Goal: Task Accomplishment & Management: Complete application form

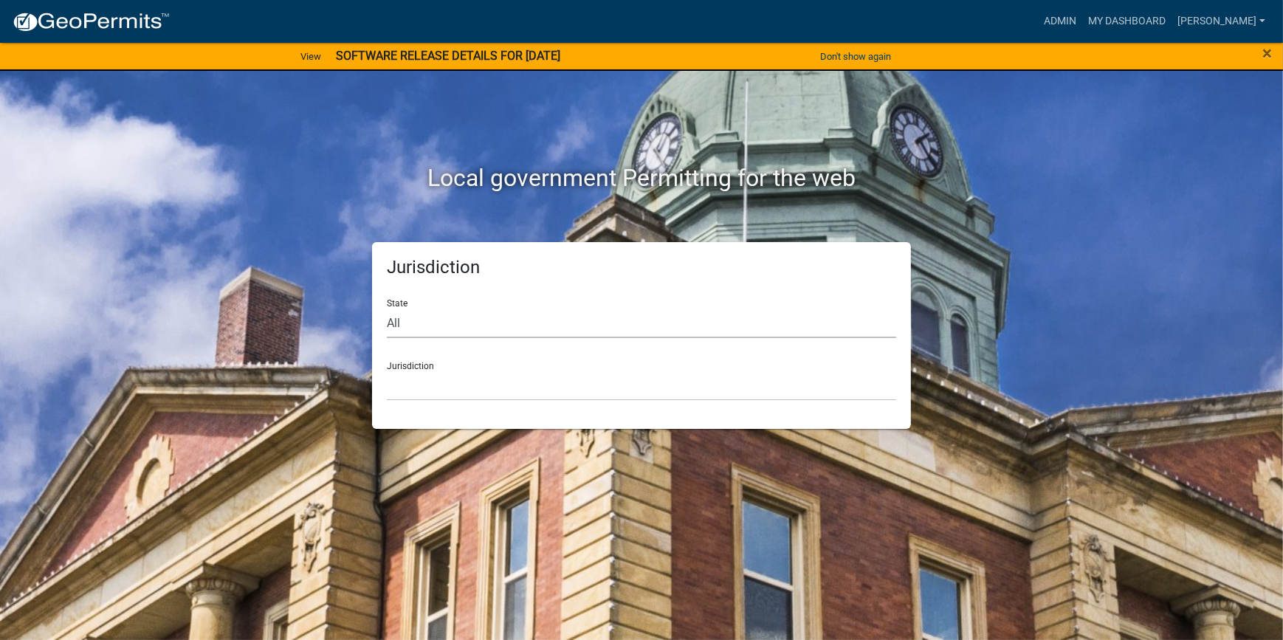
click at [425, 321] on select "All Colorado Georgia Indiana Iowa Kansas Minnesota Ohio South Carolina Wisconsin" at bounding box center [641, 323] width 509 height 30
drag, startPoint x: 1102, startPoint y: 0, endPoint x: 1095, endPoint y: 25, distance: 26.2
click at [1082, 25] on link "Admin" at bounding box center [1060, 21] width 44 height 28
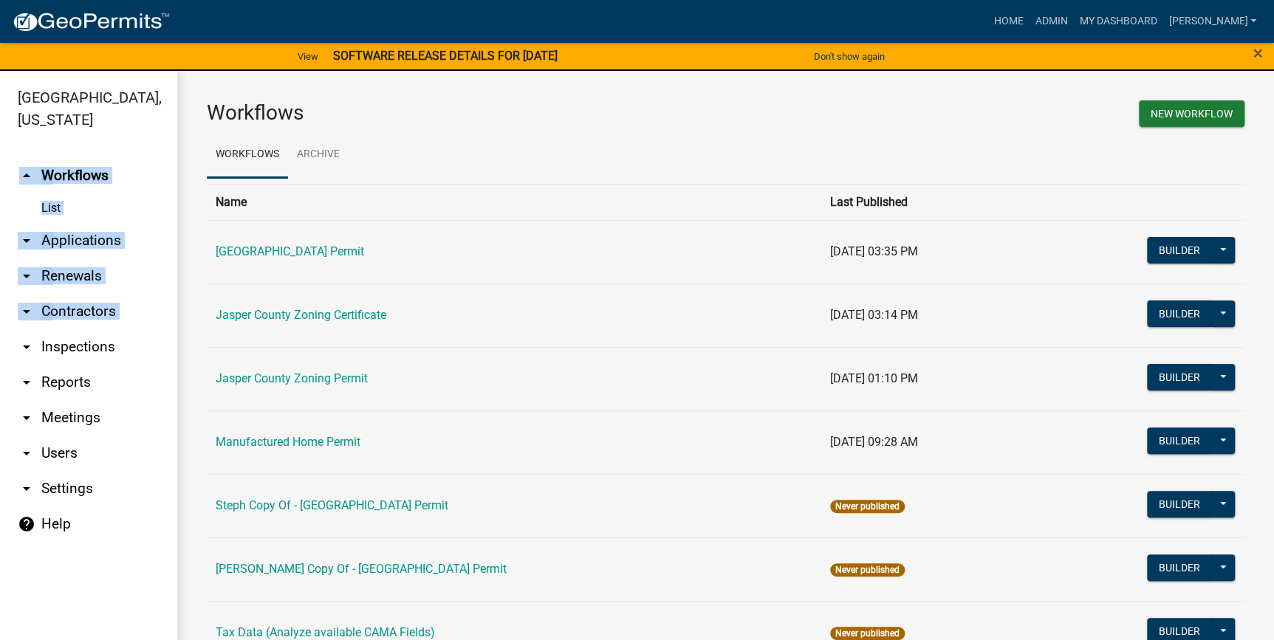
drag, startPoint x: 8, startPoint y: 173, endPoint x: 22, endPoint y: 368, distance: 195.4
click at [11, 347] on ul "arrow_drop_up Workflows List arrow_drop_down Applications Search by Parcel Sear…" at bounding box center [88, 402] width 177 height 512
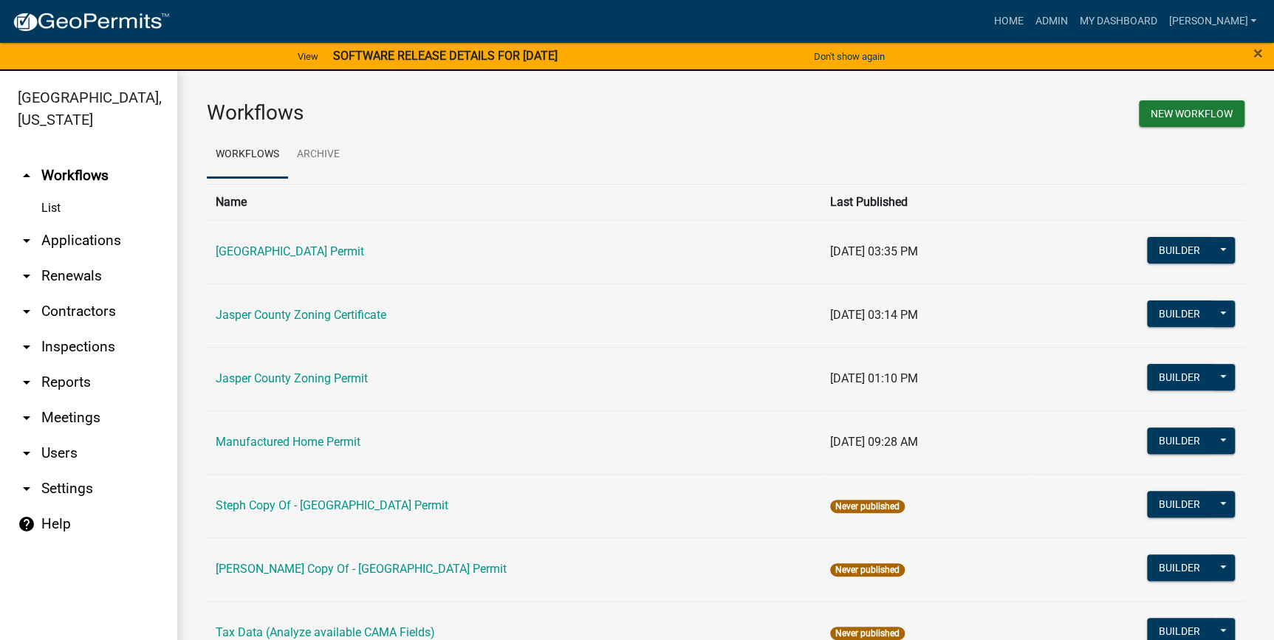
click at [410, 133] on ul "Workflows Archive" at bounding box center [725, 154] width 1037 height 47
click at [89, 242] on link "arrow_drop_down Applications" at bounding box center [88, 240] width 177 height 35
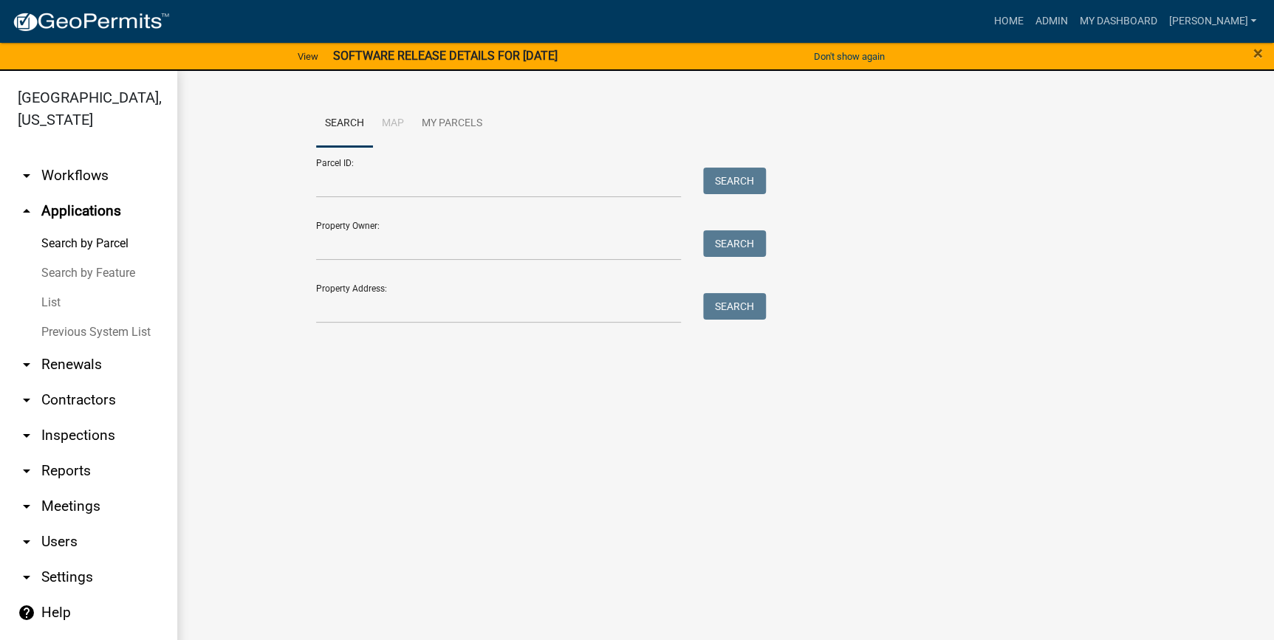
click at [51, 313] on link "List" at bounding box center [88, 303] width 177 height 30
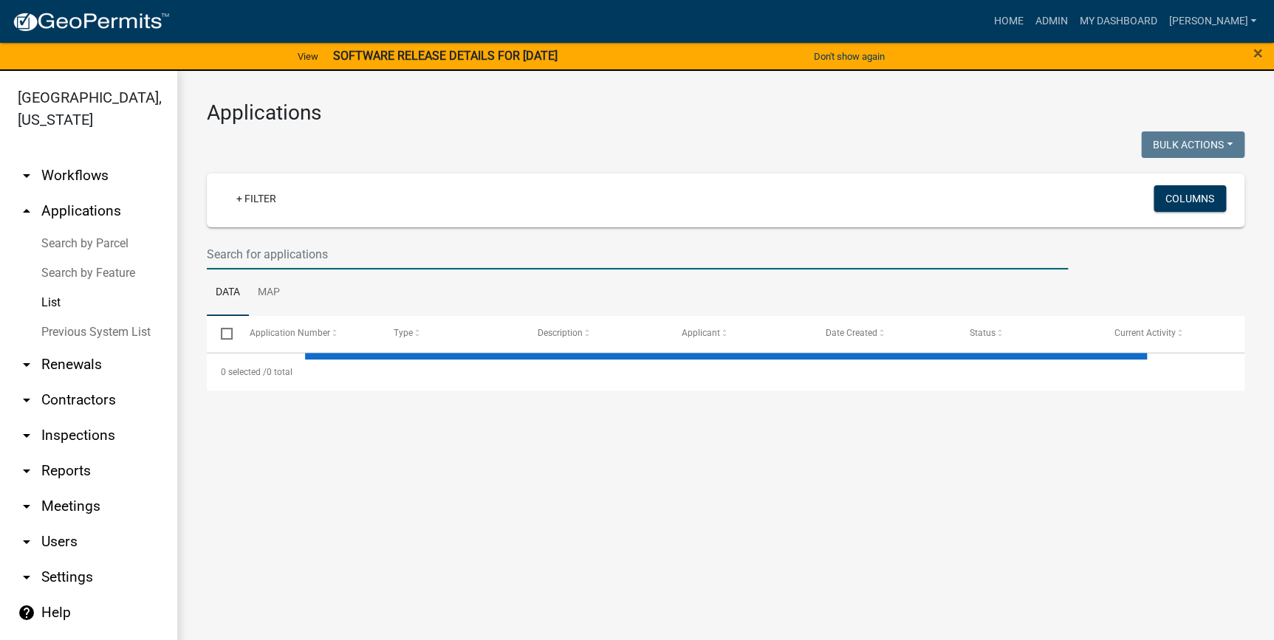
click at [298, 268] on input "text" at bounding box center [637, 254] width 861 height 30
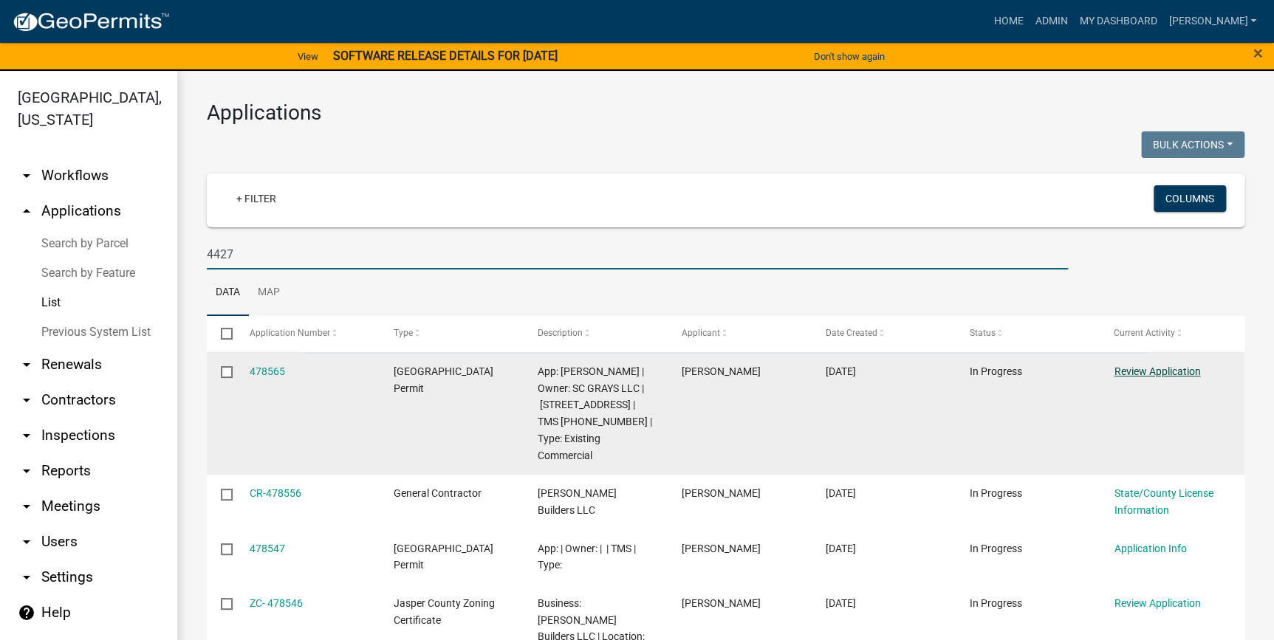
type input "4427"
click at [1154, 370] on link "Review Application" at bounding box center [1156, 371] width 86 height 12
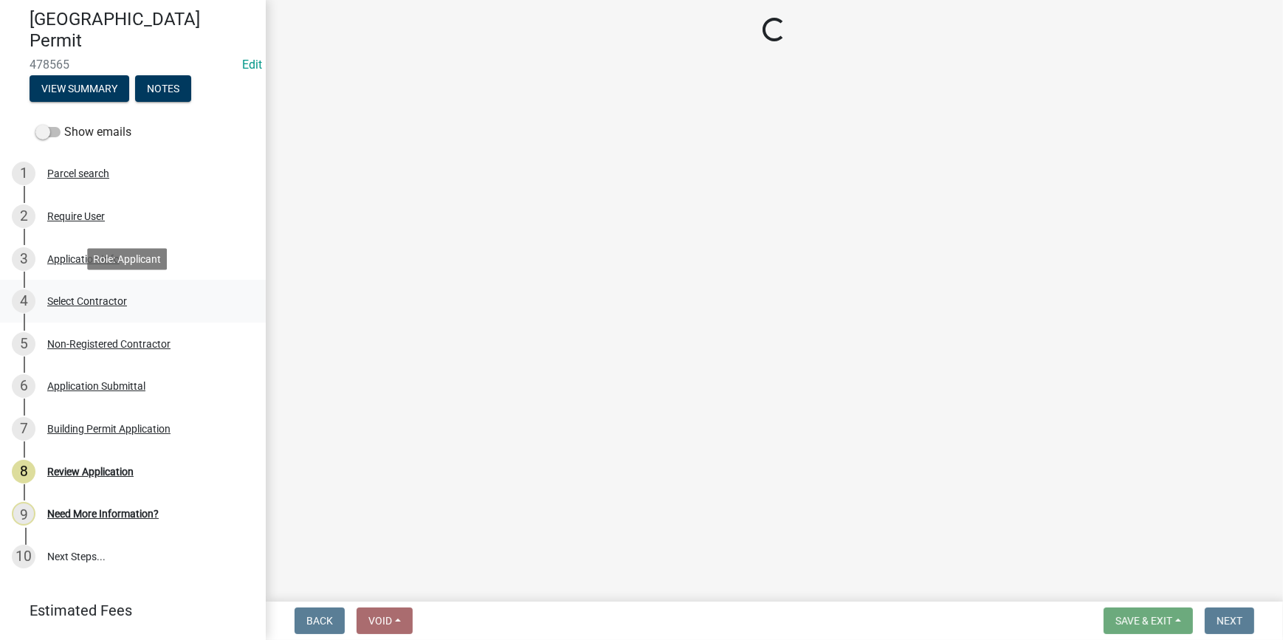
scroll to position [134, 0]
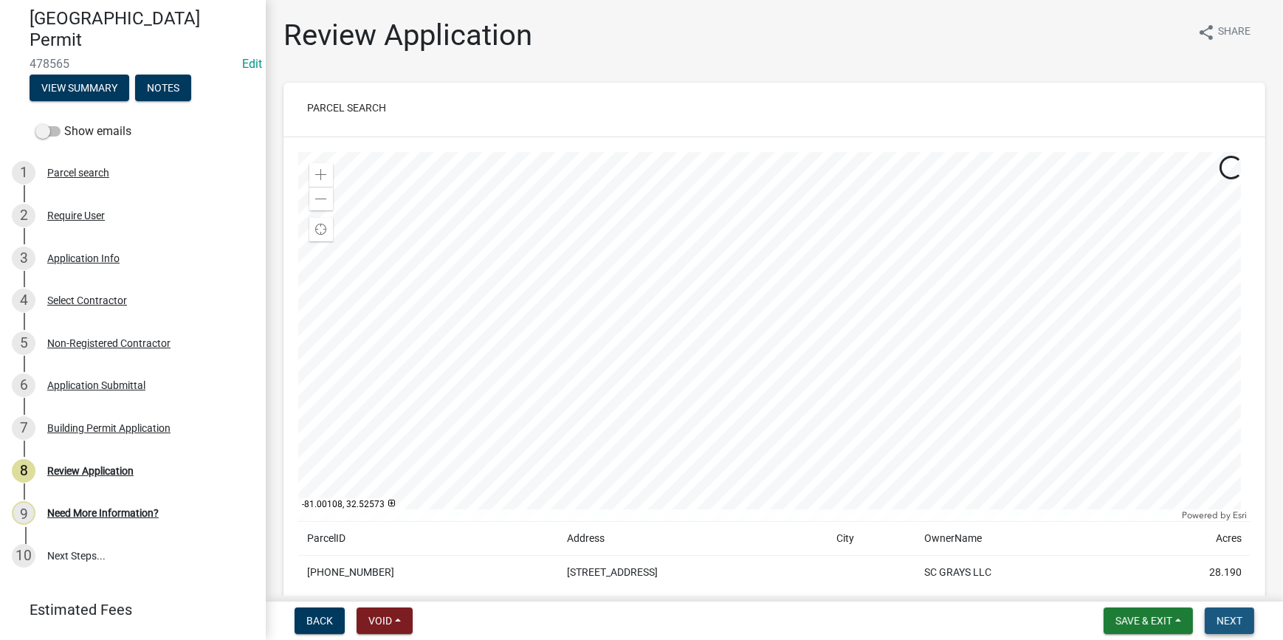
click at [1237, 619] on span "Next" at bounding box center [1230, 621] width 26 height 12
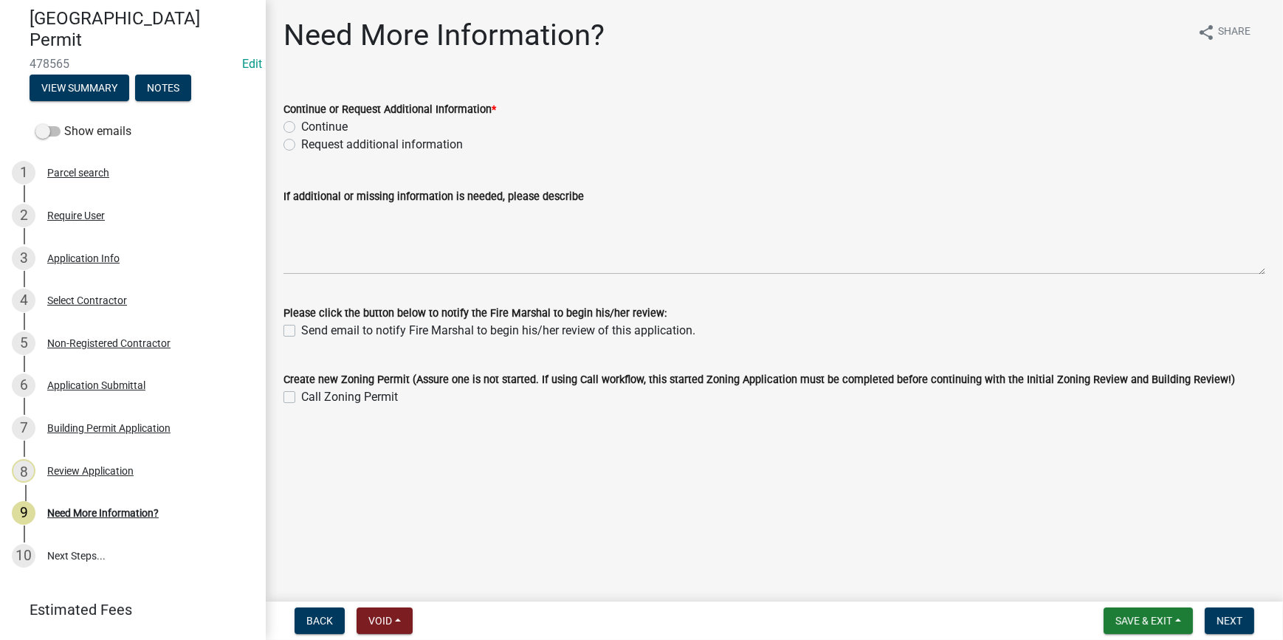
click at [301, 142] on label "Request additional information" at bounding box center [382, 145] width 162 height 18
click at [301, 142] on input "Request additional information" at bounding box center [306, 141] width 10 height 10
radio input "true"
click at [301, 131] on label "Continue" at bounding box center [324, 127] width 47 height 18
click at [301, 128] on input "Continue" at bounding box center [306, 123] width 10 height 10
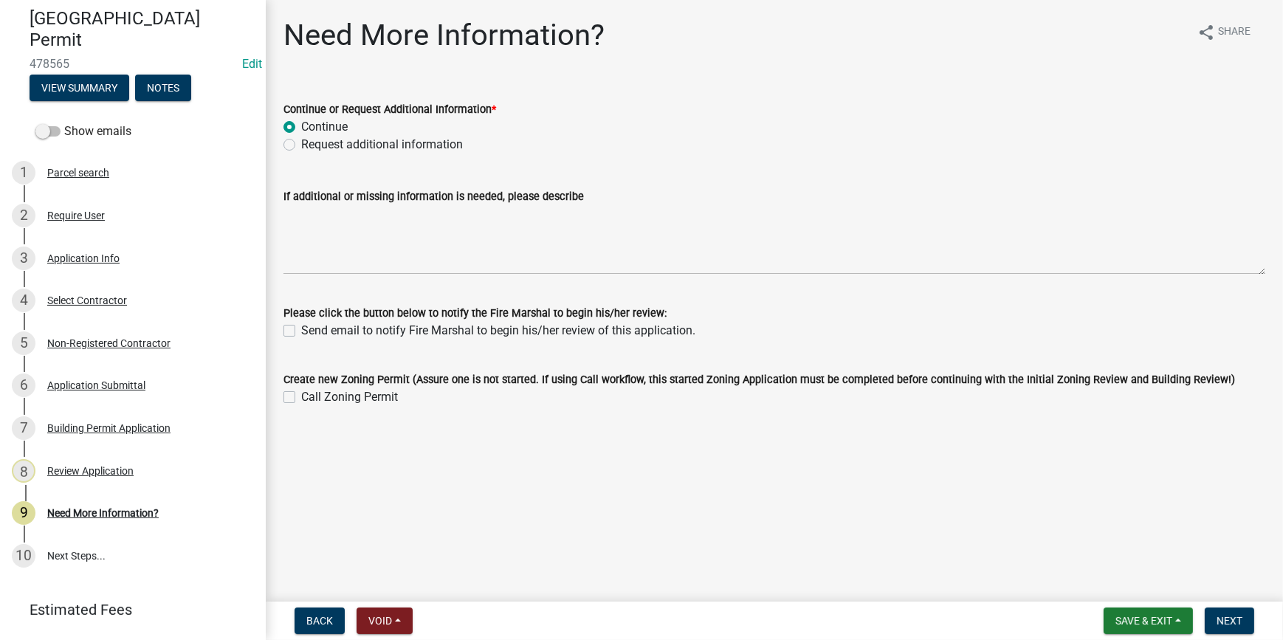
radio input "true"
drag, startPoint x: 1226, startPoint y: 619, endPoint x: 1234, endPoint y: 617, distance: 8.4
click at [1226, 620] on span "Next" at bounding box center [1230, 621] width 26 height 12
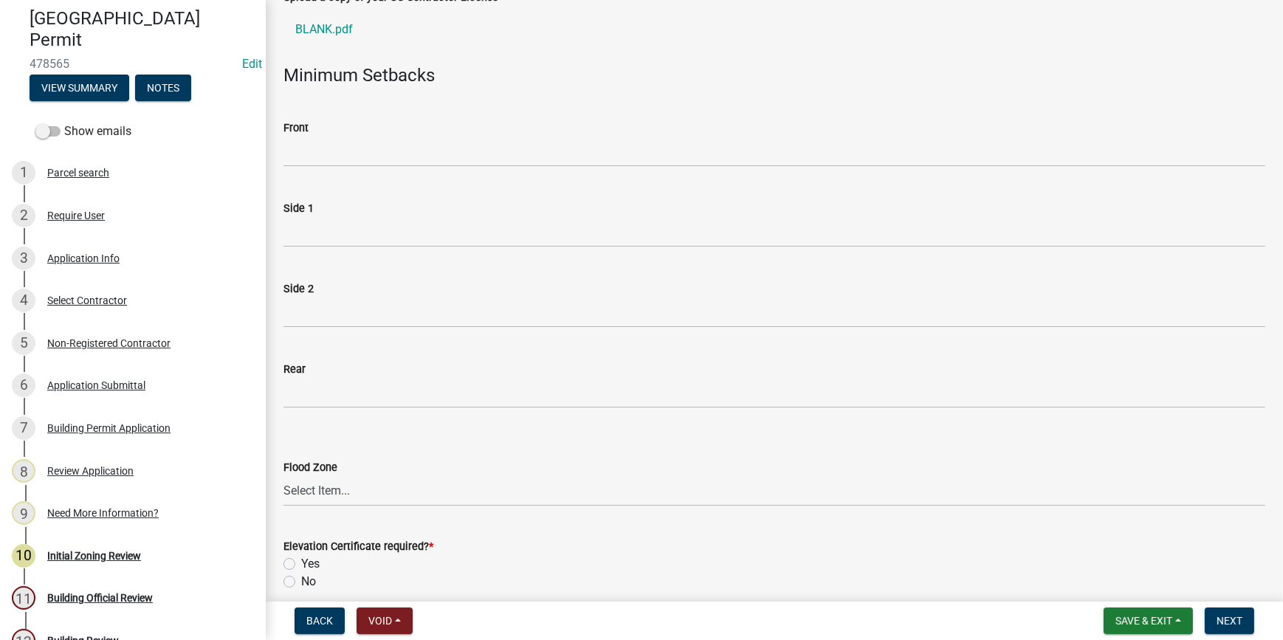
scroll to position [268, 0]
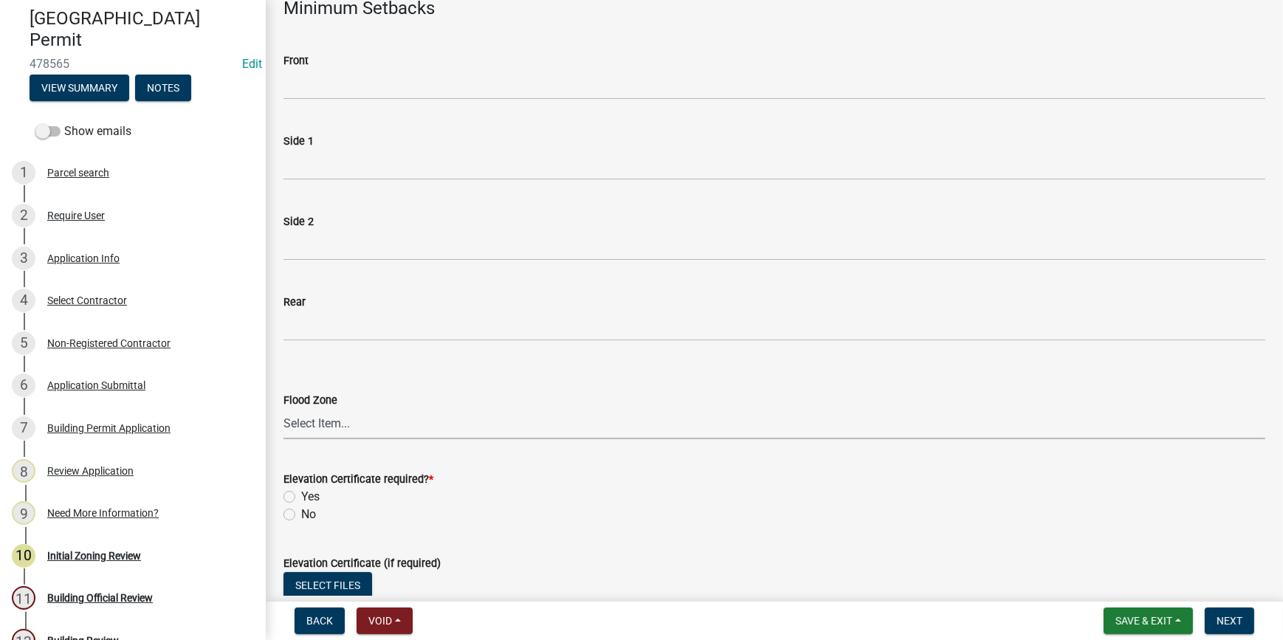
click at [320, 417] on select "Select Item... A AE X Shaded X N/A" at bounding box center [774, 424] width 982 height 30
click at [283, 409] on select "Select Item... A AE X Shaded X N/A" at bounding box center [774, 424] width 982 height 30
select select "61611ad6-14f2-499c-805c-58607f11e2fc"
click at [301, 512] on label "No" at bounding box center [308, 515] width 15 height 18
click at [301, 512] on input "No" at bounding box center [306, 511] width 10 height 10
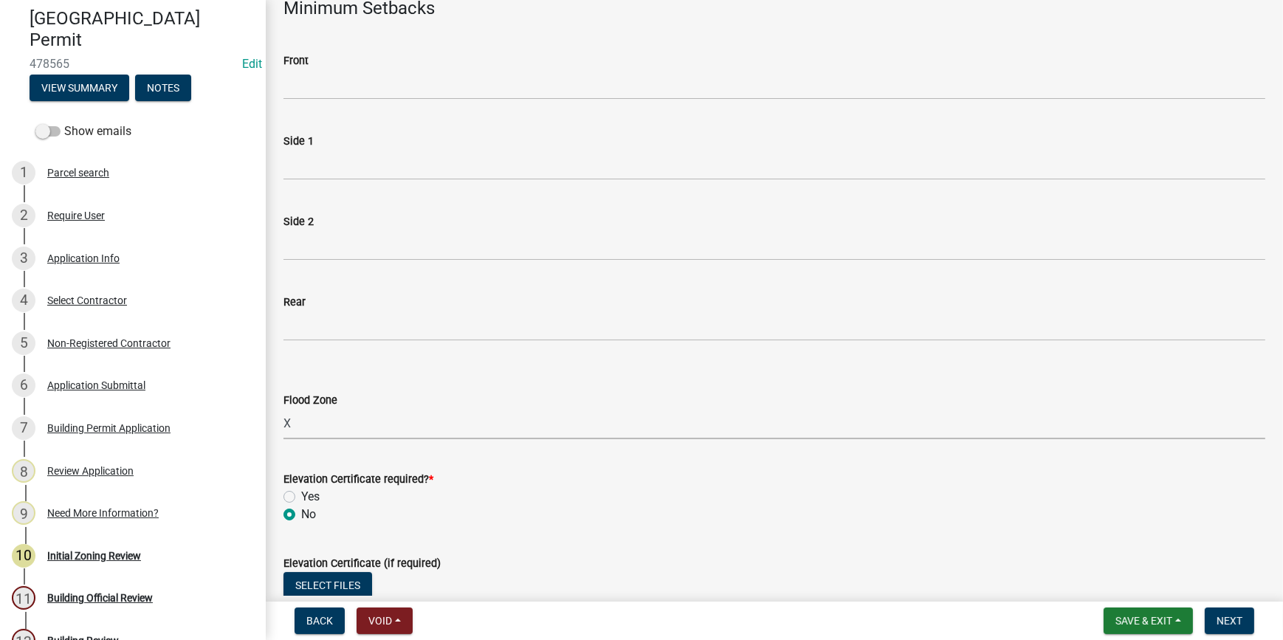
radio input "true"
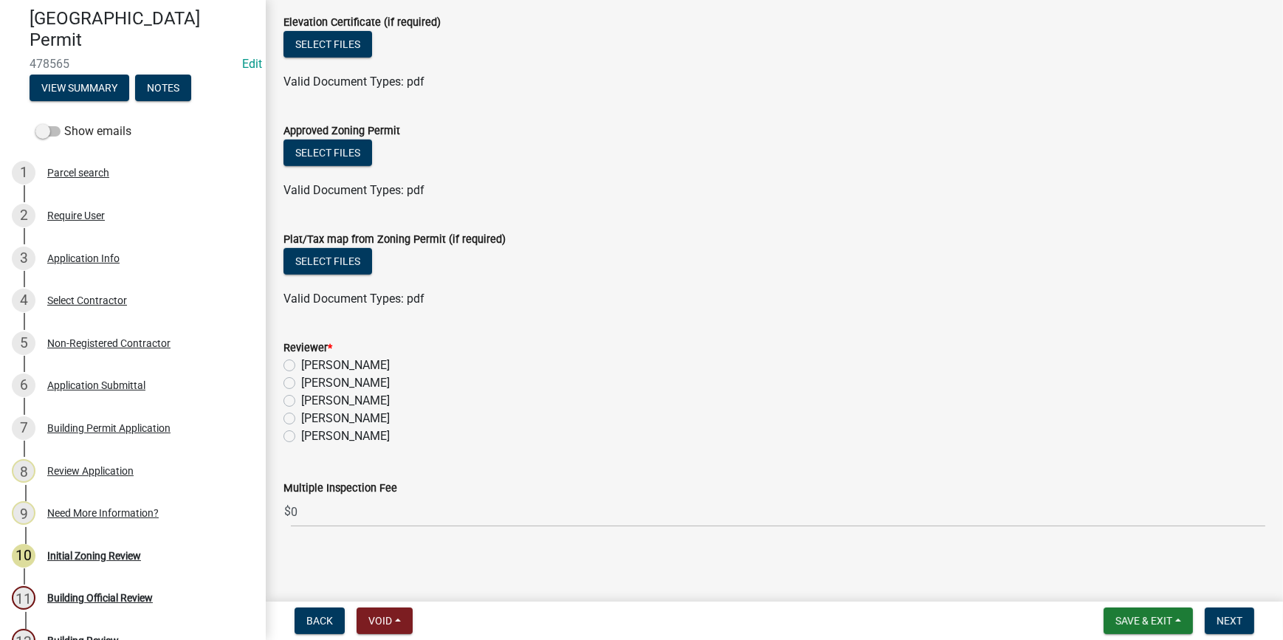
scroll to position [811, 0]
click at [301, 363] on label "Ciara Chapman" at bounding box center [345, 364] width 89 height 18
click at [301, 363] on input "Ciara Chapman" at bounding box center [306, 360] width 10 height 10
radio input "true"
click at [1228, 627] on span "Next" at bounding box center [1230, 621] width 26 height 12
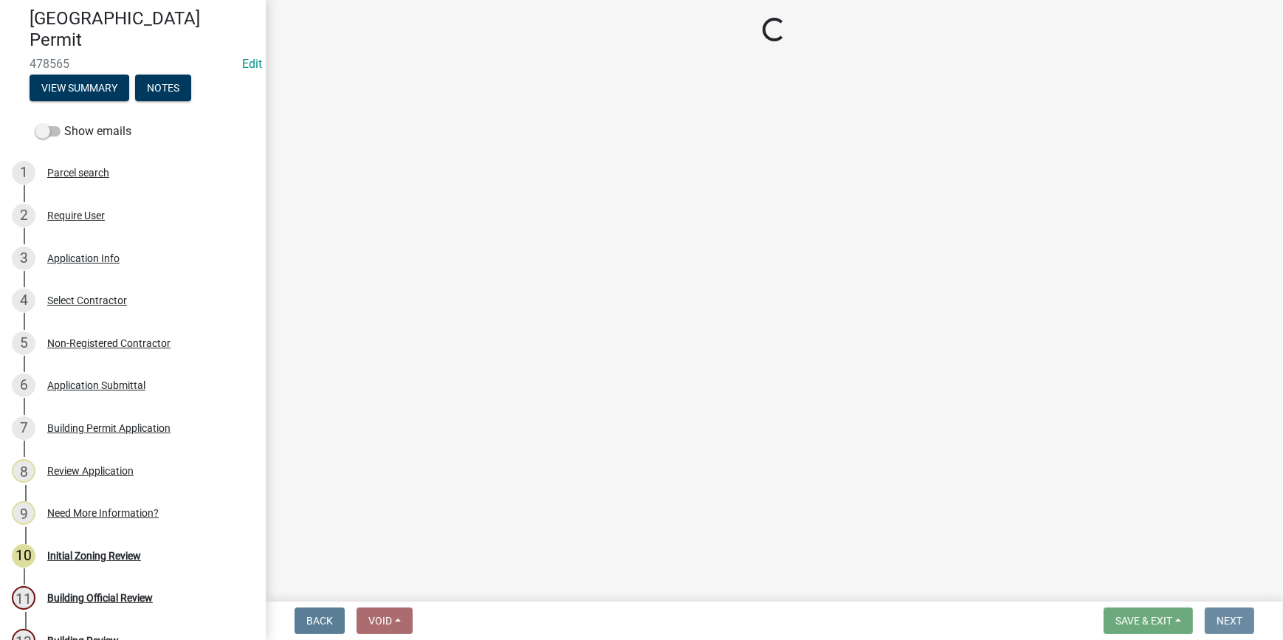
scroll to position [0, 0]
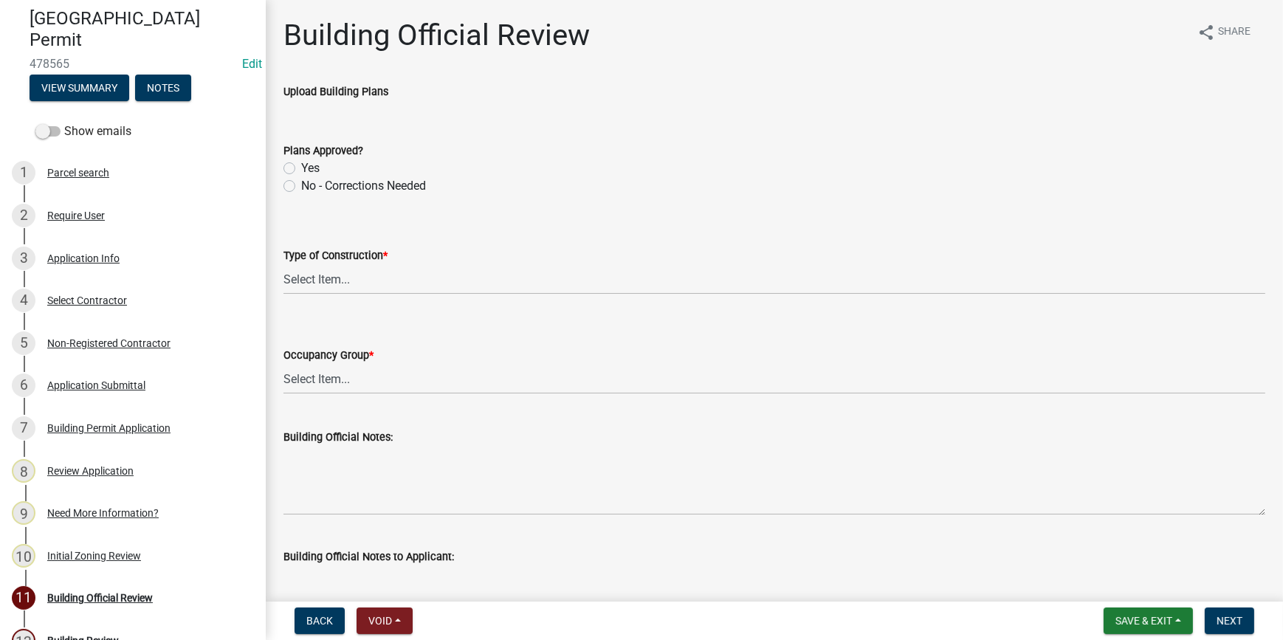
click at [301, 171] on label "Yes" at bounding box center [310, 168] width 18 height 18
click at [301, 169] on input "Yes" at bounding box center [306, 164] width 10 height 10
radio input "true"
click at [309, 264] on div "Type of Construction * Select Item... IA IB IIA IIB IIIA IIIB IV VA VB" at bounding box center [774, 271] width 982 height 48
drag, startPoint x: 309, startPoint y: 264, endPoint x: 309, endPoint y: 284, distance: 19.9
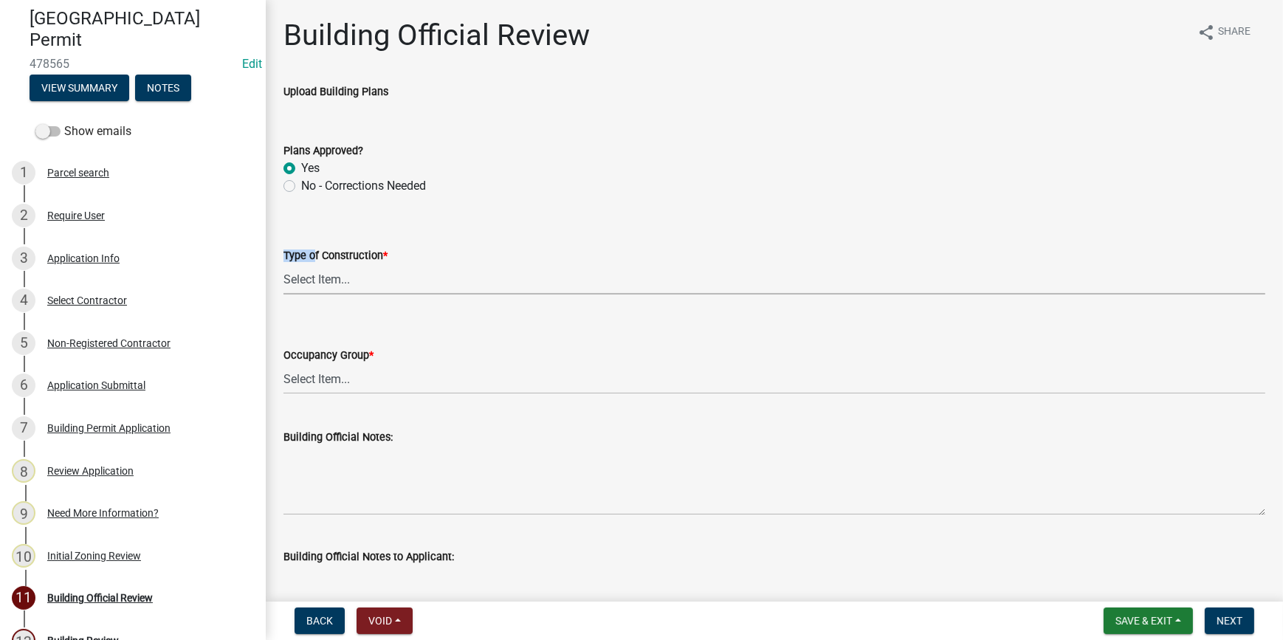
click at [309, 284] on select "Select Item... IA IB IIA IIB IIIA IIIB IV VA VB" at bounding box center [774, 279] width 982 height 30
click at [283, 264] on select "Select Item... IA IB IIA IIB IIIA IIIB IV VA VB" at bounding box center [774, 279] width 982 height 30
click at [320, 292] on select "Select Item... IA IB IIA IIB IIIA IIIB IV VA VB" at bounding box center [774, 279] width 982 height 30
click at [510, 217] on div "Type of Construction * Select Item... IA IB IIA IIB IIIA IIIB IV VA VB" at bounding box center [774, 251] width 982 height 86
click at [358, 284] on select "Select Item... IA IB IIA IIB IIIA IIIB IV VA VB" at bounding box center [774, 279] width 982 height 30
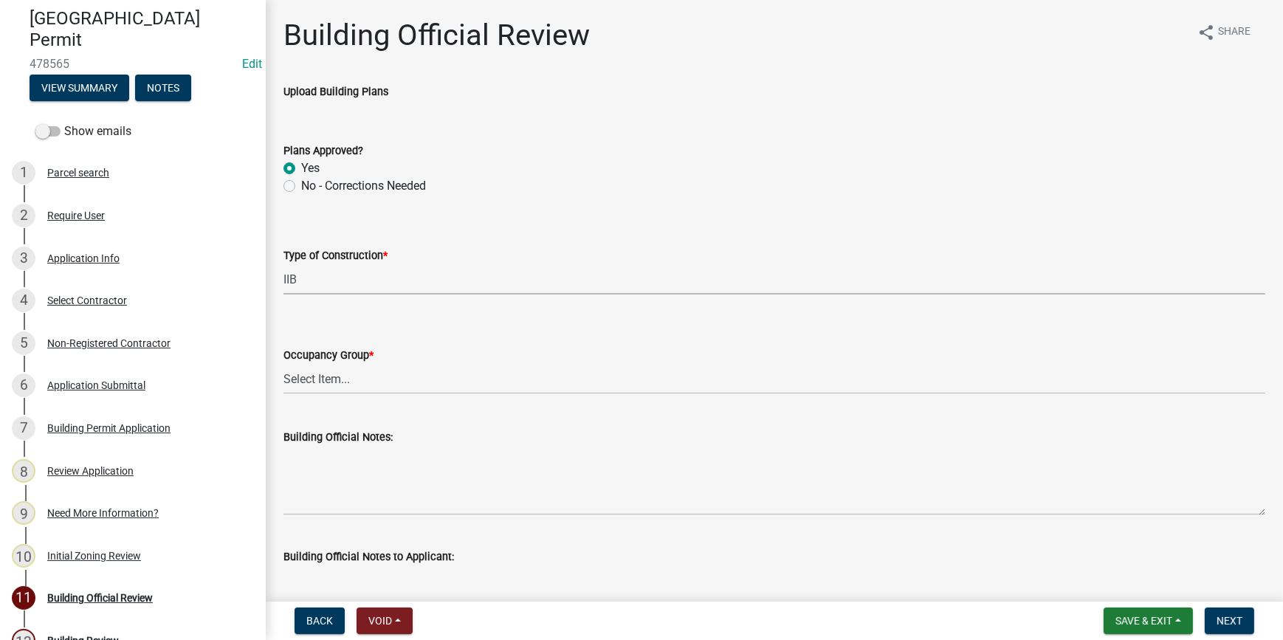
click at [283, 264] on select "Select Item... IA IB IIA IIB IIIA IIIB IV VA VB" at bounding box center [774, 279] width 982 height 30
select select "2e5bb4f5-c596-4232-bf85-86d2ad061b29"
click at [346, 382] on select "Select Item... A-1 A-2 A-3 A-4 B E F-1 F-2 H-1 H-2 H-3 H-4 H-5 I-1 I-2 I-3 I-4 …" at bounding box center [774, 379] width 982 height 30
click at [430, 410] on wm-data-entity-input-list "Upload Building Plans Plans Approved? Yes No - Corrections Needed Type of Const…" at bounding box center [774, 515] width 982 height 865
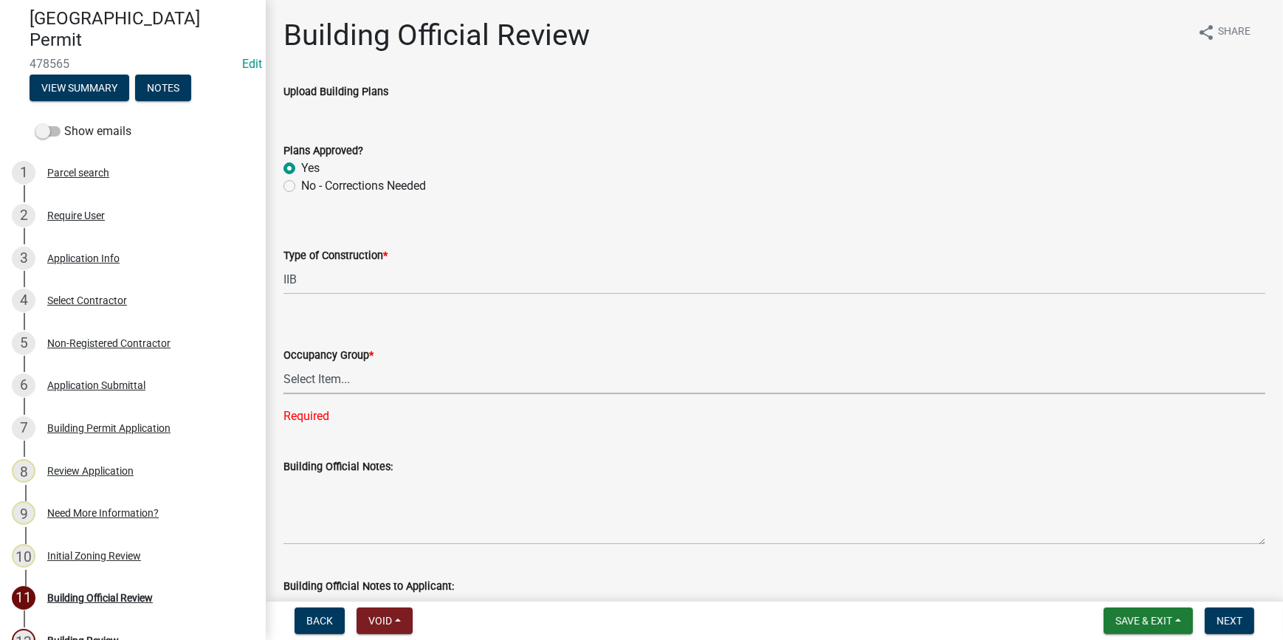
click at [346, 378] on select "Select Item... A-1 A-2 A-3 A-4 B E F-1 F-2 H-1 H-2 H-3 H-4 H-5 I-1 I-2 I-3 I-4 …" at bounding box center [774, 379] width 982 height 30
drag, startPoint x: 391, startPoint y: 391, endPoint x: 385, endPoint y: 377, distance: 15.2
click at [391, 391] on select "Select Item... A-1 A-2 A-3 A-4 B E F-1 F-2 H-1 H-2 H-3 H-4 H-5 I-1 I-2 I-3 I-4 …" at bounding box center [774, 379] width 982 height 30
click at [315, 385] on select "Select Item... A-1 A-2 A-3 A-4 B E F-1 F-2 H-1 H-2 H-3 H-4 H-5 I-1 I-2 I-3 I-4 …" at bounding box center [774, 379] width 982 height 30
click at [283, 364] on select "Select Item... A-1 A-2 A-3 A-4 B E F-1 F-2 H-1 H-2 H-3 H-4 H-5 I-1 I-2 I-3 I-4 …" at bounding box center [774, 379] width 982 height 30
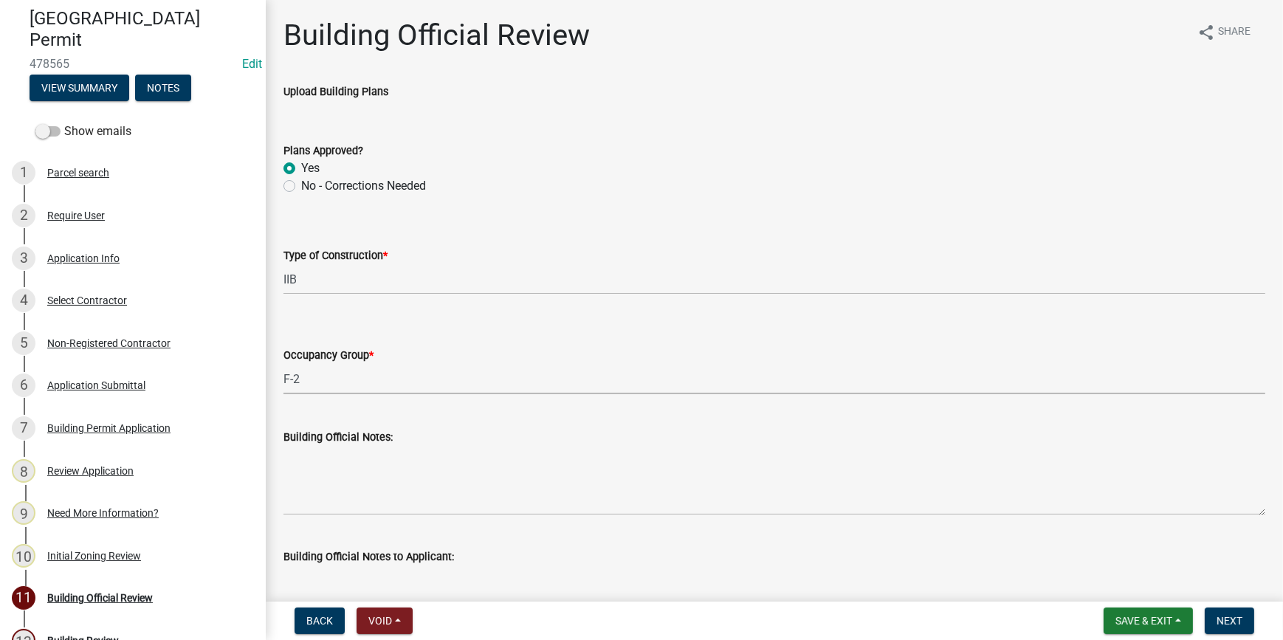
click at [289, 385] on select "Select Item... A-1 A-2 A-3 A-4 B E F-1 F-2 H-1 H-2 H-3 H-4 H-5 I-1 I-2 I-3 I-4 …" at bounding box center [774, 379] width 982 height 30
click at [283, 364] on select "Select Item... A-1 A-2 A-3 A-4 B E F-1 F-2 H-1 H-2 H-3 H-4 H-5 I-1 I-2 I-3 I-4 …" at bounding box center [774, 379] width 982 height 30
select select "449127fb-0513-4f16-9321-646d0c694214"
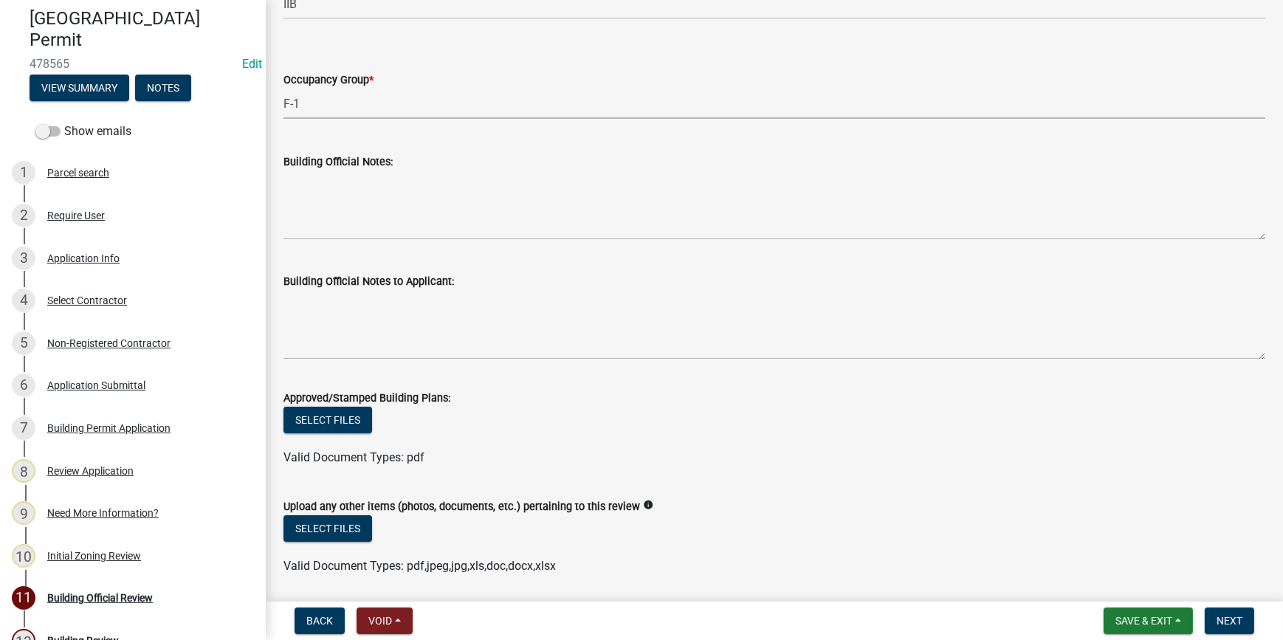
scroll to position [409, 0]
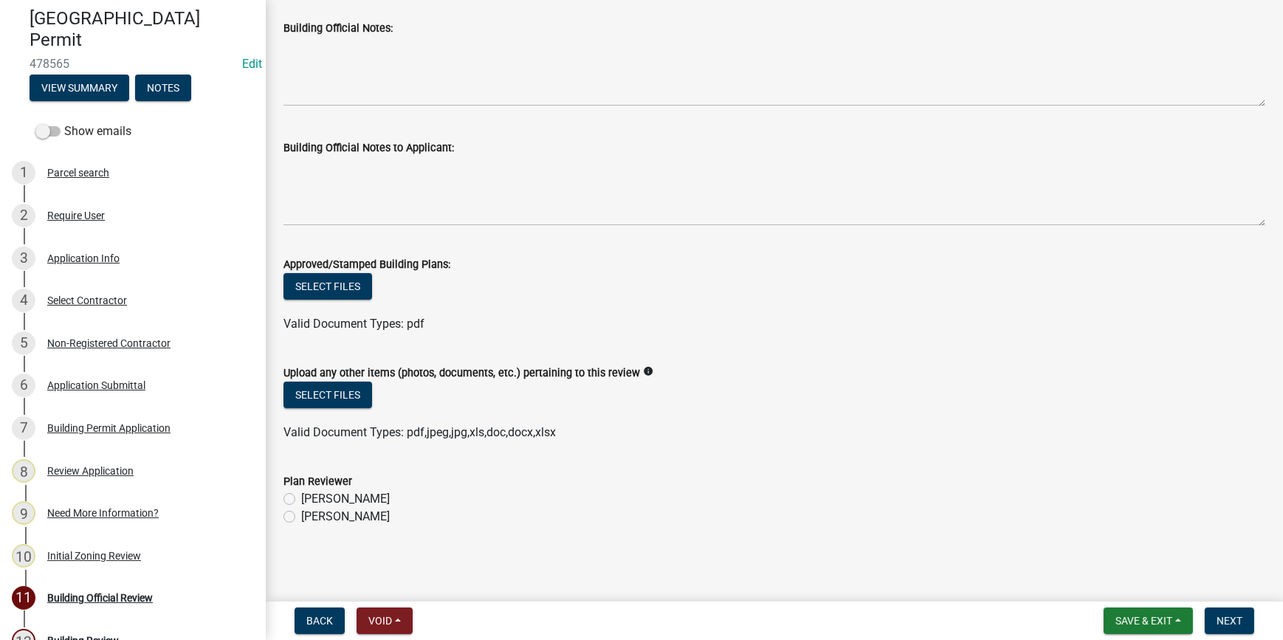
click at [301, 519] on label "Ryan Campbell" at bounding box center [345, 517] width 89 height 18
click at [301, 518] on input "Ryan Campbell" at bounding box center [306, 513] width 10 height 10
radio input "true"
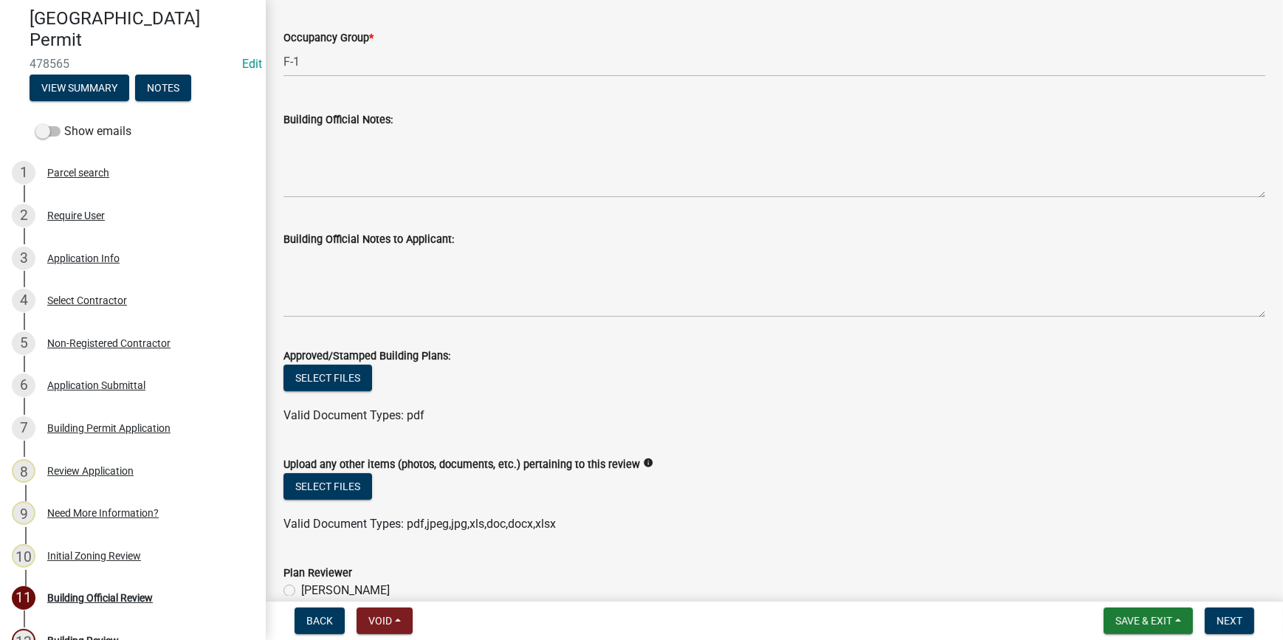
scroll to position [207, 0]
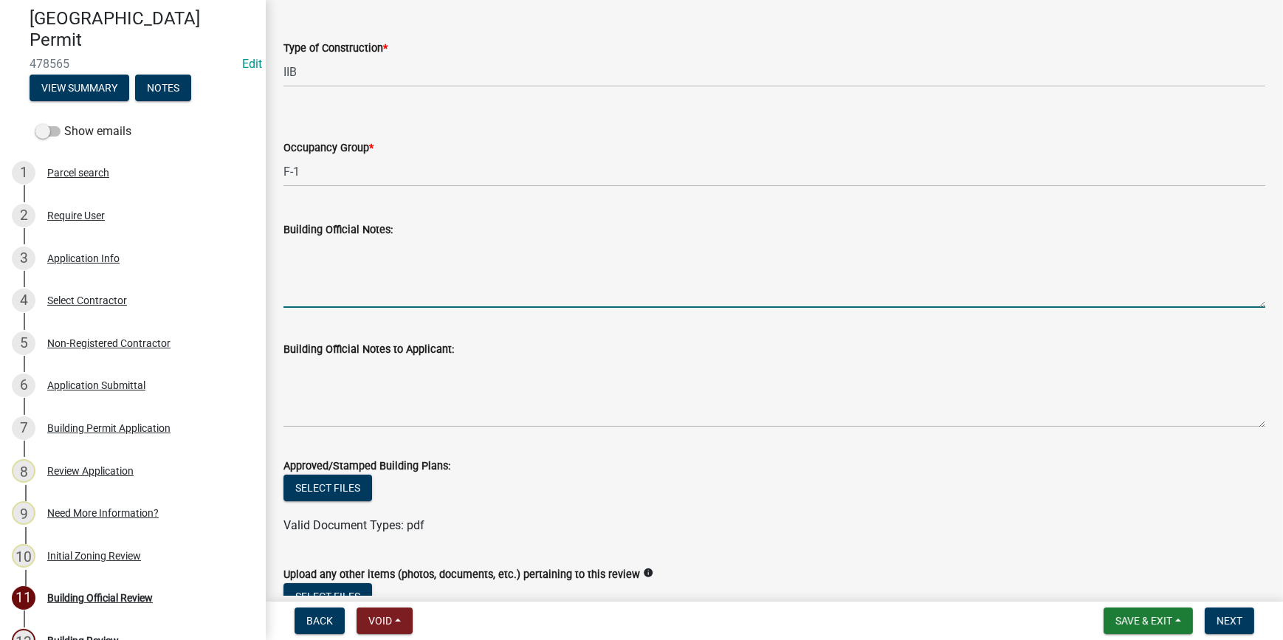
click at [297, 252] on textarea "Building Official Notes:" at bounding box center [774, 272] width 982 height 69
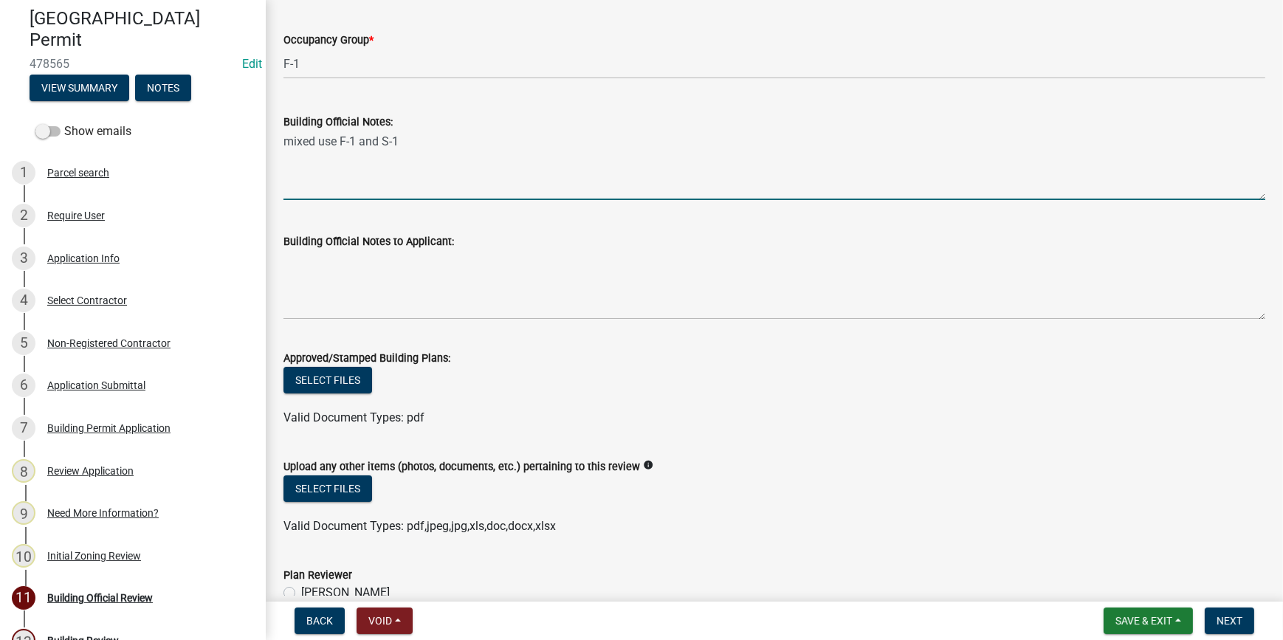
scroll to position [409, 0]
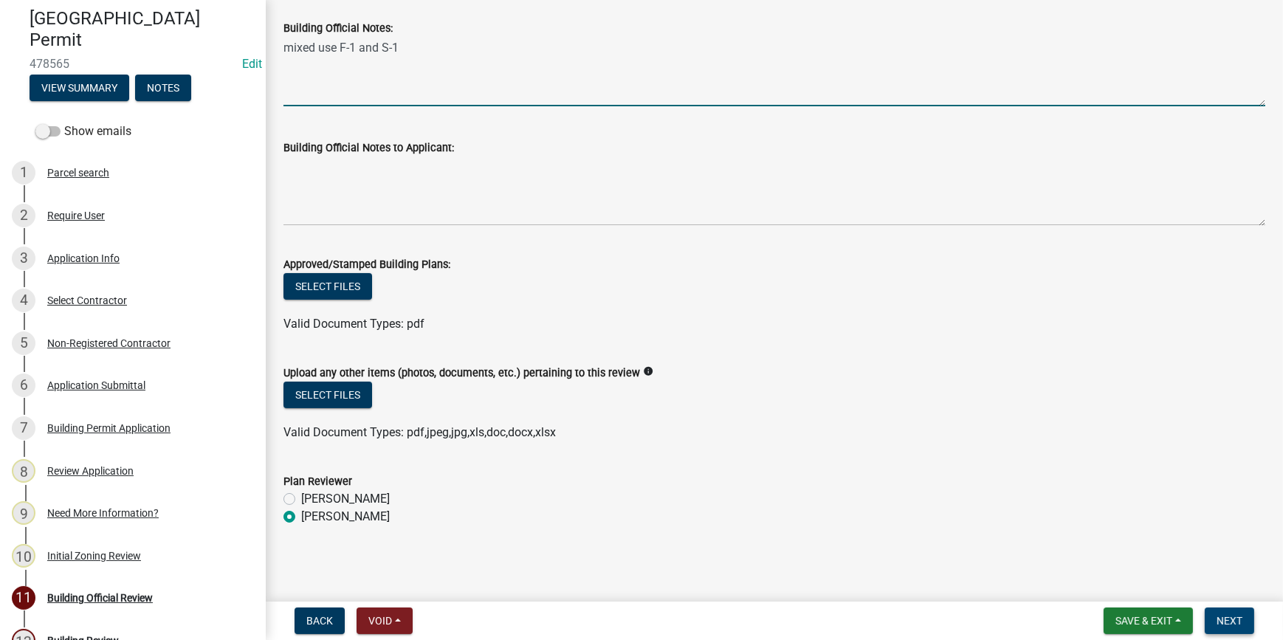
type textarea "mixed use F-1 and S-1"
click at [1234, 620] on span "Next" at bounding box center [1230, 621] width 26 height 12
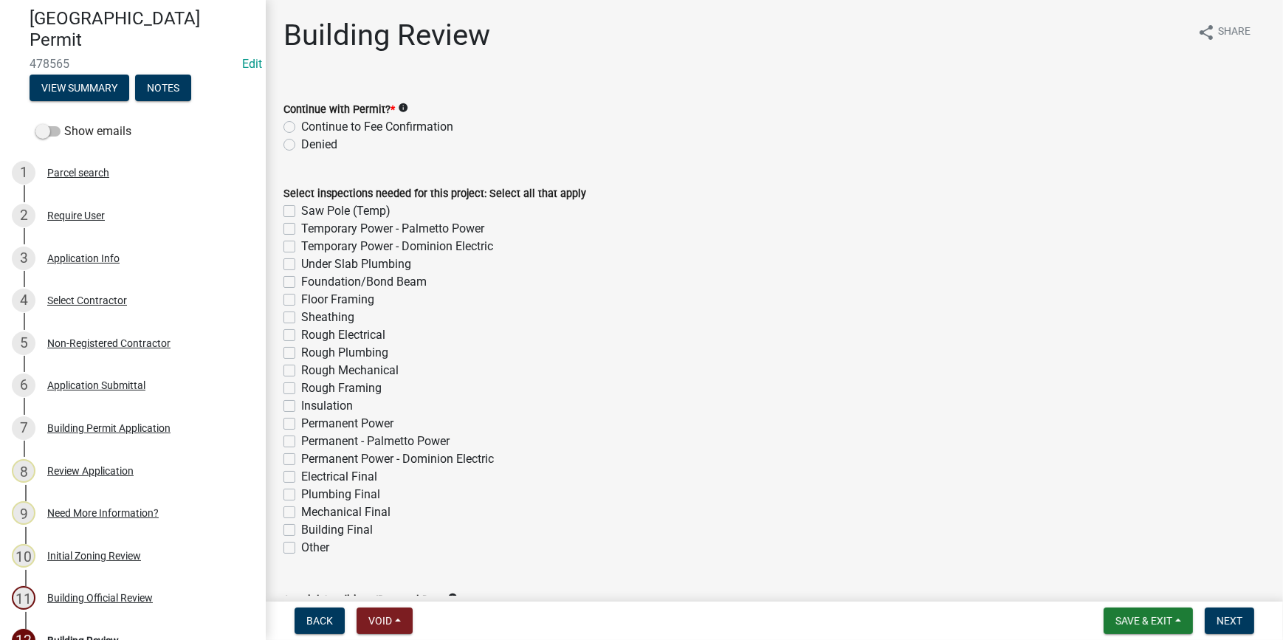
click at [301, 129] on label "Continue to Fee Confirmation" at bounding box center [377, 127] width 152 height 18
click at [301, 128] on input "Continue to Fee Confirmation" at bounding box center [306, 123] width 10 height 10
radio input "true"
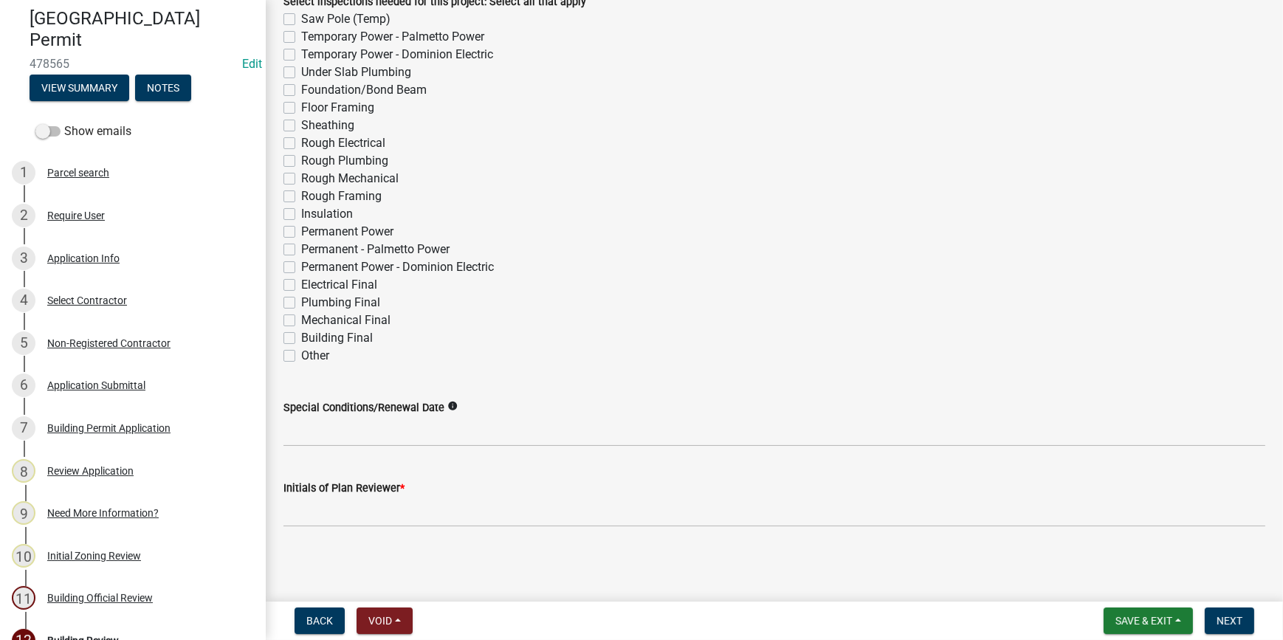
click at [301, 354] on label "Other" at bounding box center [315, 356] width 28 height 18
click at [301, 354] on input "Other" at bounding box center [306, 352] width 10 height 10
checkbox input "true"
checkbox input "false"
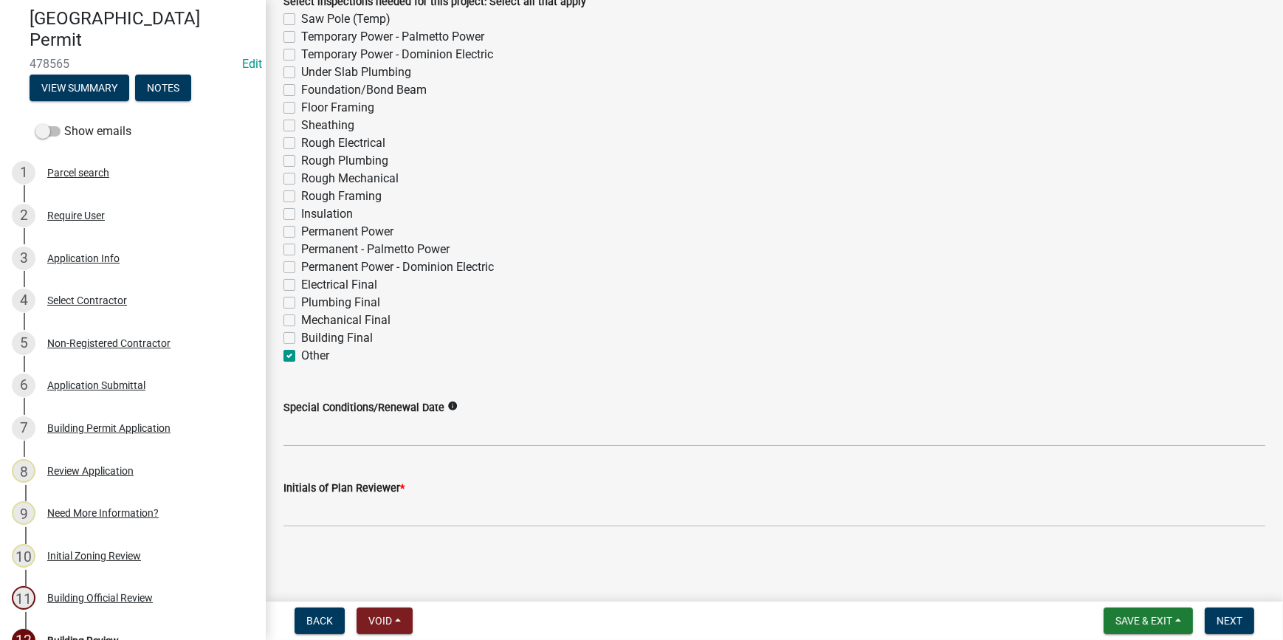
checkbox input "false"
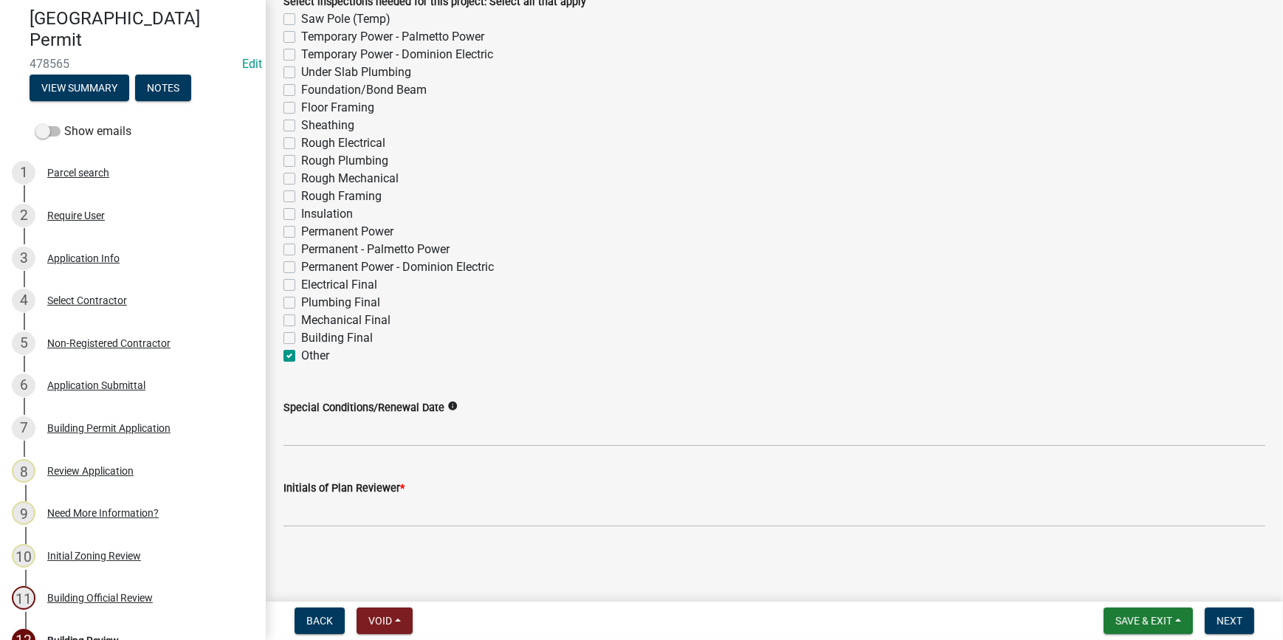
checkbox input "false"
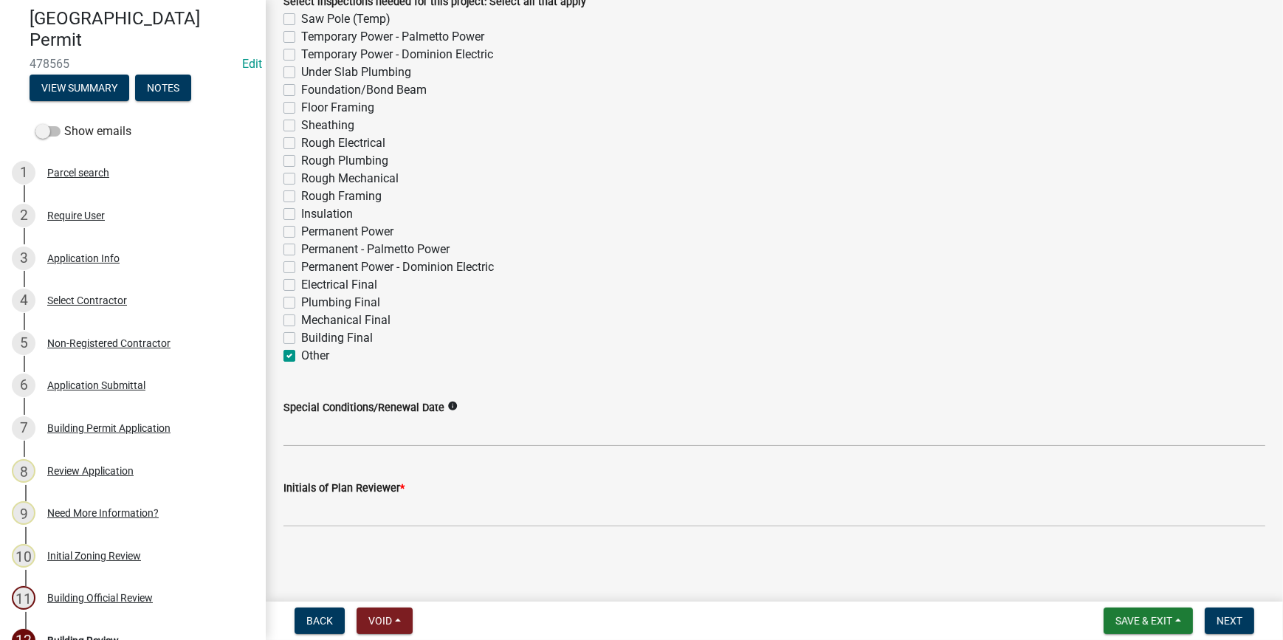
checkbox input "false"
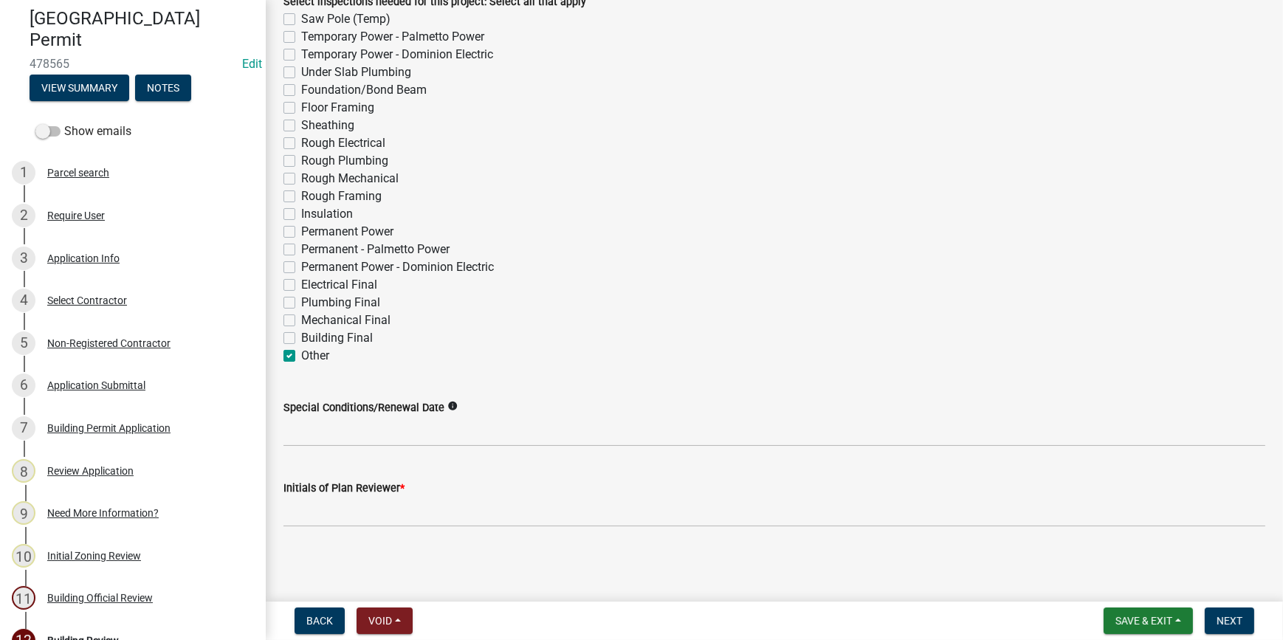
checkbox input "false"
checkbox input "true"
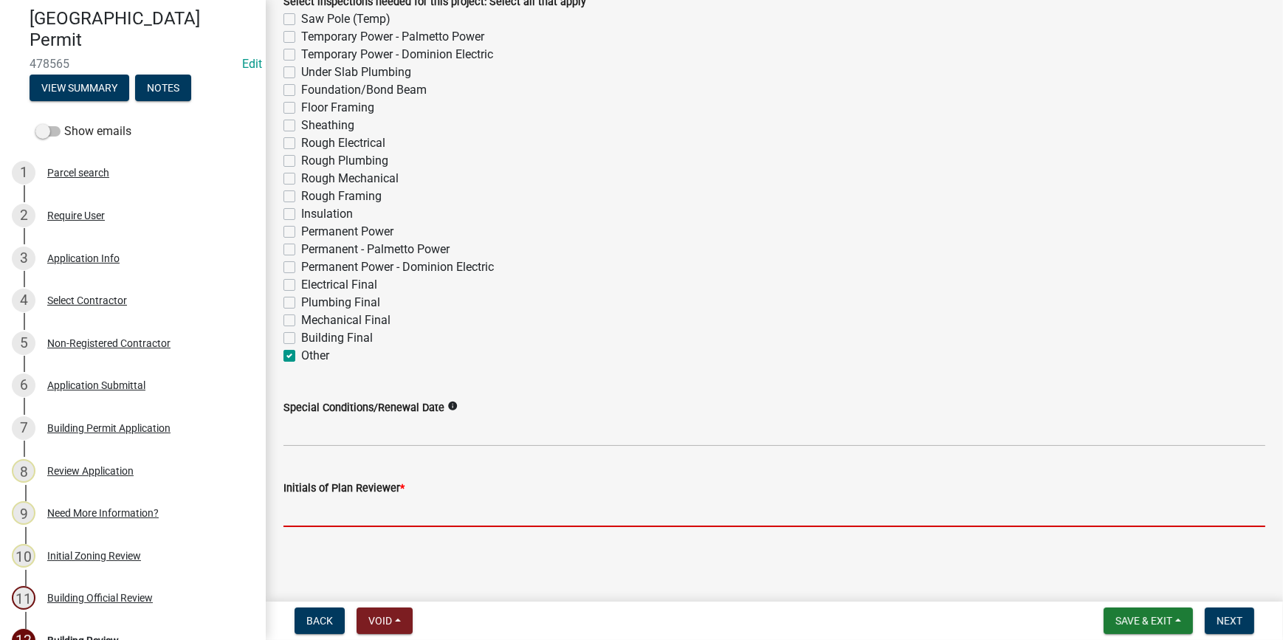
click at [303, 514] on input "Initials of Plan Reviewer *" at bounding box center [774, 512] width 982 height 30
type input "RC"
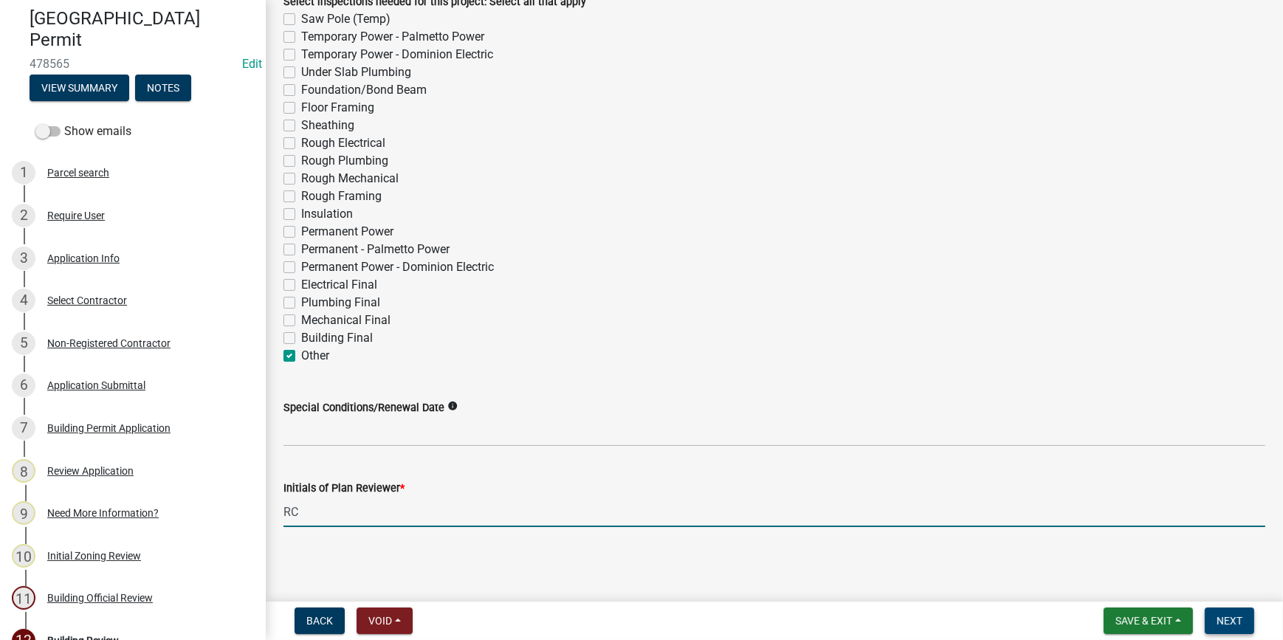
click at [1223, 622] on span "Next" at bounding box center [1230, 621] width 26 height 12
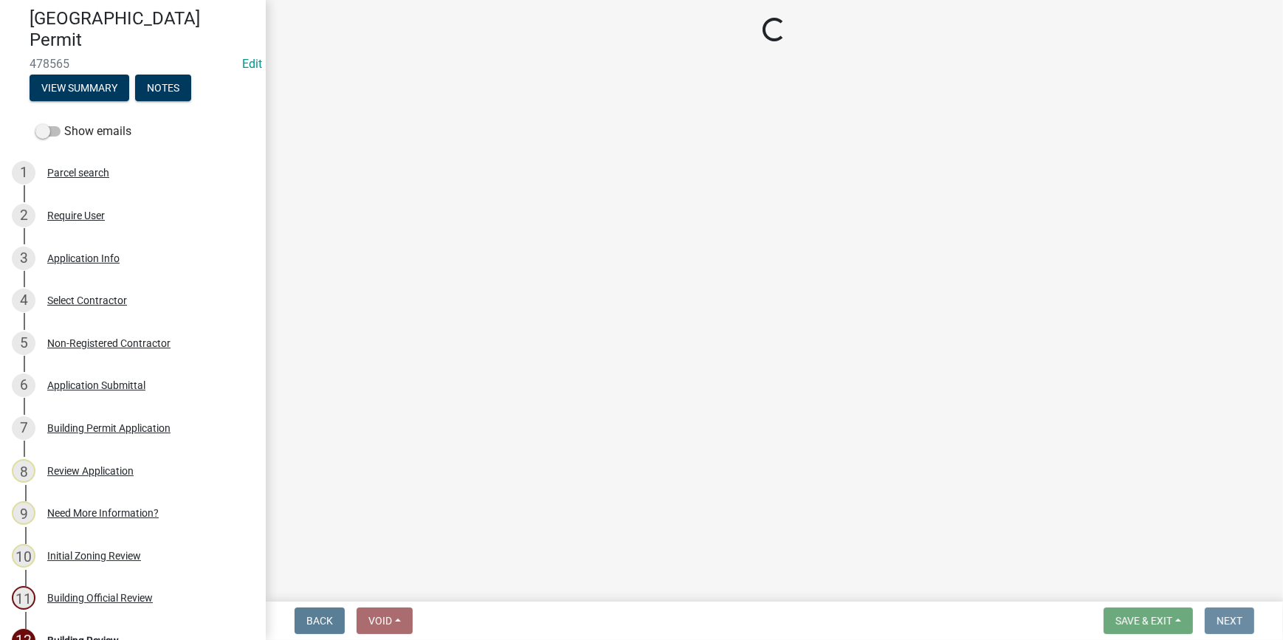
scroll to position [0, 0]
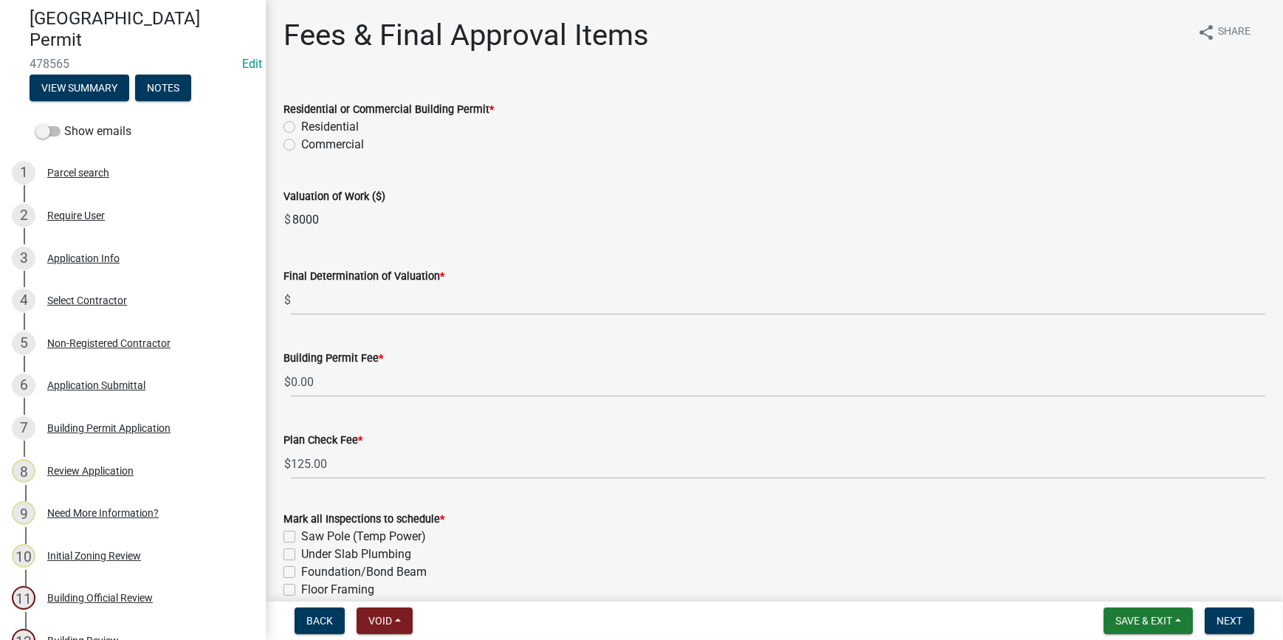
click at [301, 141] on label "Commercial" at bounding box center [332, 145] width 63 height 18
click at [301, 141] on input "Commercial" at bounding box center [306, 141] width 10 height 10
radio input "true"
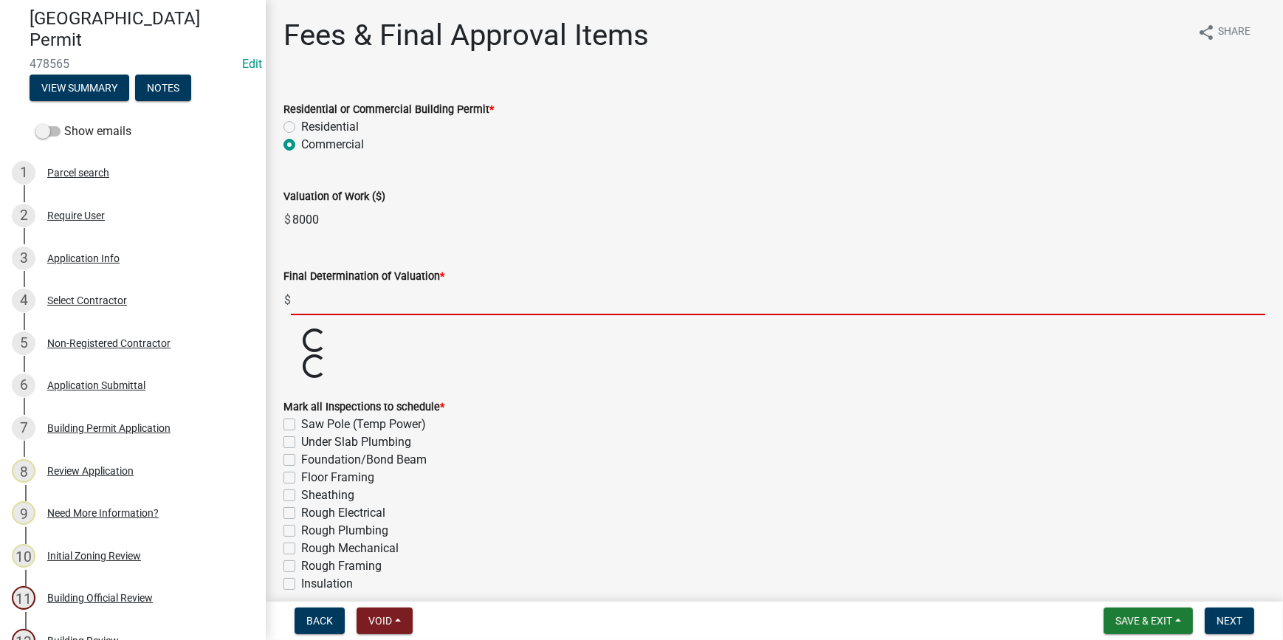
click at [304, 292] on input "text" at bounding box center [778, 300] width 975 height 30
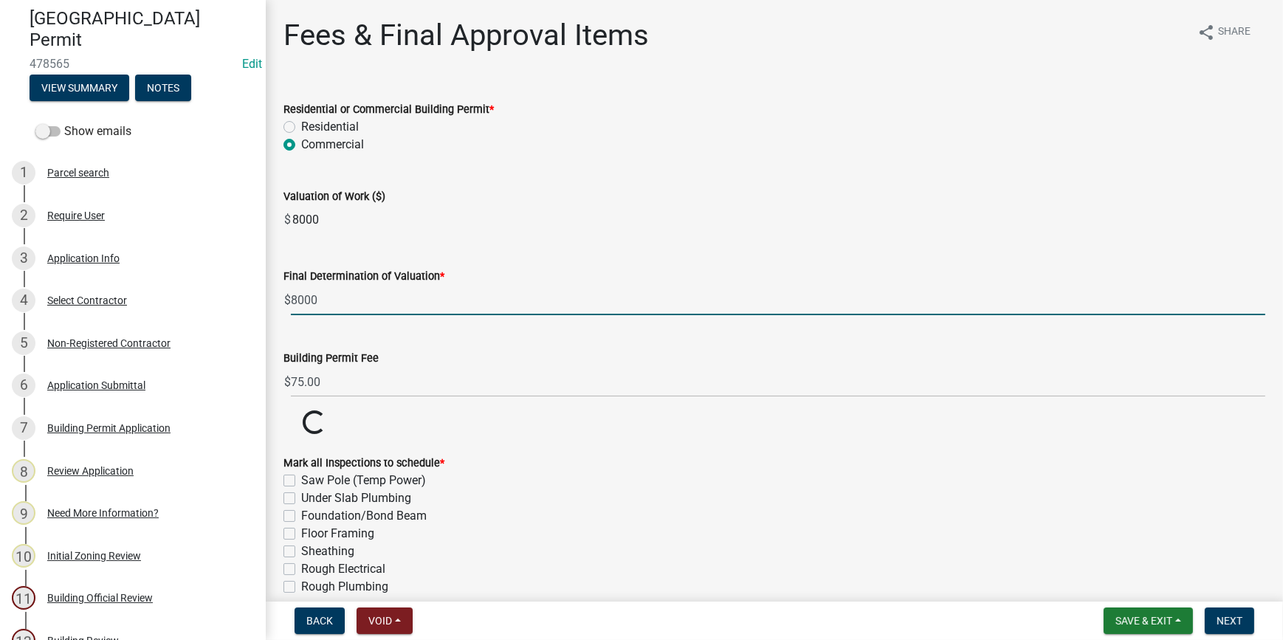
type input "8000"
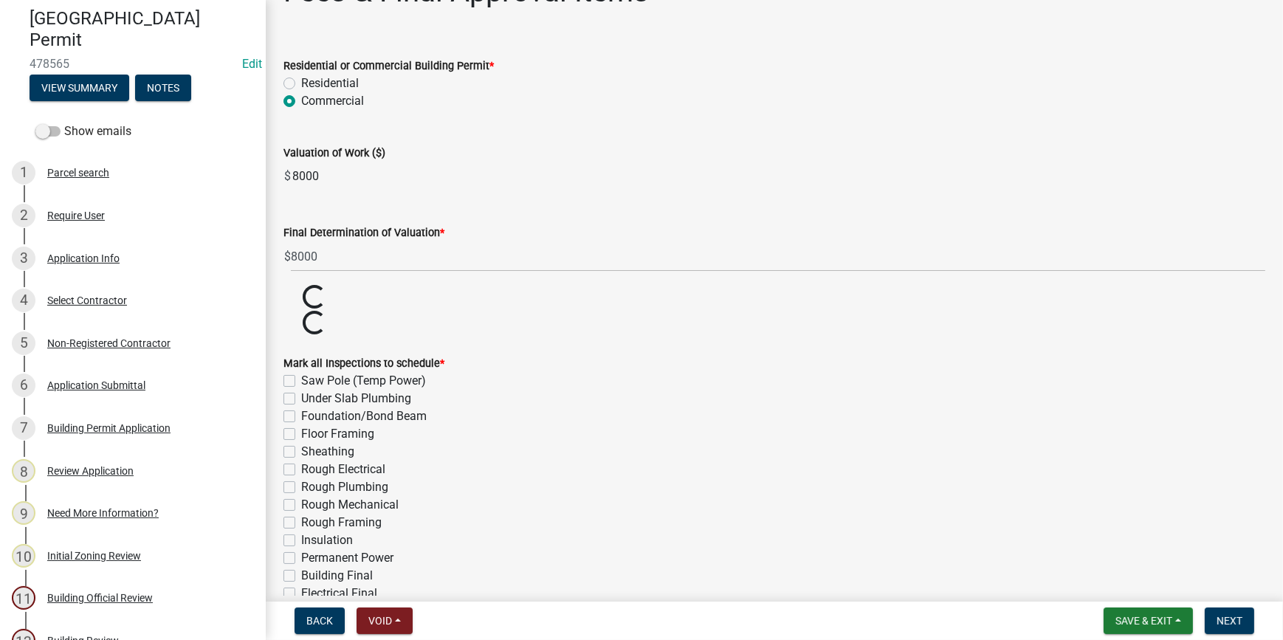
scroll to position [66, 0]
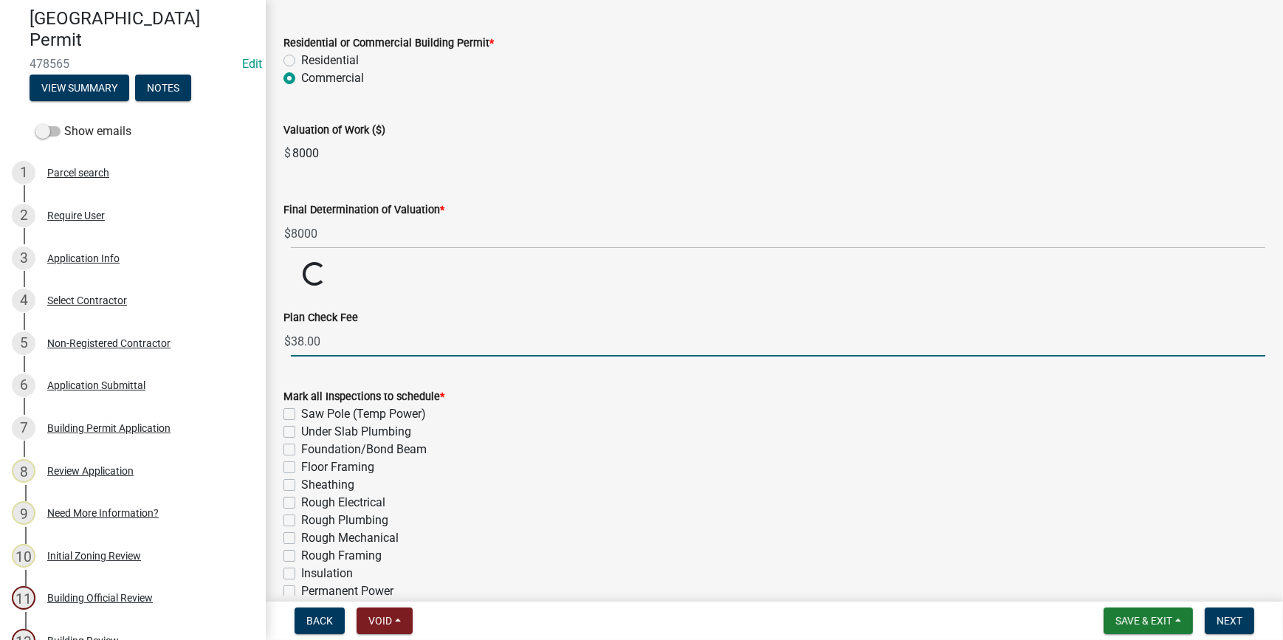
click at [331, 334] on input "38.00" at bounding box center [778, 341] width 975 height 30
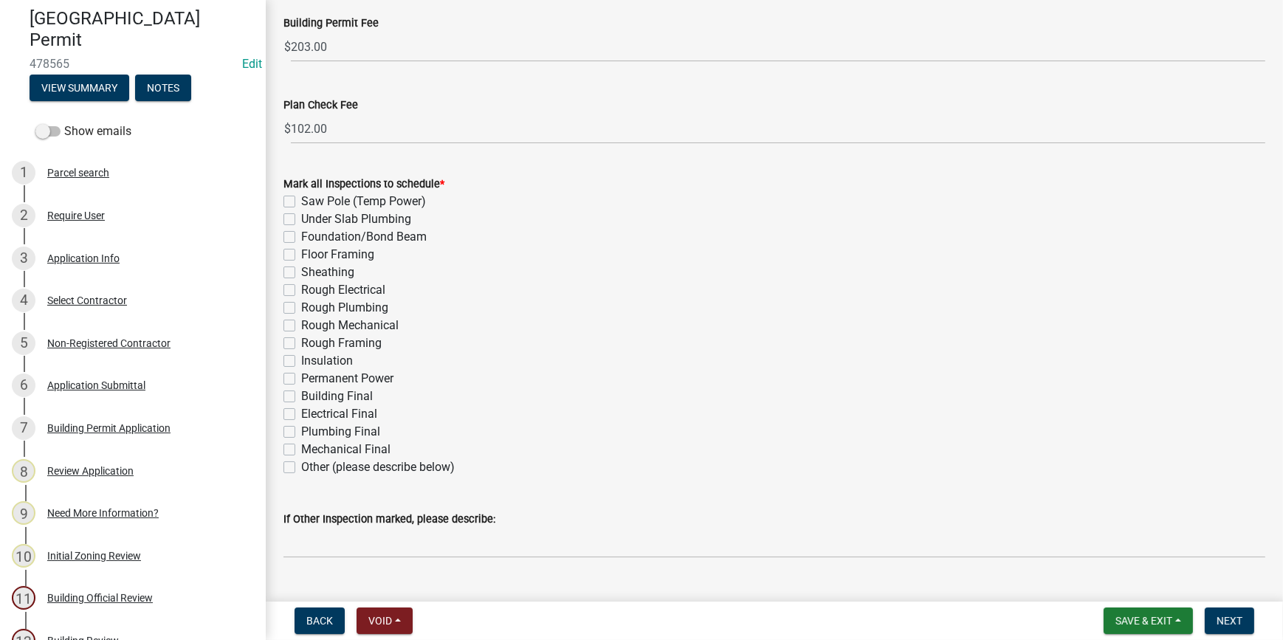
scroll to position [366, 0]
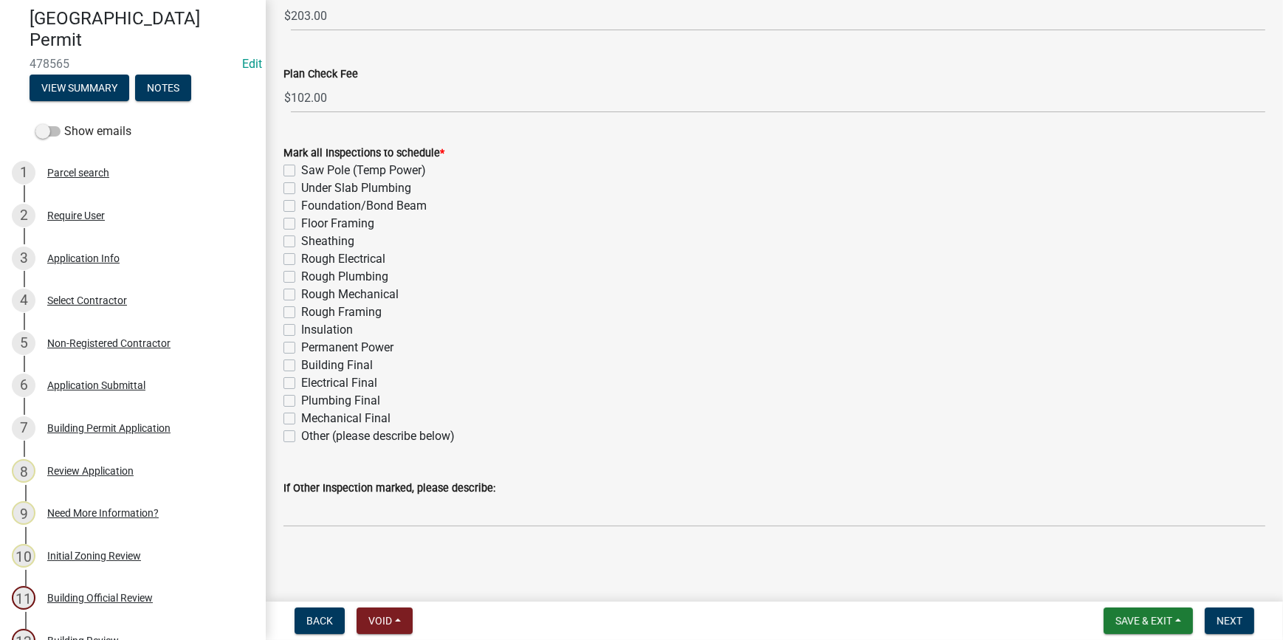
click at [301, 361] on label "Building Final" at bounding box center [337, 366] width 72 height 18
click at [301, 361] on input "Building Final" at bounding box center [306, 362] width 10 height 10
checkbox input "true"
checkbox input "false"
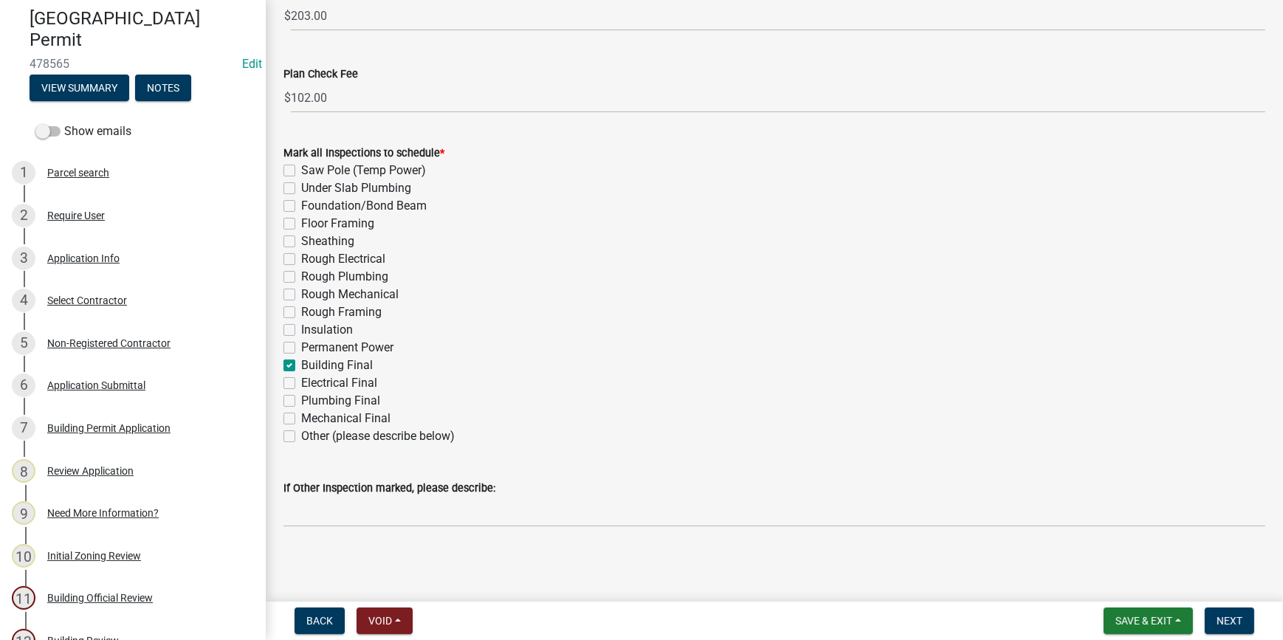
checkbox input "false"
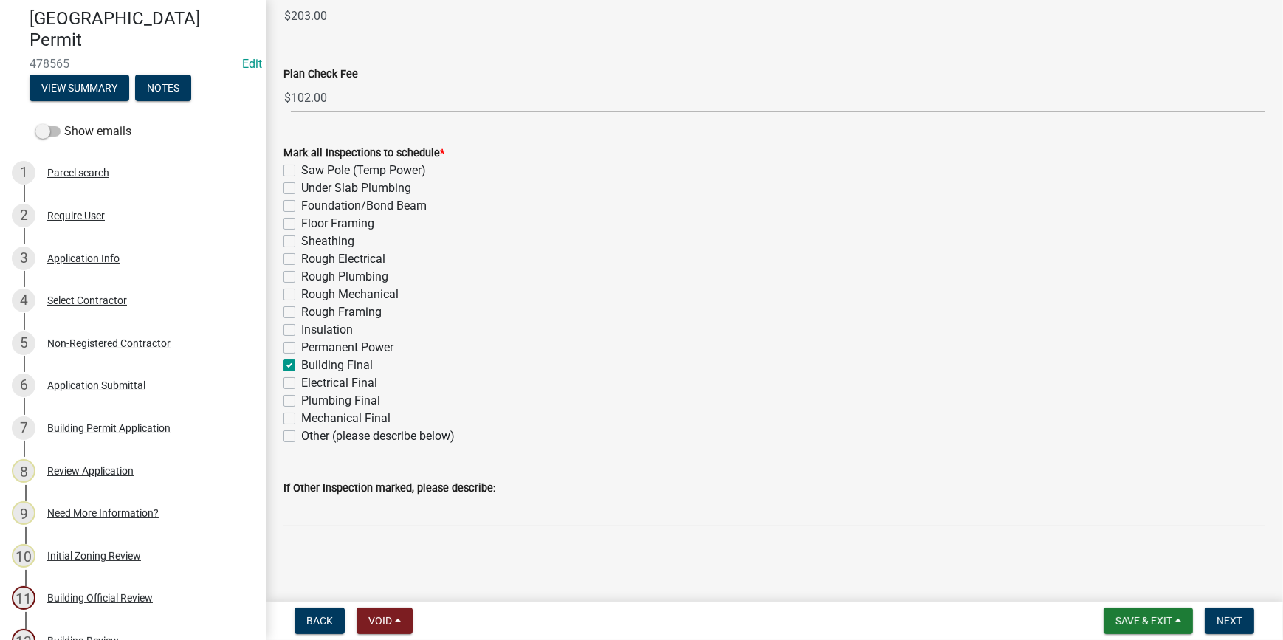
checkbox input "false"
checkbox input "true"
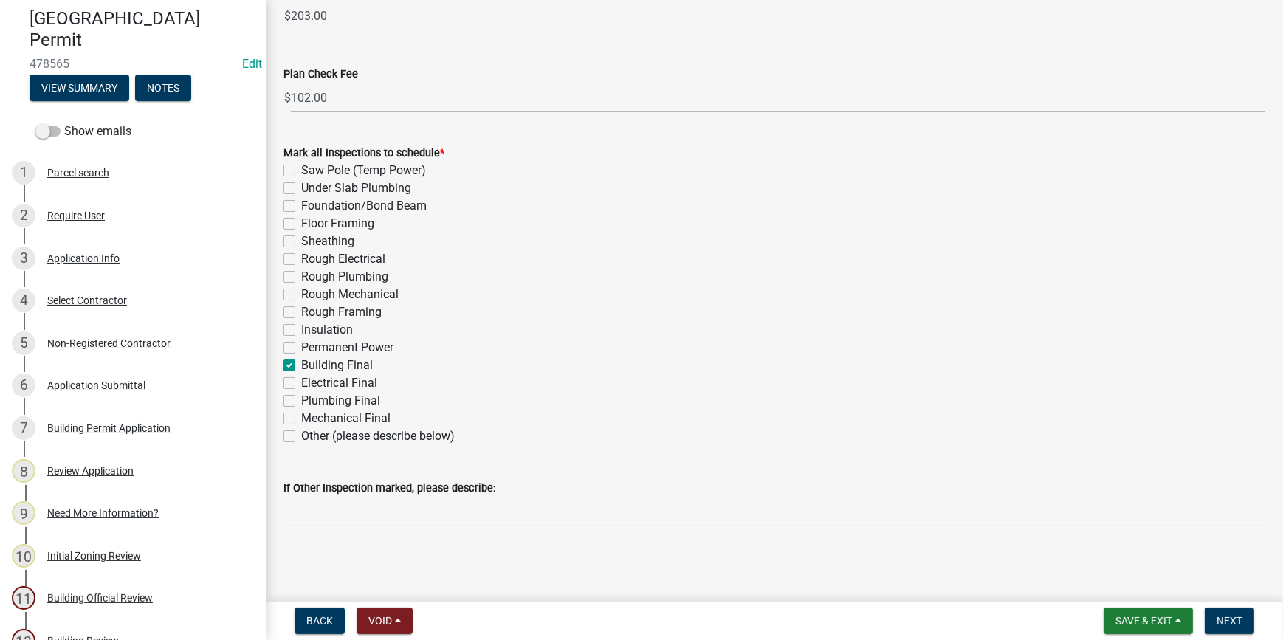
checkbox input "false"
click at [301, 379] on label "Electrical Final" at bounding box center [339, 383] width 76 height 18
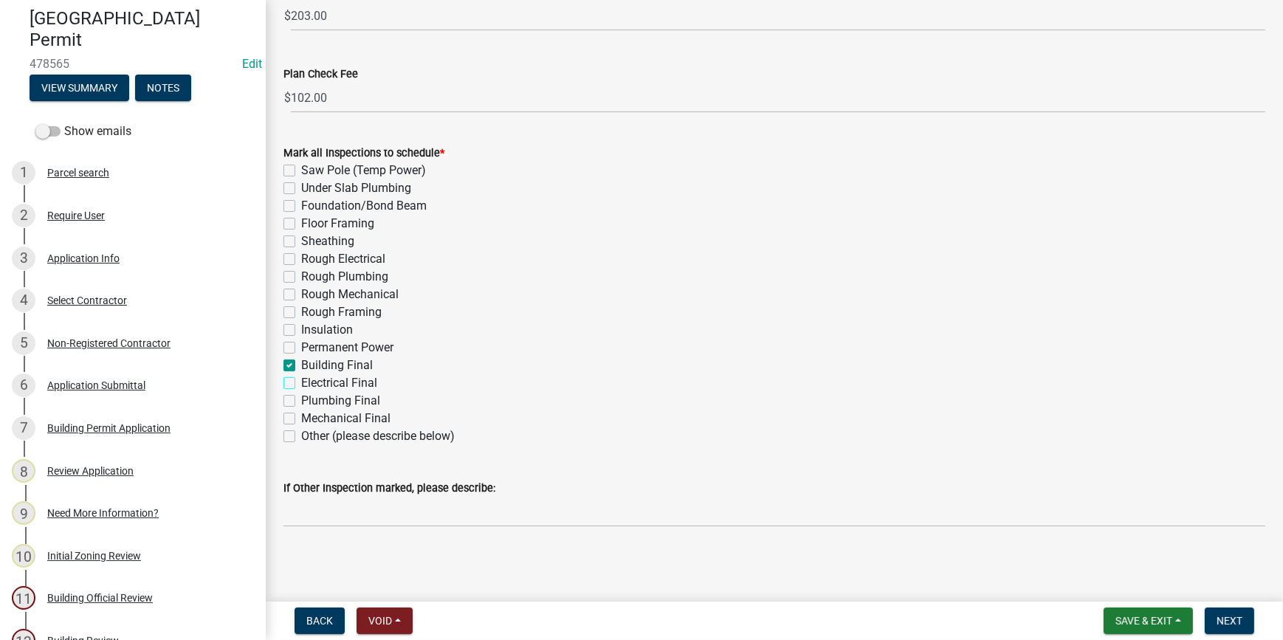
click at [301, 379] on input "Electrical Final" at bounding box center [306, 379] width 10 height 10
checkbox input "true"
checkbox input "false"
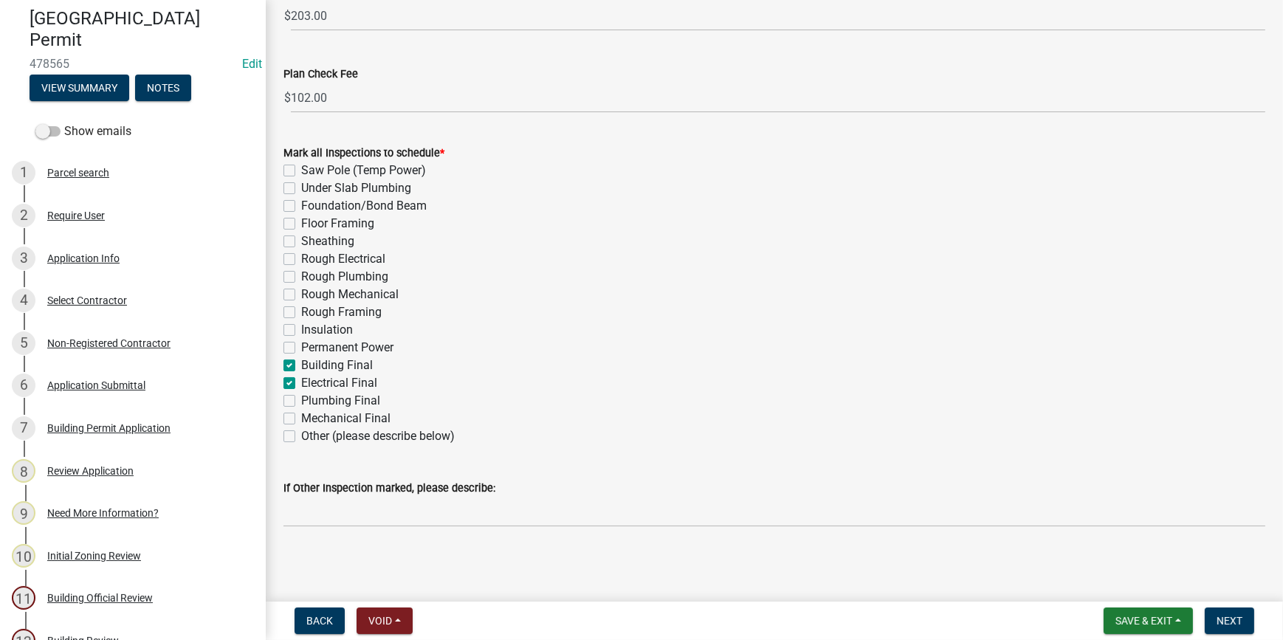
checkbox input "false"
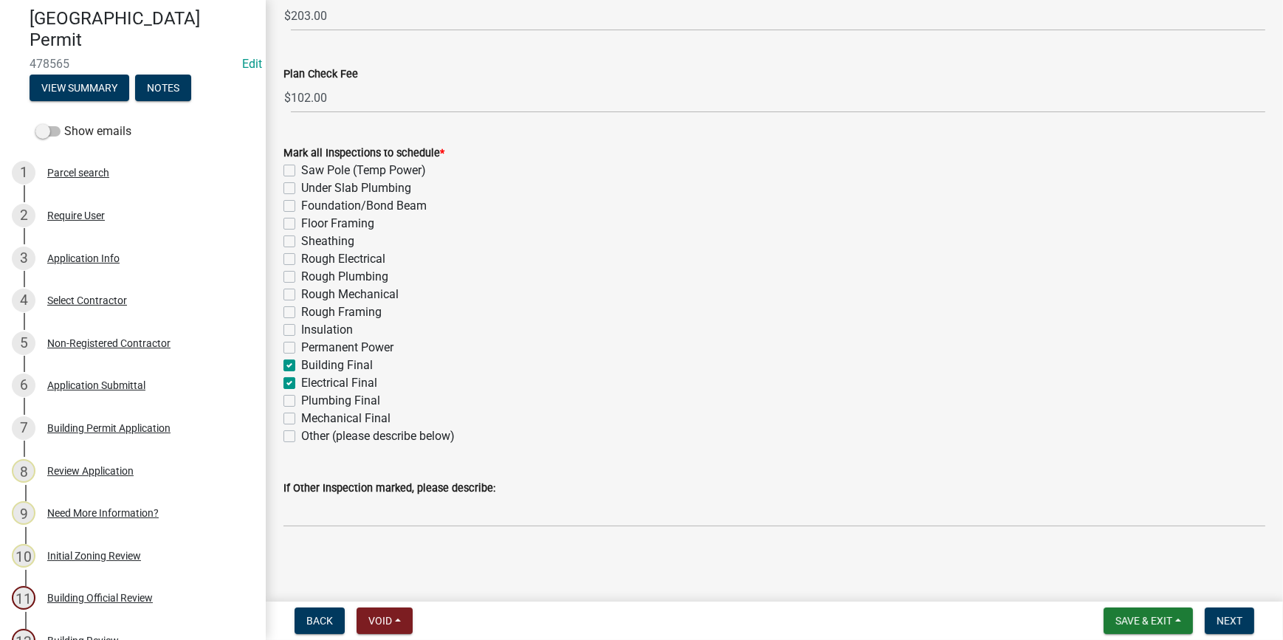
checkbox input "false"
checkbox input "true"
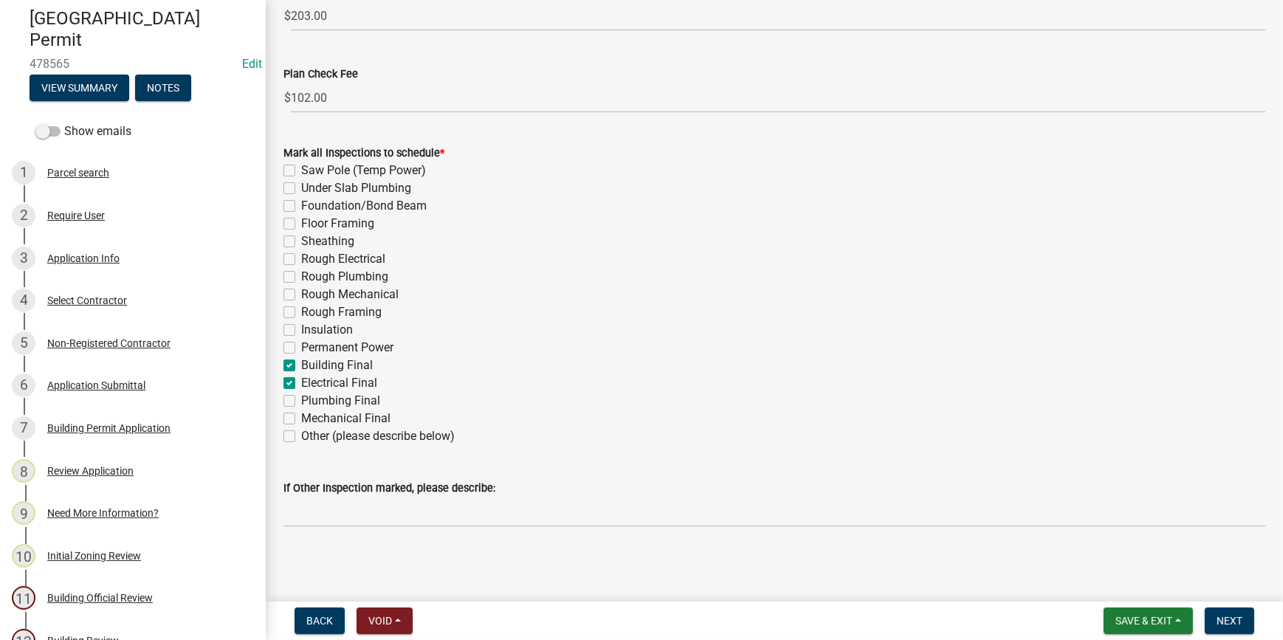
checkbox input "false"
click at [301, 396] on label "Plumbing Final" at bounding box center [340, 401] width 79 height 18
click at [301, 396] on input "Plumbing Final" at bounding box center [306, 397] width 10 height 10
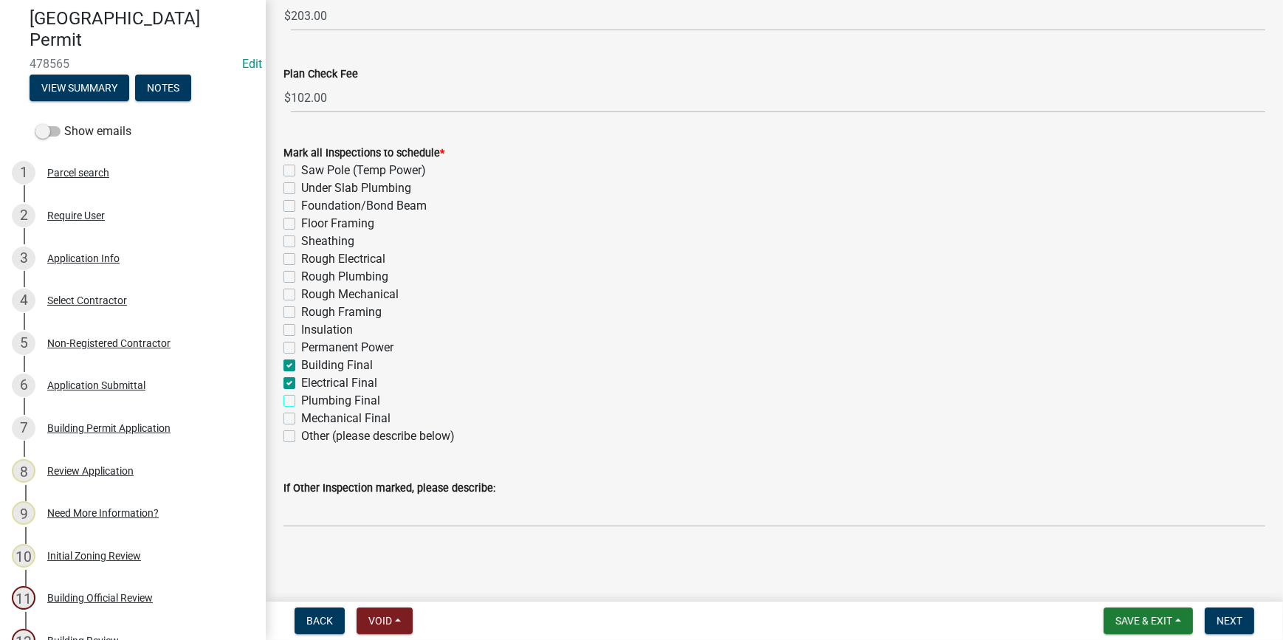
checkbox input "true"
checkbox input "false"
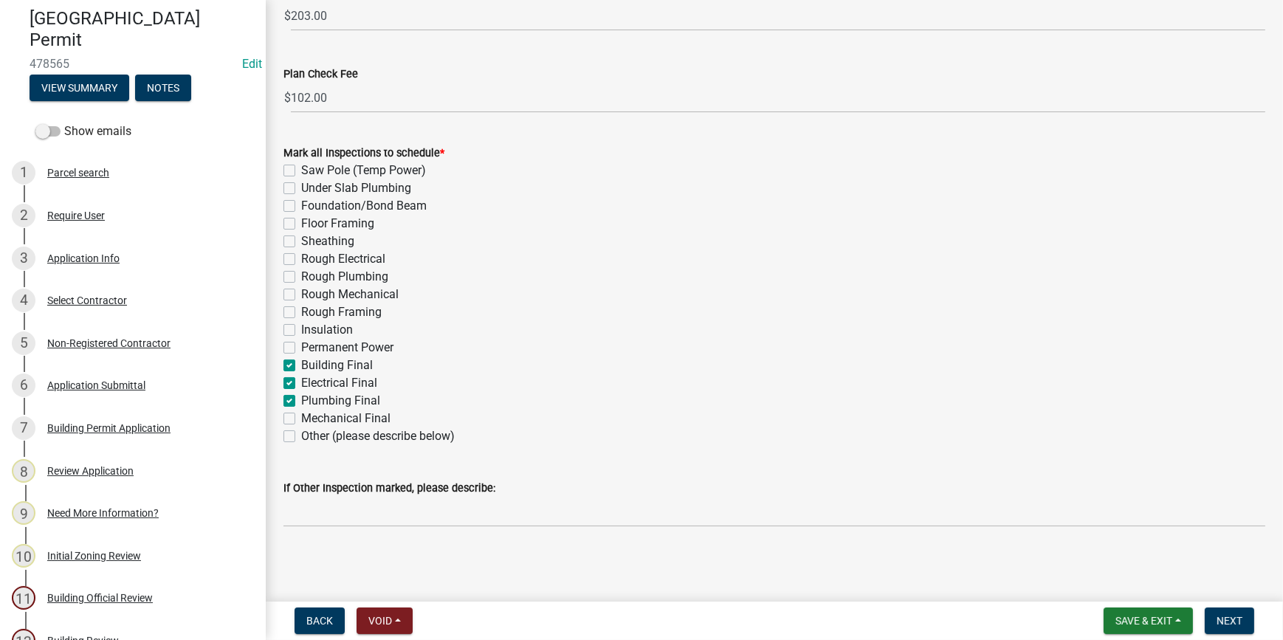
checkbox input "false"
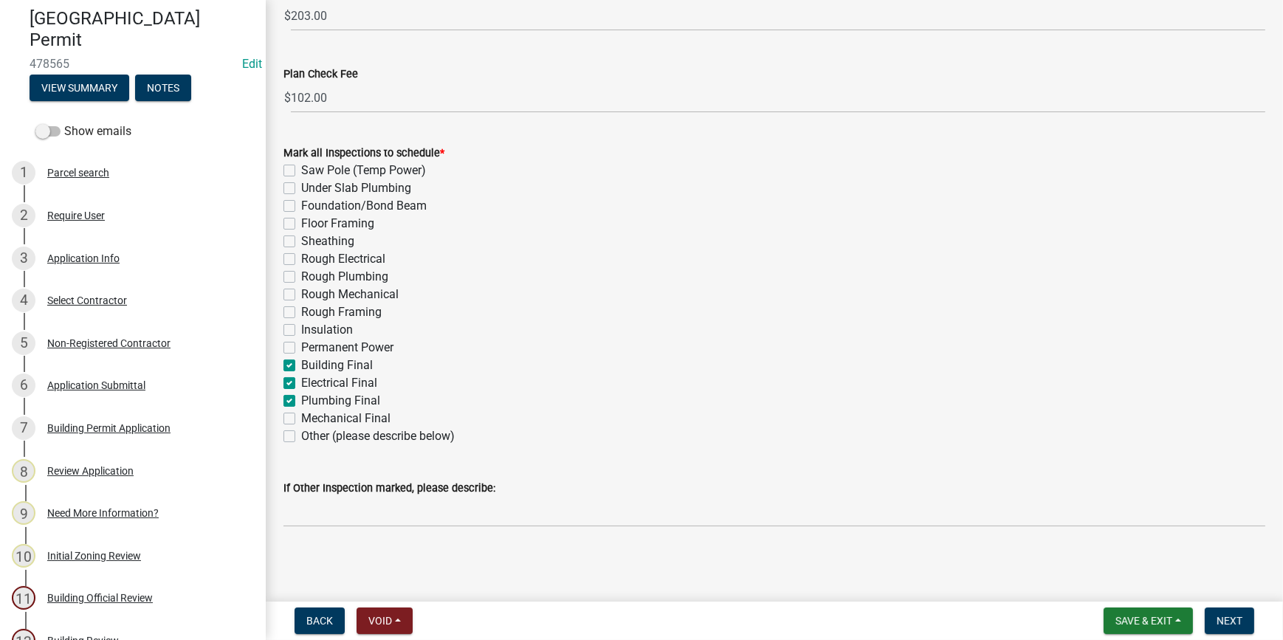
checkbox input "false"
checkbox input "true"
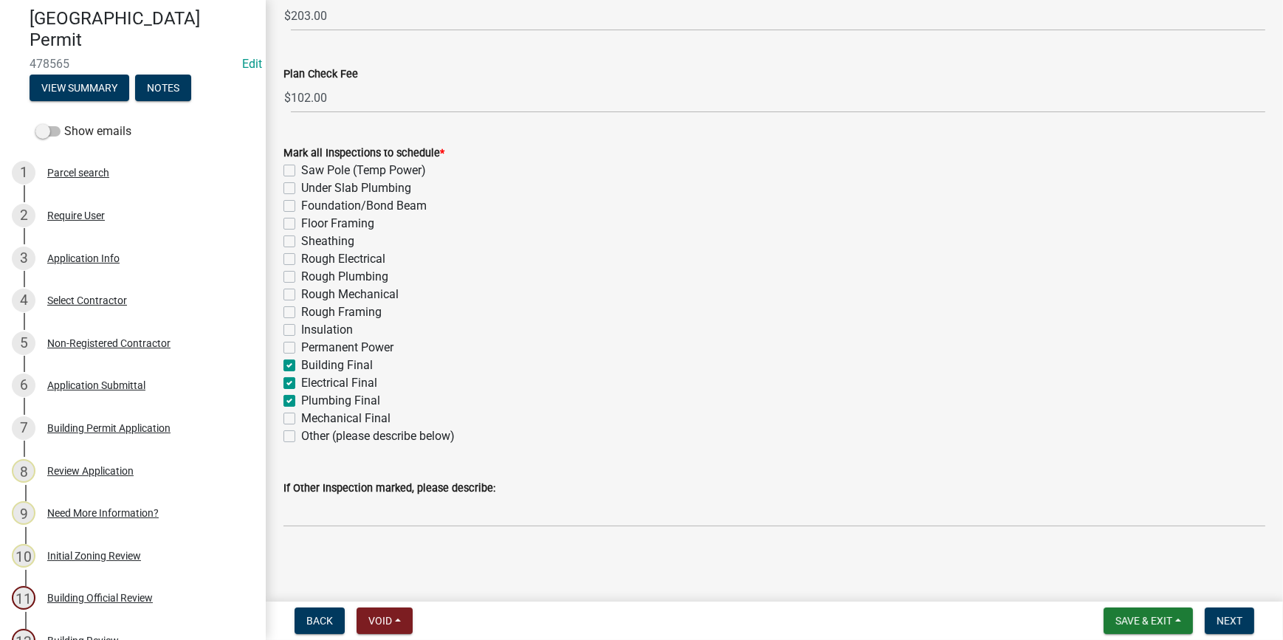
checkbox input "false"
click at [301, 411] on label "Mechanical Final" at bounding box center [345, 419] width 89 height 18
click at [301, 411] on input "Mechanical Final" at bounding box center [306, 415] width 10 height 10
checkbox input "true"
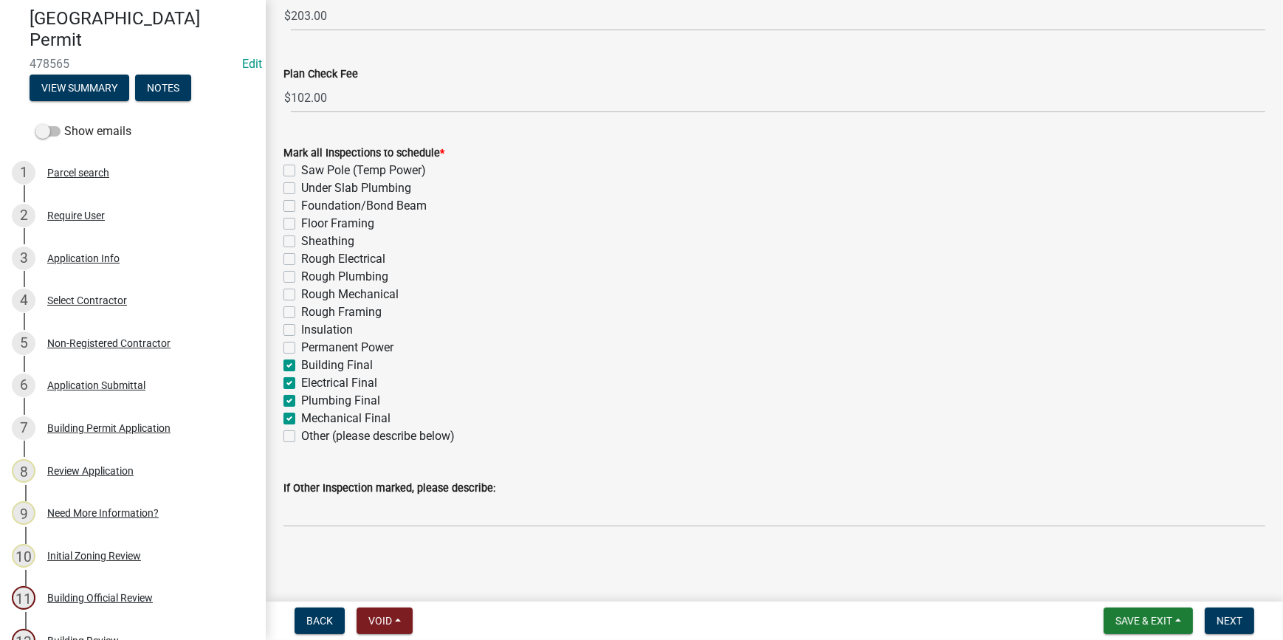
checkbox input "false"
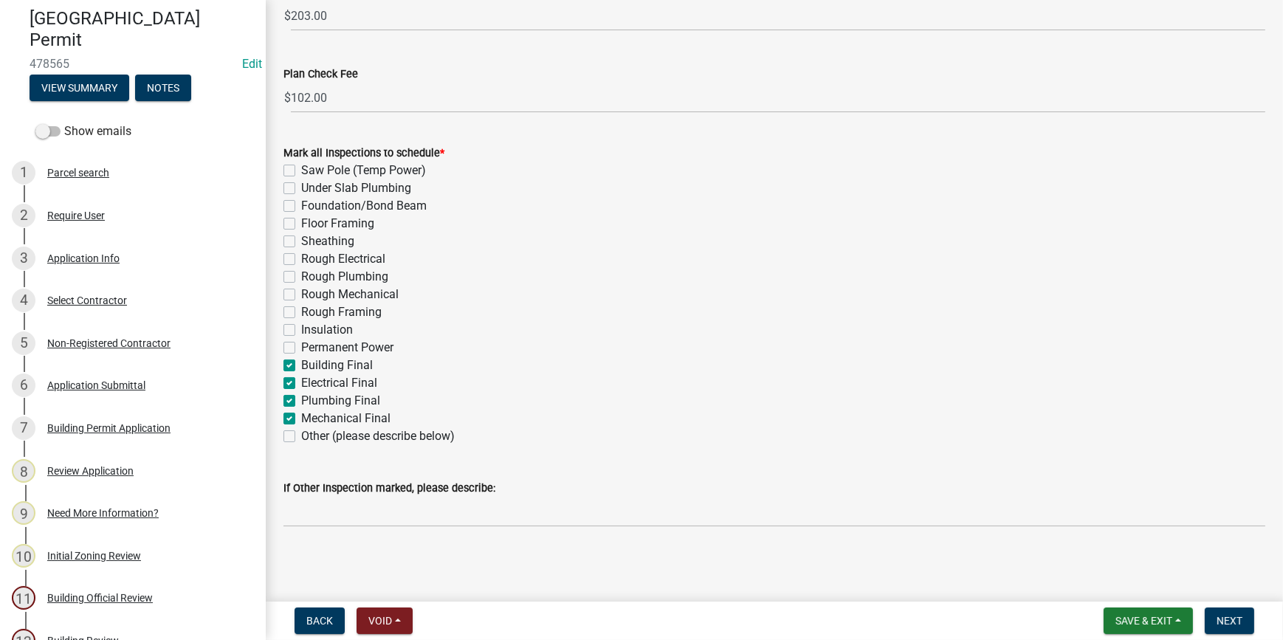
checkbox input "false"
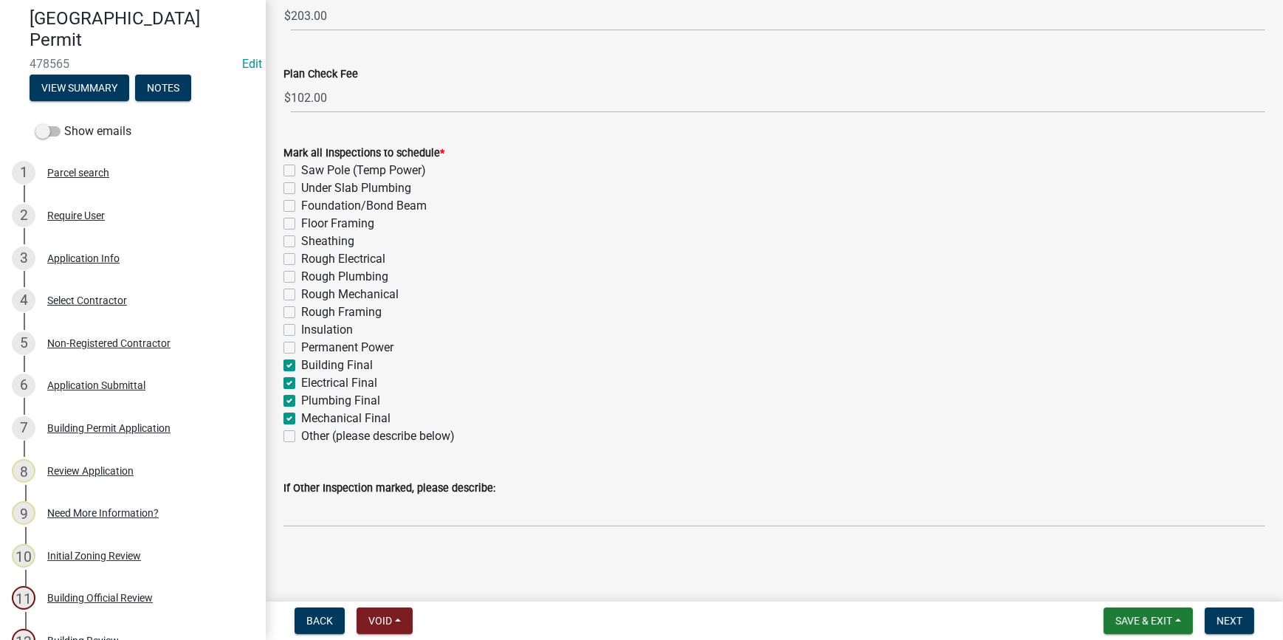
checkbox input "false"
checkbox input "true"
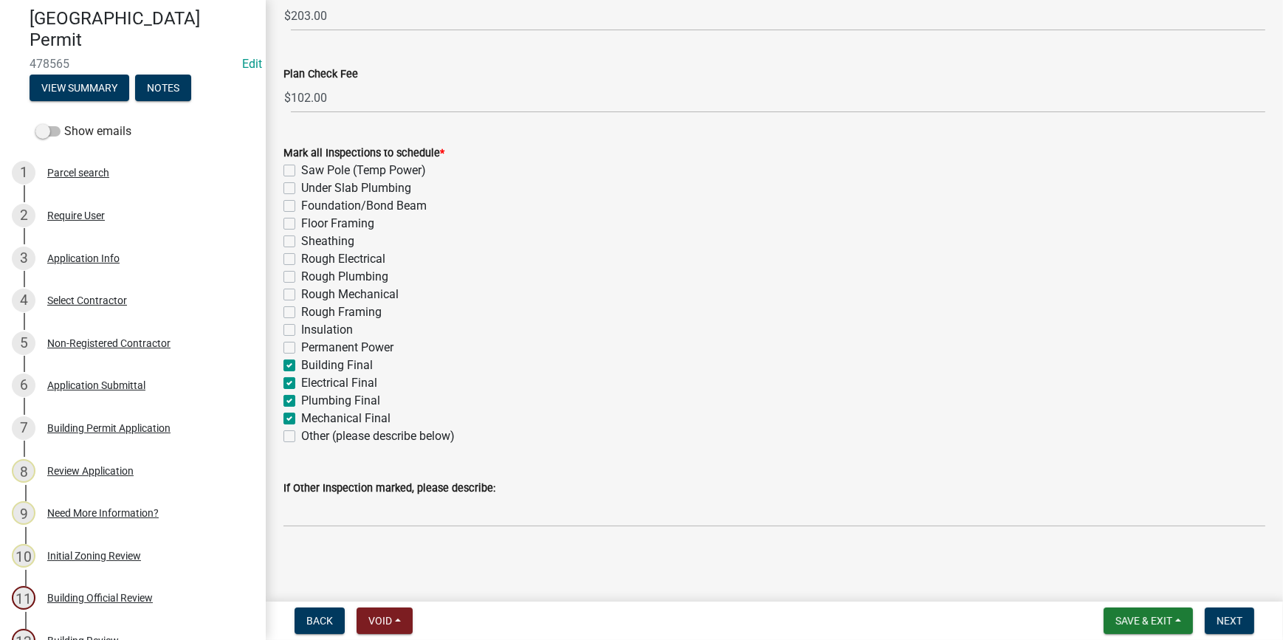
checkbox input "false"
click at [1212, 614] on button "Next" at bounding box center [1229, 621] width 49 height 27
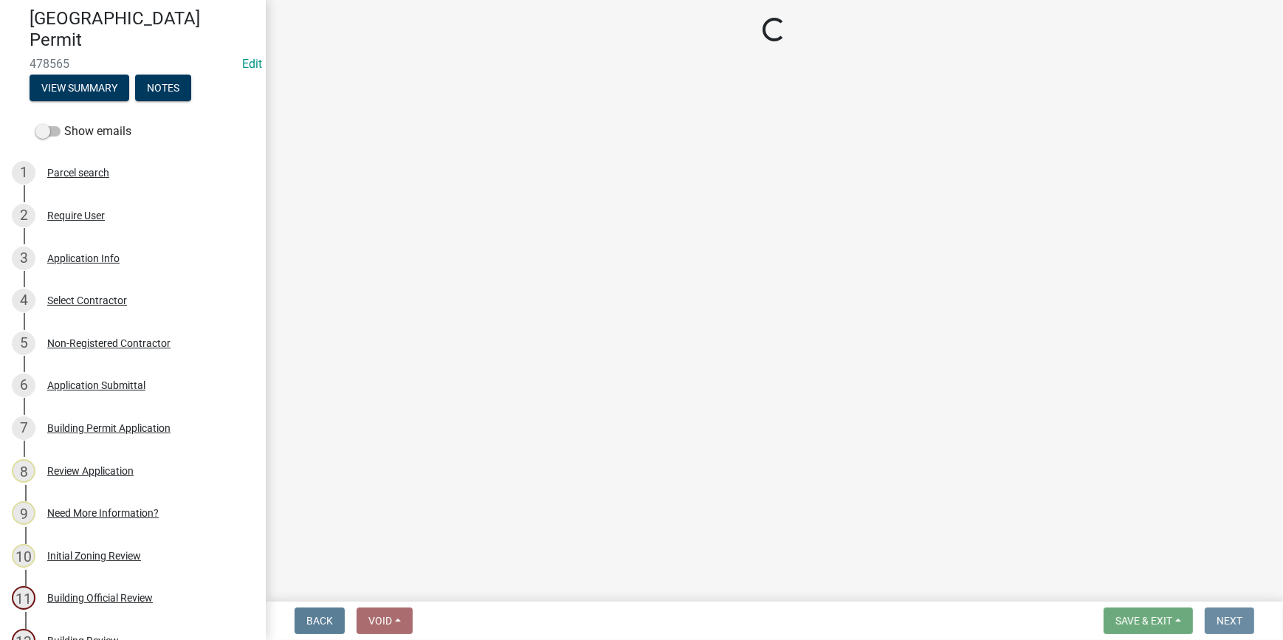
scroll to position [0, 0]
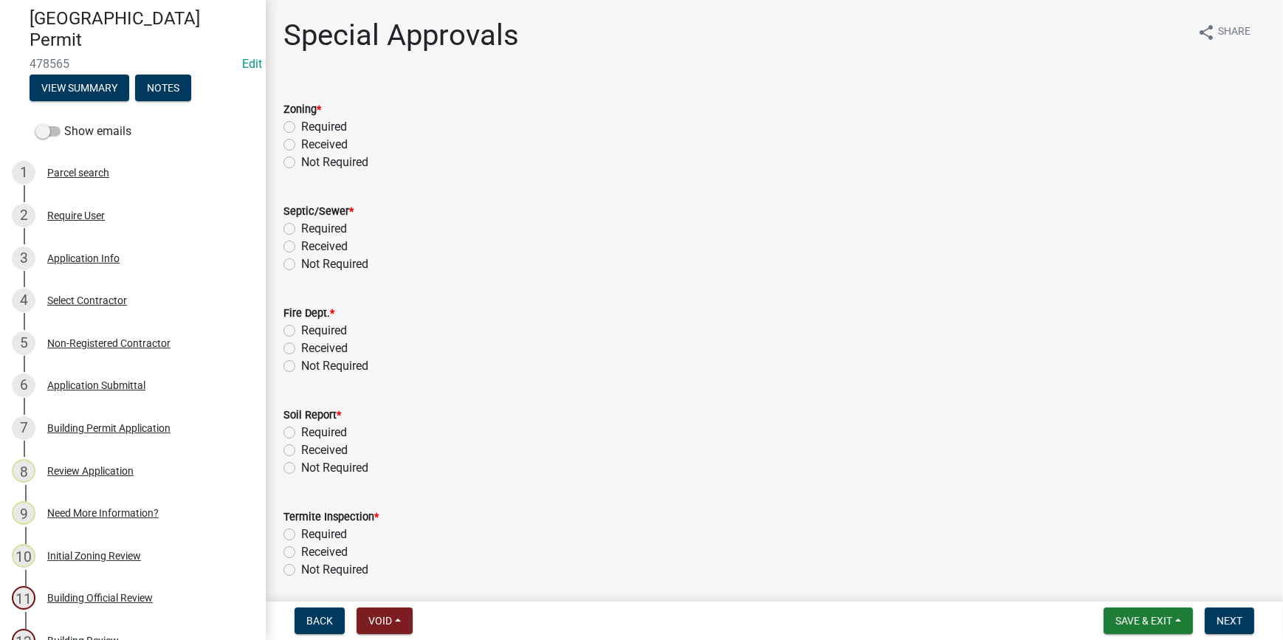
click at [301, 162] on label "Not Required" at bounding box center [334, 163] width 67 height 18
click at [301, 162] on input "Not Required" at bounding box center [306, 159] width 10 height 10
radio input "true"
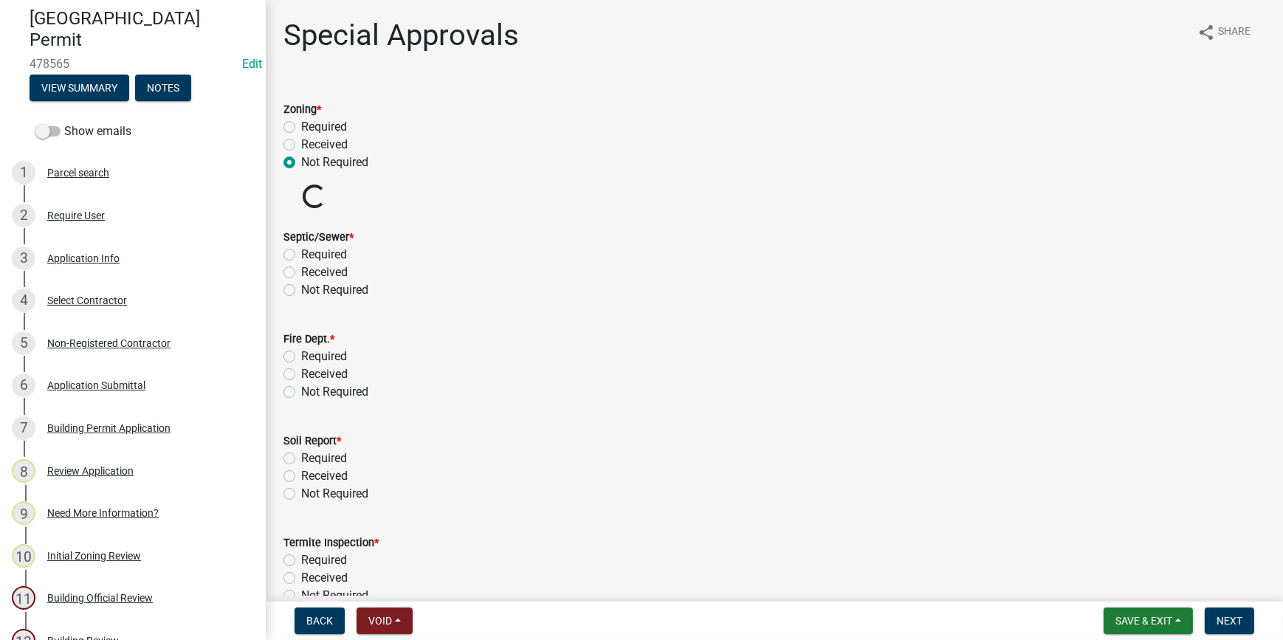
click at [301, 285] on label "Not Required" at bounding box center [334, 290] width 67 height 18
click at [301, 285] on input "Not Required" at bounding box center [306, 286] width 10 height 10
radio input "true"
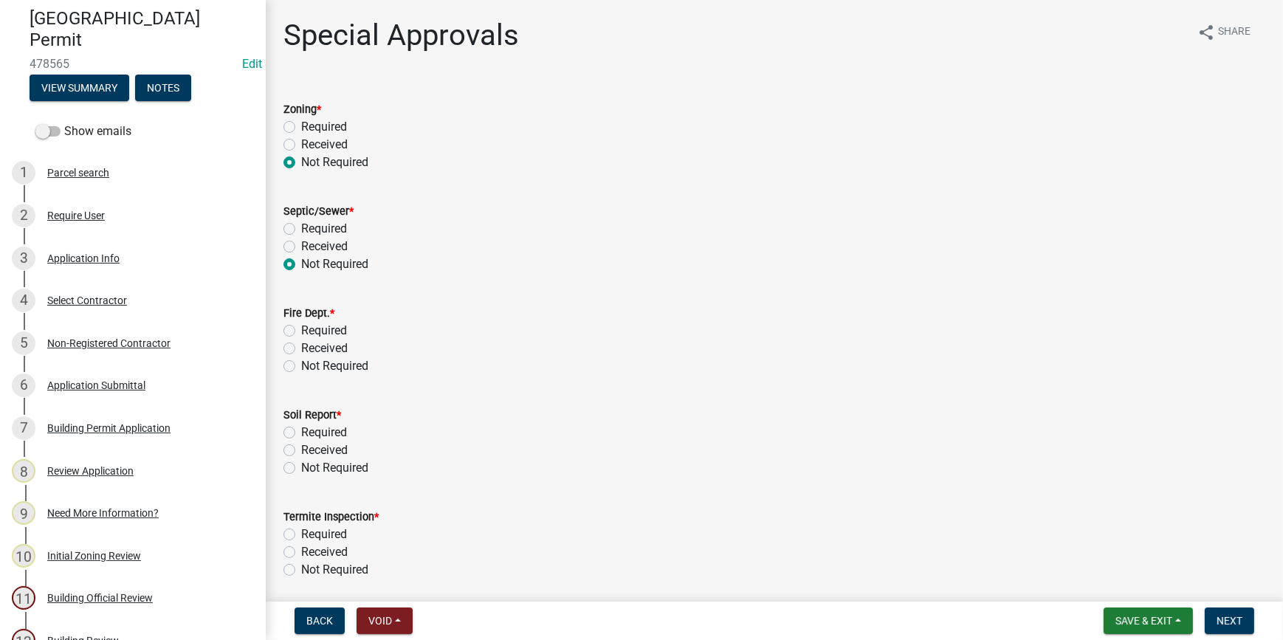
click at [301, 365] on label "Not Required" at bounding box center [334, 366] width 67 height 18
click at [301, 365] on input "Not Required" at bounding box center [306, 362] width 10 height 10
radio input "true"
click at [301, 465] on label "Not Required" at bounding box center [334, 468] width 67 height 18
click at [301, 465] on input "Not Required" at bounding box center [306, 464] width 10 height 10
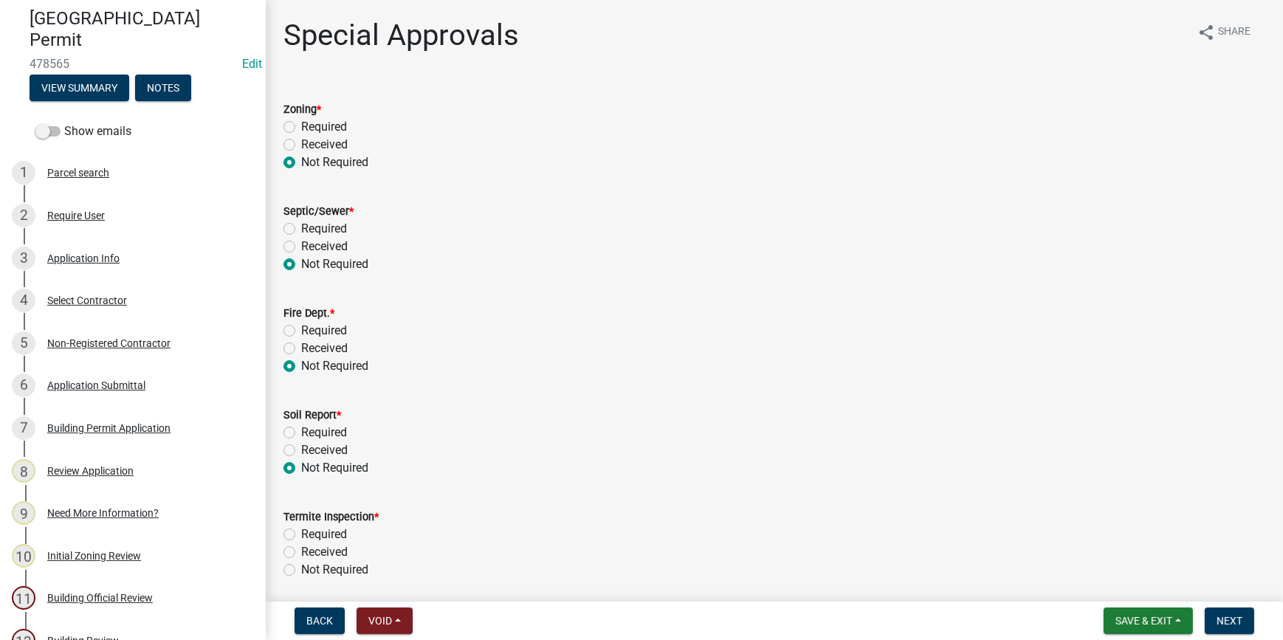
radio input "true"
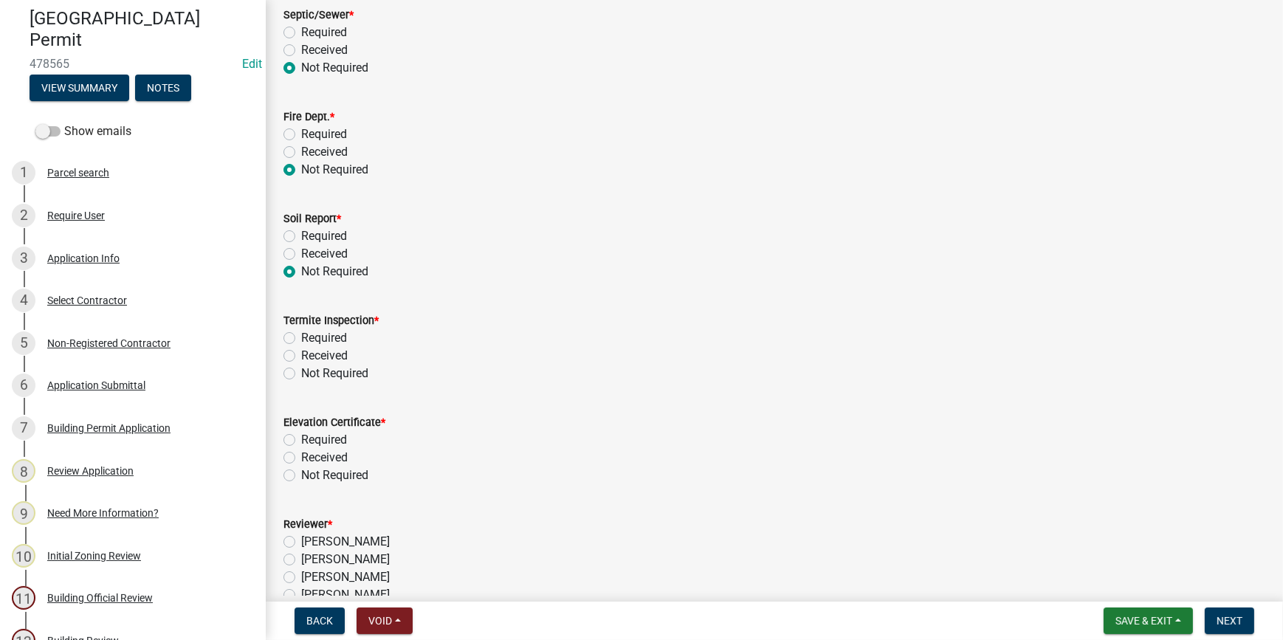
scroll to position [201, 0]
click at [301, 369] on label "Not Required" at bounding box center [334, 369] width 67 height 18
click at [301, 369] on input "Not Required" at bounding box center [306, 365] width 10 height 10
radio input "true"
click at [286, 462] on div "Not Required" at bounding box center [774, 471] width 982 height 18
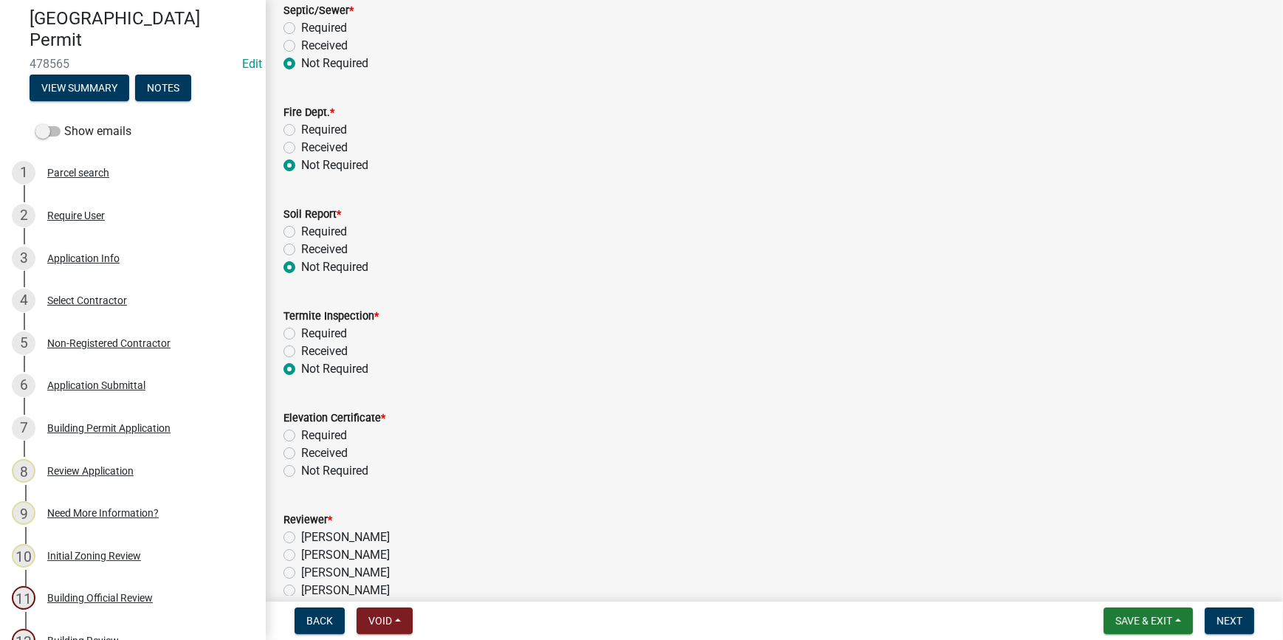
click at [301, 472] on label "Not Required" at bounding box center [334, 471] width 67 height 18
click at [301, 472] on input "Not Required" at bounding box center [306, 467] width 10 height 10
radio input "true"
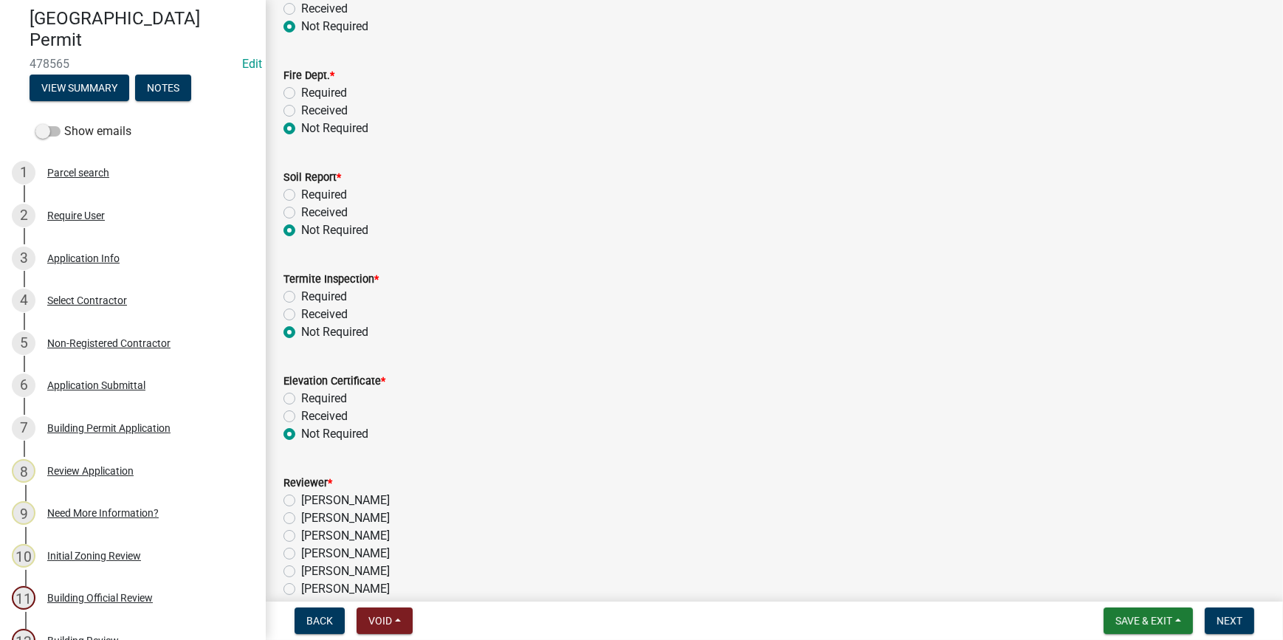
scroll to position [310, 0]
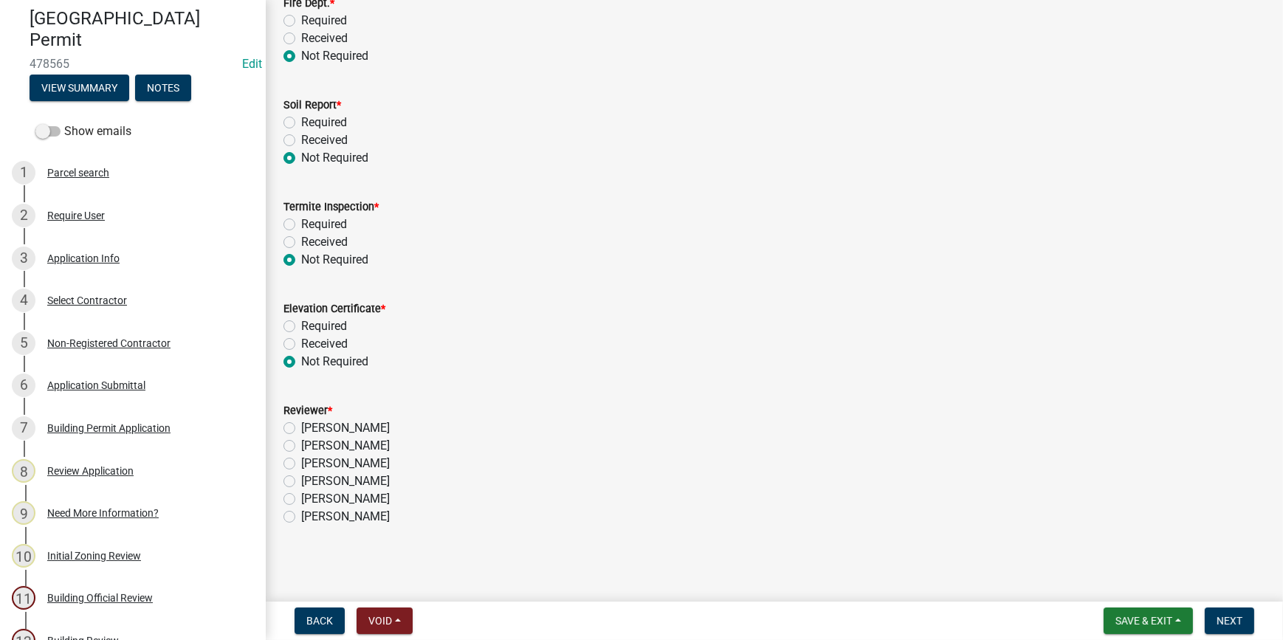
click at [301, 481] on label "[PERSON_NAME]" at bounding box center [345, 481] width 89 height 18
click at [301, 481] on input "[PERSON_NAME]" at bounding box center [306, 477] width 10 height 10
radio input "true"
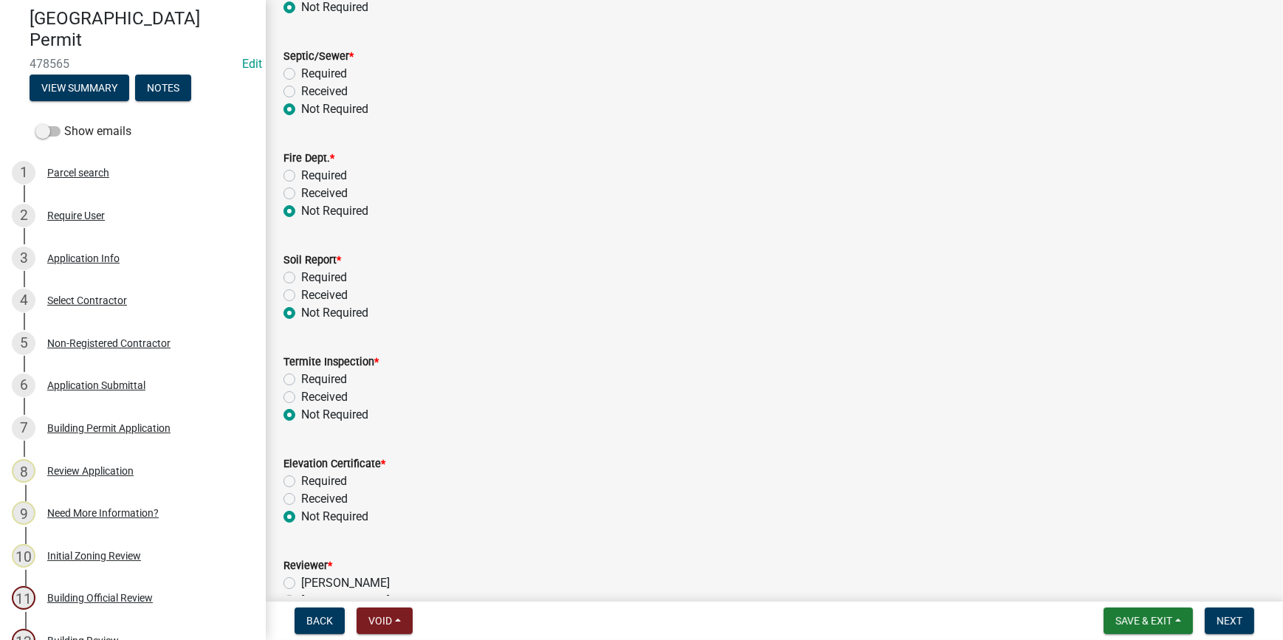
scroll to position [109, 0]
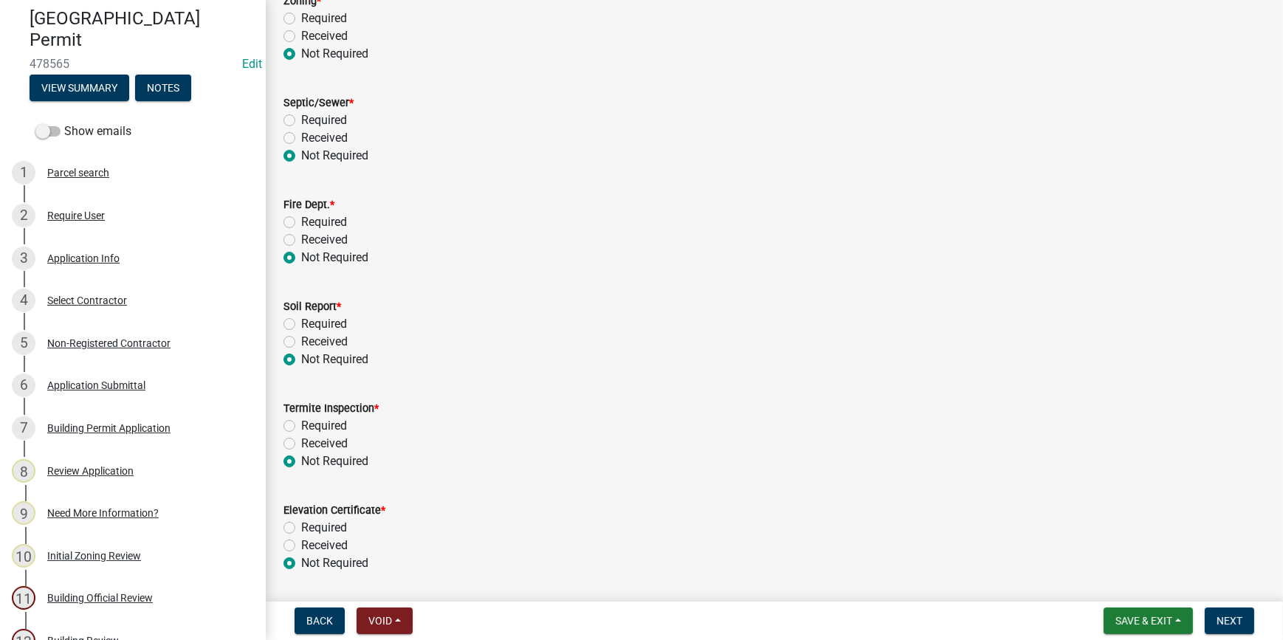
click at [301, 224] on label "Required" at bounding box center [324, 222] width 46 height 18
click at [301, 223] on input "Required" at bounding box center [306, 218] width 10 height 10
radio input "true"
click at [1229, 622] on span "Next" at bounding box center [1230, 621] width 26 height 12
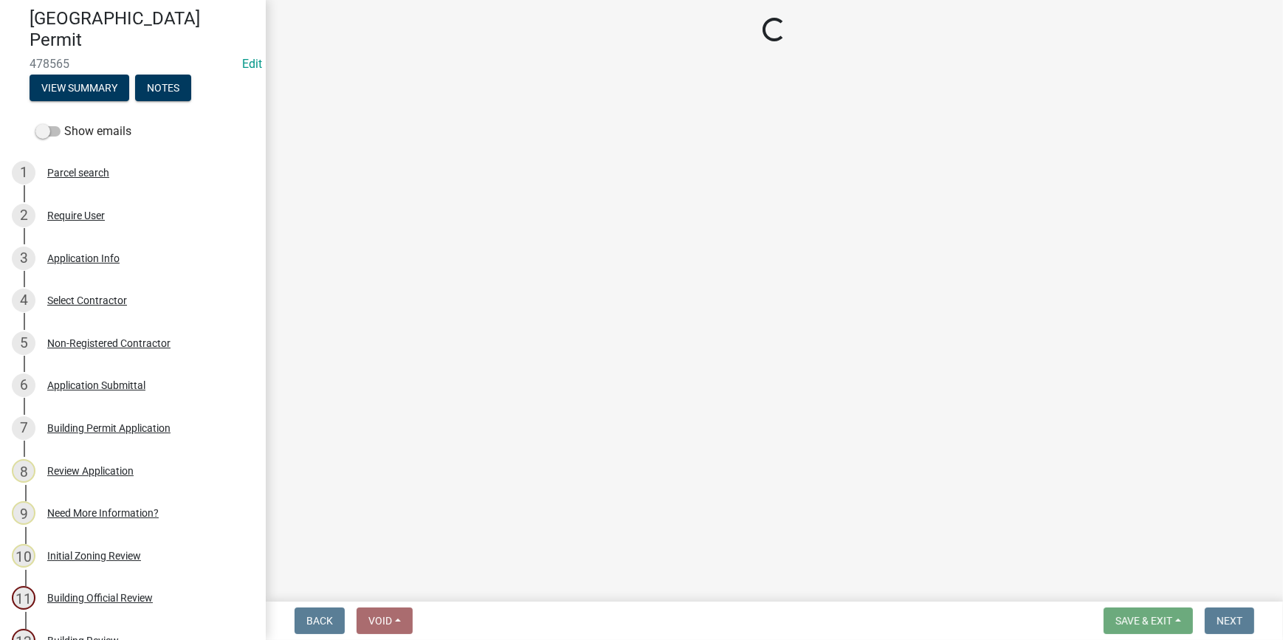
select select "3: 3"
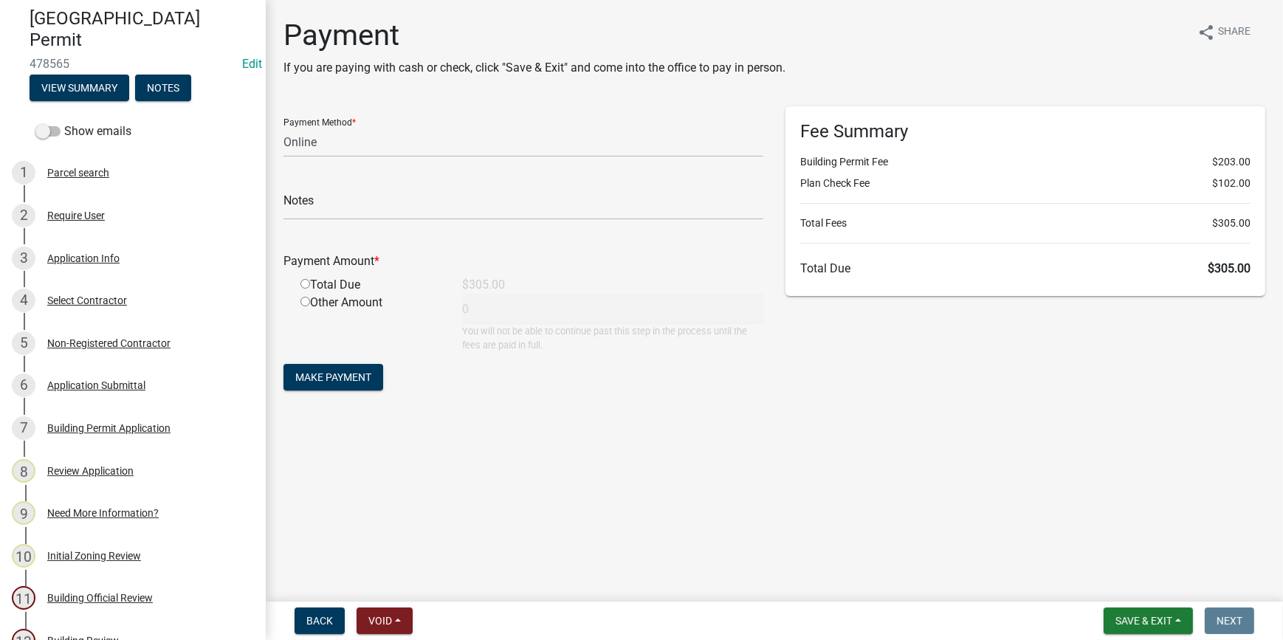
click at [304, 283] on input "radio" at bounding box center [305, 284] width 10 height 10
radio input "true"
type input "305"
click at [325, 373] on span "Make Payment" at bounding box center [333, 377] width 76 height 12
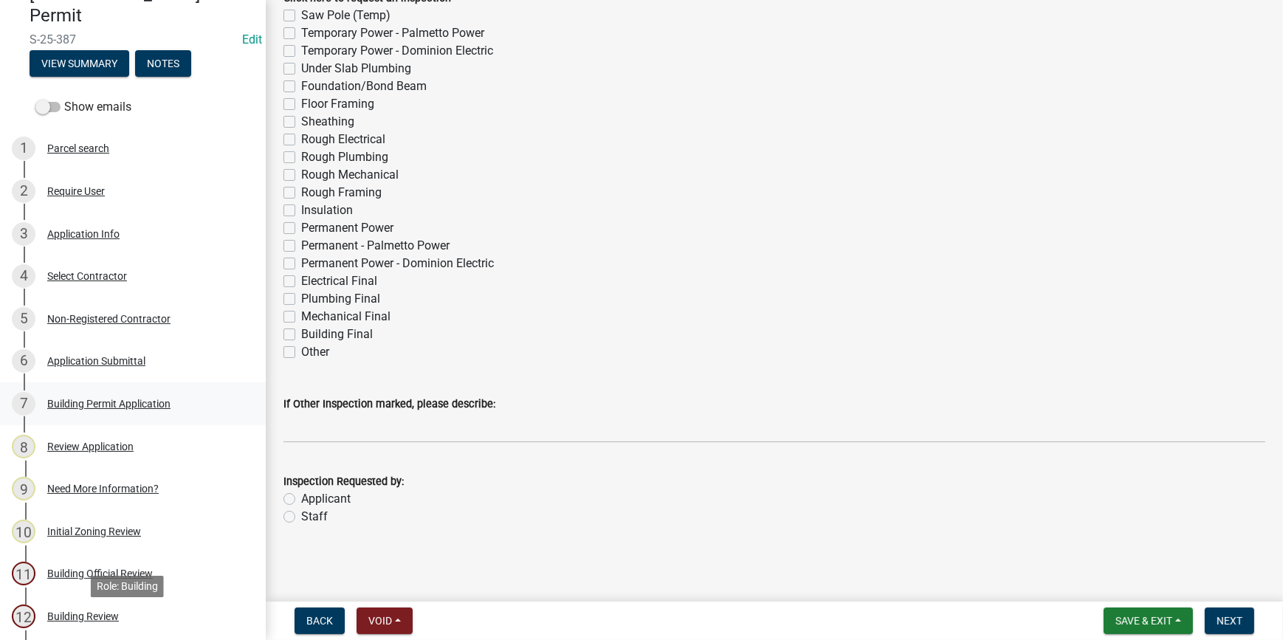
scroll to position [134, 0]
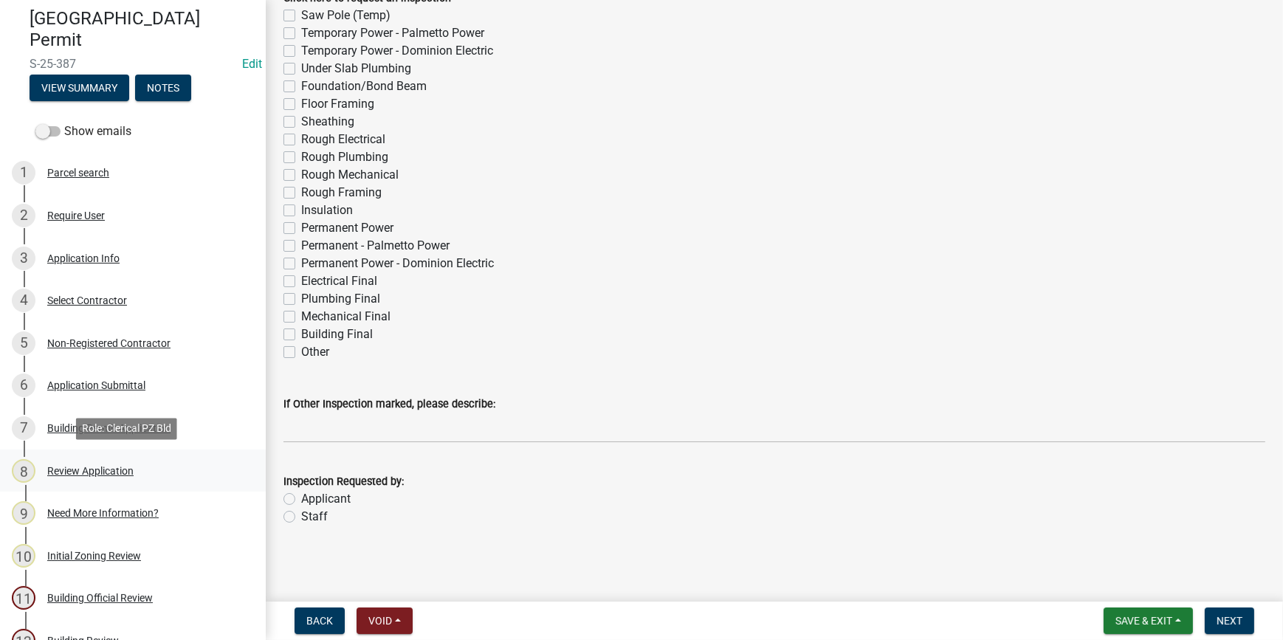
click at [130, 481] on div "8 Review Application" at bounding box center [127, 471] width 230 height 24
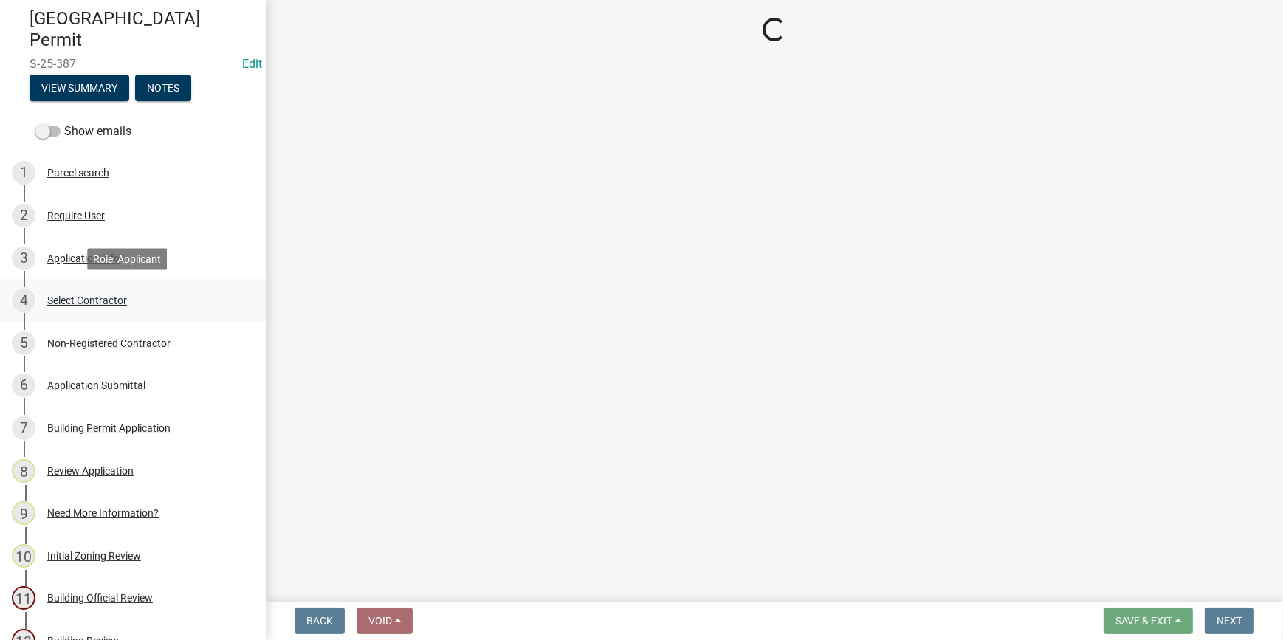
click at [80, 292] on div "4 Select Contractor" at bounding box center [127, 301] width 230 height 24
click at [89, 354] on div "5 Non-Registered Contractor" at bounding box center [127, 343] width 230 height 24
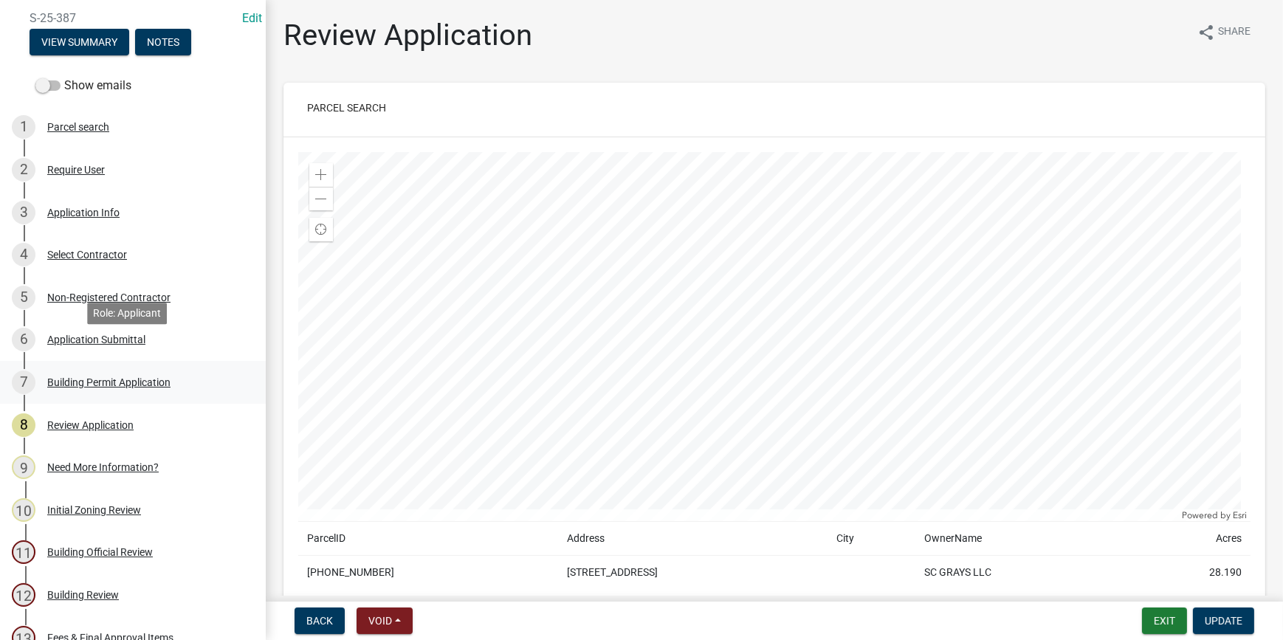
scroll to position [268, 0]
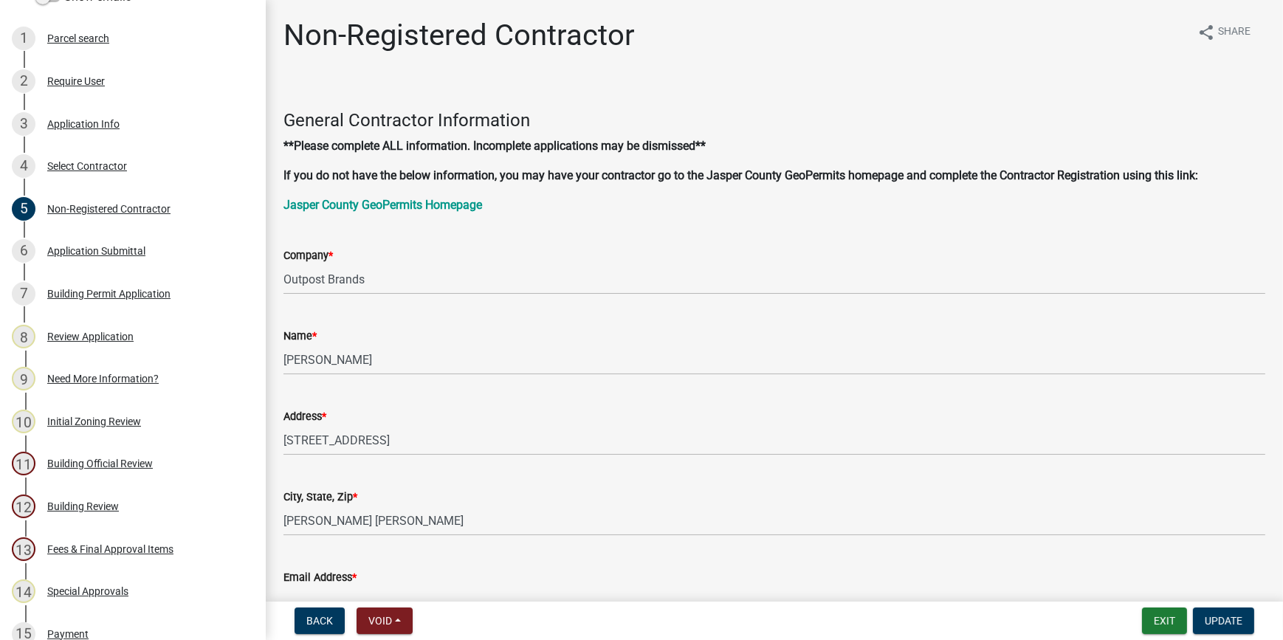
click at [119, 464] on div "Building Official Review" at bounding box center [100, 463] width 106 height 10
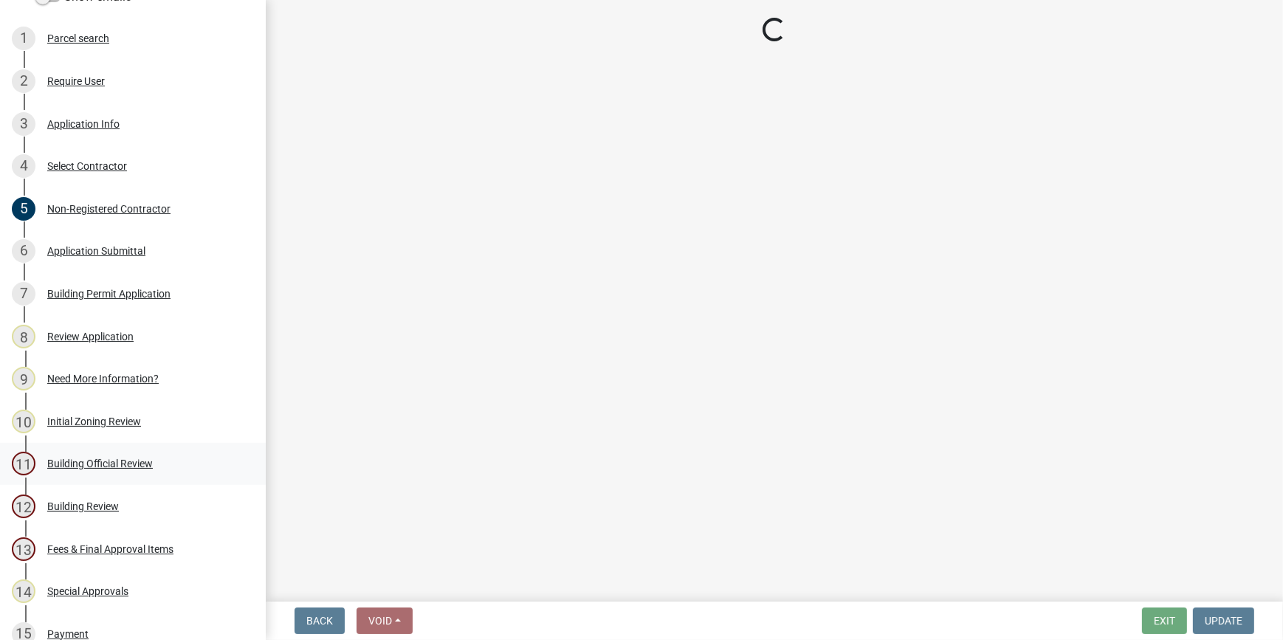
select select "2e5bb4f5-c596-4232-bf85-86d2ad061b29"
select select "449127fb-0513-4f16-9321-646d0c694214"
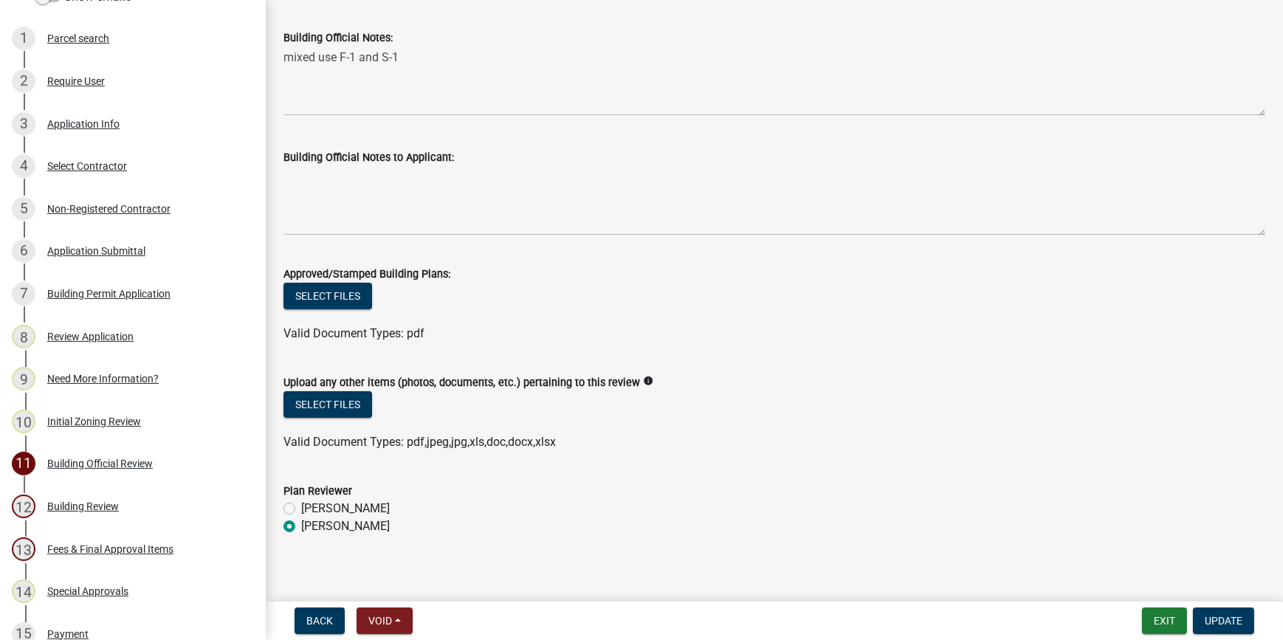
scroll to position [402, 0]
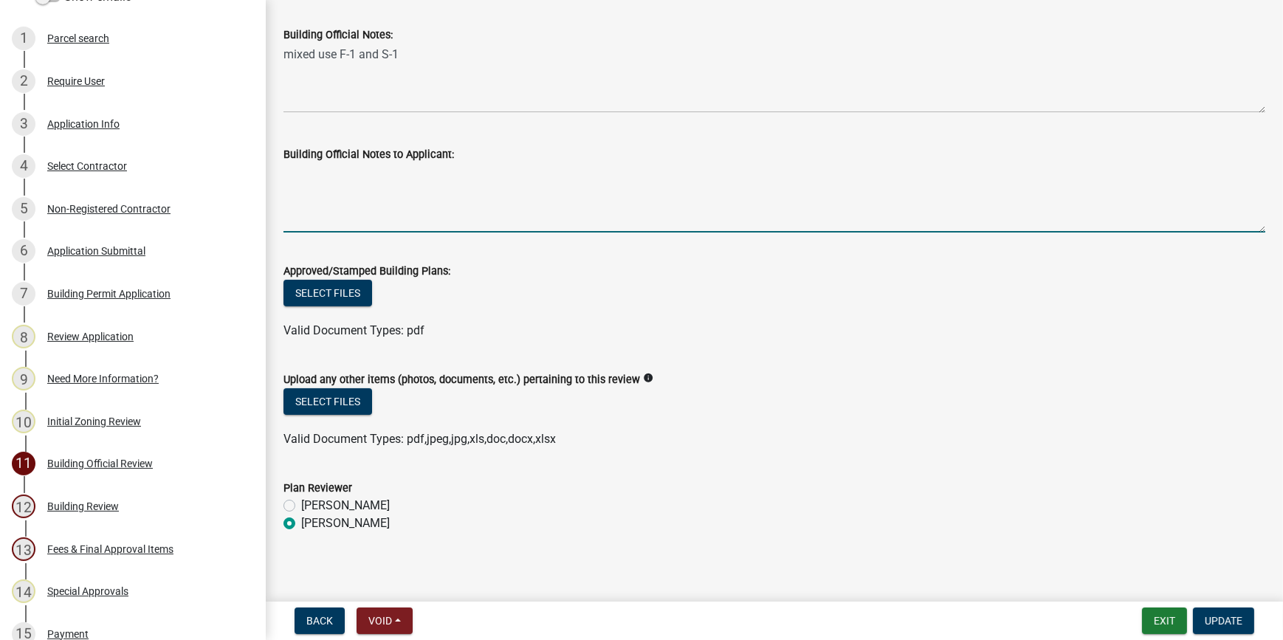
click at [345, 187] on textarea "Building Official Notes to Applicant:" at bounding box center [774, 197] width 982 height 69
click at [320, 176] on textarea "NEW SROBE LIGHT ON CELIENG OF BATHROOM EYE WASH STATION NEXT TO LAB ROOM" at bounding box center [774, 197] width 982 height 69
click at [510, 187] on textarea "NEW STROBE LIGHT ON CELIENG OF BATHROOM EYE WASH STATION NEXT TO LAB ROOM" at bounding box center [774, 197] width 982 height 69
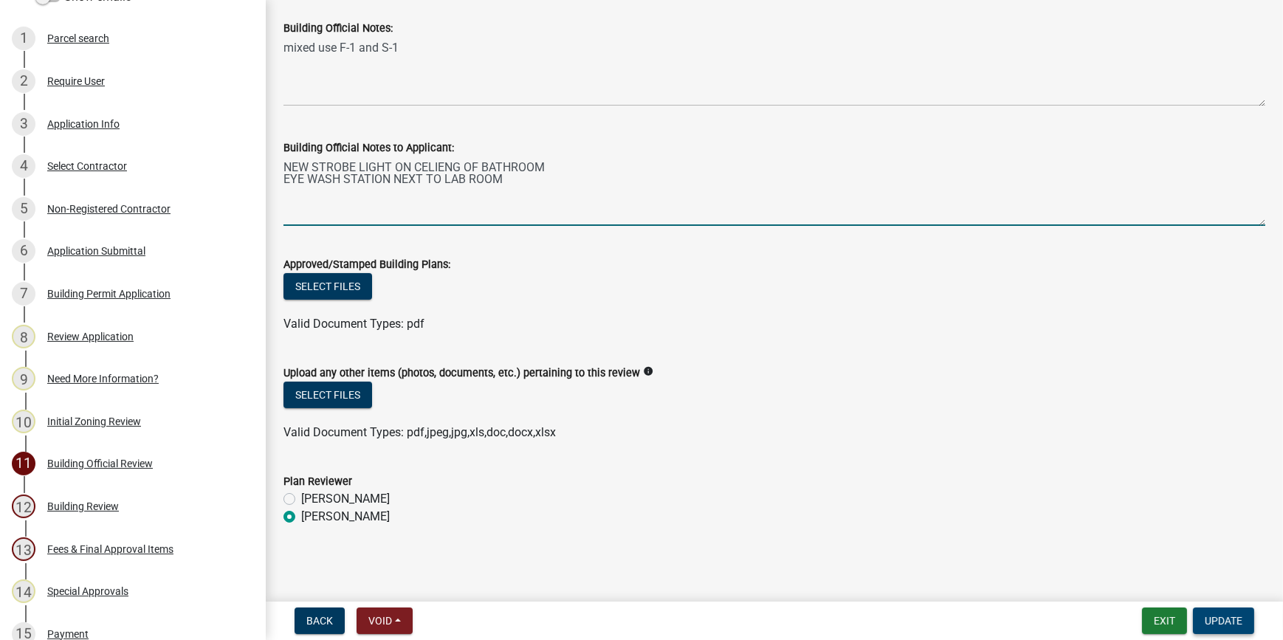
type textarea "NEW STROBE LIGHT ON CELIENG OF BATHROOM EYE WASH STATION NEXT TO LAB ROOM"
click at [1236, 624] on span "Update" at bounding box center [1224, 621] width 38 height 12
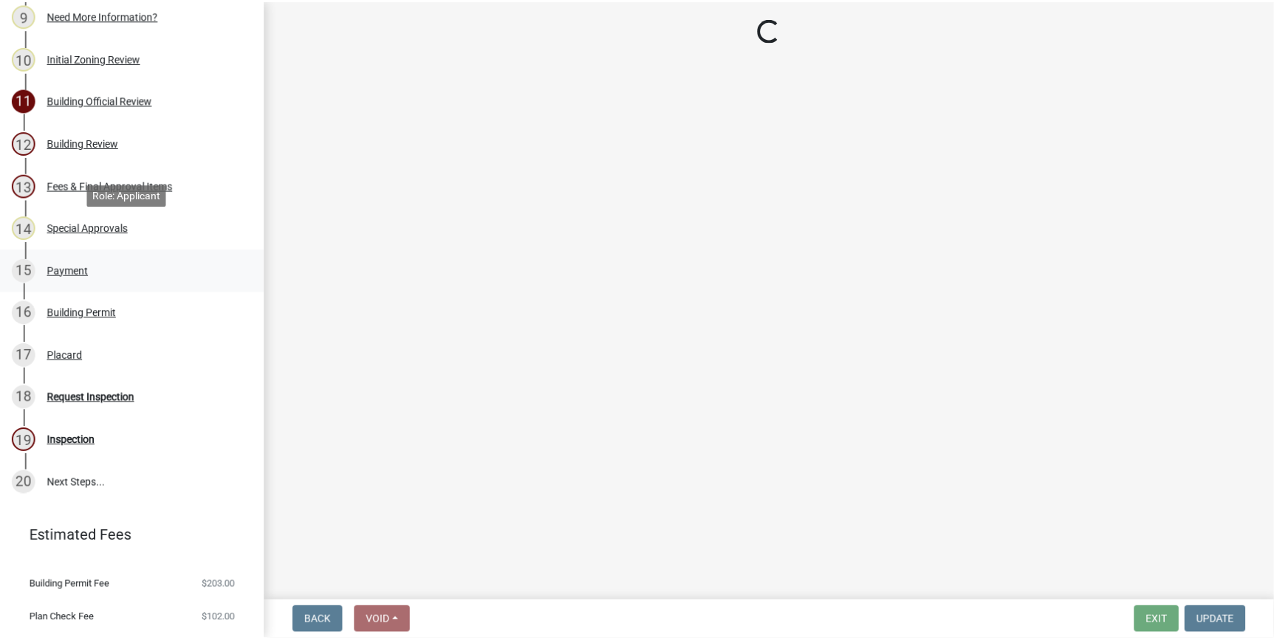
scroll to position [665, 0]
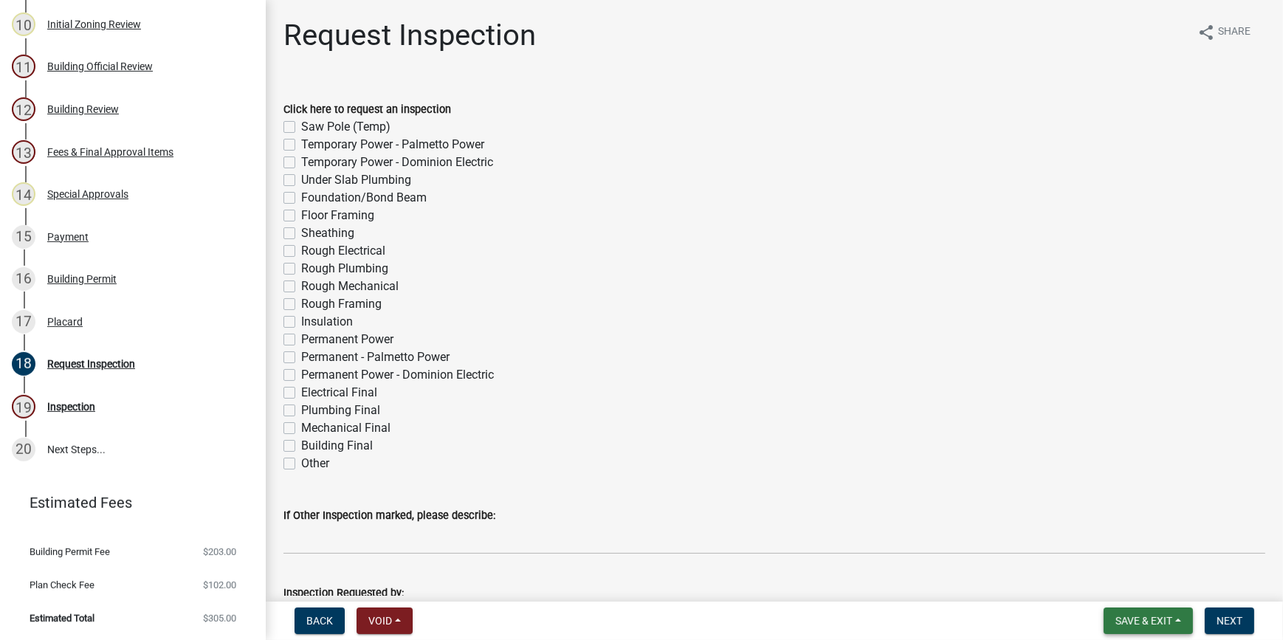
click at [1141, 621] on span "Save & Exit" at bounding box center [1144, 621] width 57 height 12
click at [1135, 588] on button "Save & Exit" at bounding box center [1134, 582] width 118 height 35
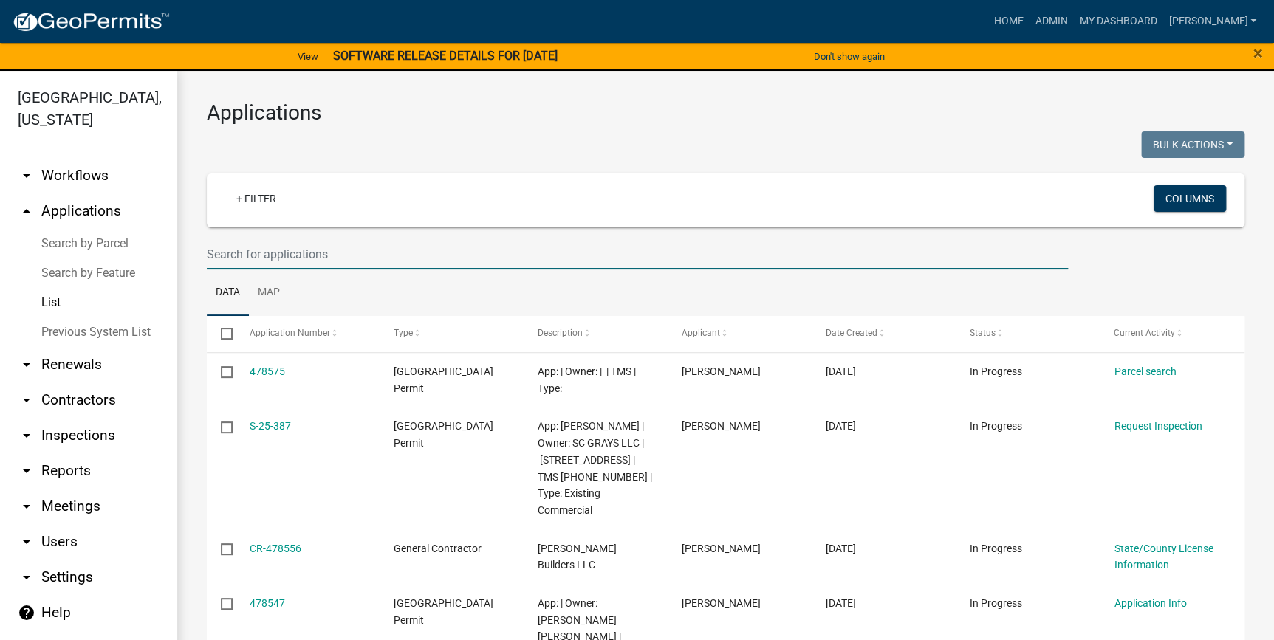
click at [504, 250] on input "text" at bounding box center [637, 254] width 861 height 30
type input "7"
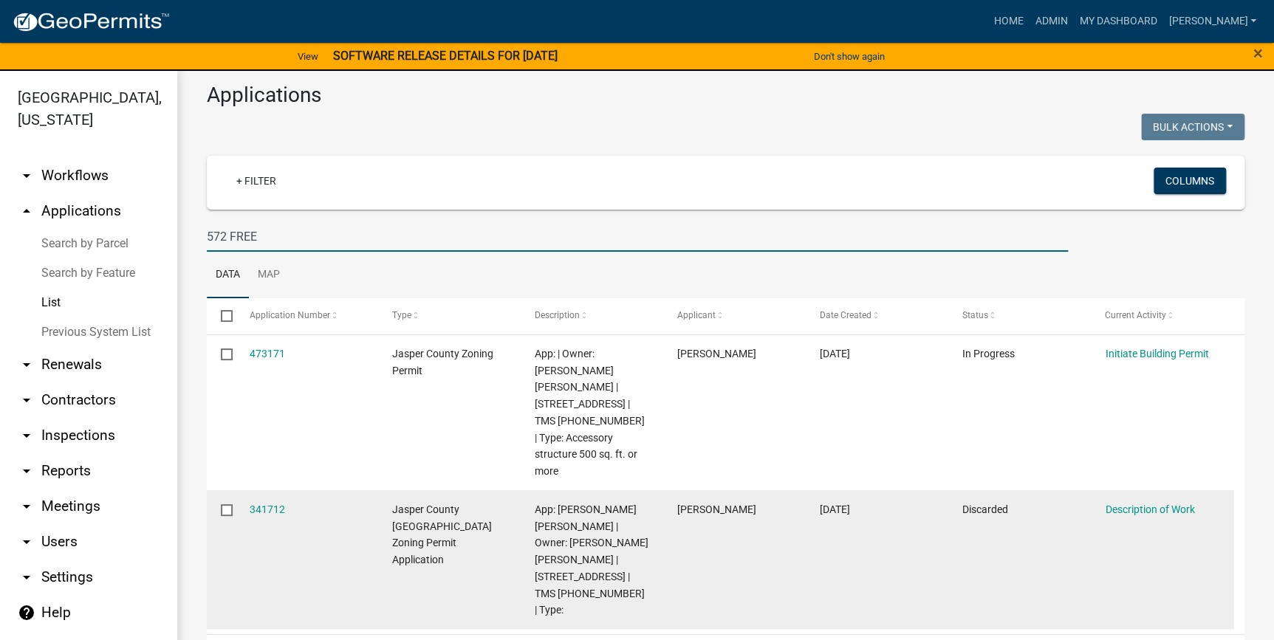
scroll to position [27, 0]
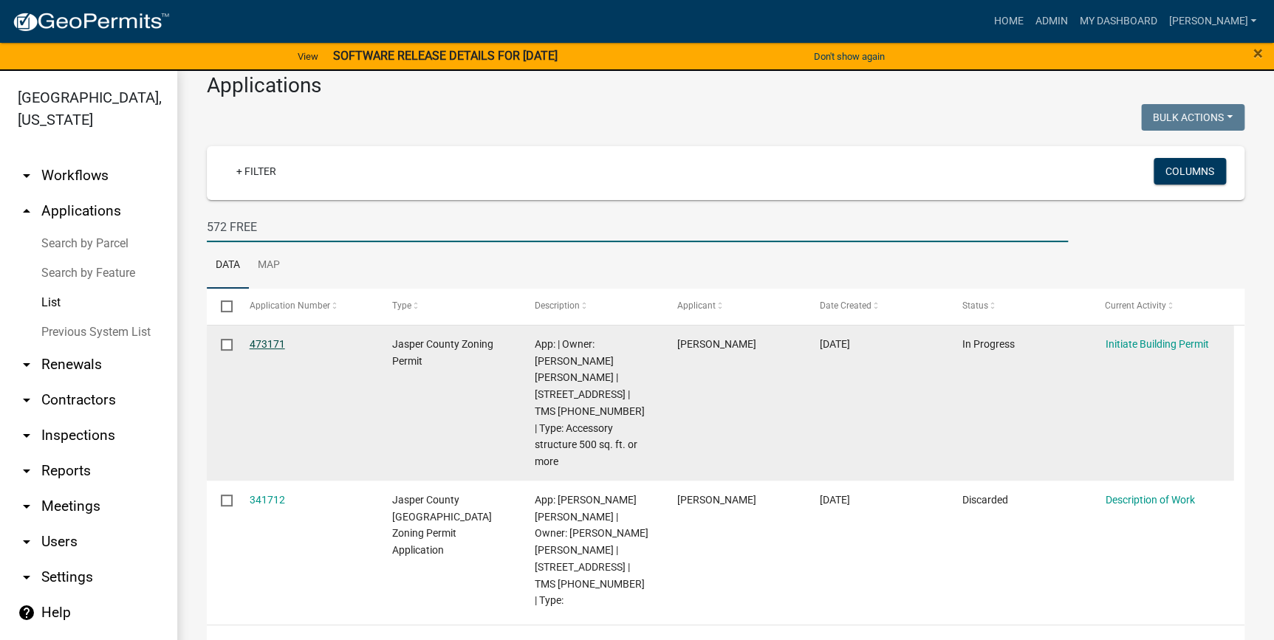
type input "572 FREE"
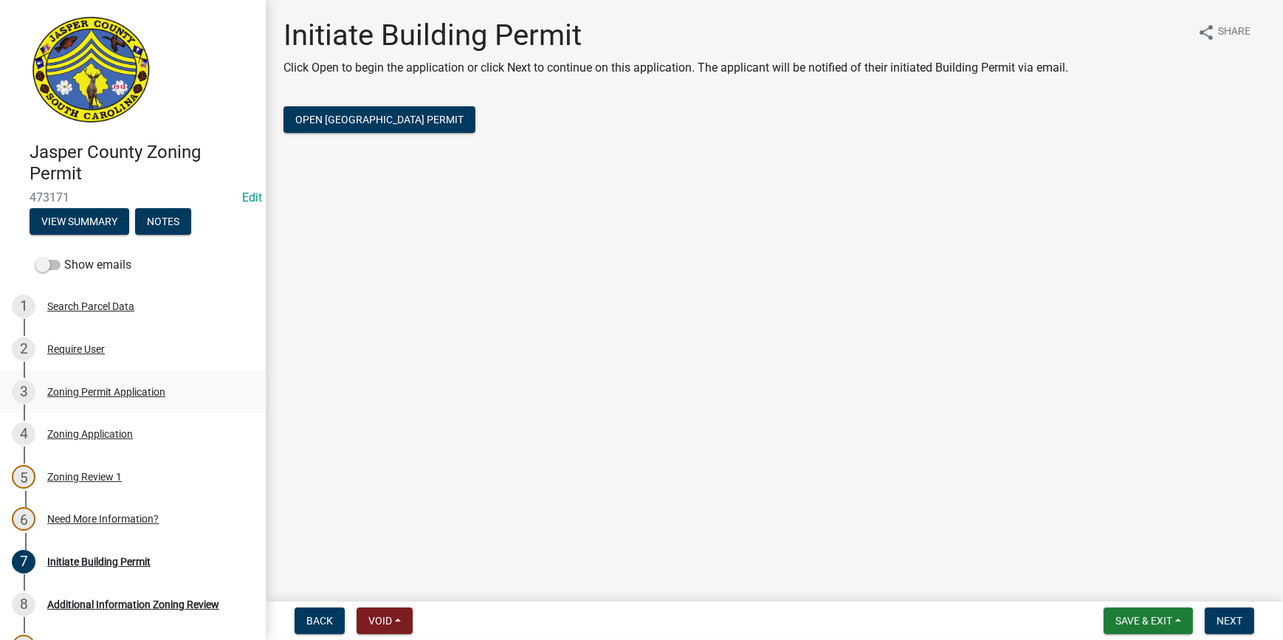
click at [117, 396] on div "Zoning Permit Application" at bounding box center [106, 392] width 118 height 10
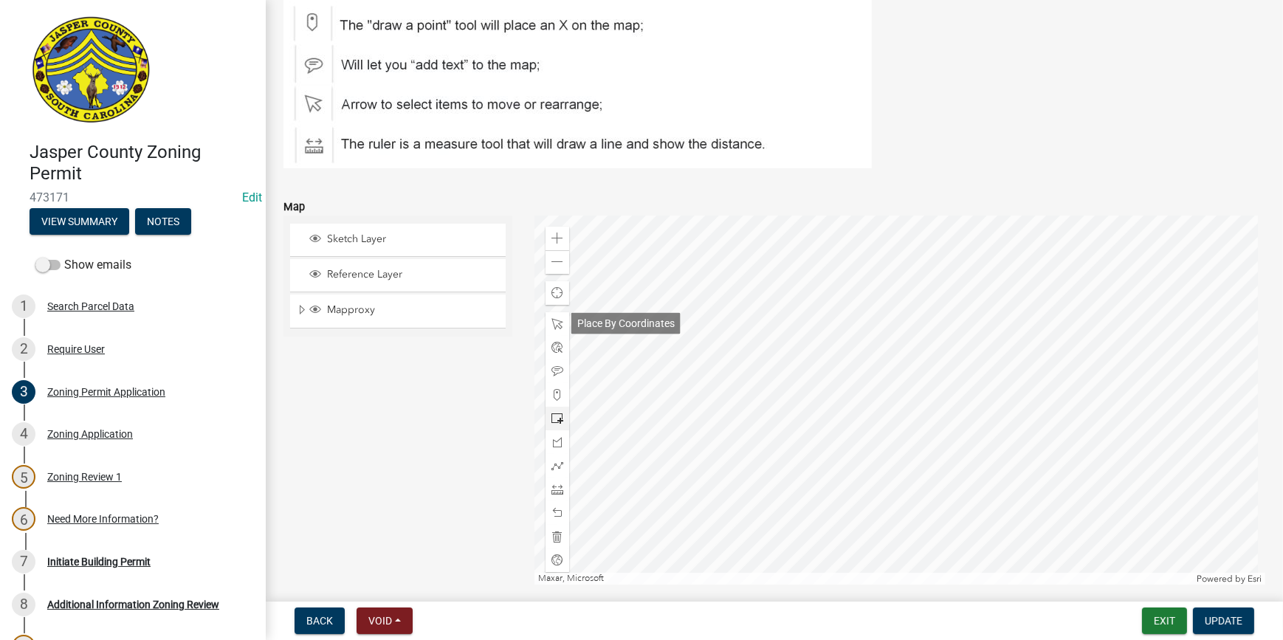
scroll to position [1879, 0]
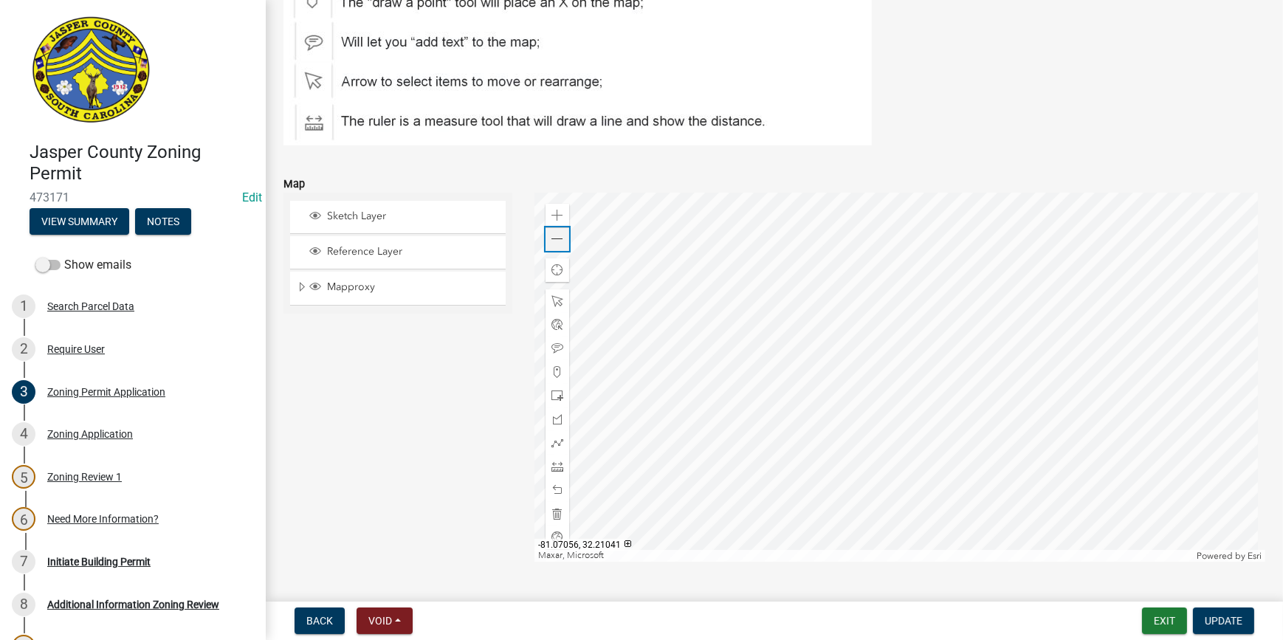
click at [546, 241] on div "Zoom out" at bounding box center [558, 239] width 24 height 24
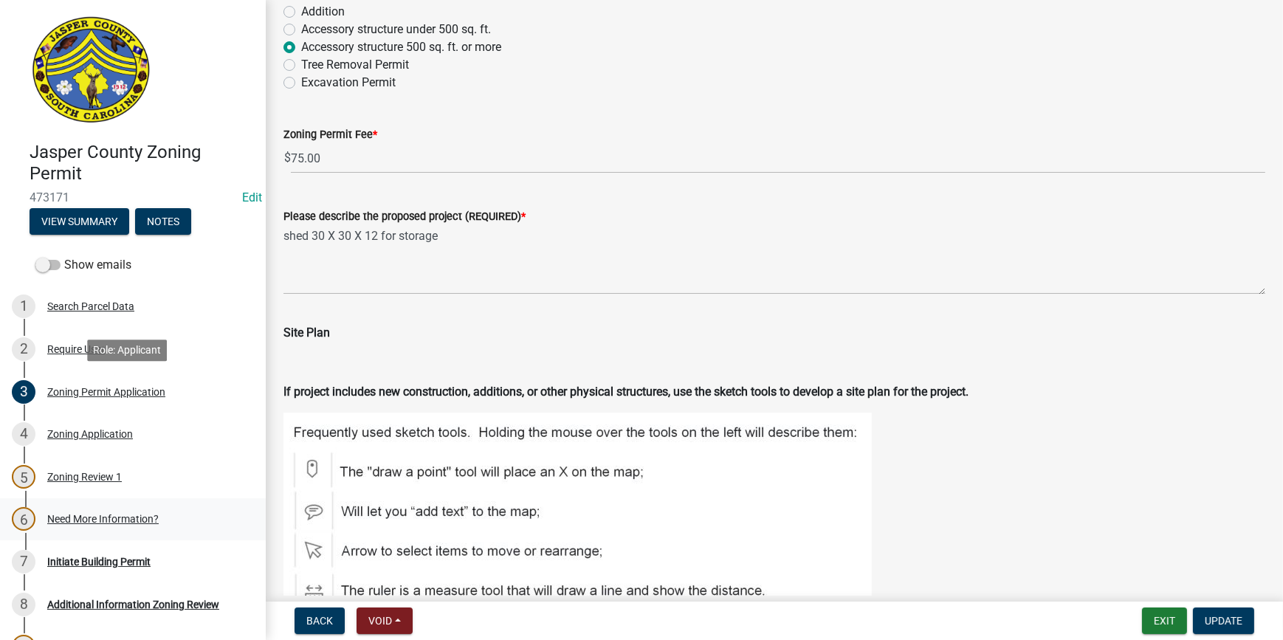
scroll to position [134, 0]
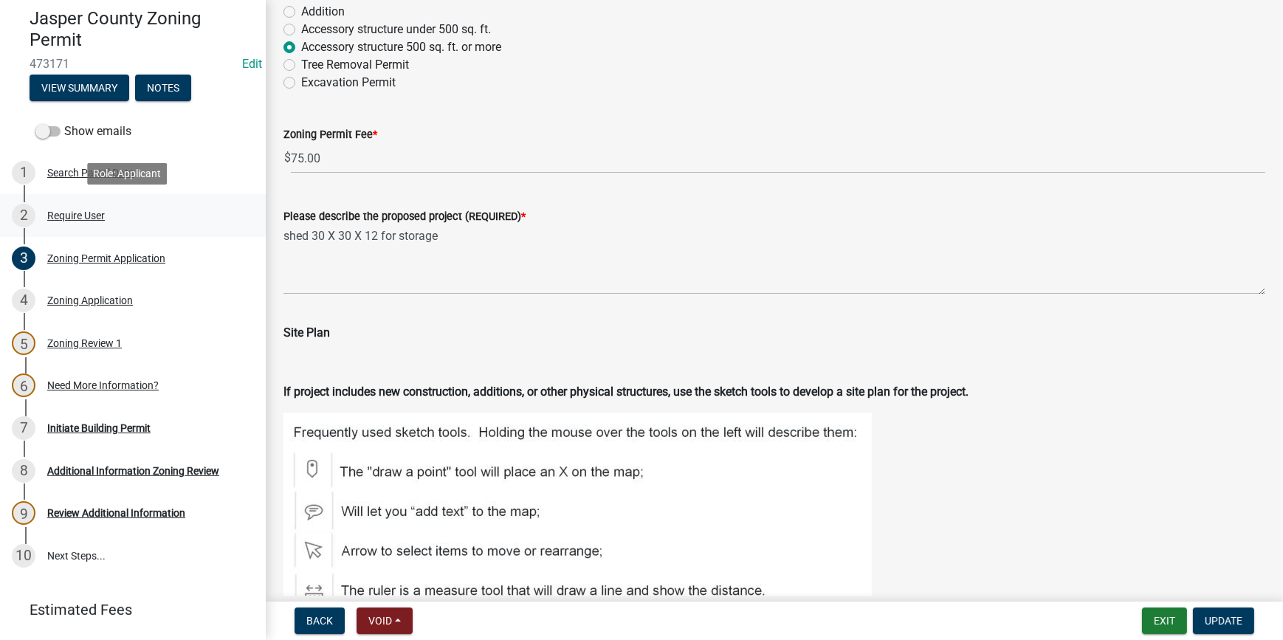
click at [79, 210] on div "Require User" at bounding box center [76, 215] width 58 height 10
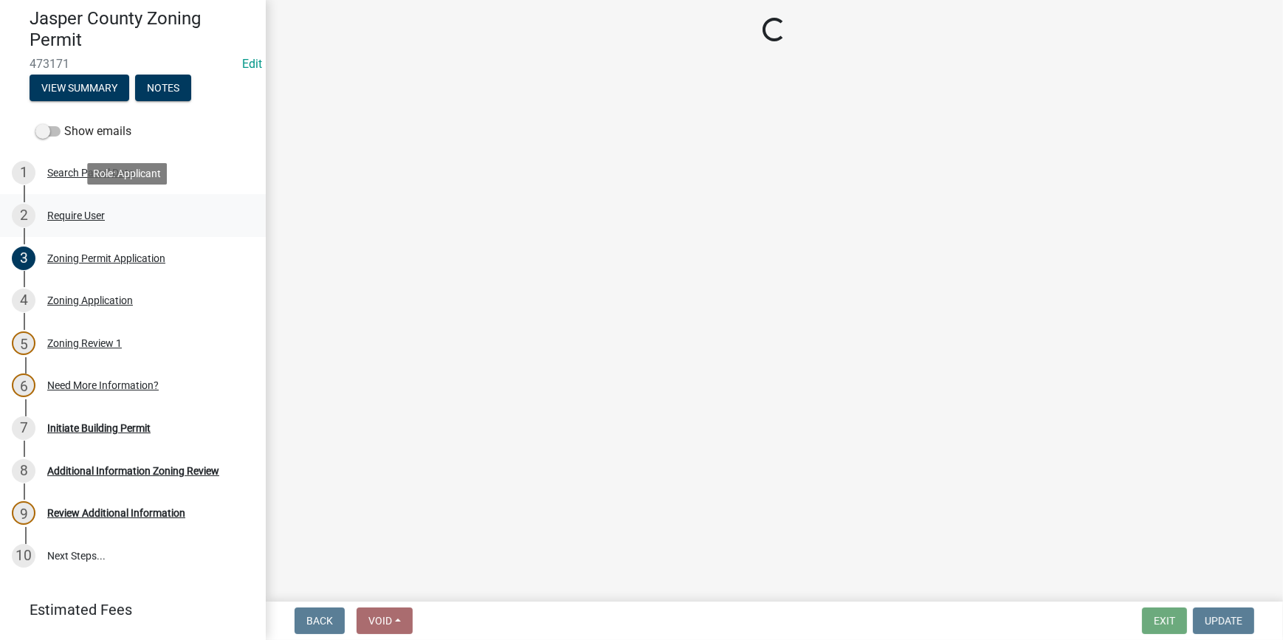
scroll to position [0, 0]
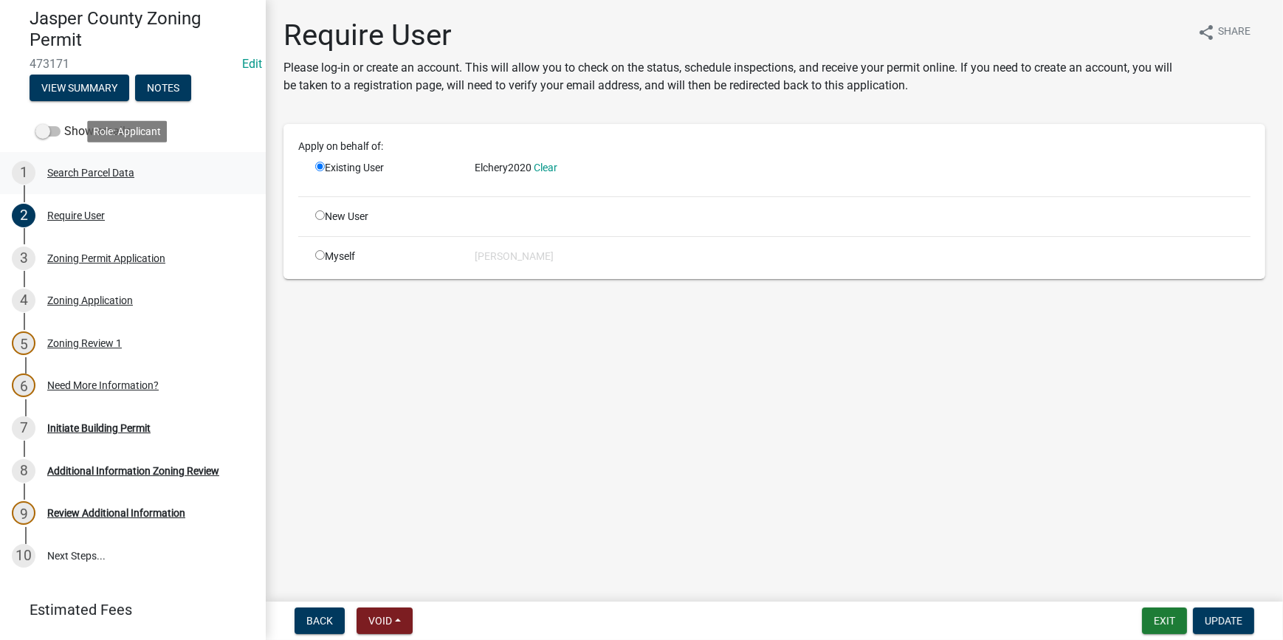
click at [86, 176] on div "Search Parcel Data" at bounding box center [90, 173] width 87 height 10
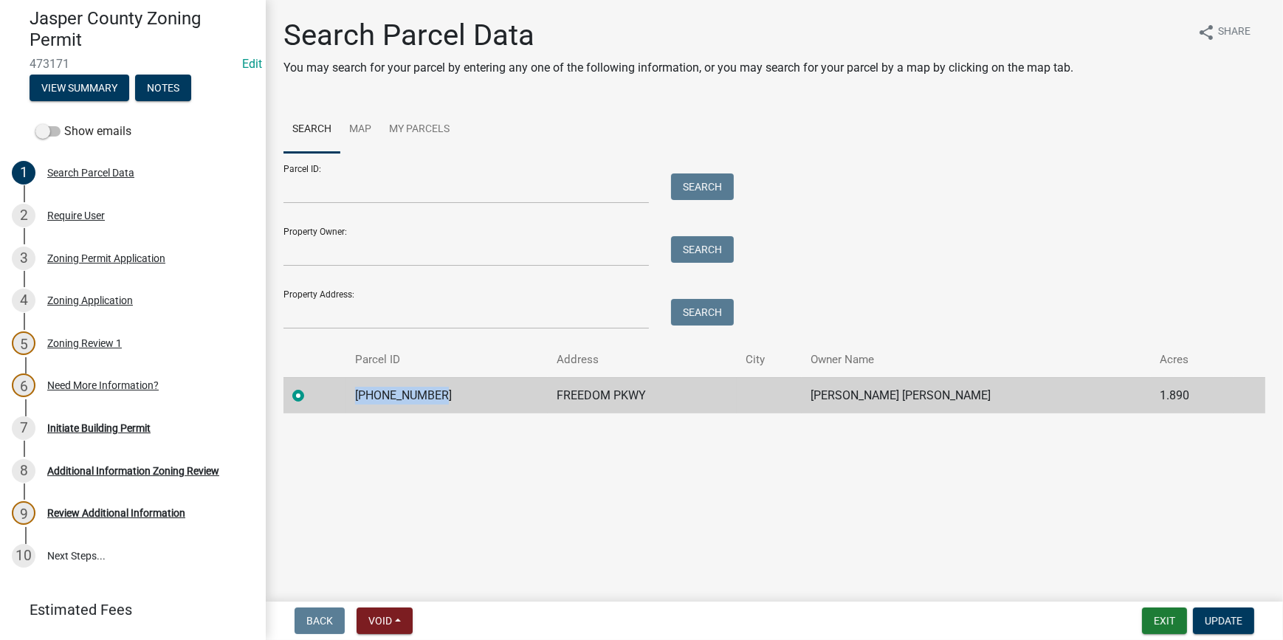
drag, startPoint x: 443, startPoint y: 395, endPoint x: 362, endPoint y: 396, distance: 81.2
click at [362, 396] on td "039-00-04-038" at bounding box center [447, 395] width 202 height 36
copy td "039-00-04-038"
click at [38, 27] on h4 "Jasper County Zoning Permit" at bounding box center [142, 29] width 224 height 43
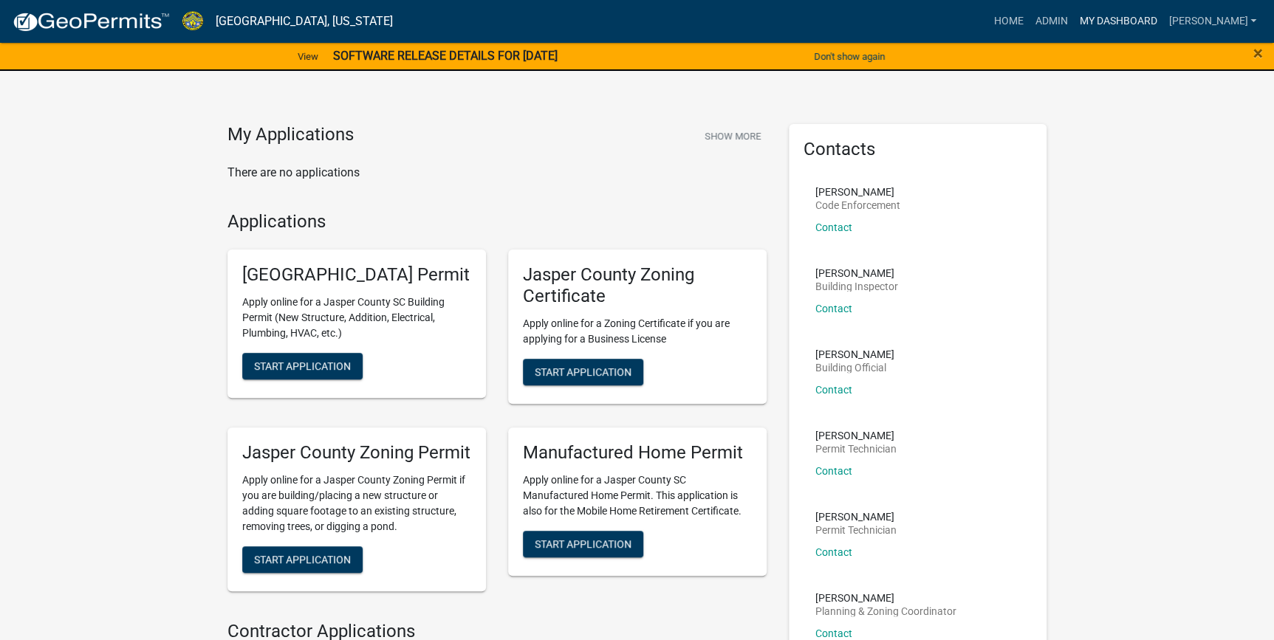
click at [1137, 29] on link "My Dashboard" at bounding box center [1117, 21] width 89 height 28
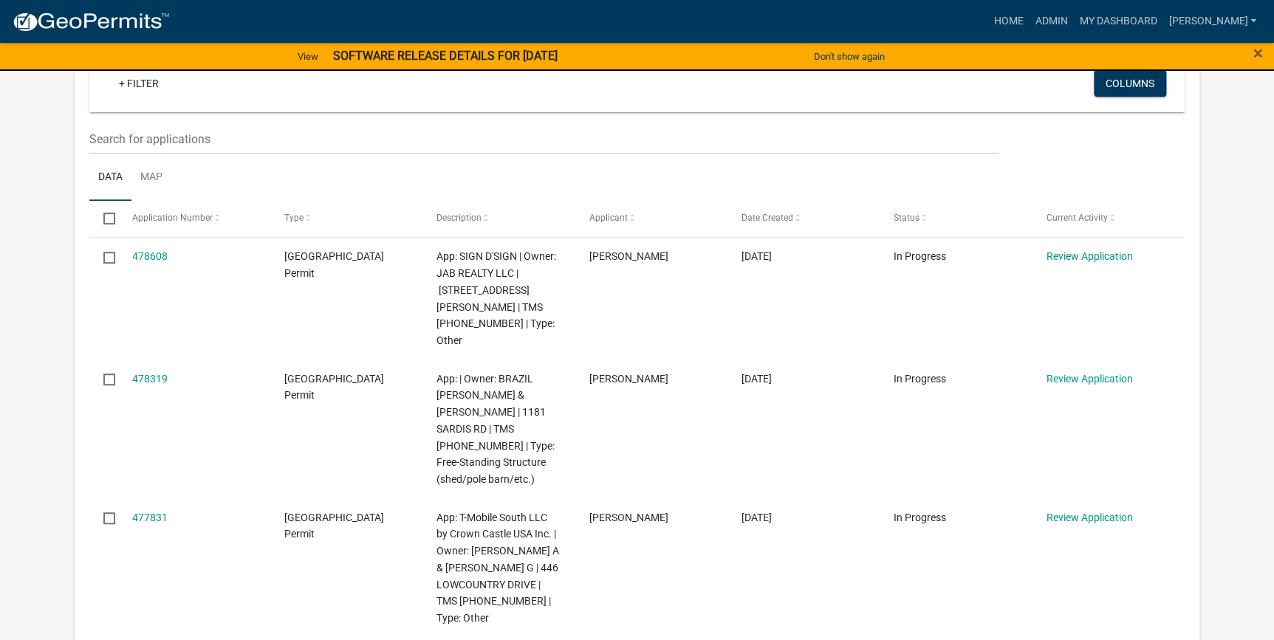
scroll to position [134, 0]
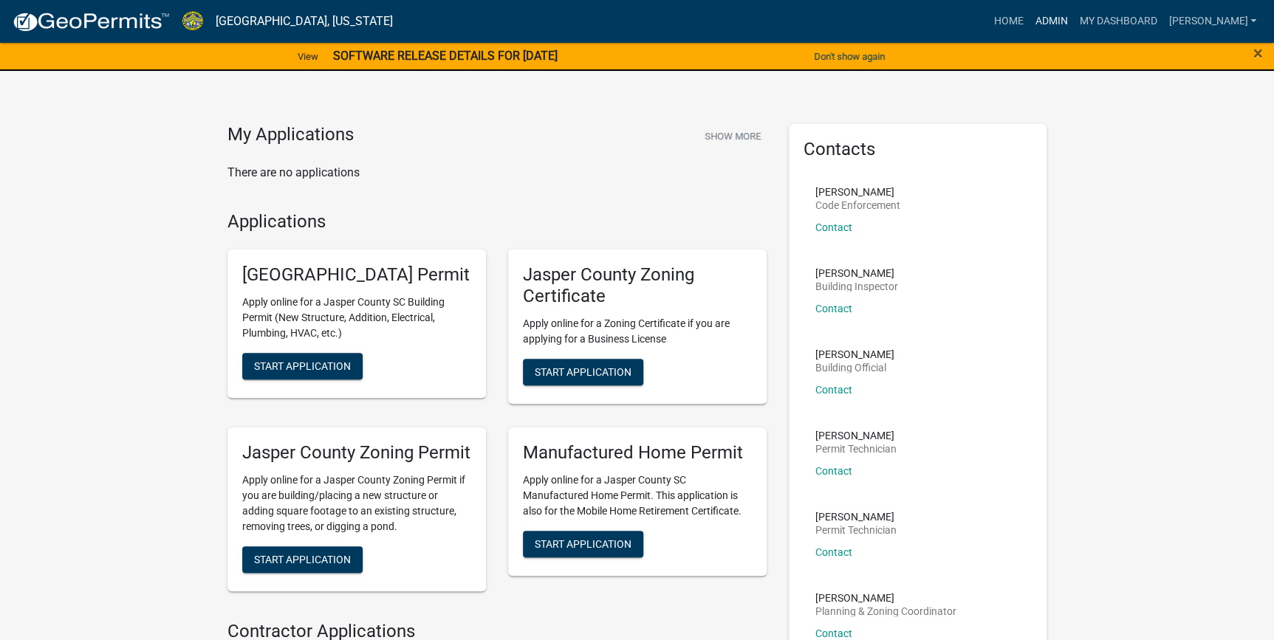
click at [1073, 21] on link "Admin" at bounding box center [1050, 21] width 44 height 28
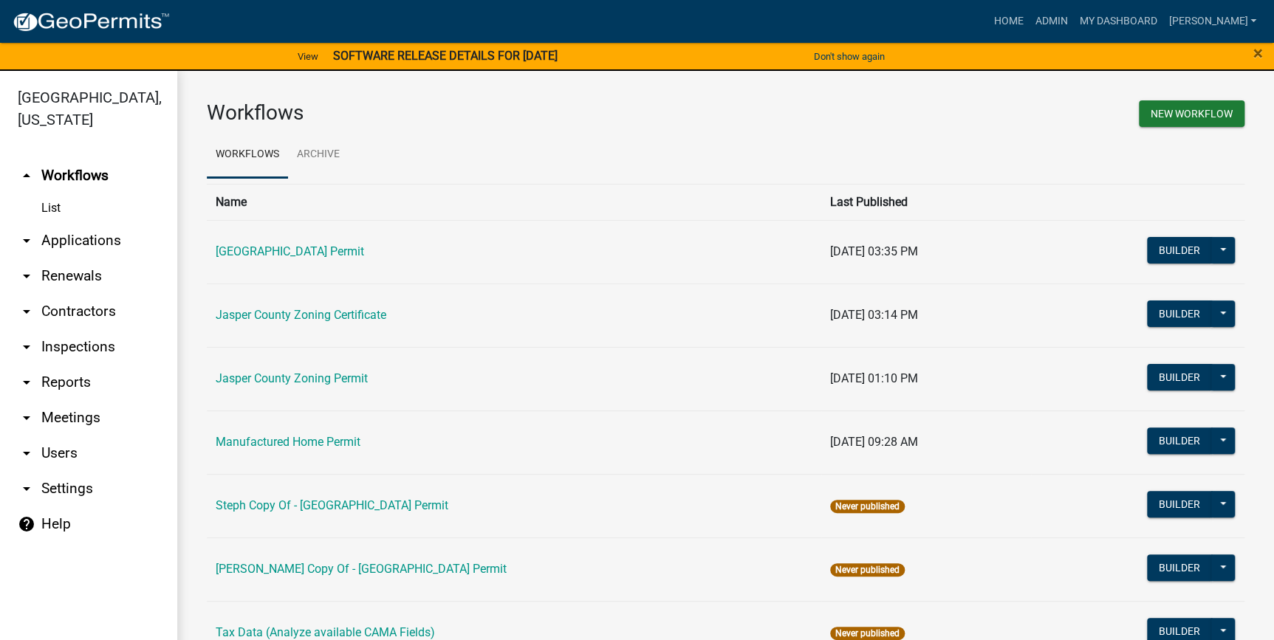
click at [57, 243] on link "arrow_drop_down Applications" at bounding box center [88, 240] width 177 height 35
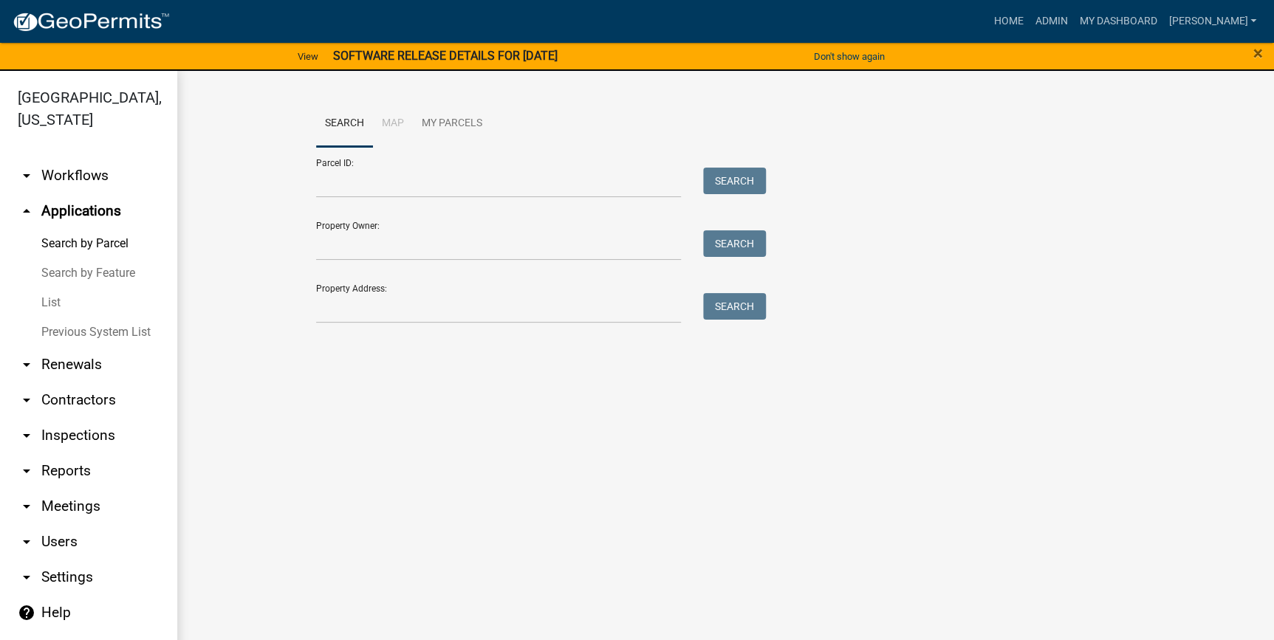
click at [49, 301] on link "List" at bounding box center [88, 303] width 177 height 30
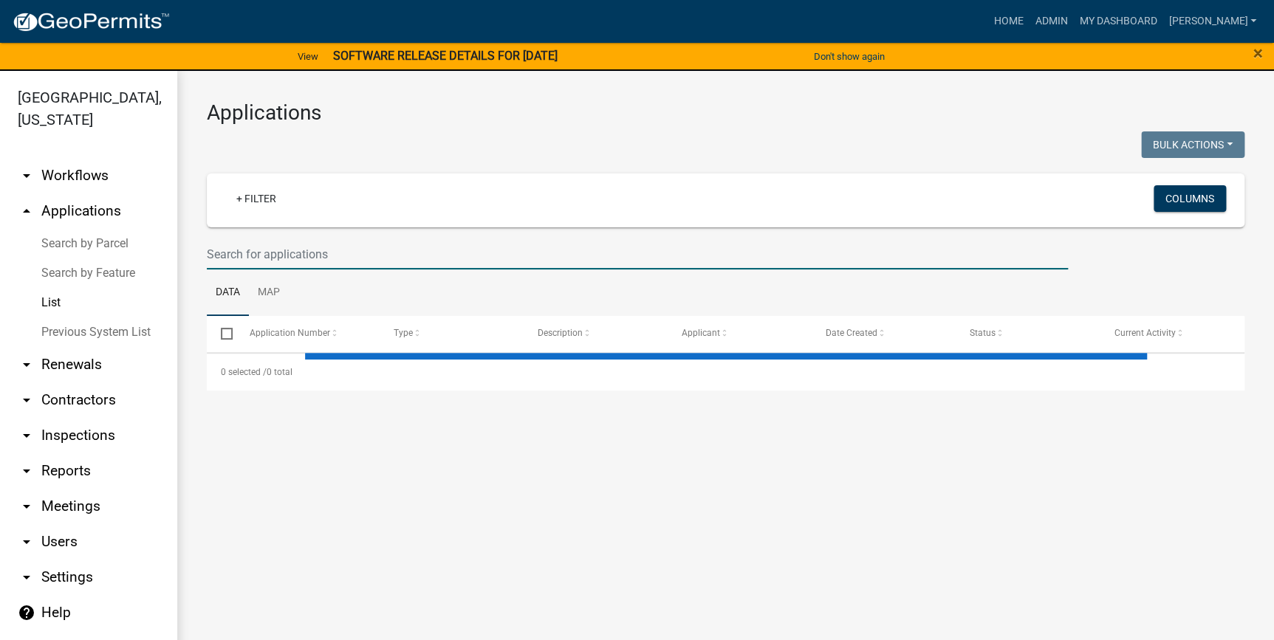
click at [218, 261] on input "text" at bounding box center [637, 254] width 861 height 30
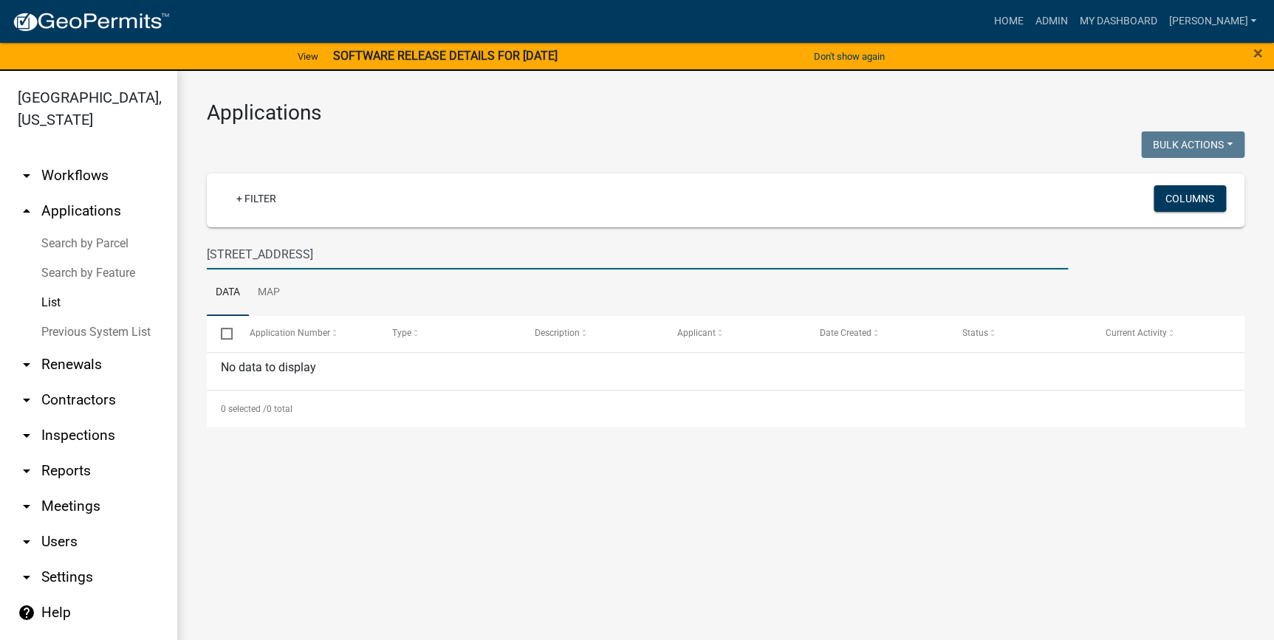
click at [233, 252] on input "[STREET_ADDRESS]" at bounding box center [637, 254] width 861 height 30
type input "[GEOGRAPHIC_DATA]"
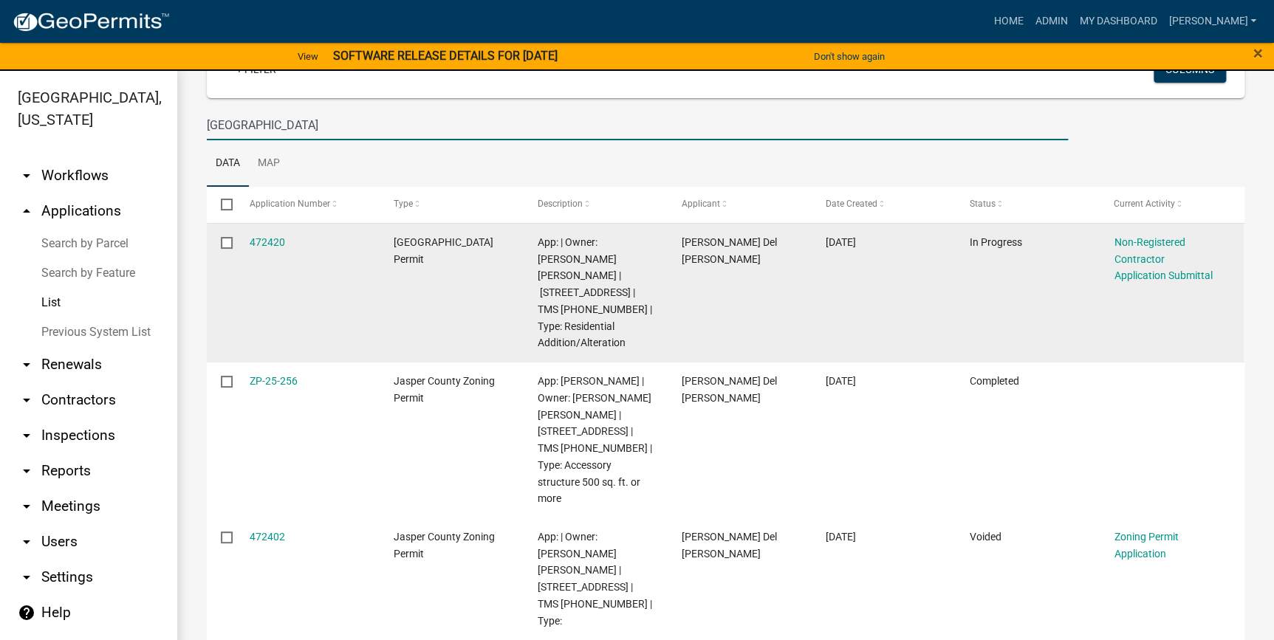
scroll to position [134, 0]
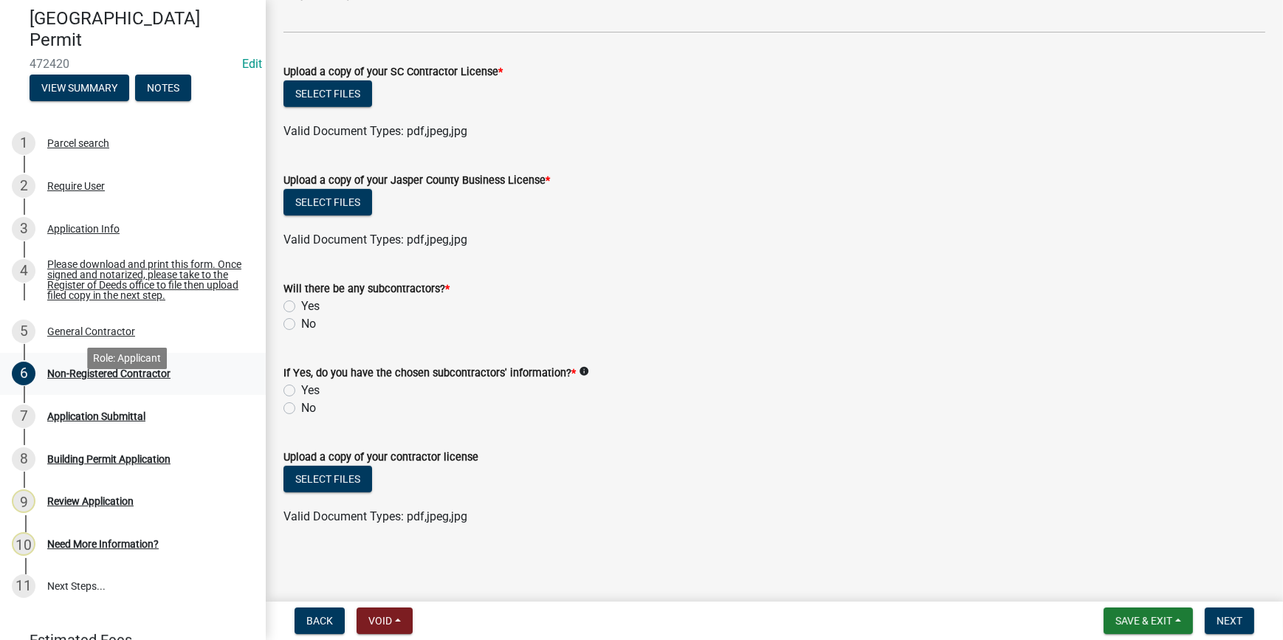
scroll to position [201, 0]
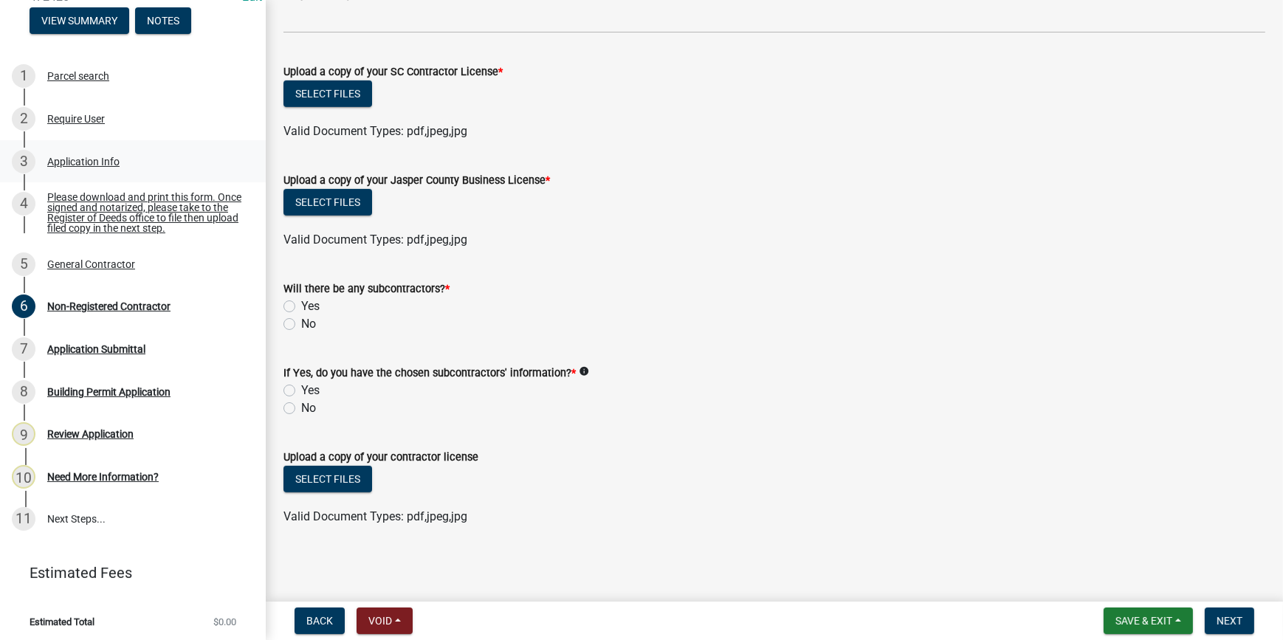
click at [81, 157] on div "Application Info" at bounding box center [83, 162] width 72 height 10
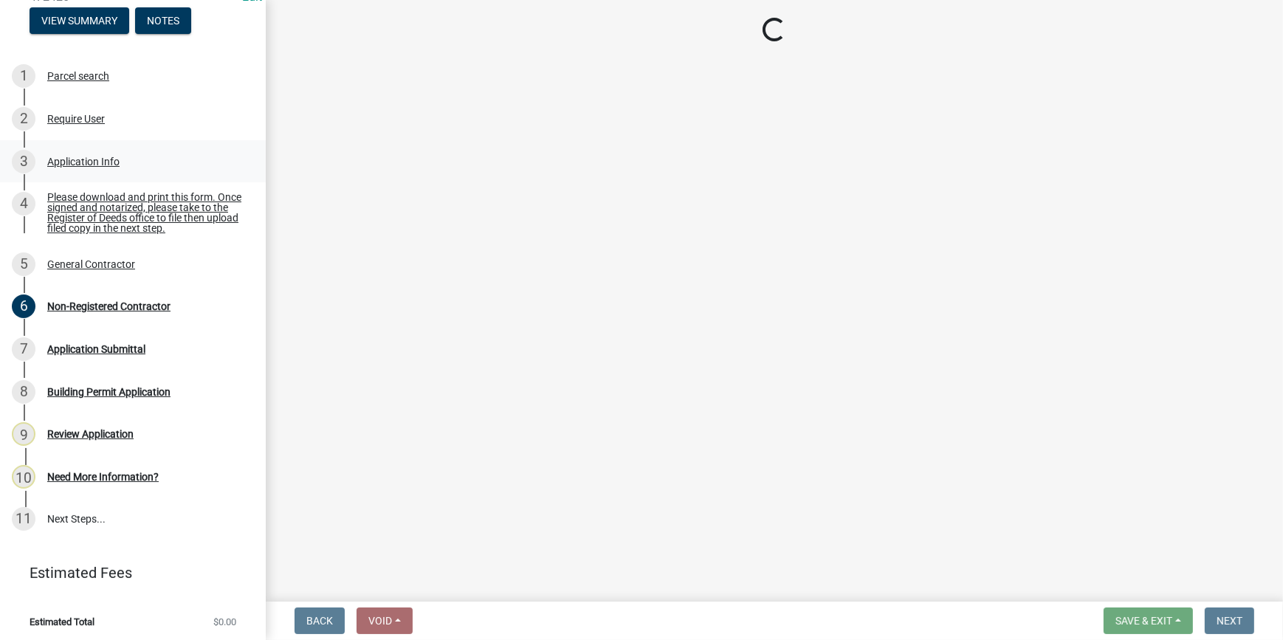
scroll to position [0, 0]
select select "4b7d28f2-ad6d-4146-a007-9cde64d4e27b"
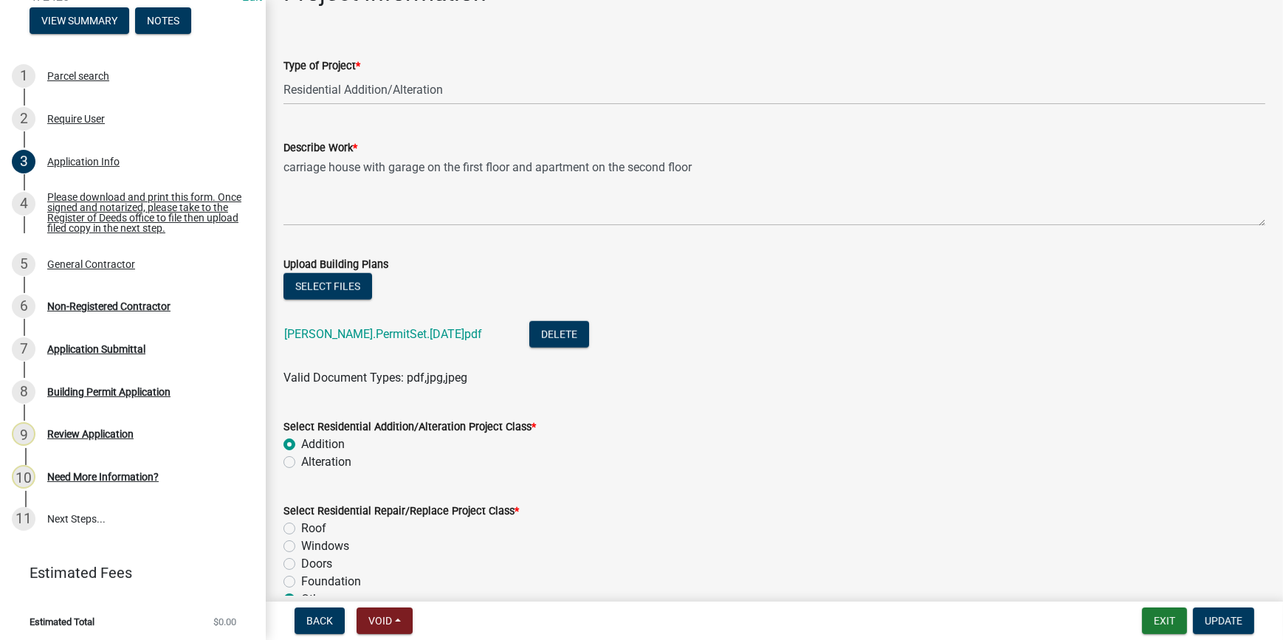
scroll to position [1677, 0]
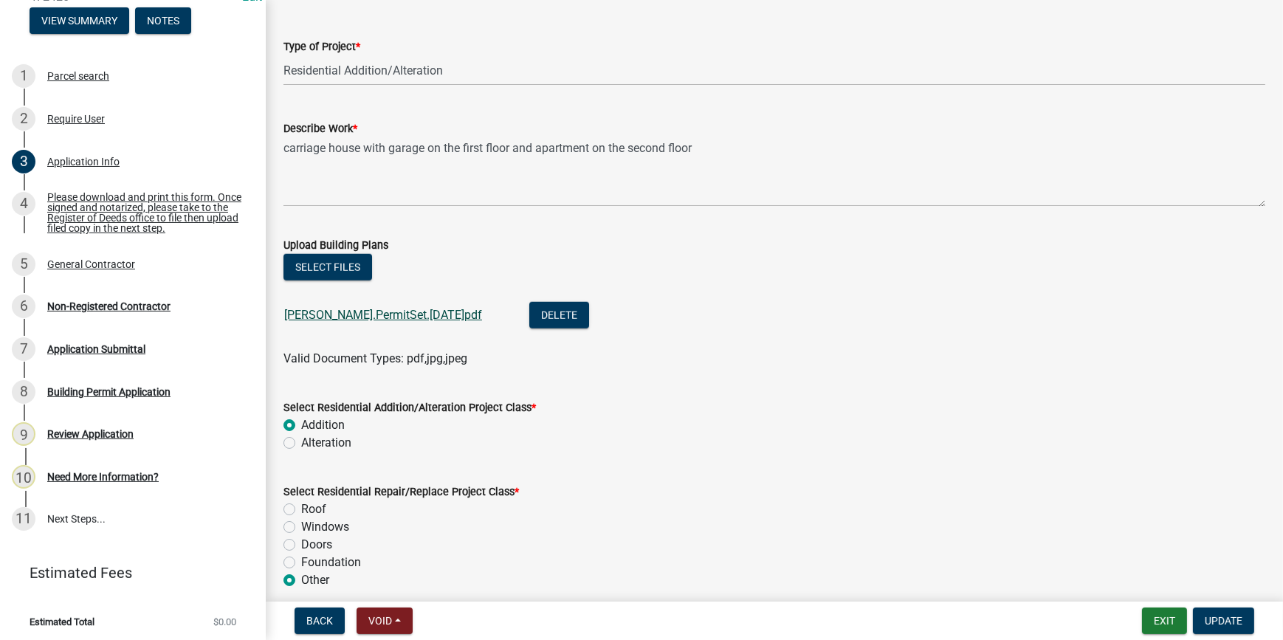
click at [391, 313] on link "[PERSON_NAME].PermitSet.[DATE]pdf" at bounding box center [383, 315] width 198 height 14
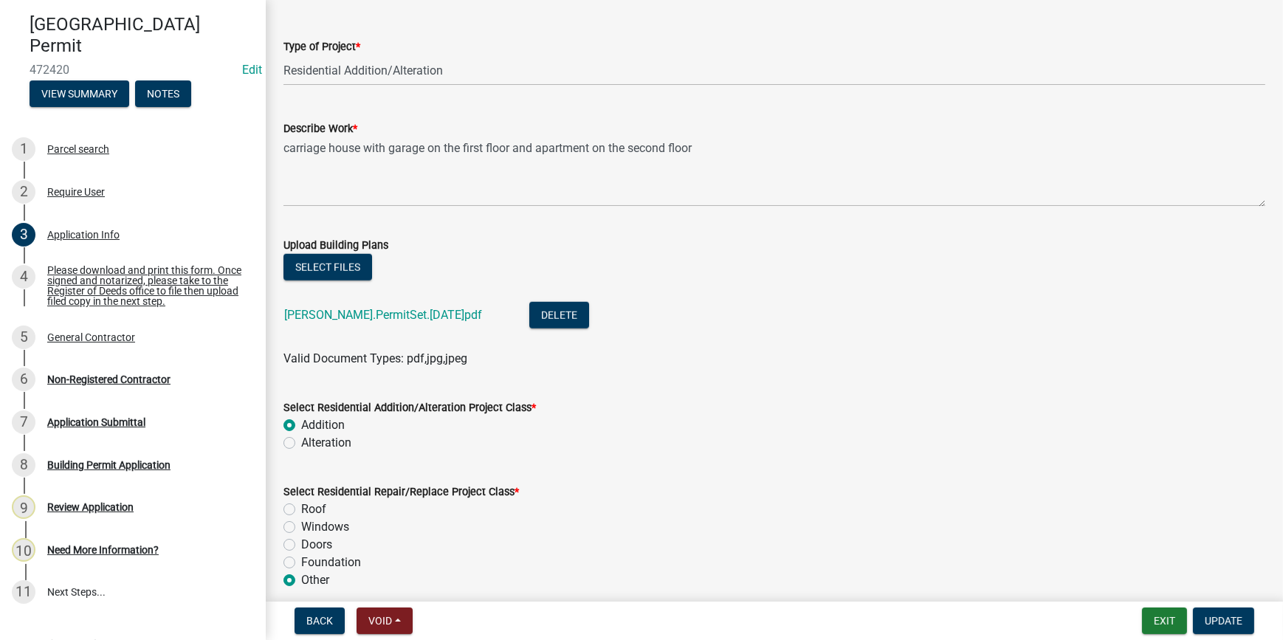
scroll to position [0, 0]
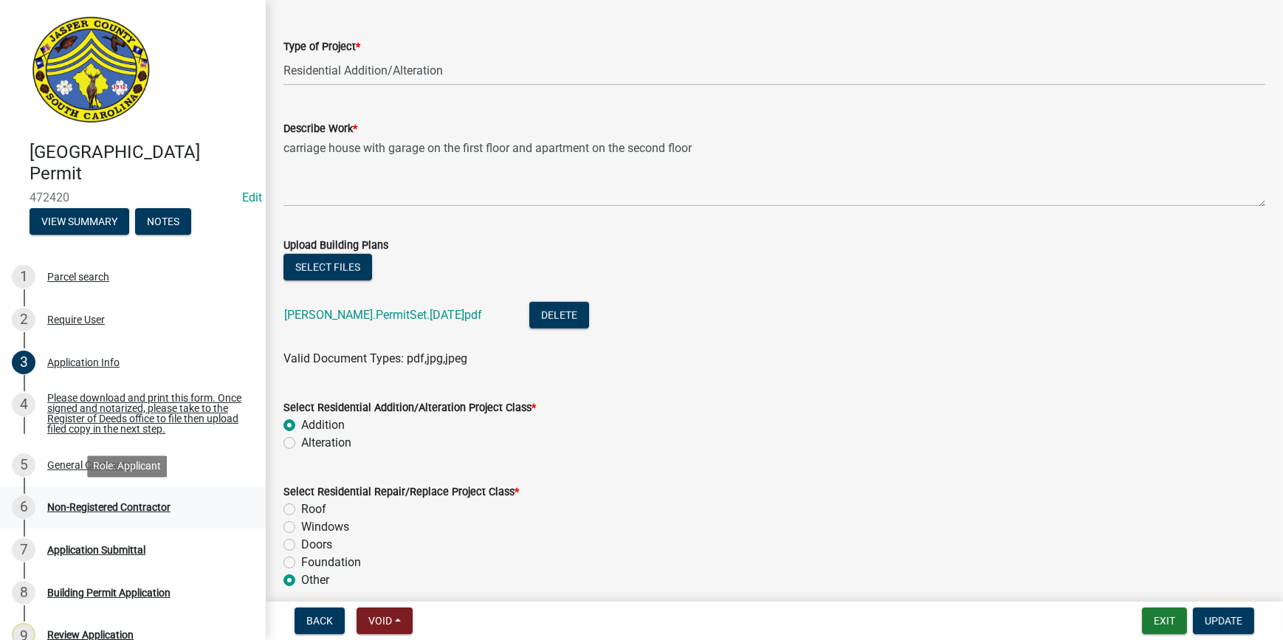
click at [151, 504] on div "Non-Registered Contractor" at bounding box center [108, 507] width 123 height 10
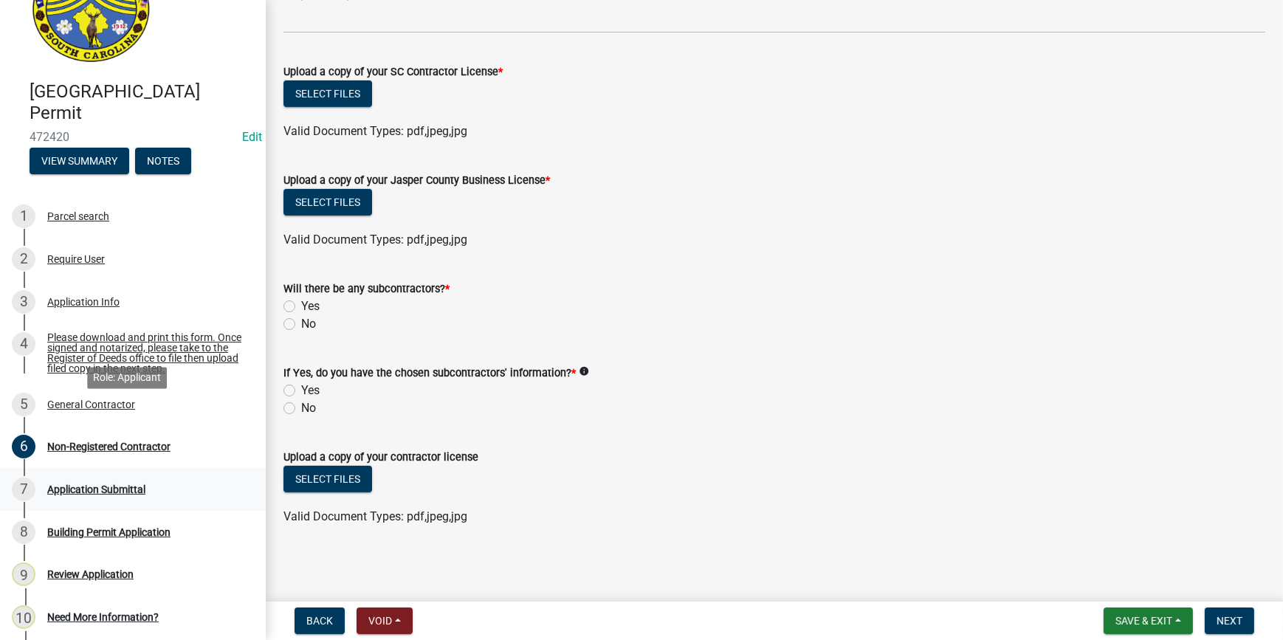
scroll to position [134, 0]
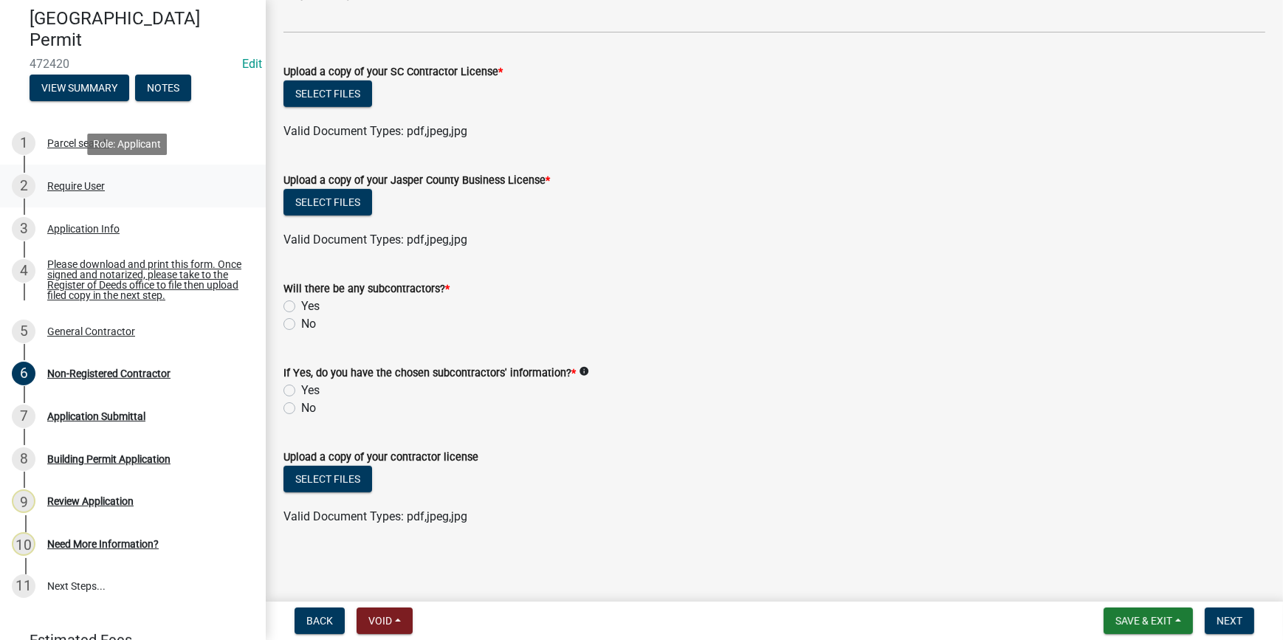
click at [66, 195] on div "2 Require User" at bounding box center [127, 186] width 230 height 24
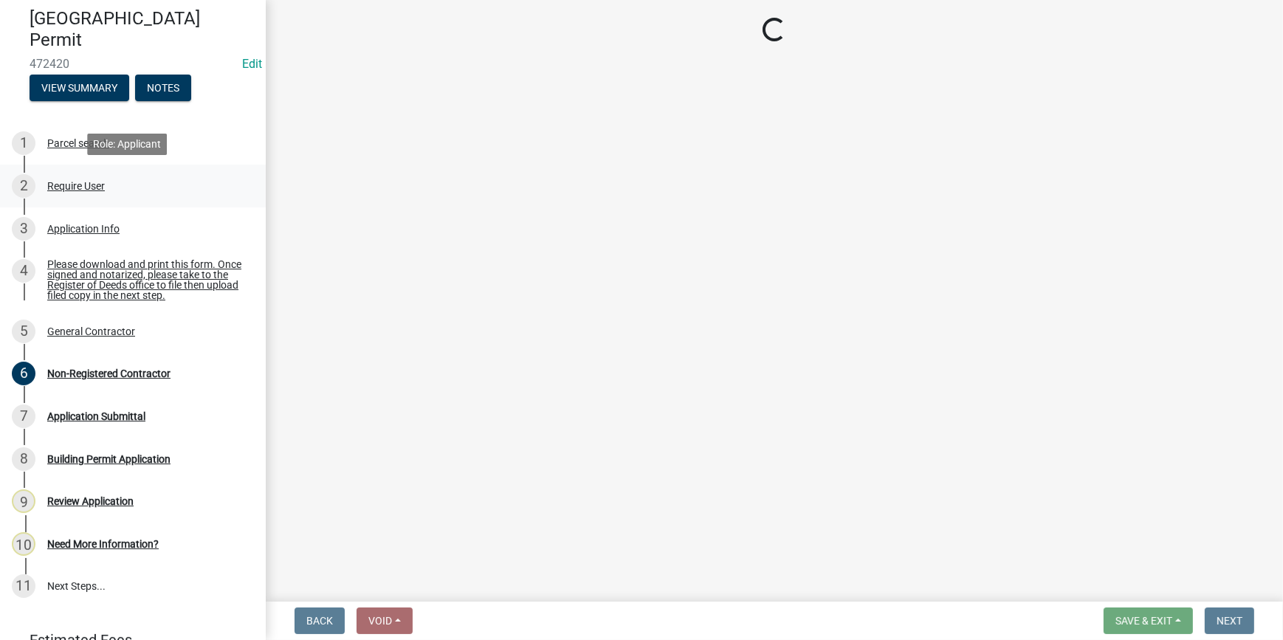
scroll to position [0, 0]
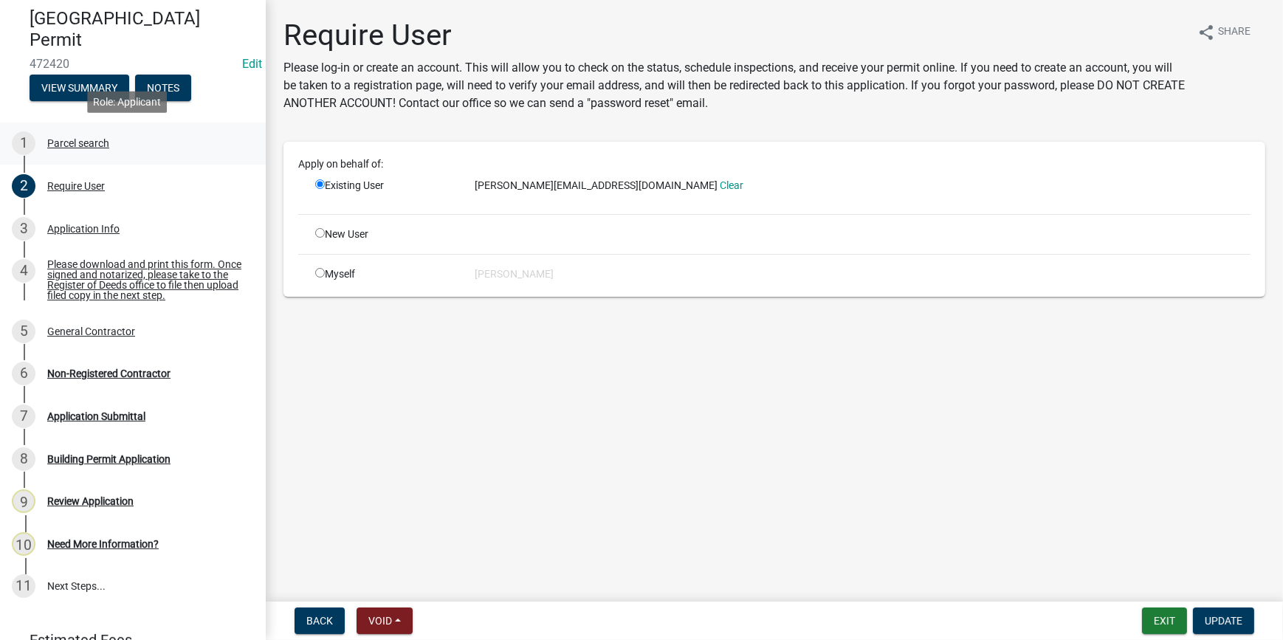
click at [83, 146] on div "Parcel search" at bounding box center [78, 143] width 62 height 10
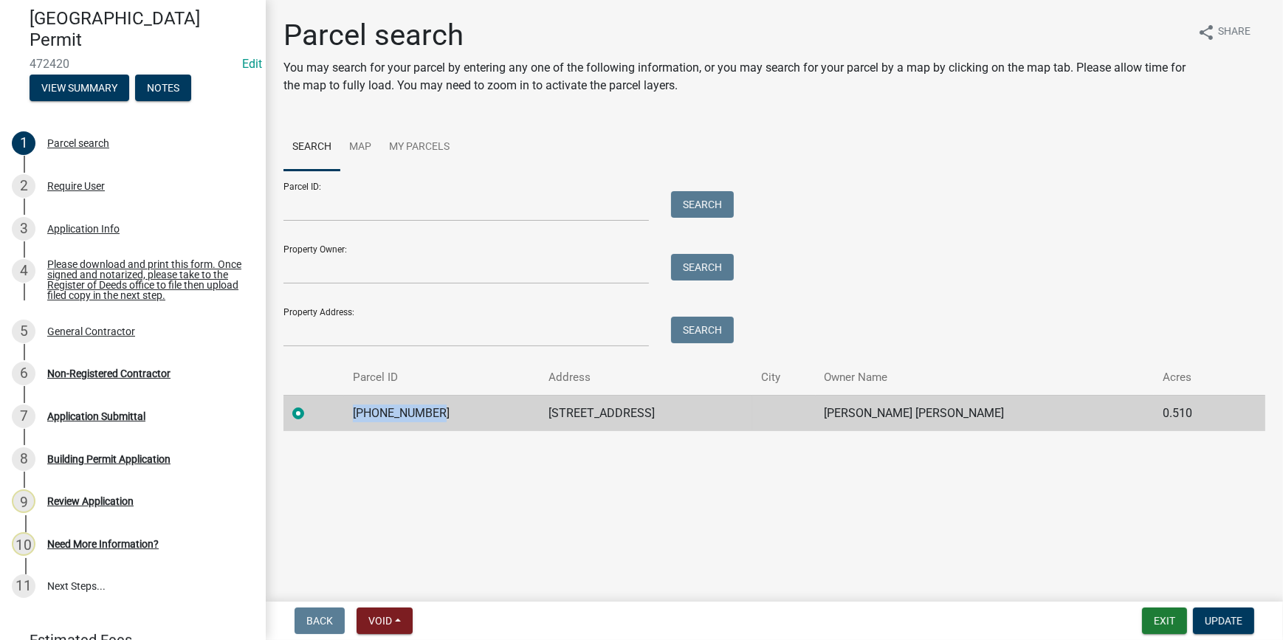
drag, startPoint x: 456, startPoint y: 421, endPoint x: 329, endPoint y: 424, distance: 126.3
click at [329, 424] on tr "064-17-03-022 234 BEES CREEK RD REYES GEOVANNY TAGLE 0.510" at bounding box center [774, 413] width 982 height 36
drag, startPoint x: 329, startPoint y: 424, endPoint x: 376, endPoint y: 414, distance: 47.5
copy td "[PHONE_NUMBER]"
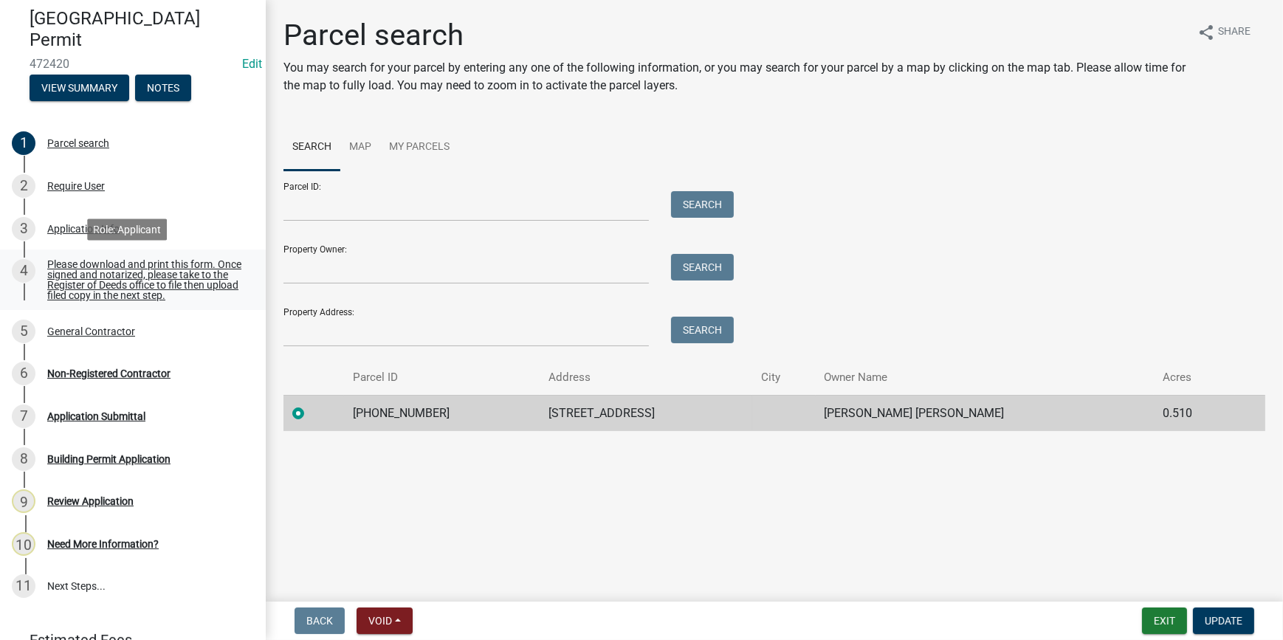
click at [86, 303] on link "4 Please download and print this form. Once signed and notarized, please take t…" at bounding box center [133, 280] width 266 height 61
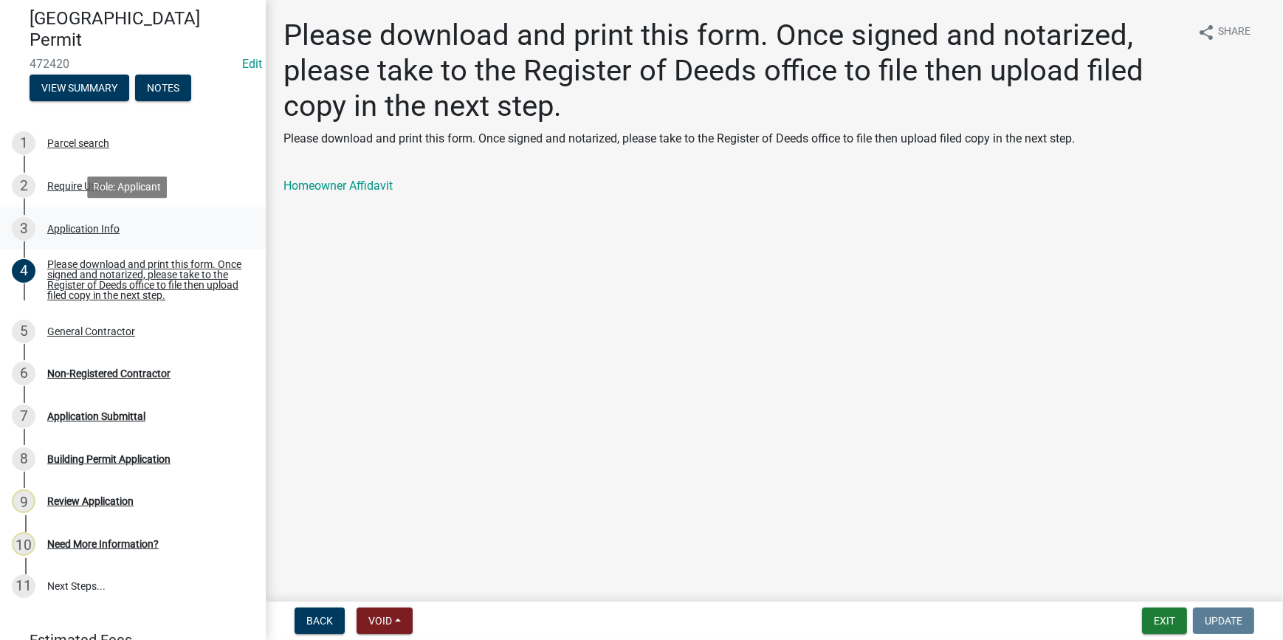
click at [106, 225] on div "Application Info" at bounding box center [83, 229] width 72 height 10
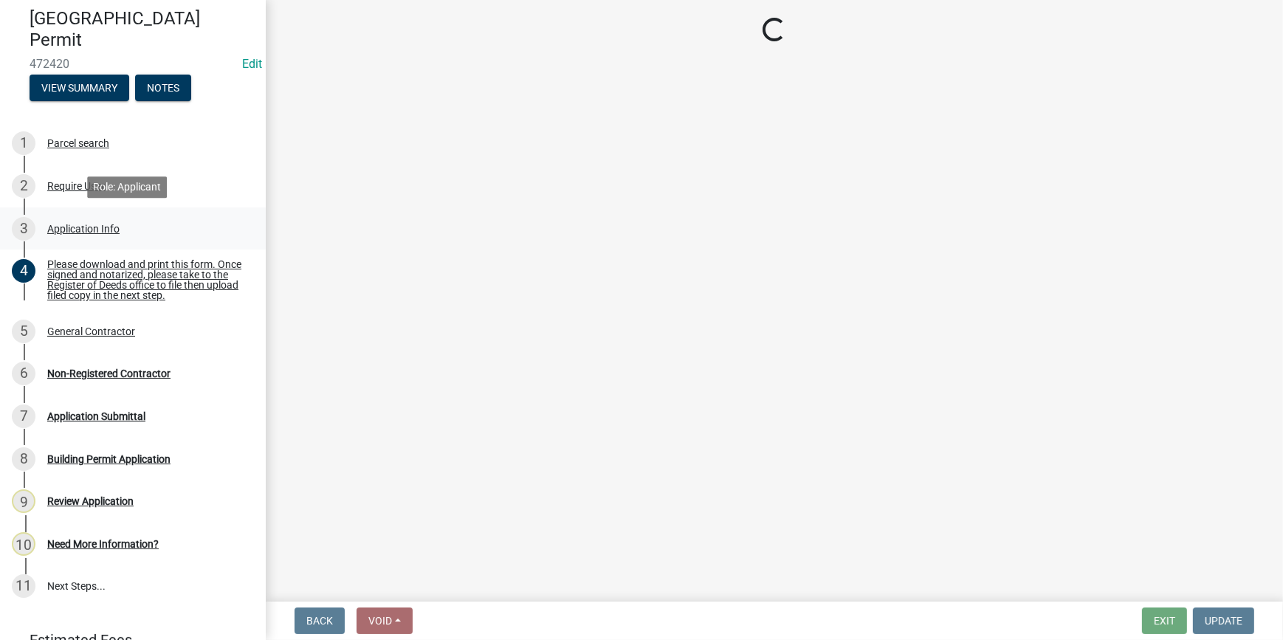
select select "4b7d28f2-ad6d-4146-a007-9cde64d4e27b"
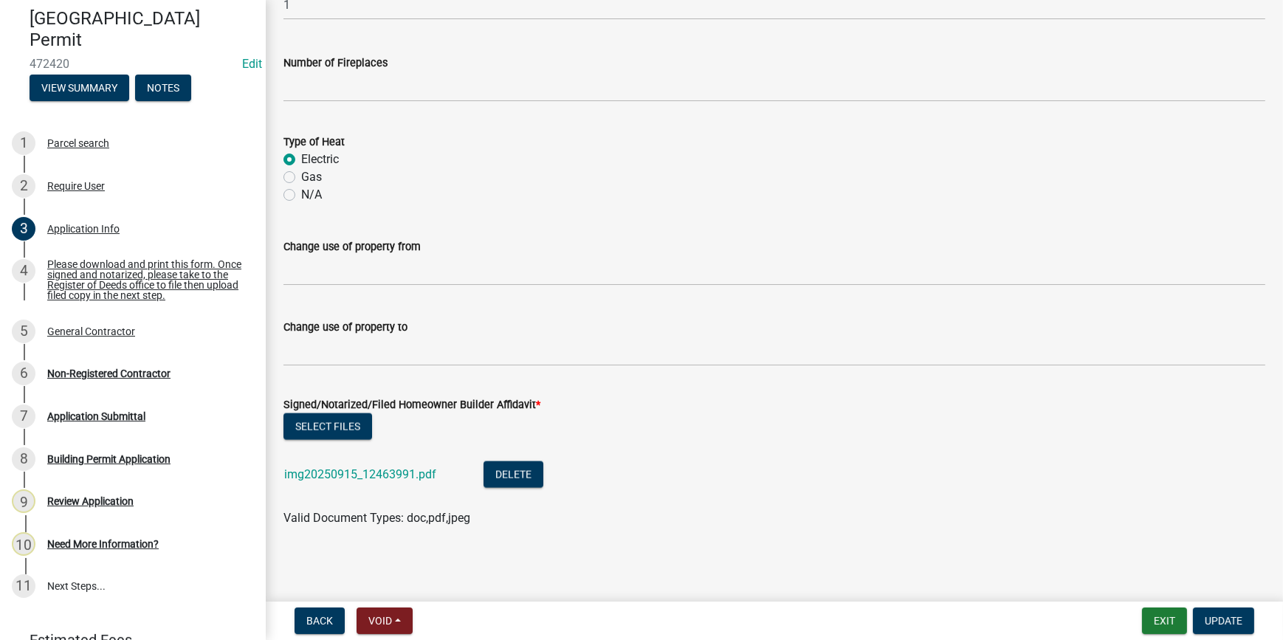
scroll to position [2780, 0]
click at [368, 471] on link "img20250915_12463991.pdf" at bounding box center [360, 474] width 152 height 14
click at [508, 473] on button "Delete" at bounding box center [514, 474] width 60 height 27
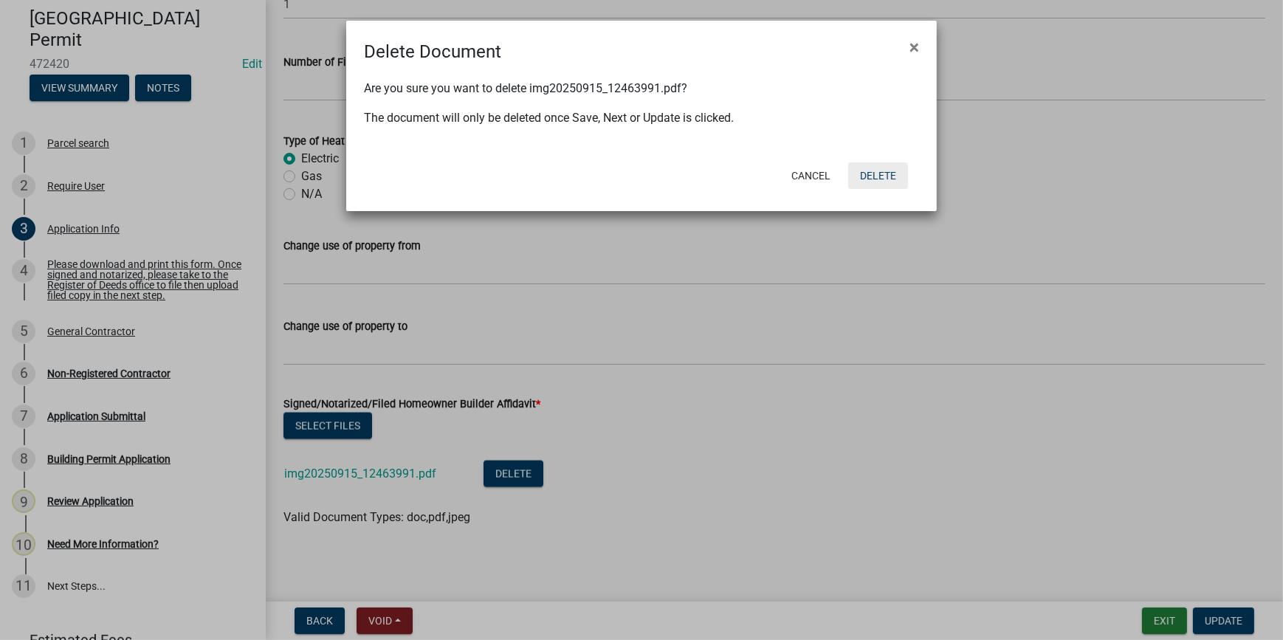
click at [873, 176] on button "Delete" at bounding box center [878, 175] width 60 height 27
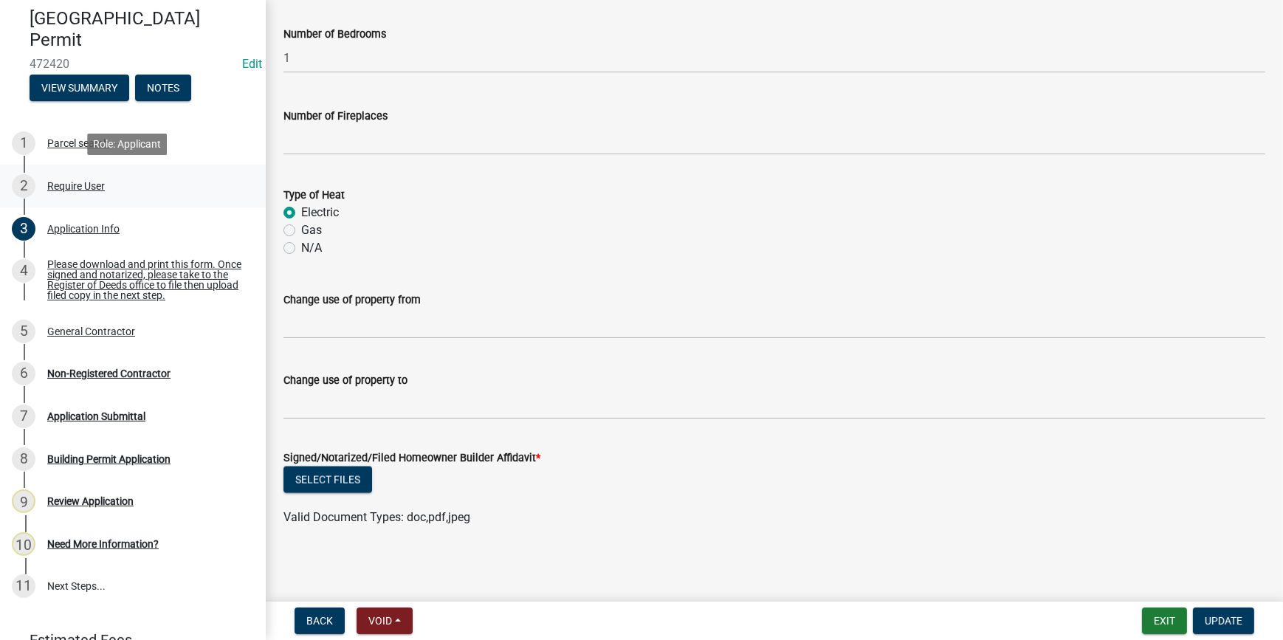
click at [68, 184] on div "Require User" at bounding box center [76, 186] width 58 height 10
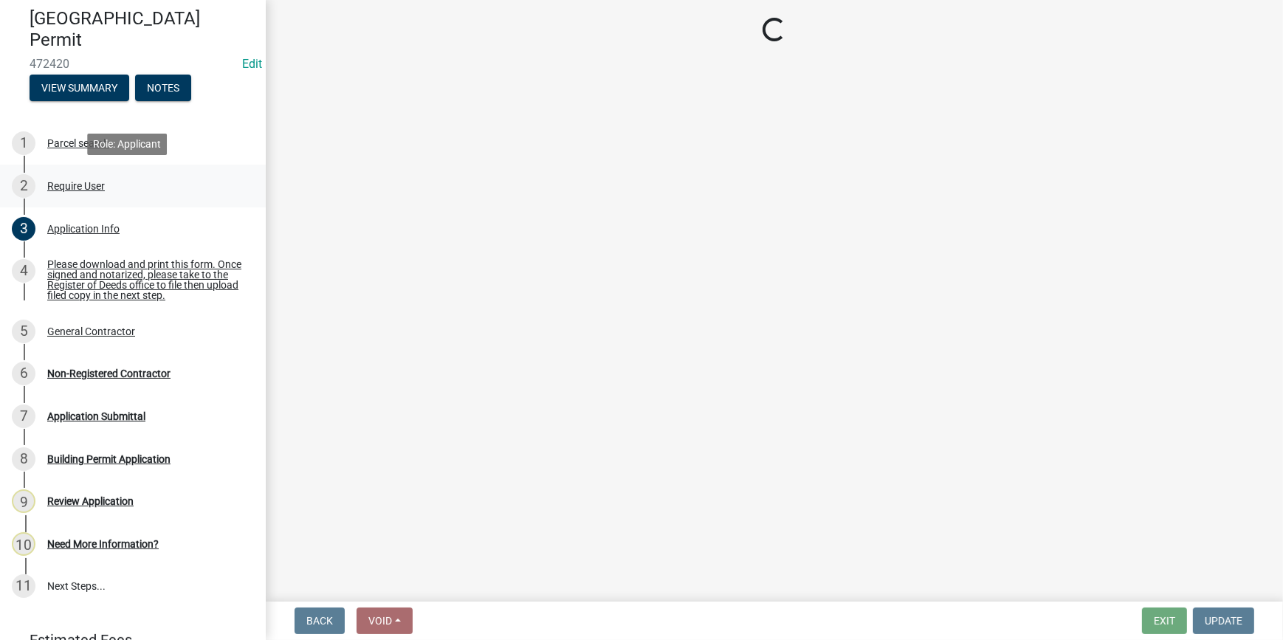
scroll to position [0, 0]
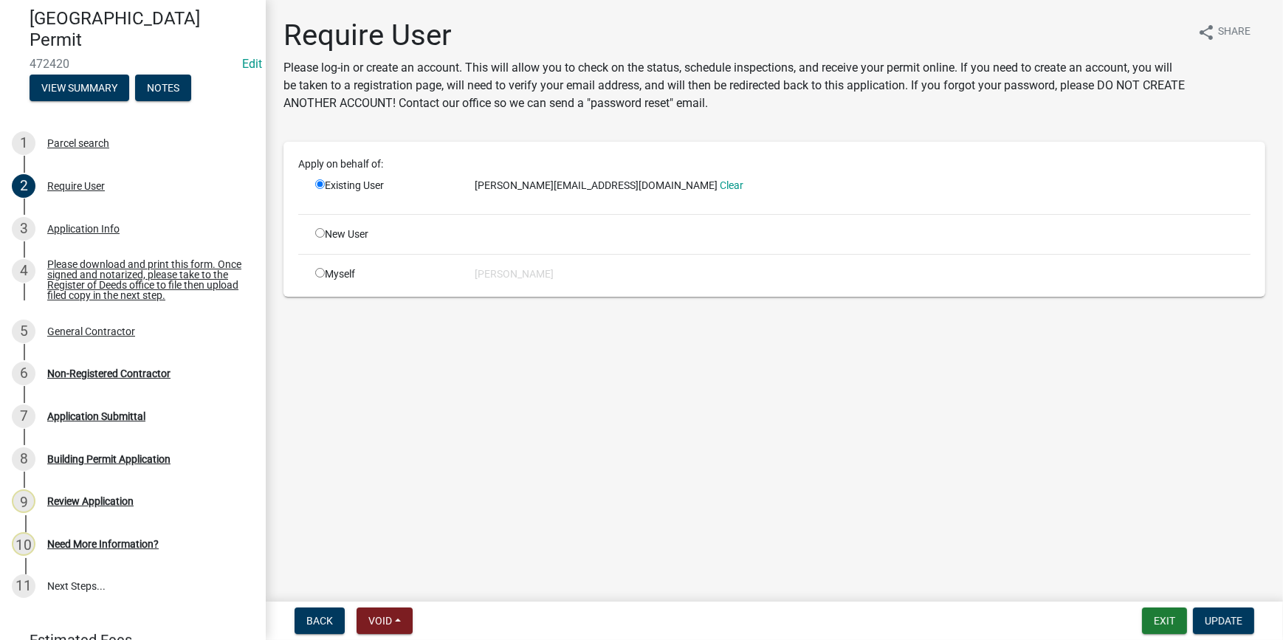
click at [318, 236] on input "radio" at bounding box center [320, 233] width 10 height 10
radio input "true"
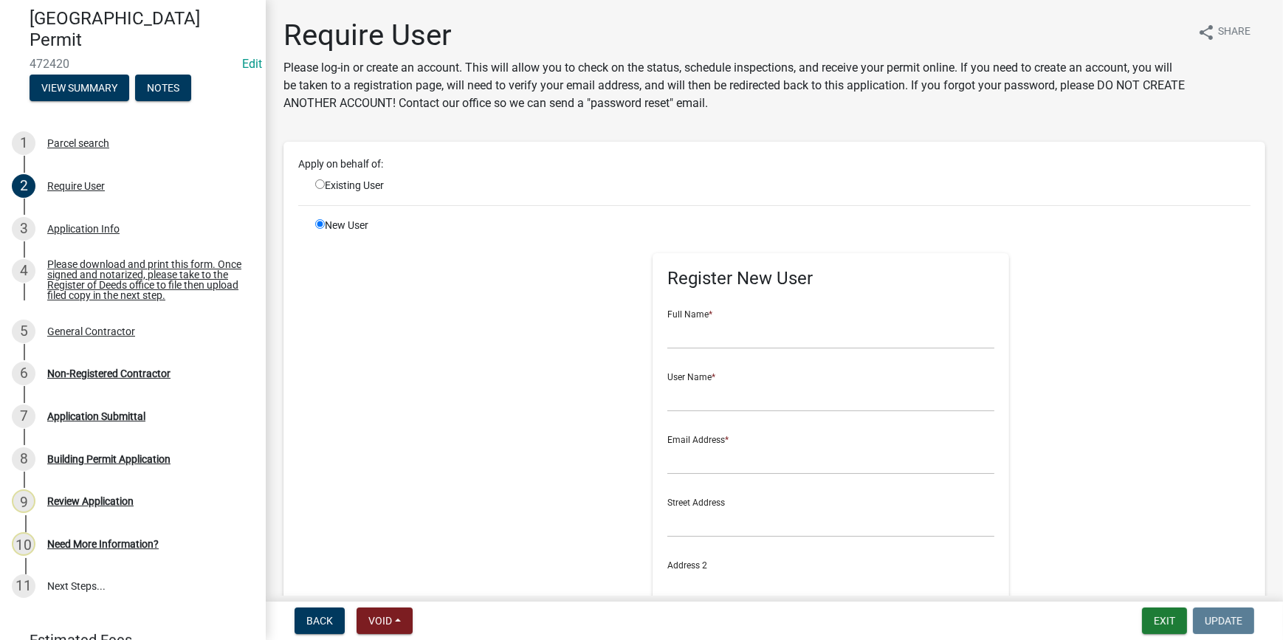
click at [317, 182] on input "radio" at bounding box center [320, 184] width 10 height 10
radio input "true"
radio input "false"
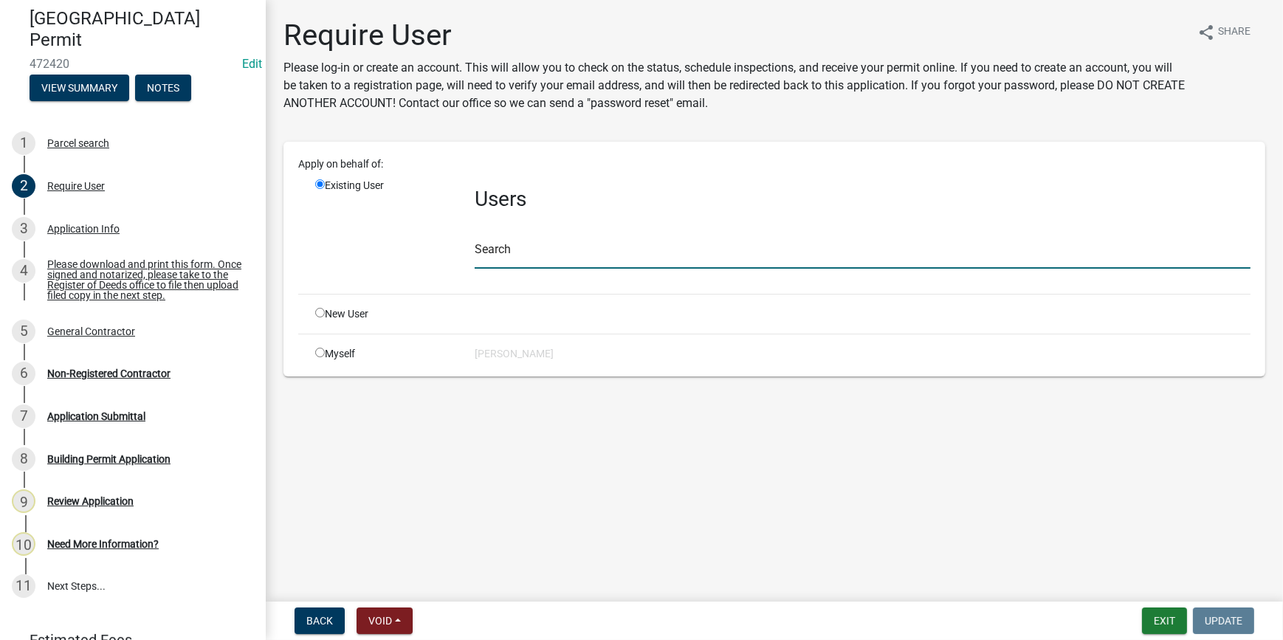
click at [539, 250] on input "text" at bounding box center [863, 253] width 776 height 30
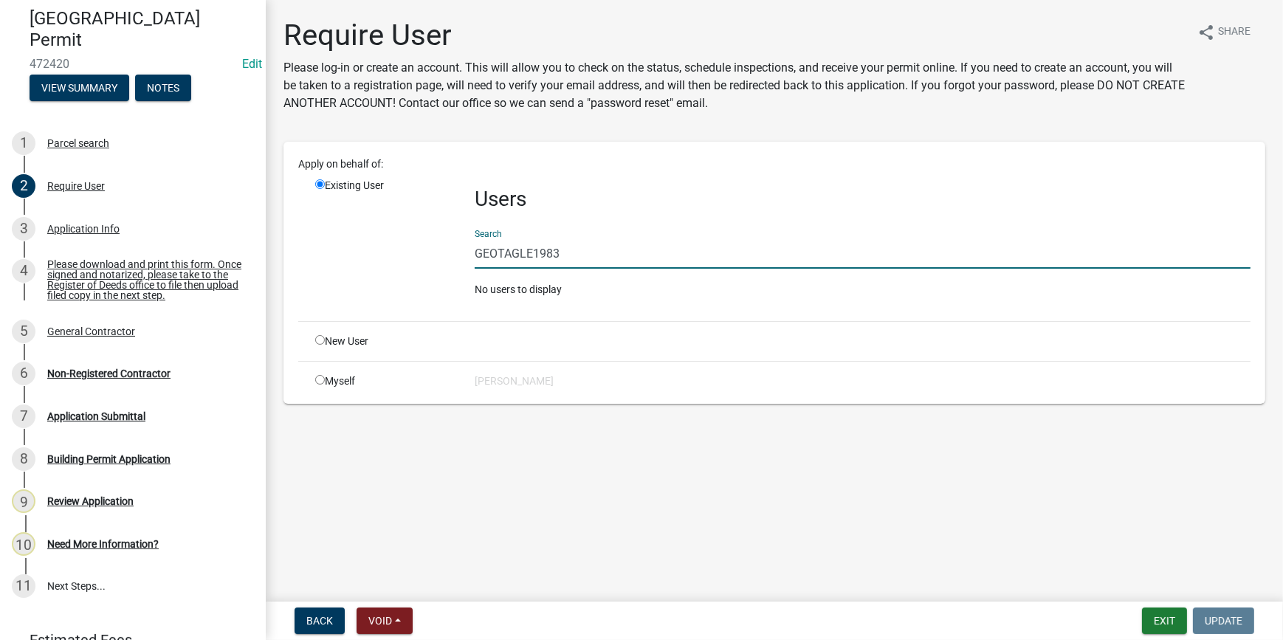
drag, startPoint x: 598, startPoint y: 254, endPoint x: 538, endPoint y: 255, distance: 59.8
click at [538, 255] on input "GEOTAGLE1983" at bounding box center [863, 253] width 776 height 30
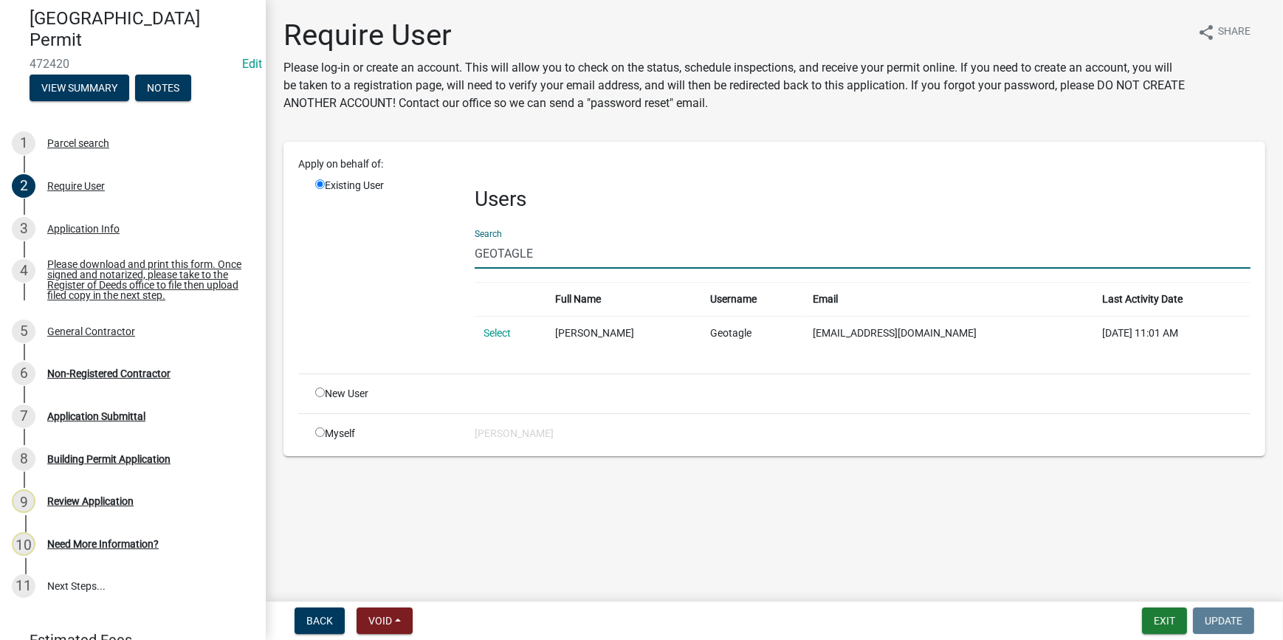
type input "GEOTAGLE"
click at [780, 429] on div "Myself Ciara" at bounding box center [783, 434] width 958 height 16
click at [488, 331] on link "Select" at bounding box center [497, 333] width 27 height 12
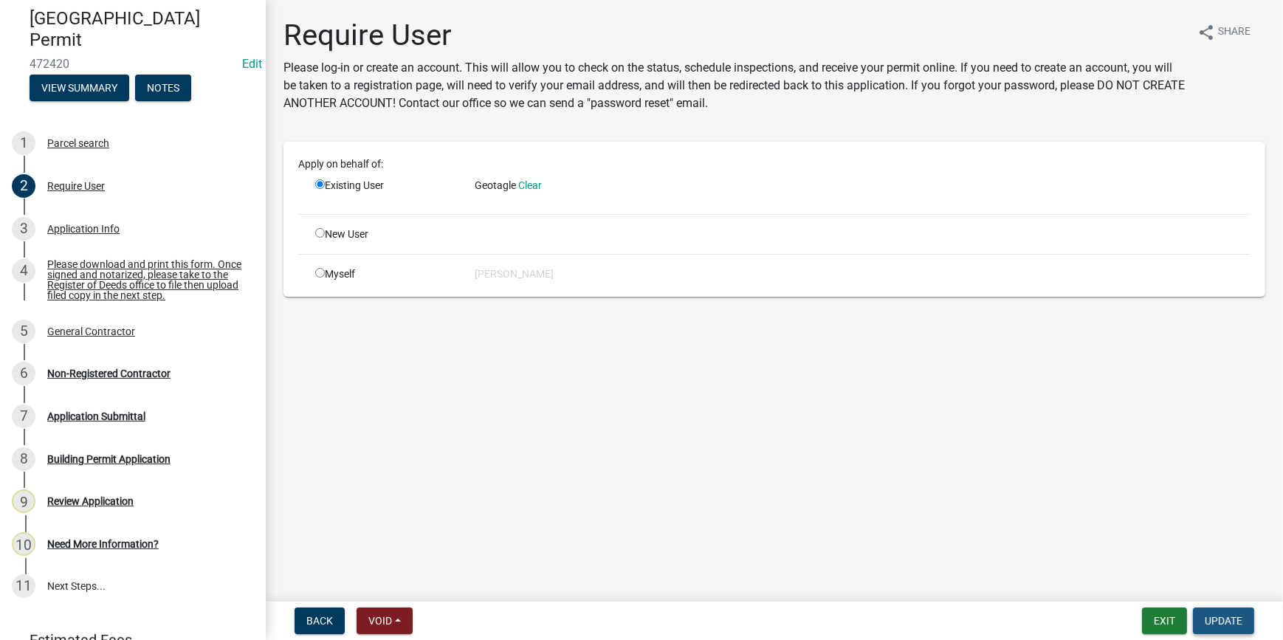
click at [1220, 615] on span "Update" at bounding box center [1224, 621] width 38 height 12
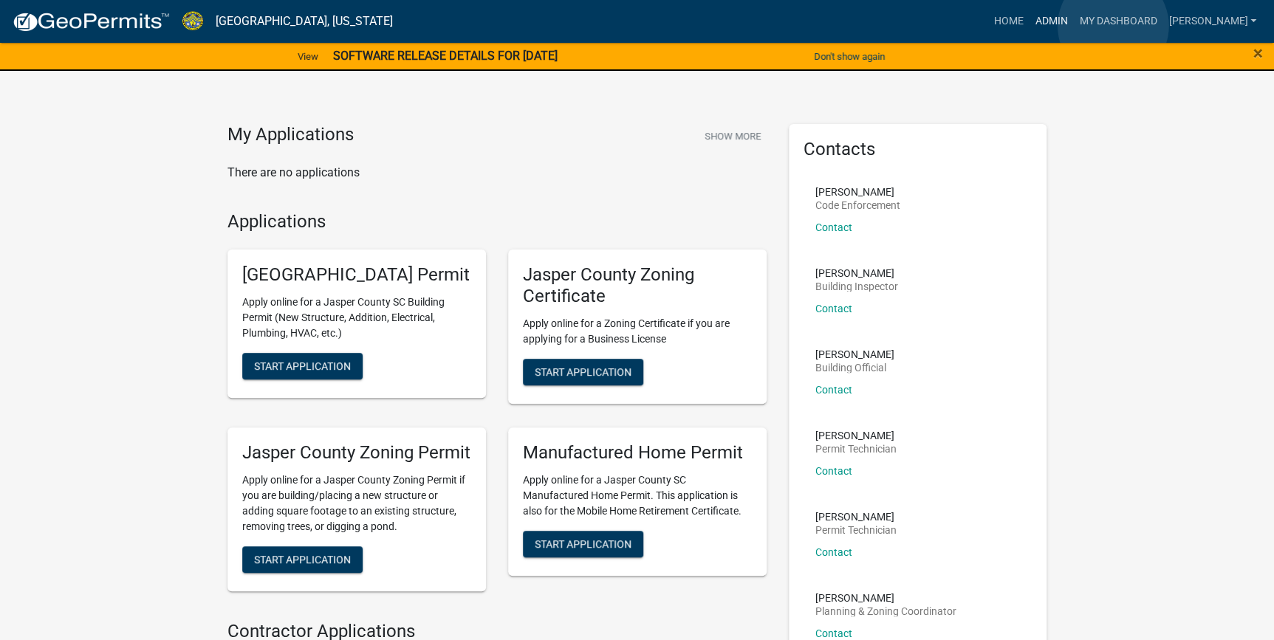
click at [1073, 26] on link "Admin" at bounding box center [1050, 21] width 44 height 28
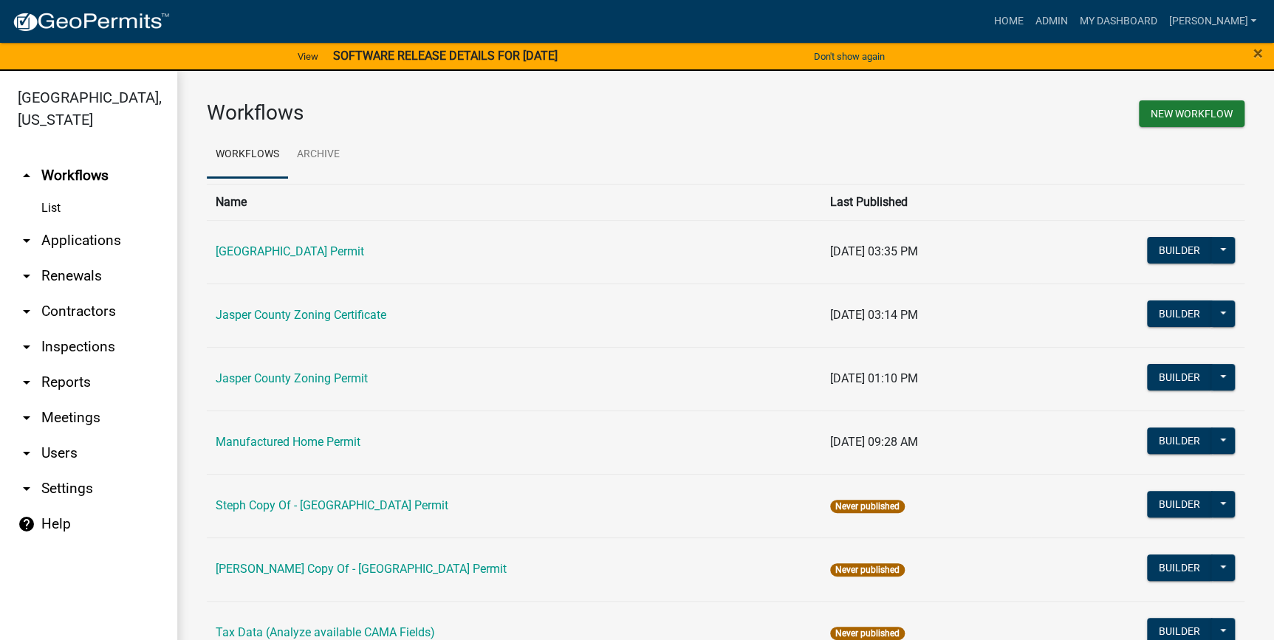
click at [103, 248] on link "arrow_drop_down Applications" at bounding box center [88, 240] width 177 height 35
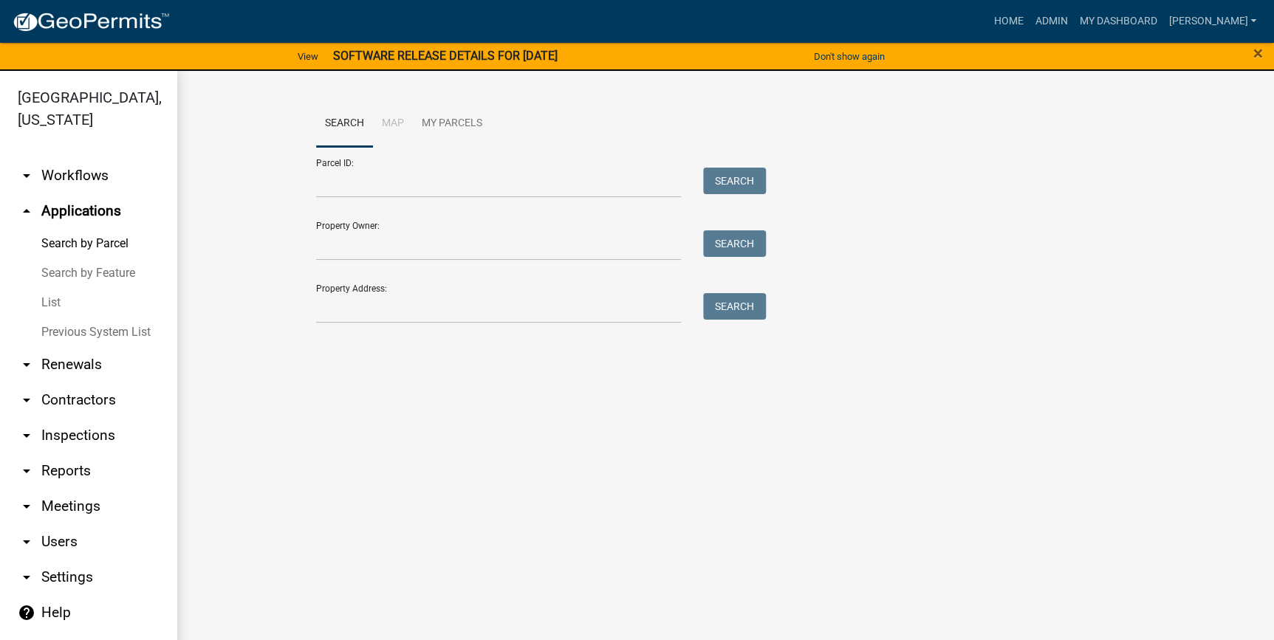
click at [37, 307] on link "List" at bounding box center [88, 303] width 177 height 30
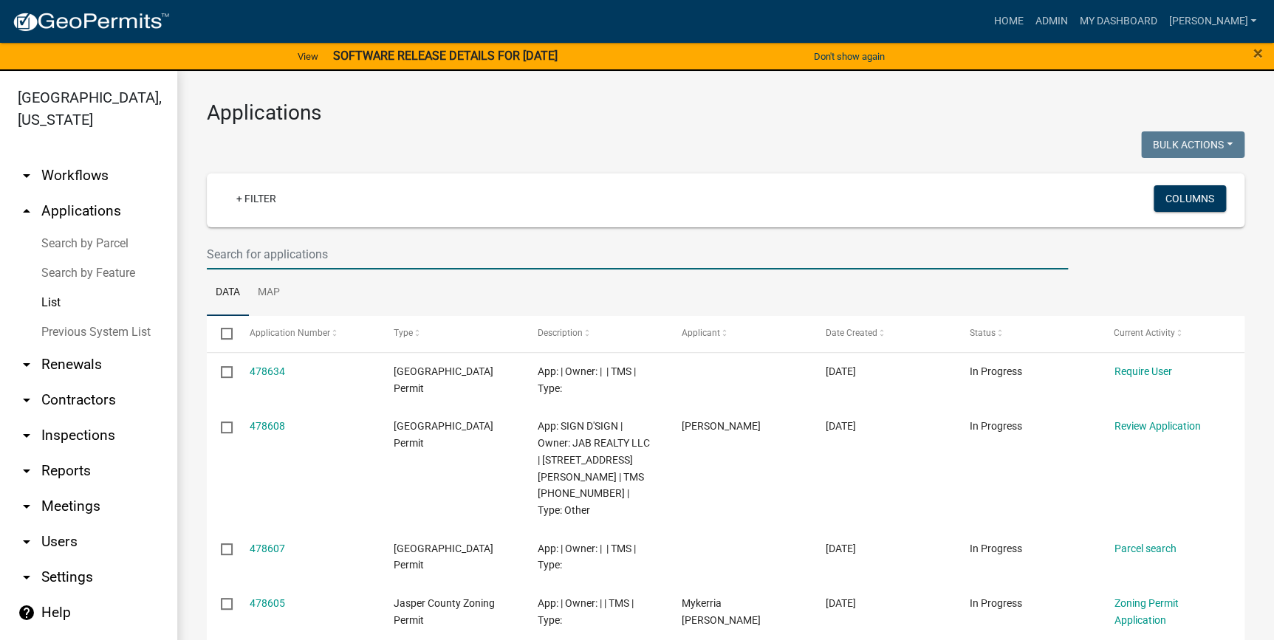
paste input "[PHONE_NUMBER]"
type input "[PHONE_NUMBER]"
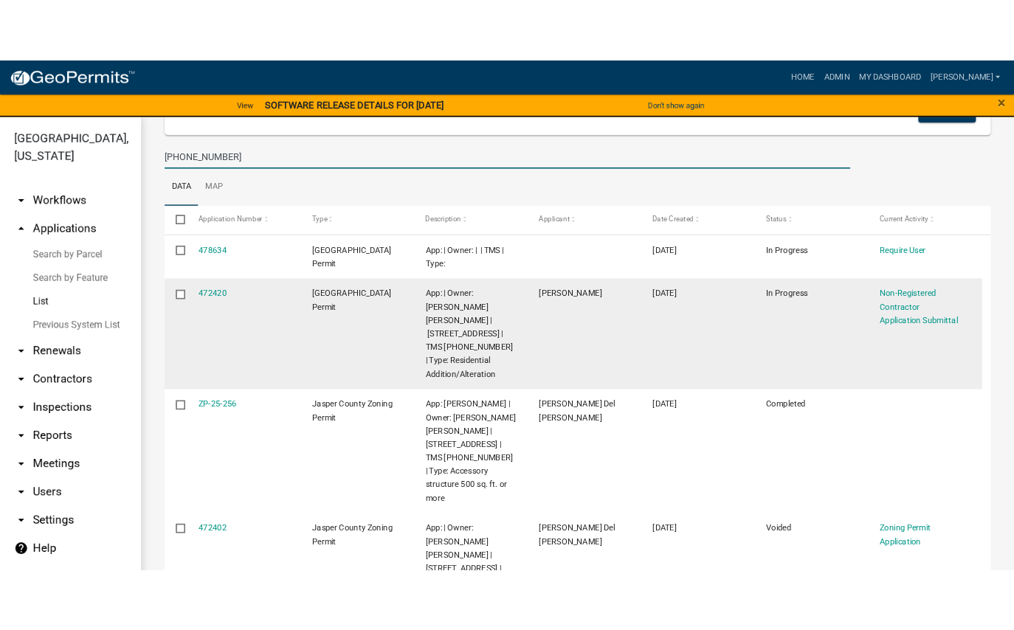
scroll to position [201, 0]
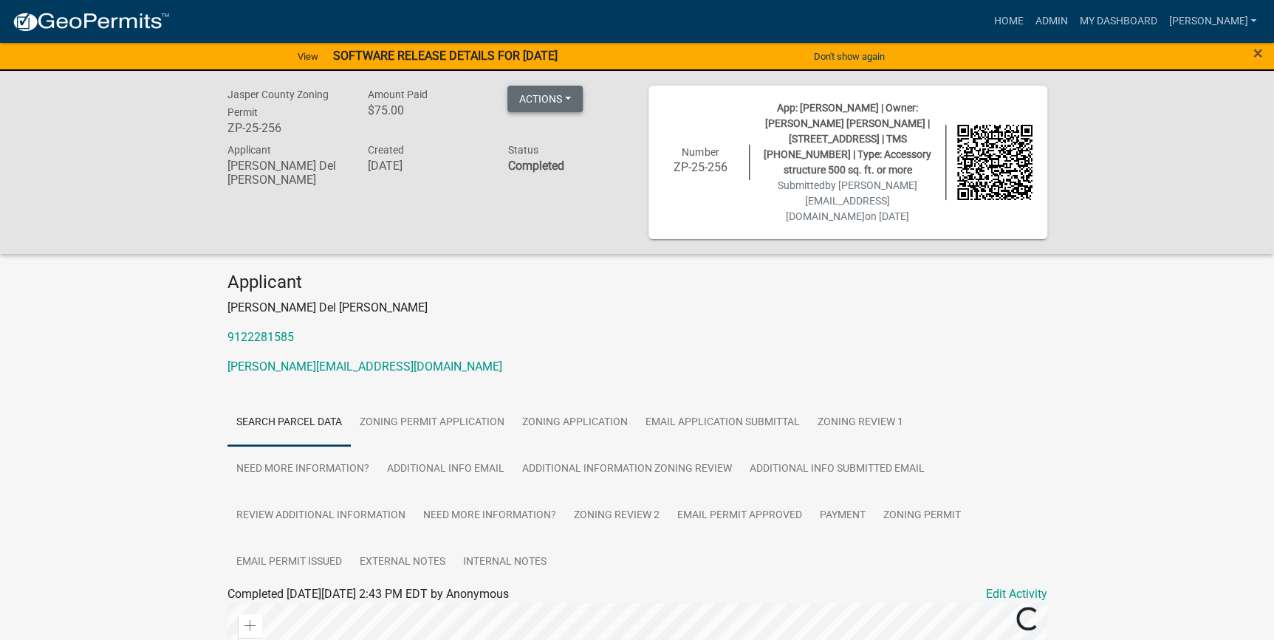
click at [568, 99] on button "Actions" at bounding box center [544, 99] width 75 height 27
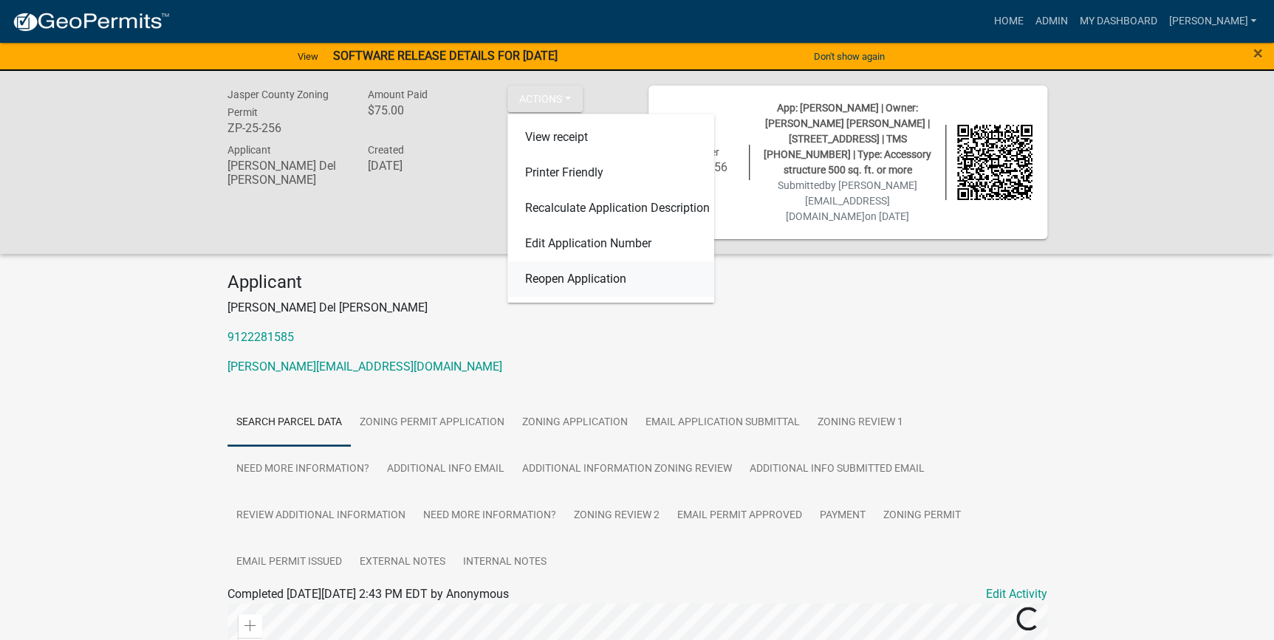
click at [553, 276] on link "Reopen Application" at bounding box center [610, 278] width 207 height 35
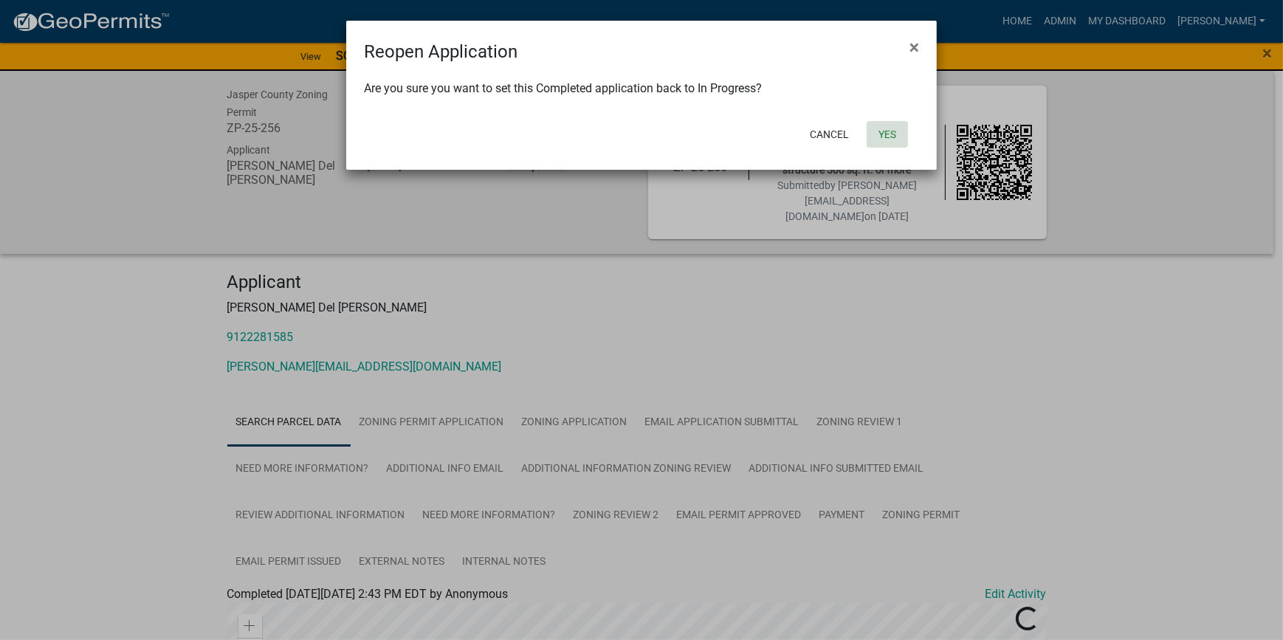
click at [884, 134] on button "Yes" at bounding box center [887, 134] width 41 height 27
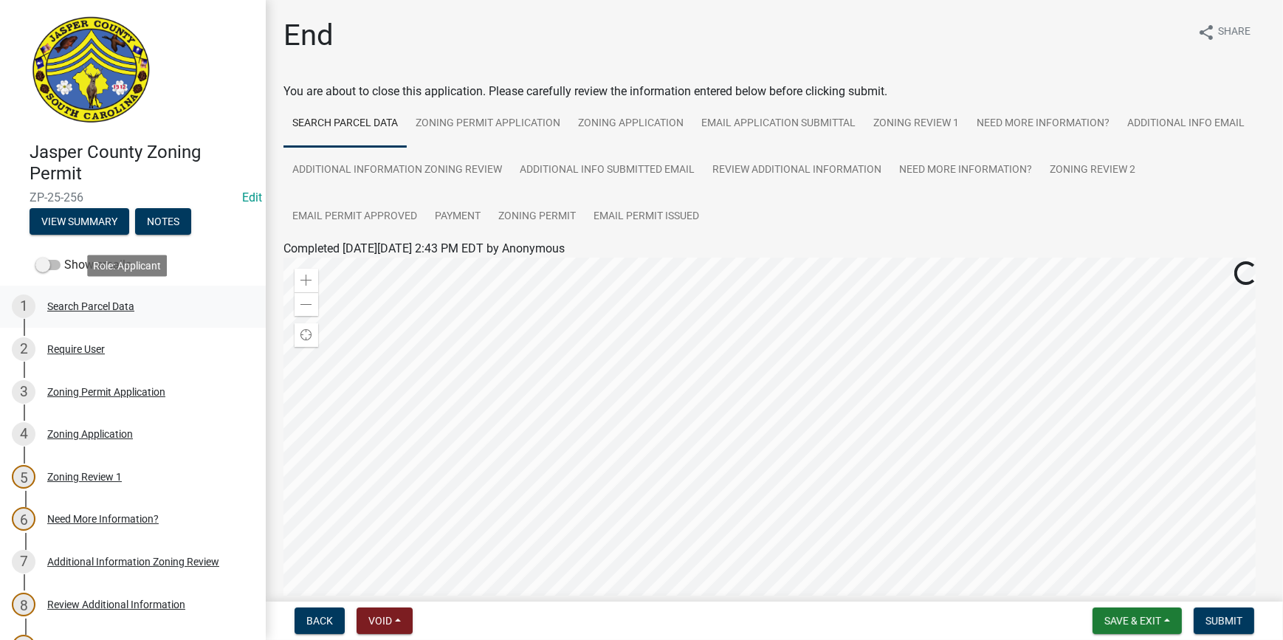
click at [92, 314] on div "1 Search Parcel Data" at bounding box center [127, 307] width 230 height 24
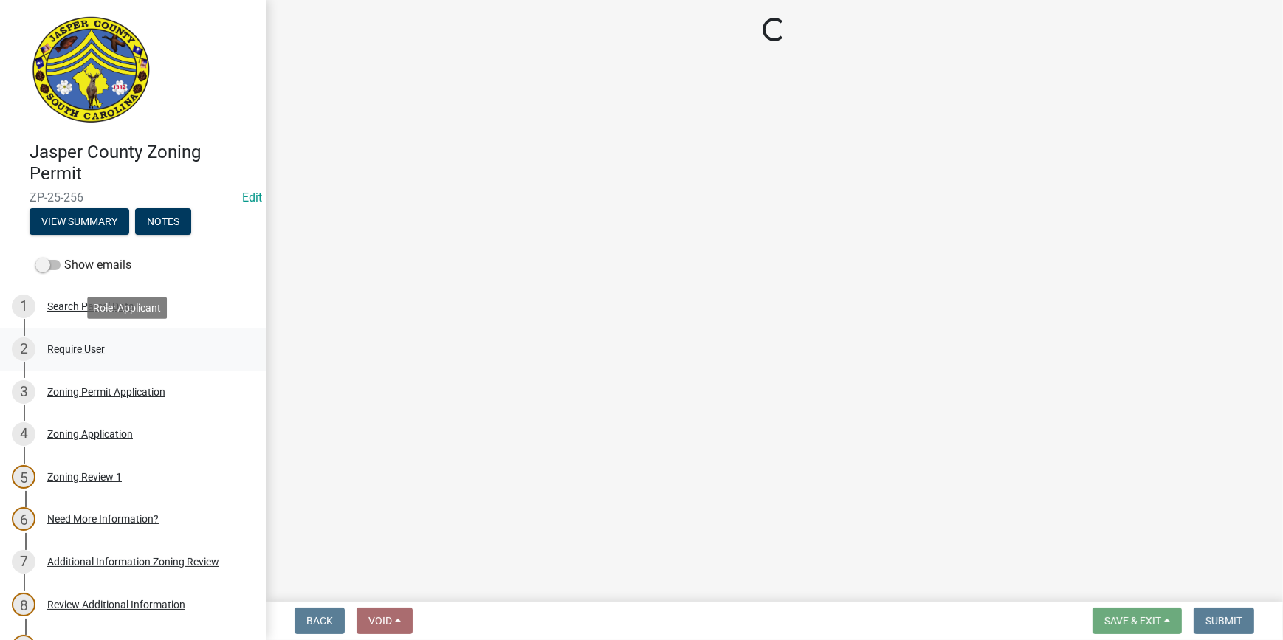
click at [85, 351] on div "Require User" at bounding box center [76, 349] width 58 height 10
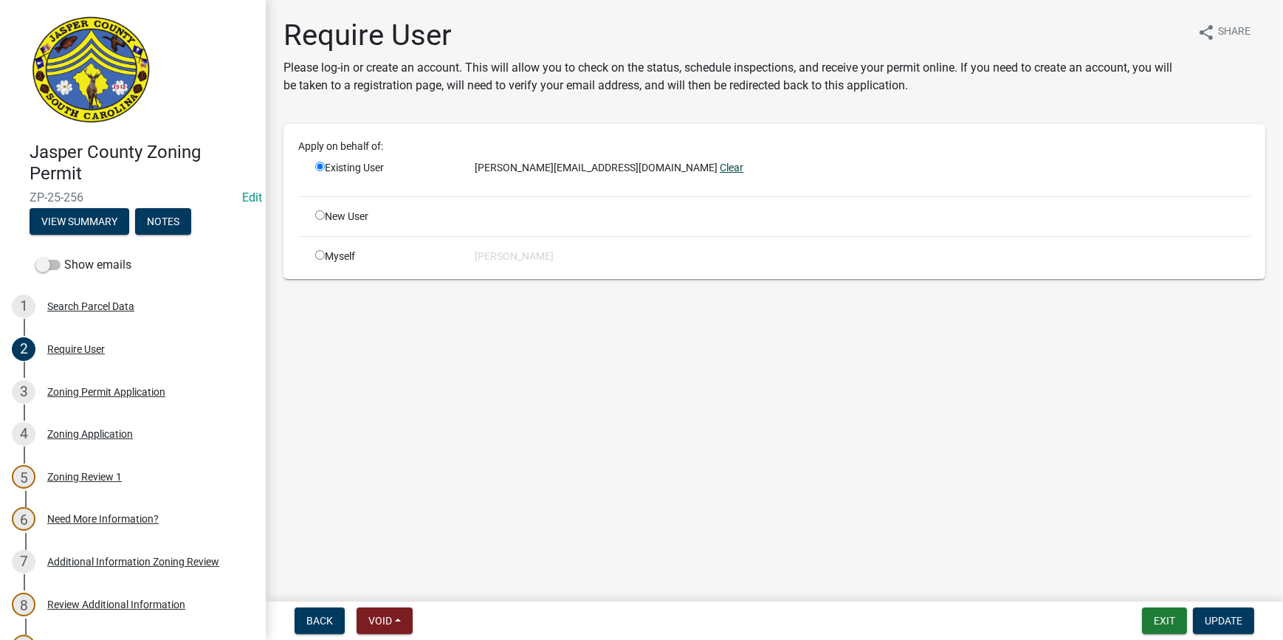
click at [720, 165] on link "Clear" at bounding box center [732, 168] width 24 height 12
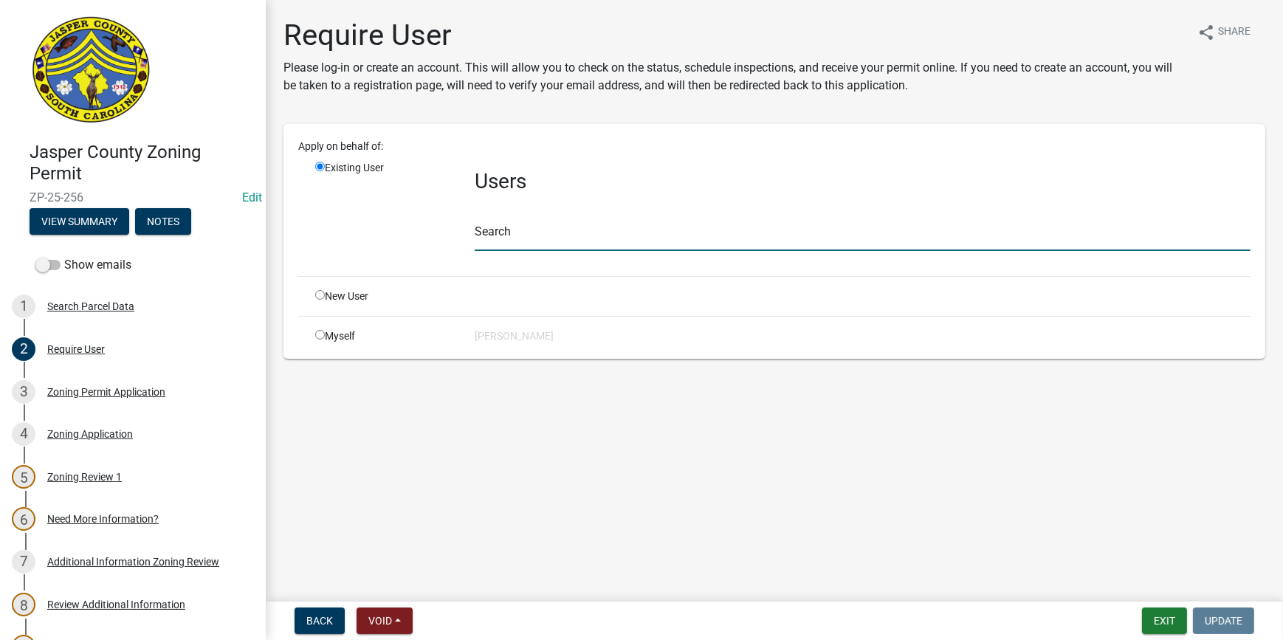
click at [535, 244] on input "text" at bounding box center [863, 236] width 776 height 30
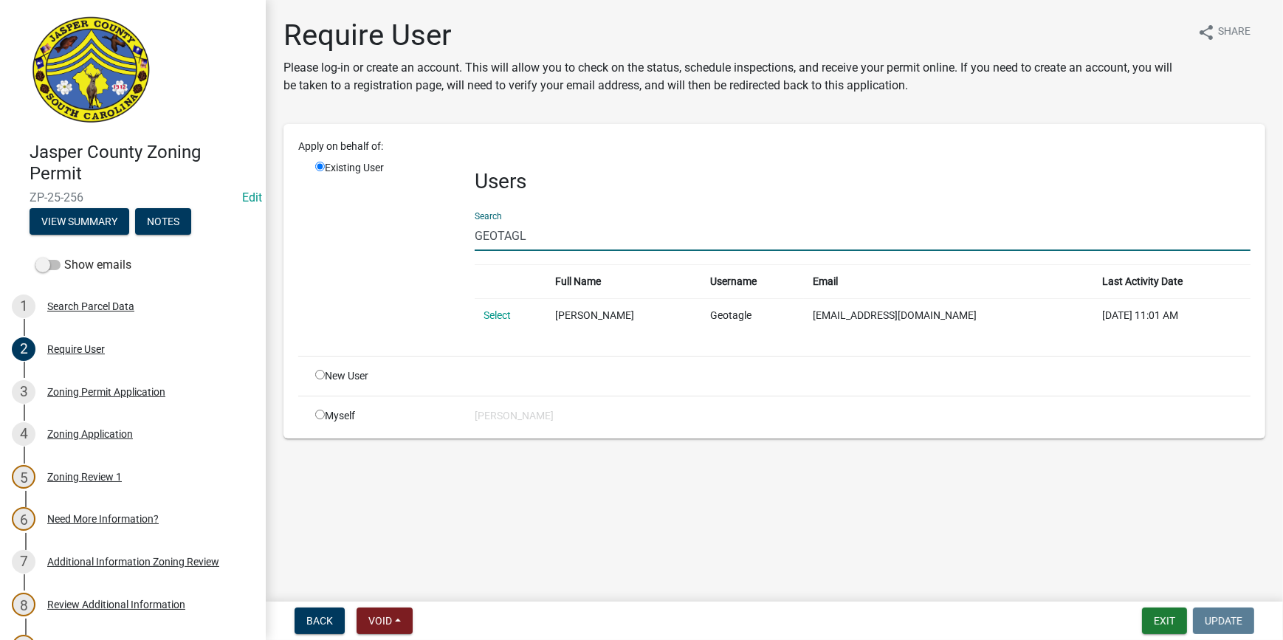
type input "GEOTAGL"
click at [536, 391] on div "Apply on behalf of: Existing User Users Search GEOTAGL Full Name Username Email…" at bounding box center [774, 281] width 952 height 285
drag, startPoint x: 501, startPoint y: 303, endPoint x: 501, endPoint y: 316, distance: 12.6
click at [501, 309] on td "Select" at bounding box center [511, 315] width 72 height 34
click at [501, 317] on link "Select" at bounding box center [497, 315] width 27 height 12
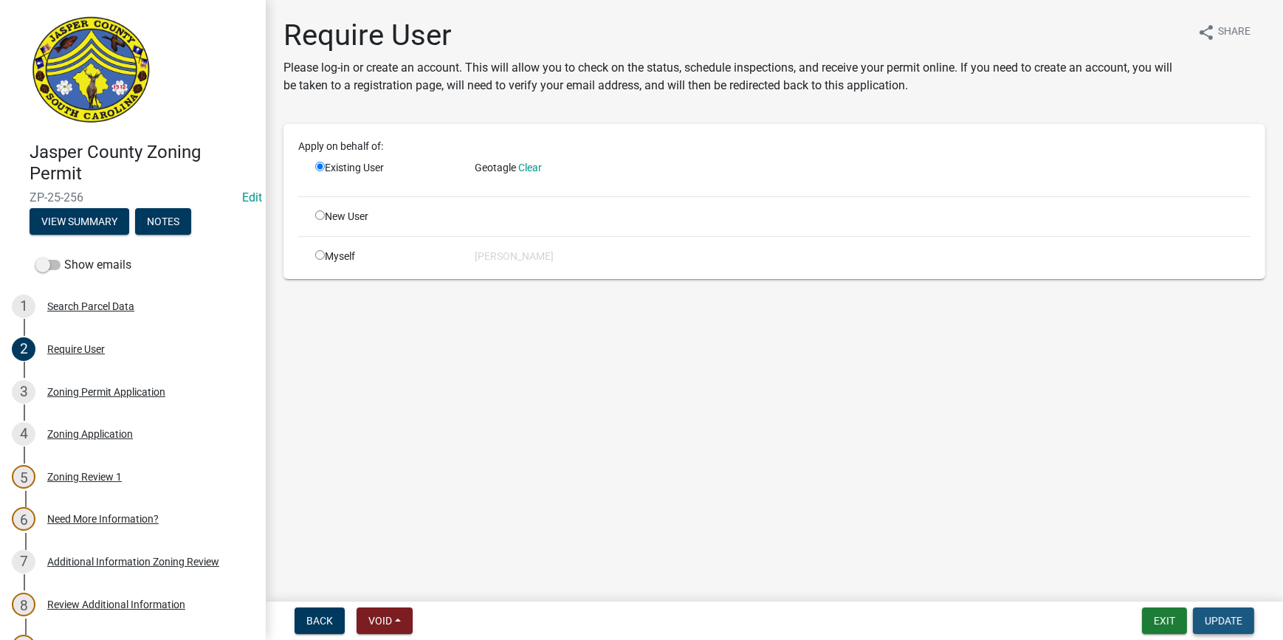
click at [1207, 622] on span "Update" at bounding box center [1224, 621] width 38 height 12
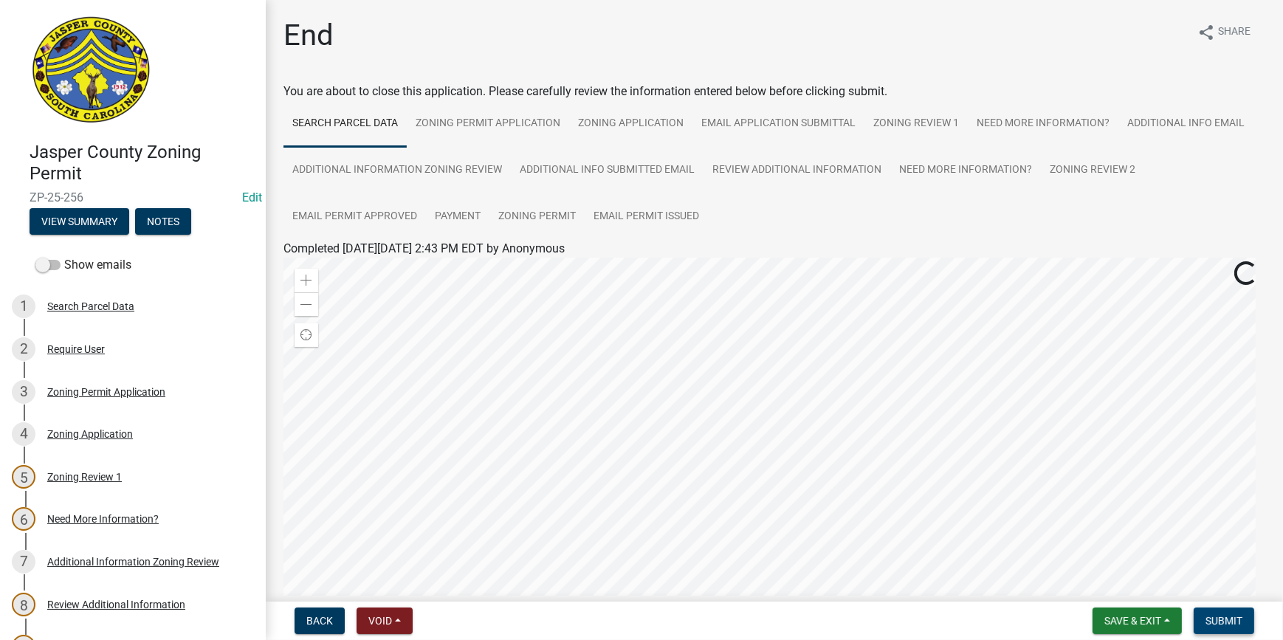
click at [1225, 620] on span "Submit" at bounding box center [1224, 621] width 37 height 12
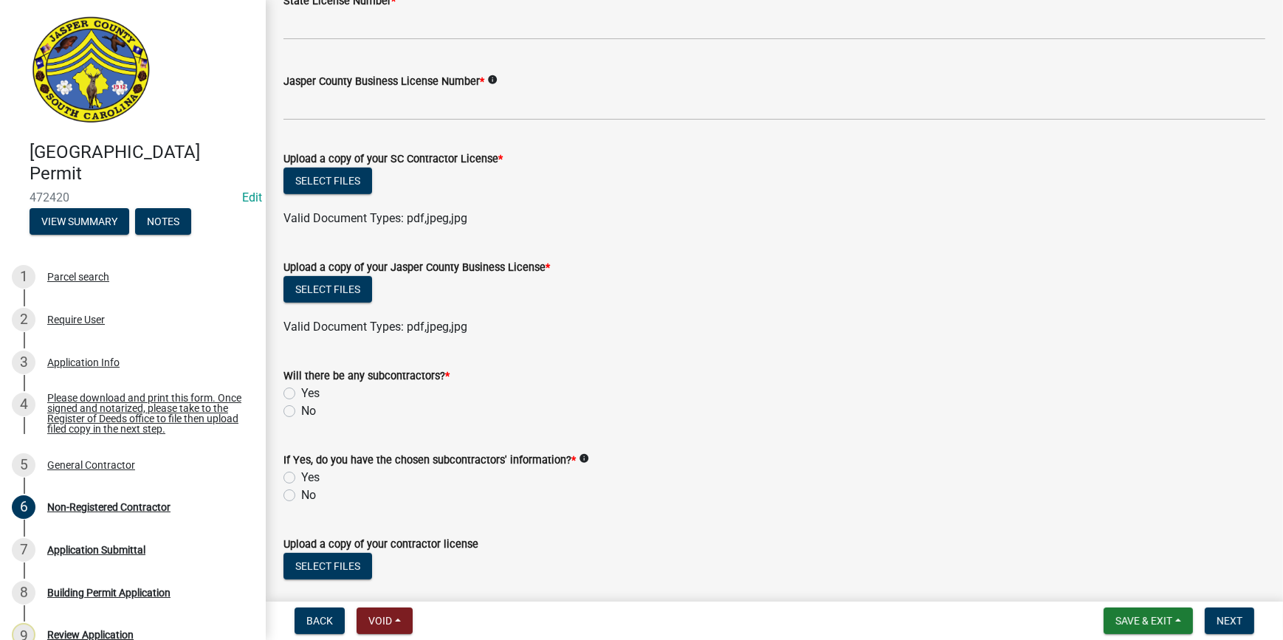
scroll to position [738, 0]
click at [79, 358] on div "Application Info" at bounding box center [83, 362] width 72 height 10
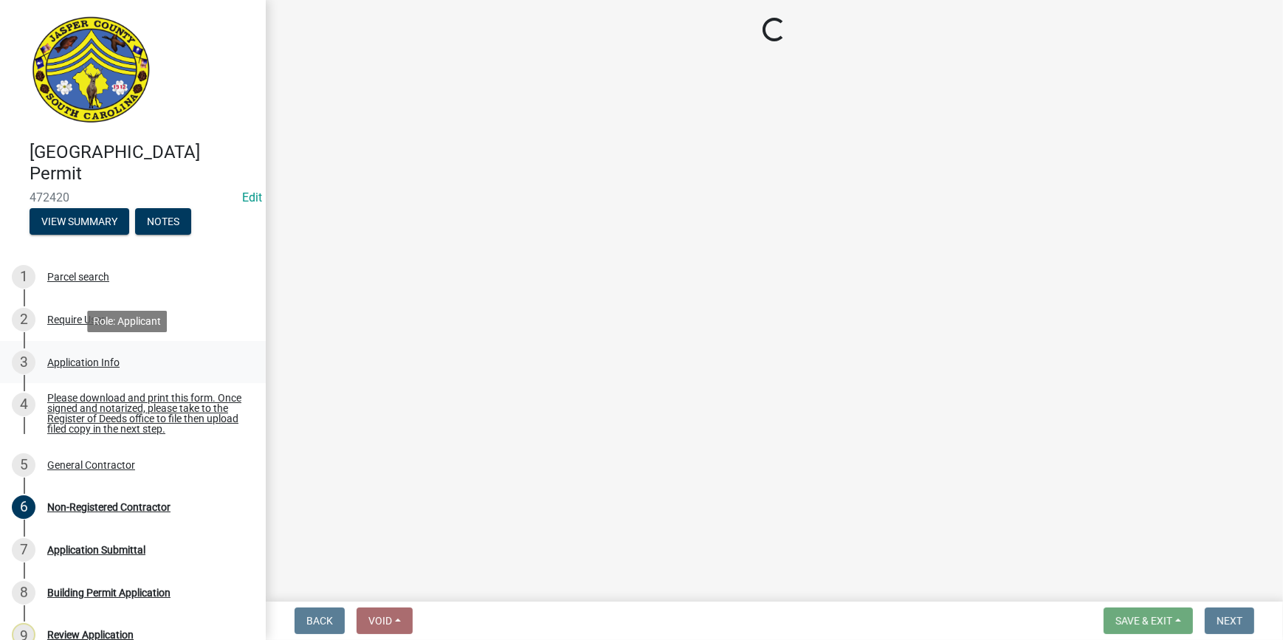
select select "4b7d28f2-ad6d-4146-a007-9cde64d4e27b"
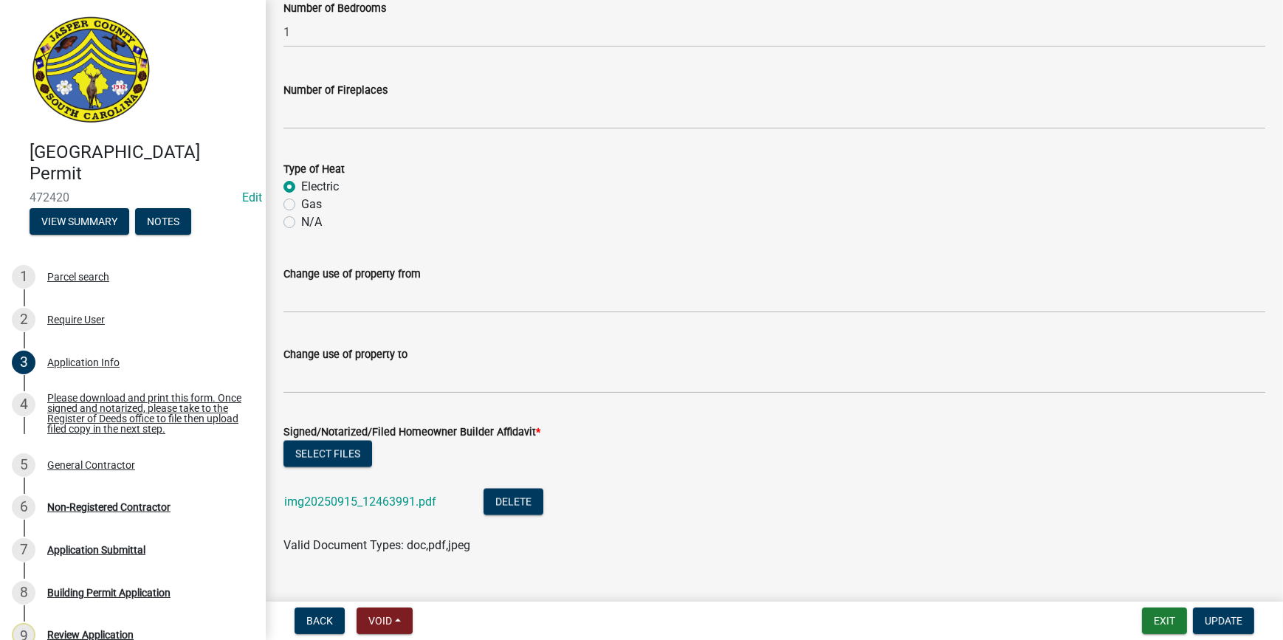
scroll to position [2780, 0]
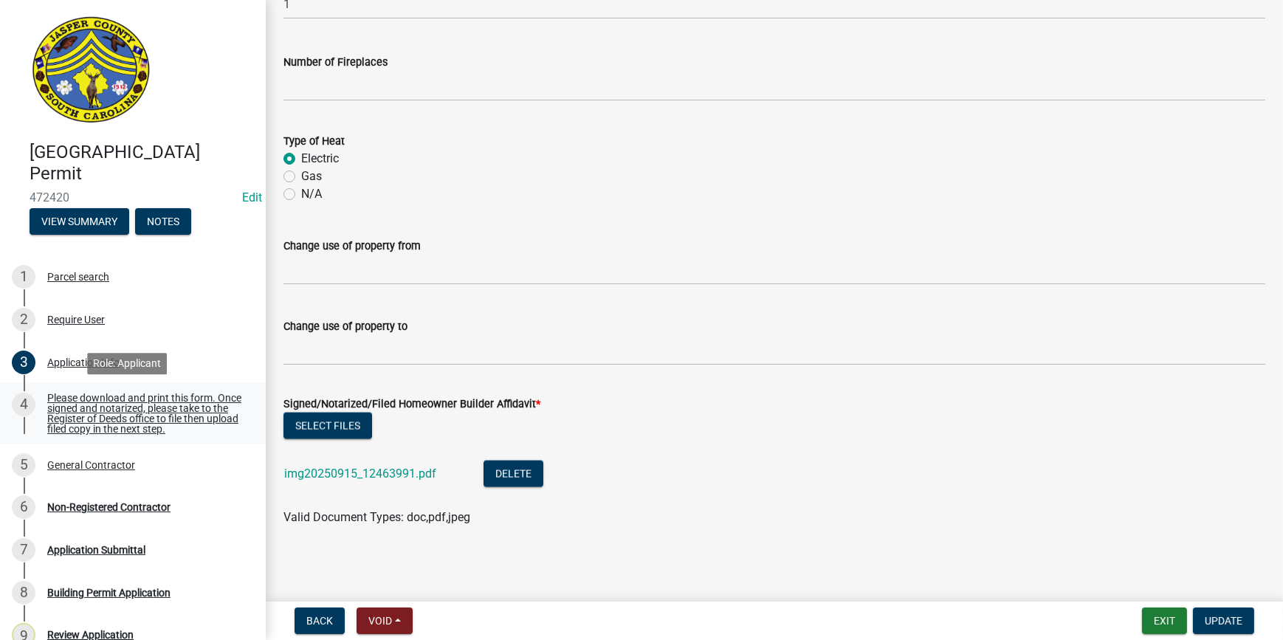
click at [126, 425] on div "Please download and print this form. Once signed and notarized, please take to …" at bounding box center [144, 413] width 195 height 41
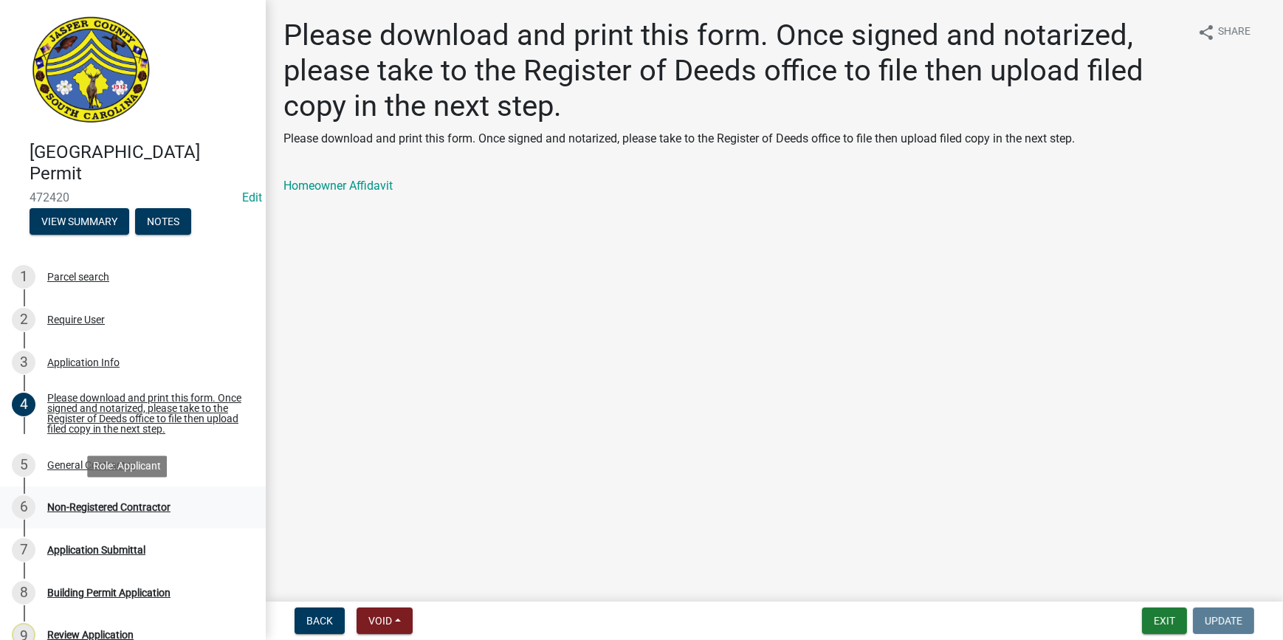
click at [126, 507] on div "Non-Registered Contractor" at bounding box center [108, 507] width 123 height 10
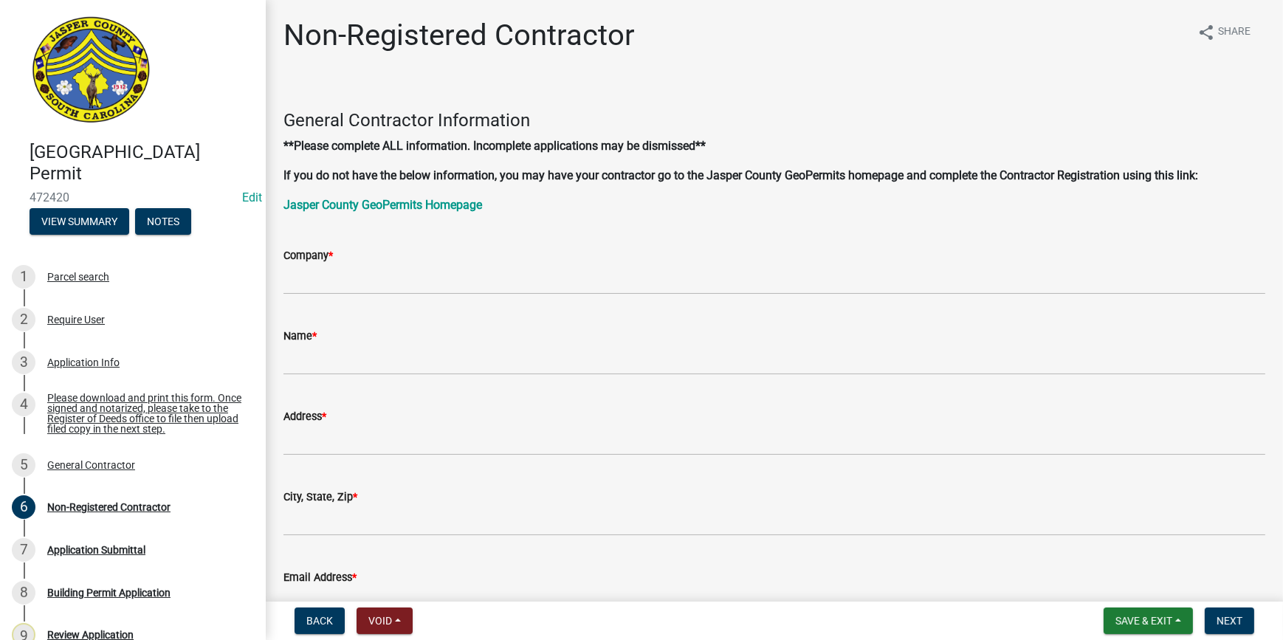
click at [482, 262] on div "Company *" at bounding box center [774, 256] width 982 height 18
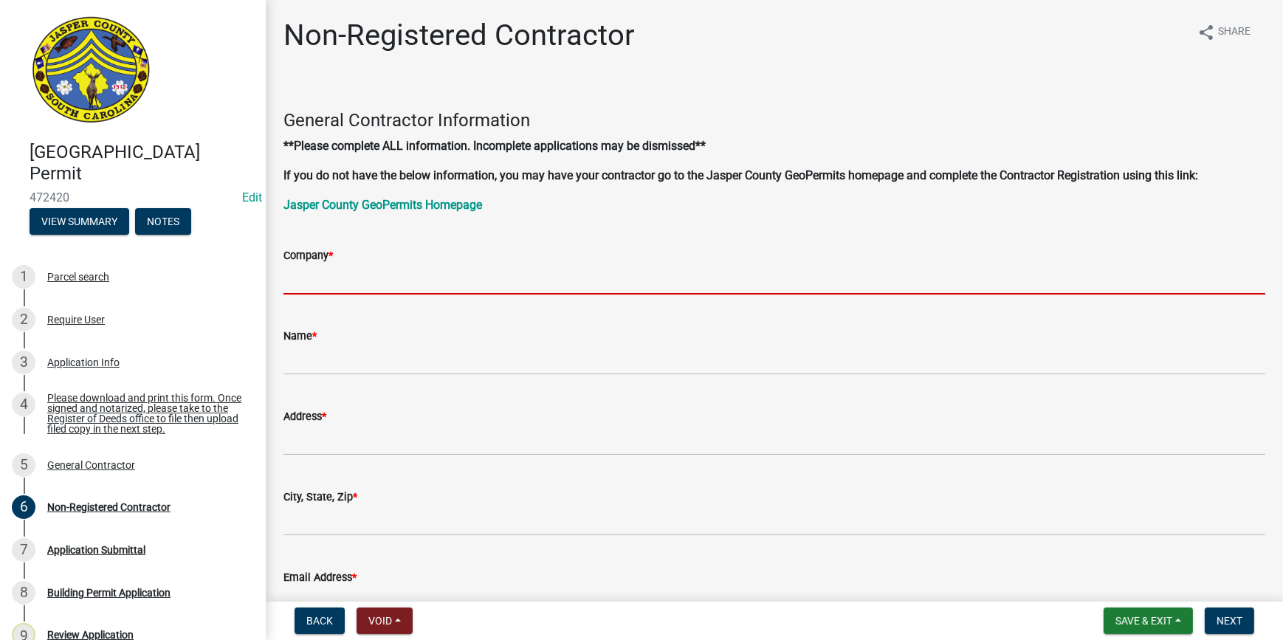
click at [331, 293] on input "Company *" at bounding box center [774, 279] width 982 height 30
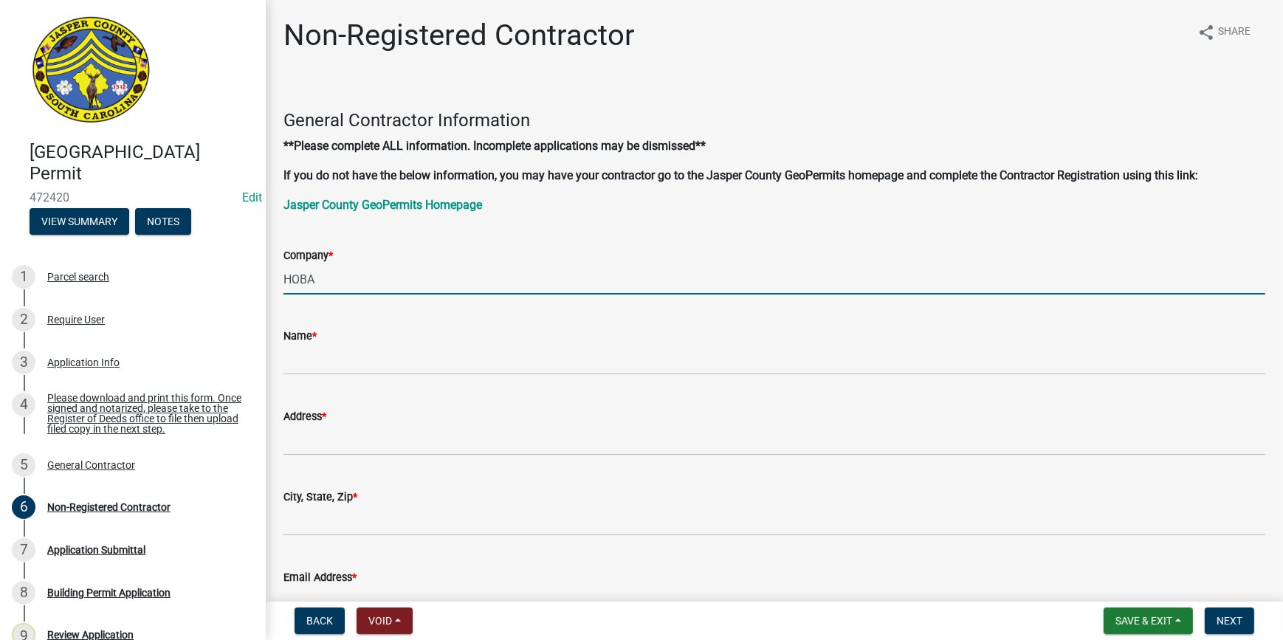
drag, startPoint x: 337, startPoint y: 283, endPoint x: 55, endPoint y: 252, distance: 283.8
click at [55, 252] on div "[GEOGRAPHIC_DATA] Permit 472420 Edit View Summary Notes 1 Parcel search 2 Requi…" at bounding box center [641, 320] width 1283 height 640
paste input "[PHONE_NUMBER]"
type input "HOBA"
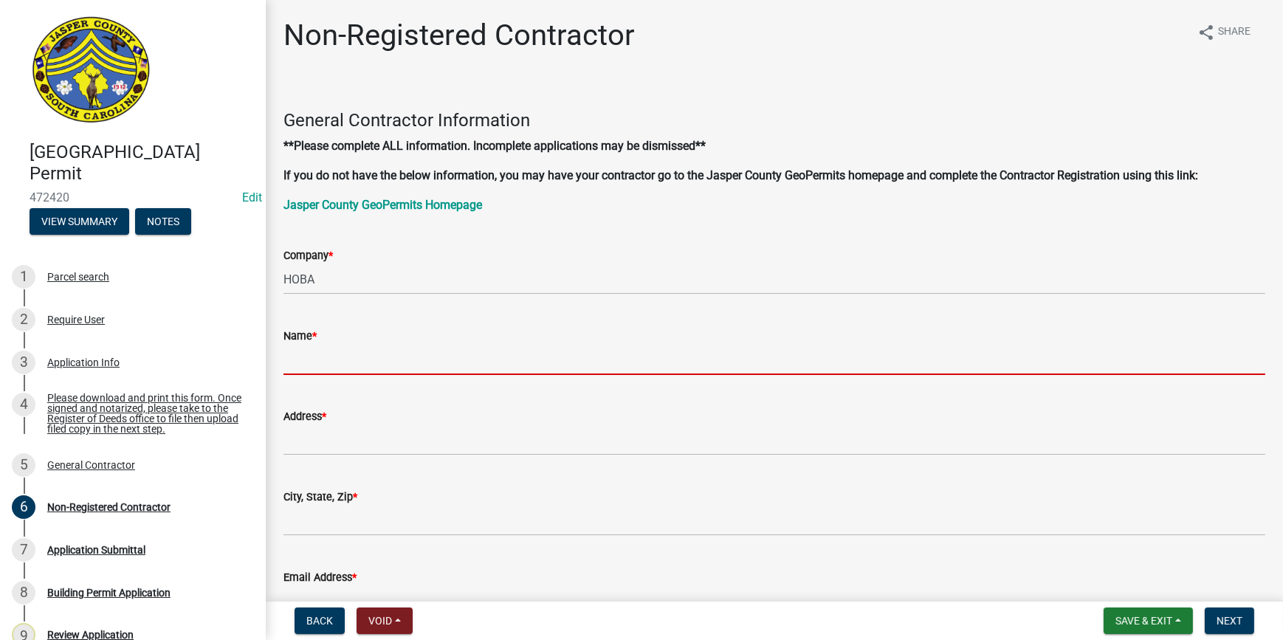
click at [337, 351] on input "Name *" at bounding box center [774, 360] width 982 height 30
paste input "HOBA"
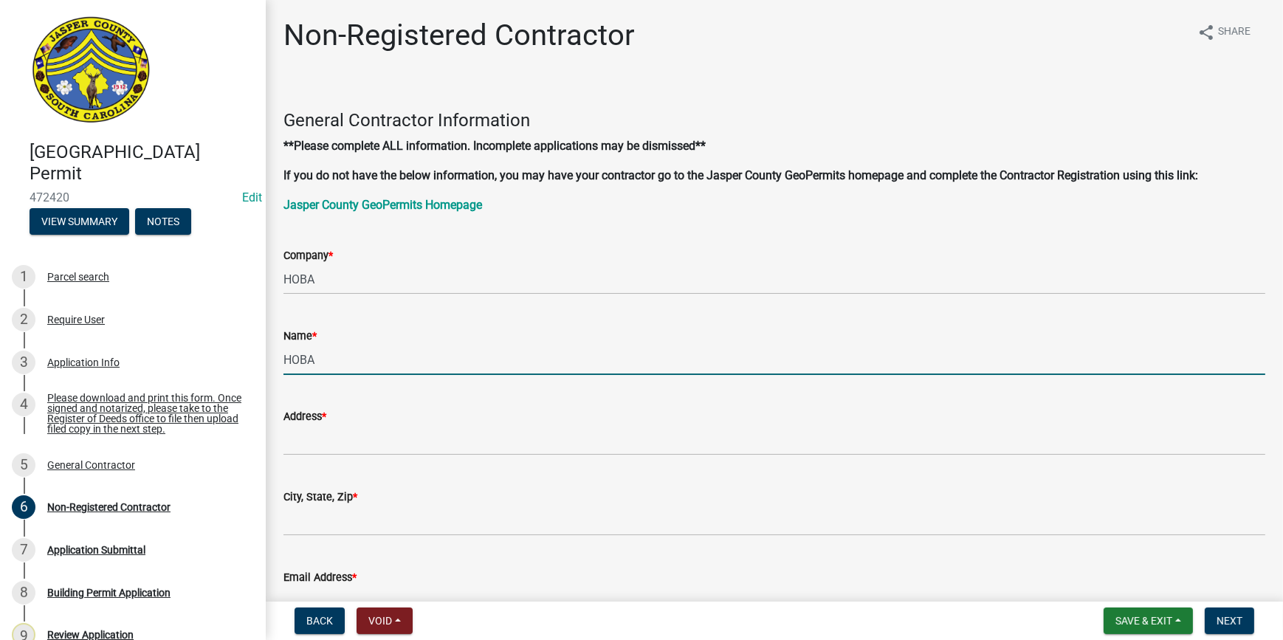
type input "HOBA"
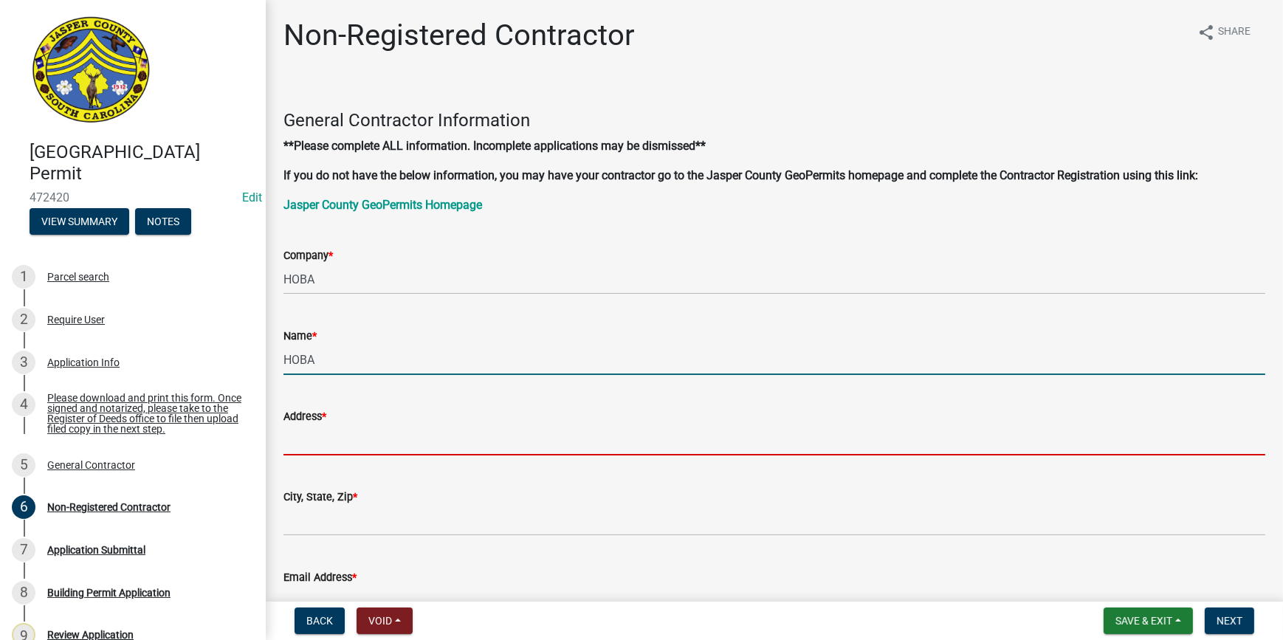
click at [305, 442] on input "Address *" at bounding box center [774, 440] width 982 height 30
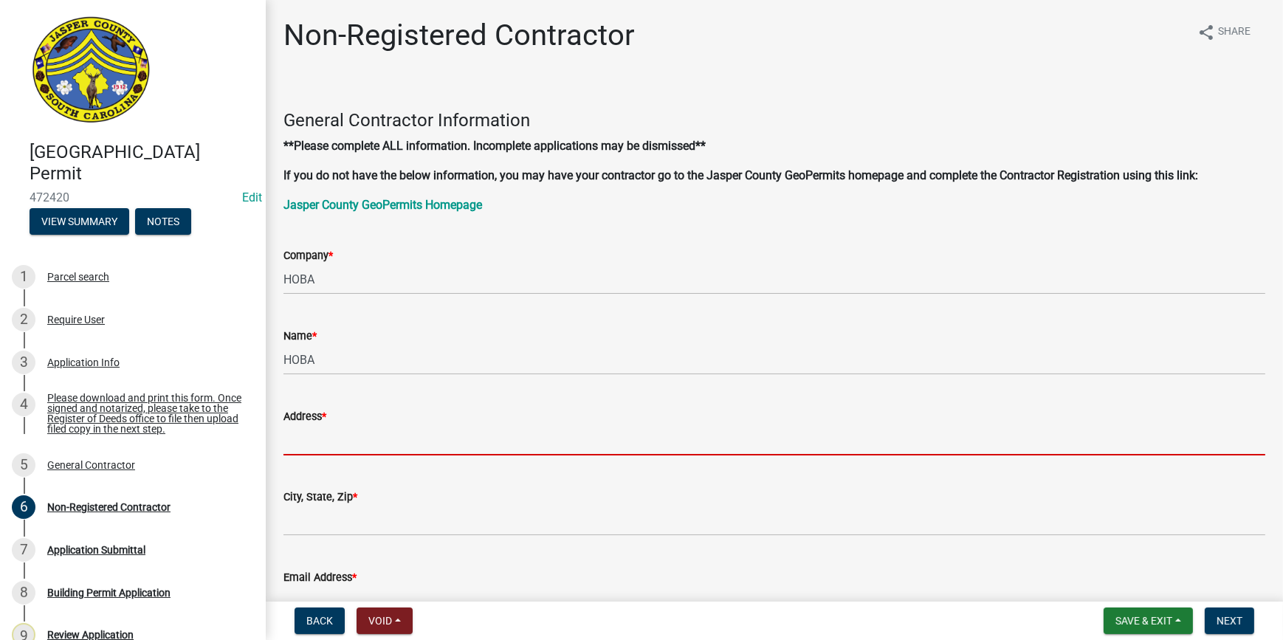
paste input "HOBA"
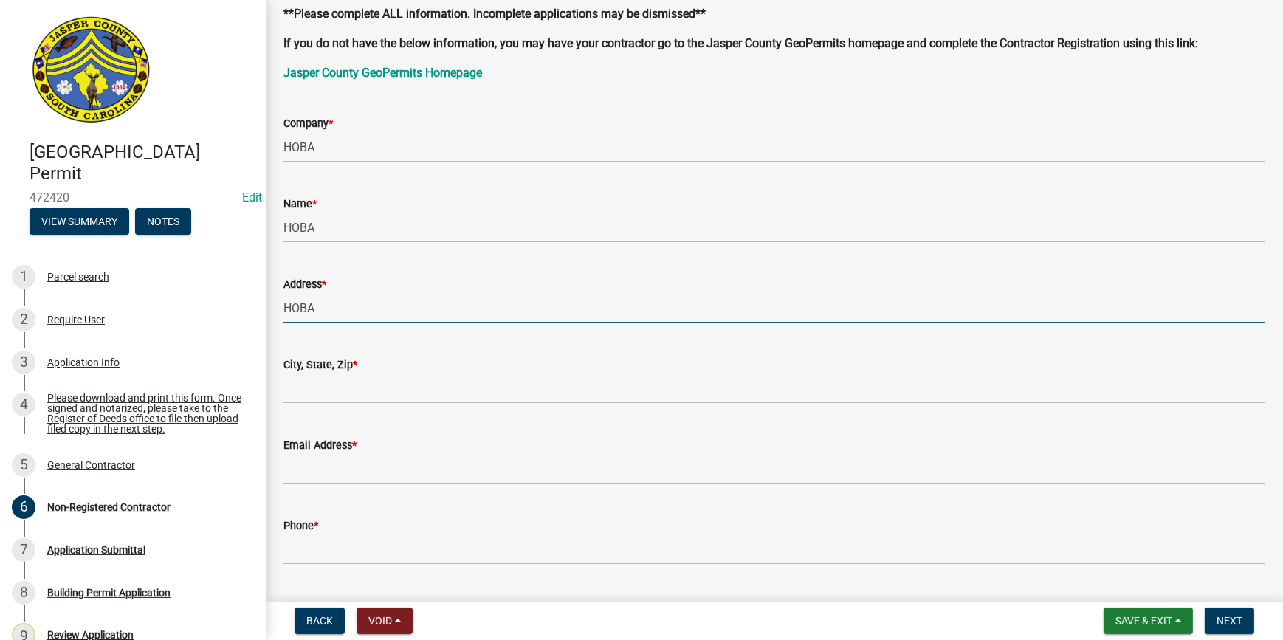
scroll to position [134, 0]
type input "HOBA"
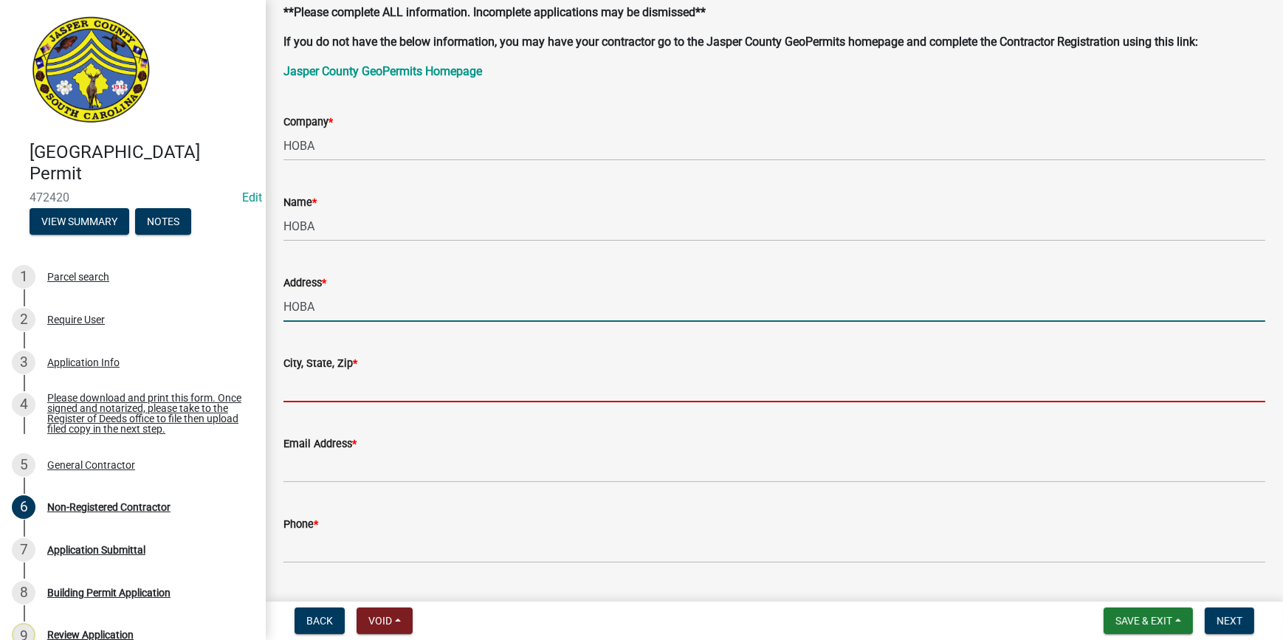
click at [308, 394] on input "City, State, Zip *" at bounding box center [774, 387] width 982 height 30
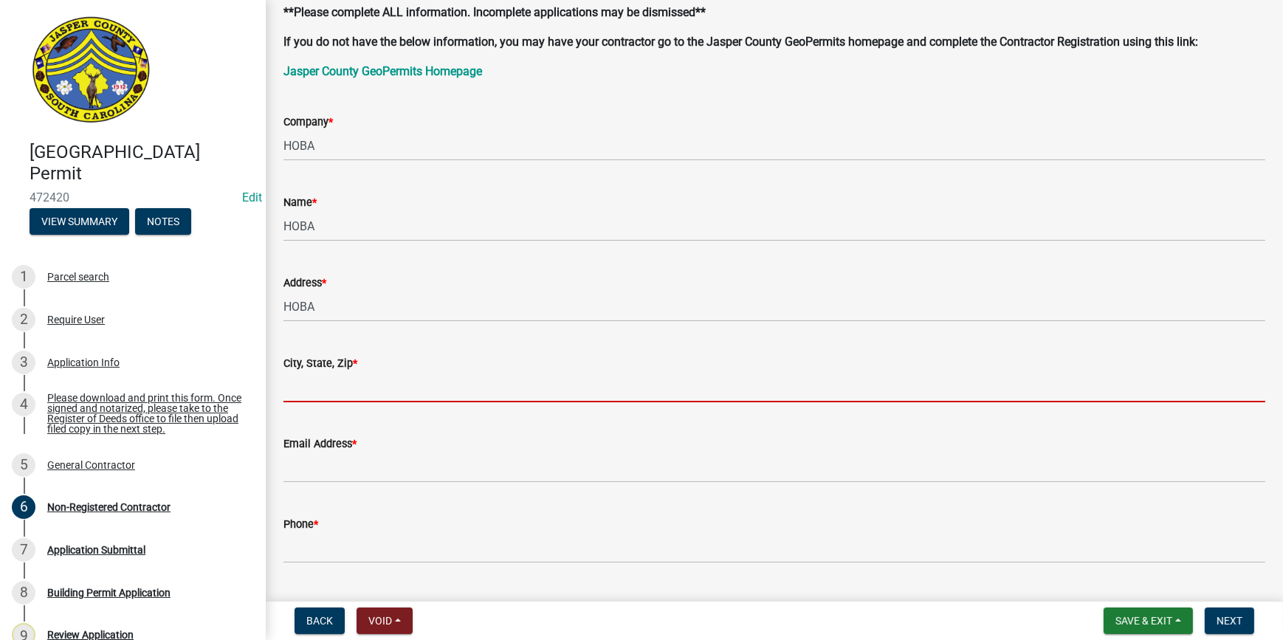
paste input "HOBA"
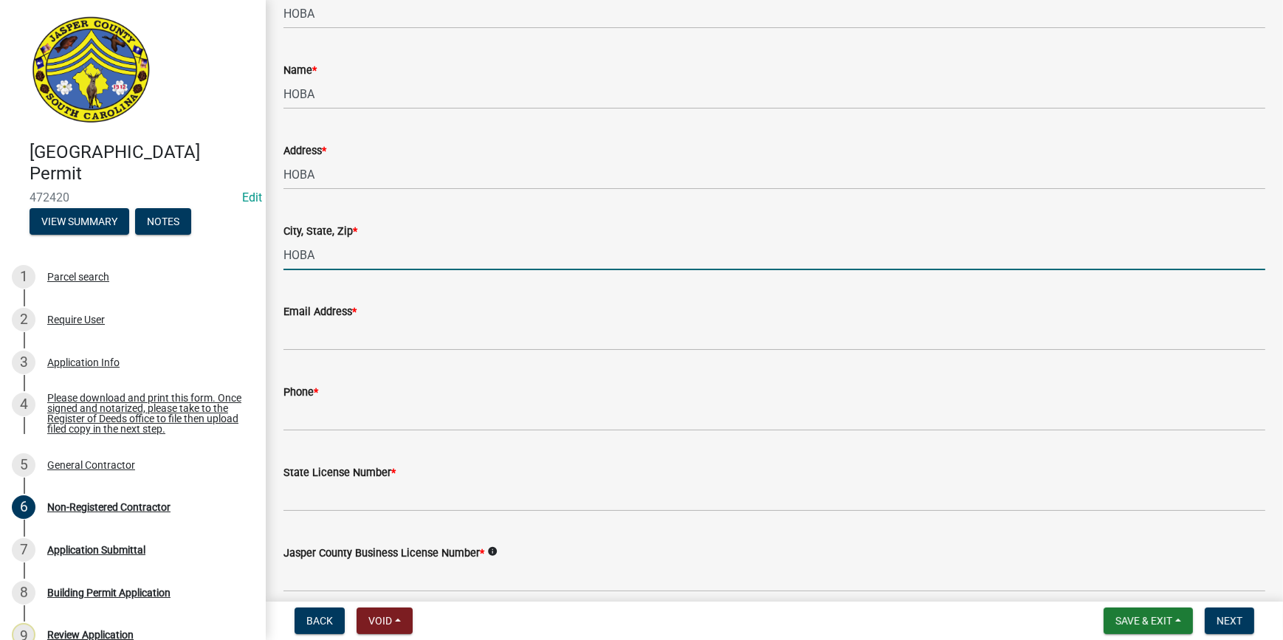
scroll to position [268, 0]
type input "HOBA"
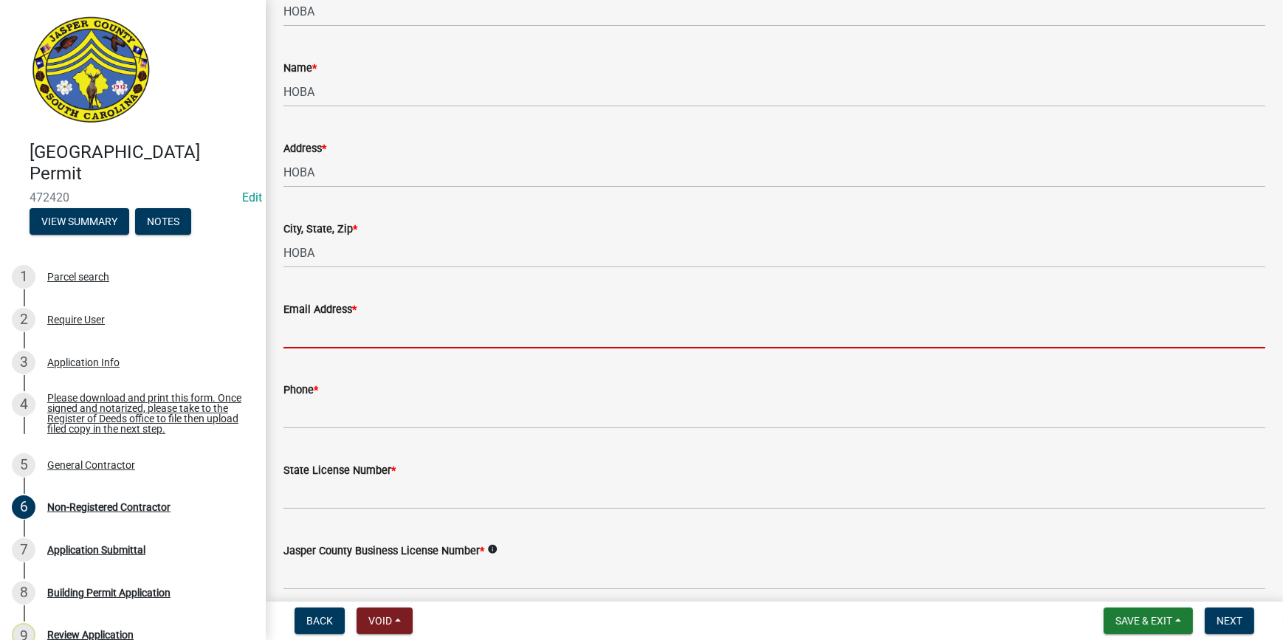
click at [316, 327] on input "Email Address *" at bounding box center [774, 333] width 982 height 30
paste input "HOBA"
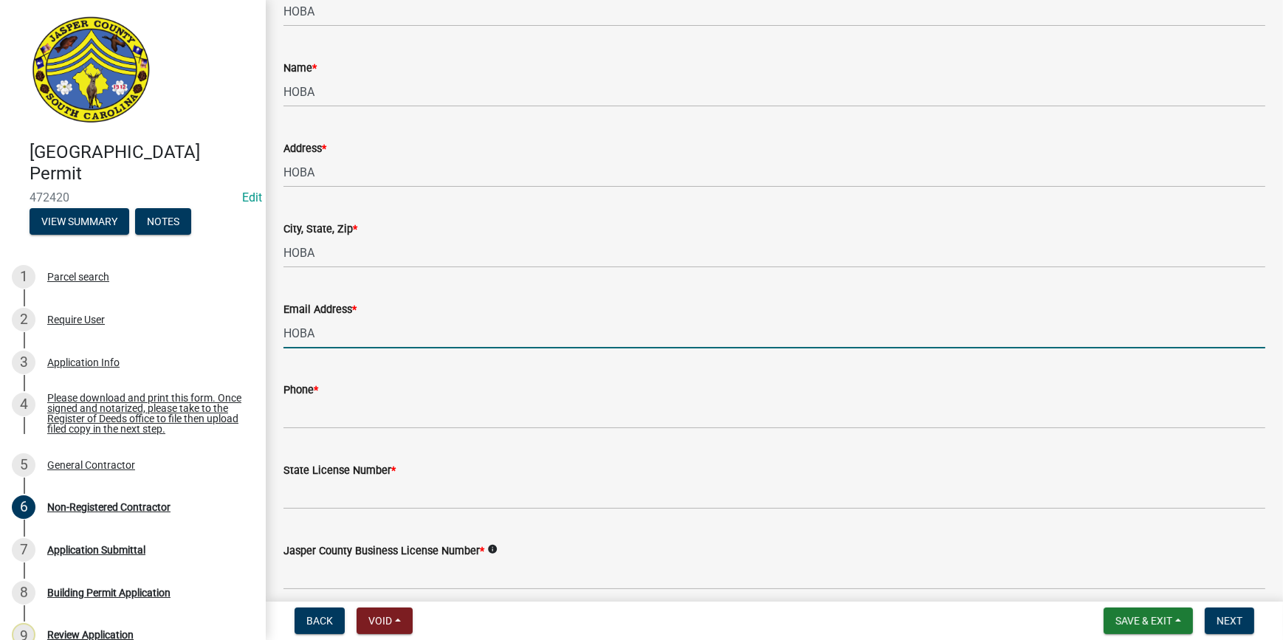
click at [399, 333] on input "HOBA" at bounding box center [774, 333] width 982 height 30
click at [402, 333] on input "HOBA" at bounding box center [774, 333] width 982 height 30
type input "[EMAIL_ADDRESS][DOMAIN_NAME]"
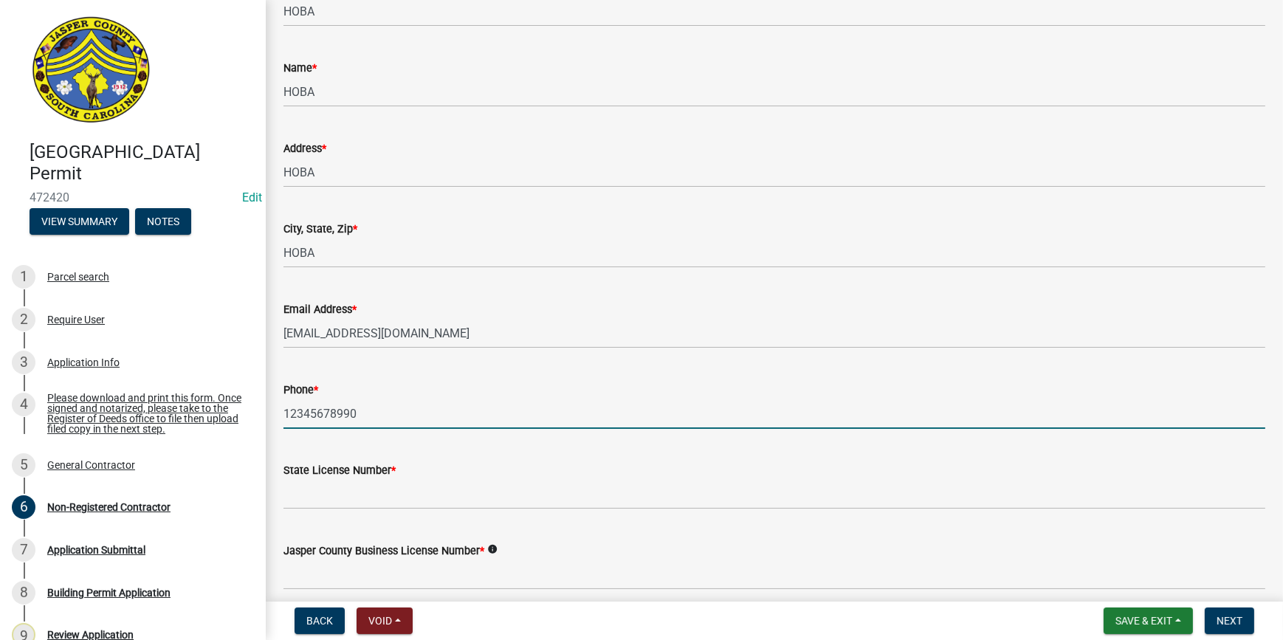
scroll to position [470, 0]
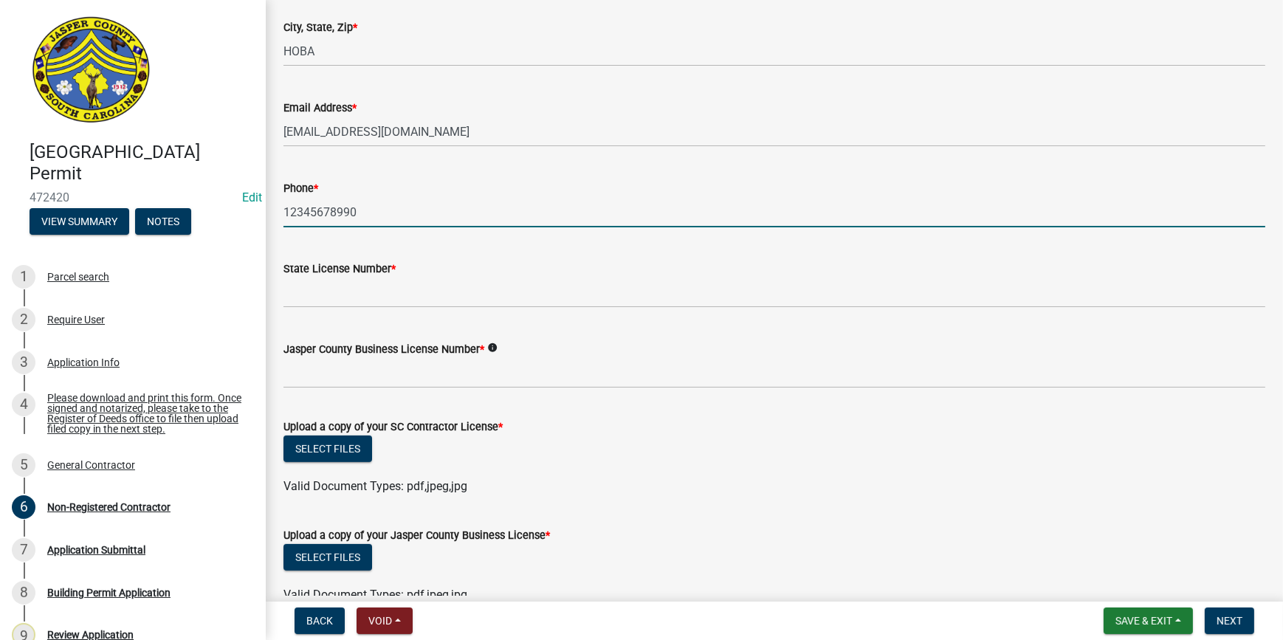
type input "12345678990"
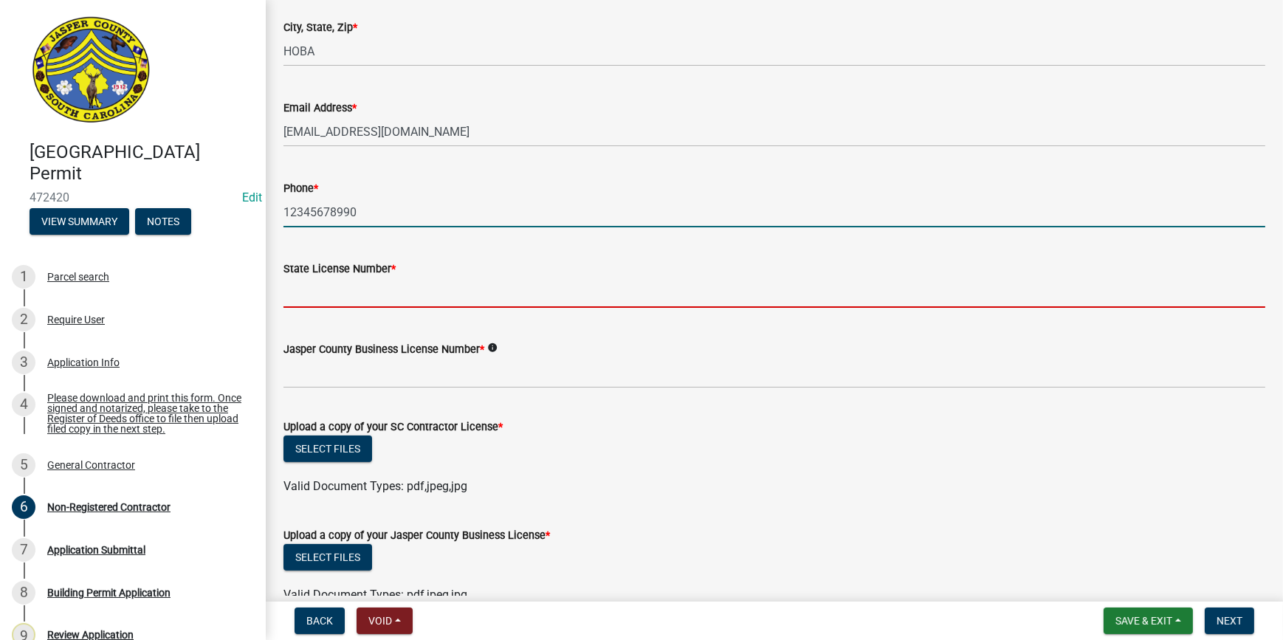
click at [337, 293] on input "State License Number *" at bounding box center [774, 293] width 982 height 30
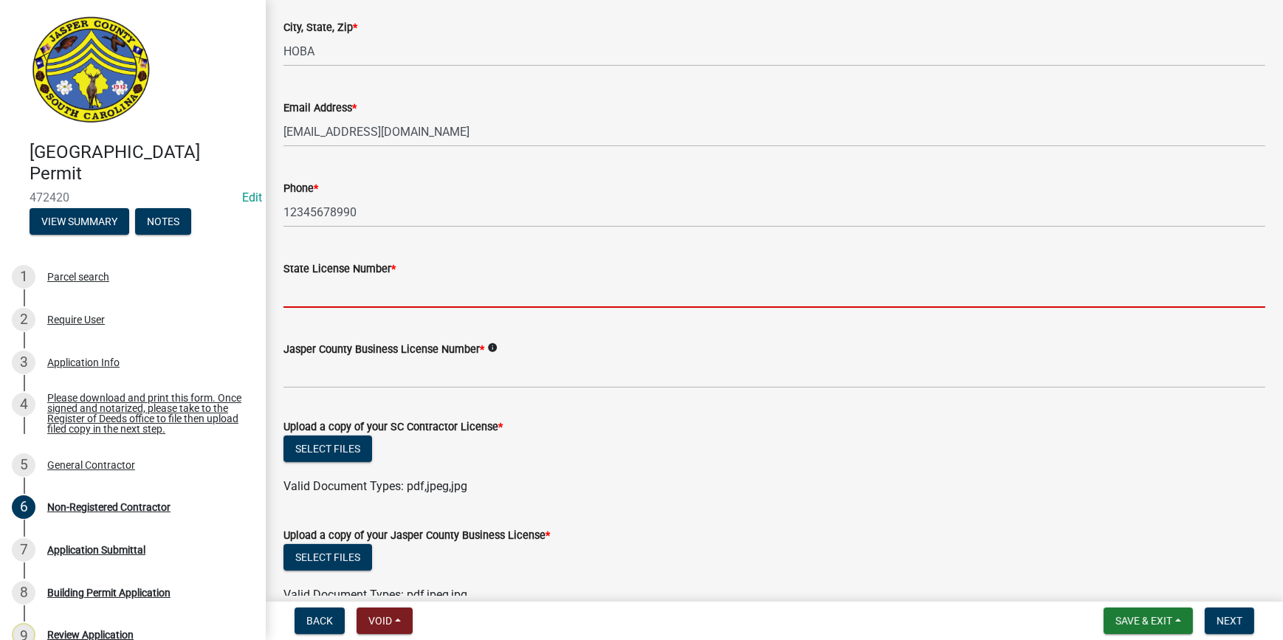
paste input "HOBA"
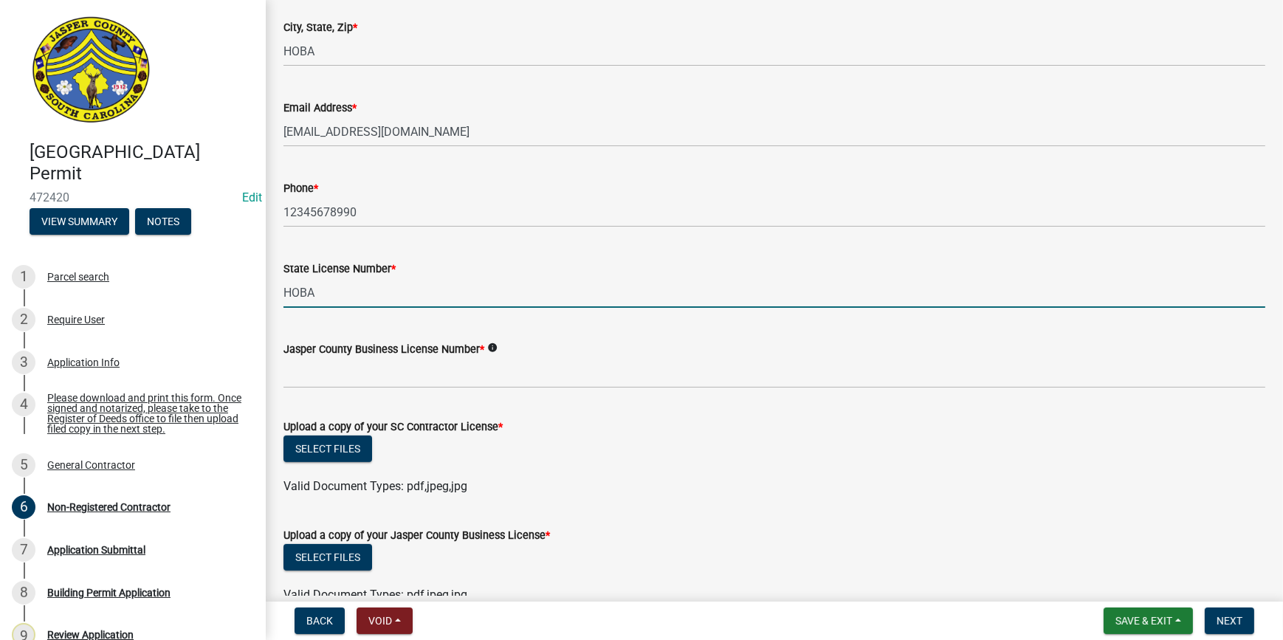
type input "HOBA"
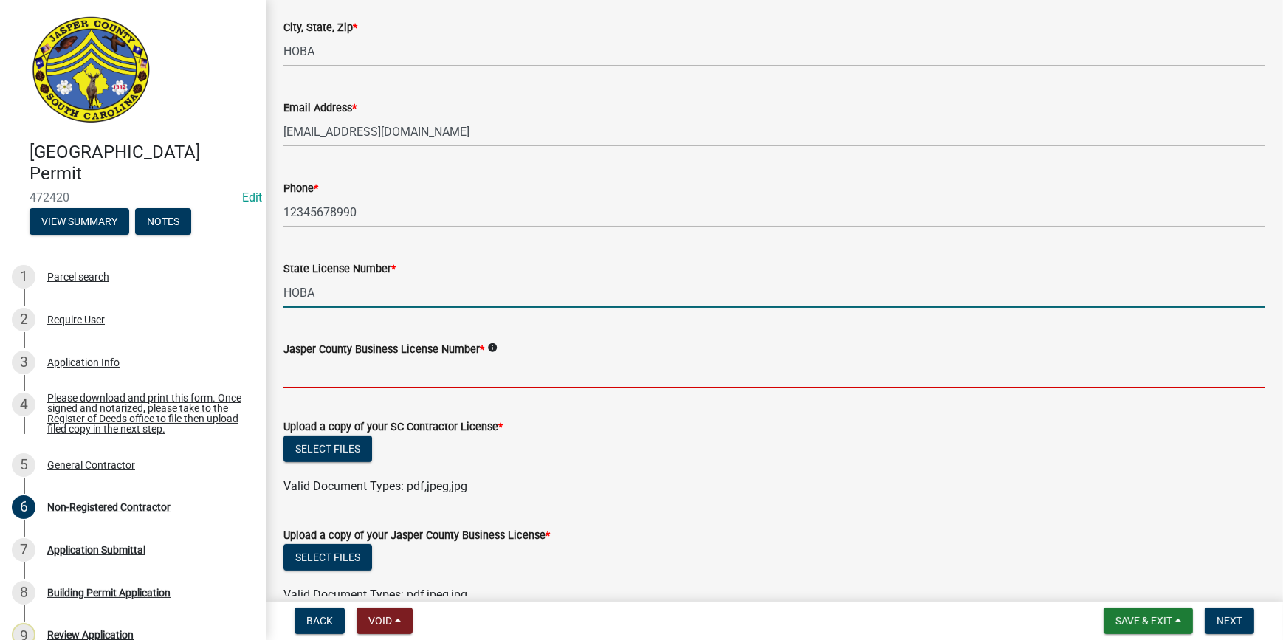
click at [329, 376] on input "Jasper County Business License Number *" at bounding box center [774, 373] width 982 height 30
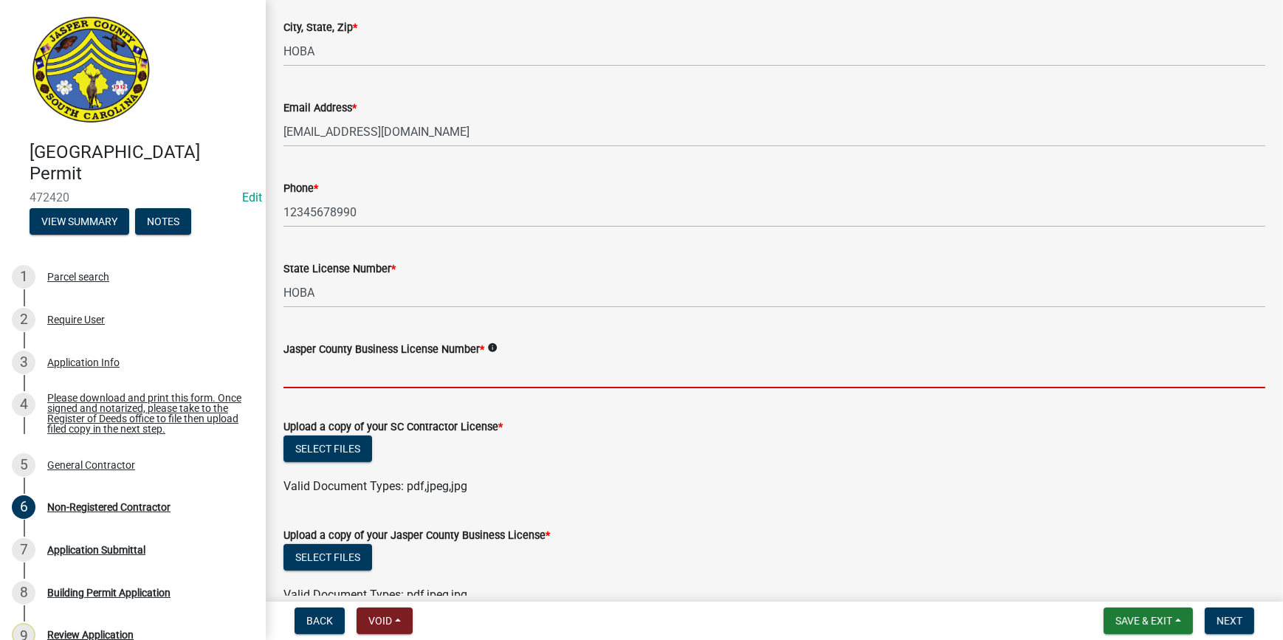
paste input "HOBA"
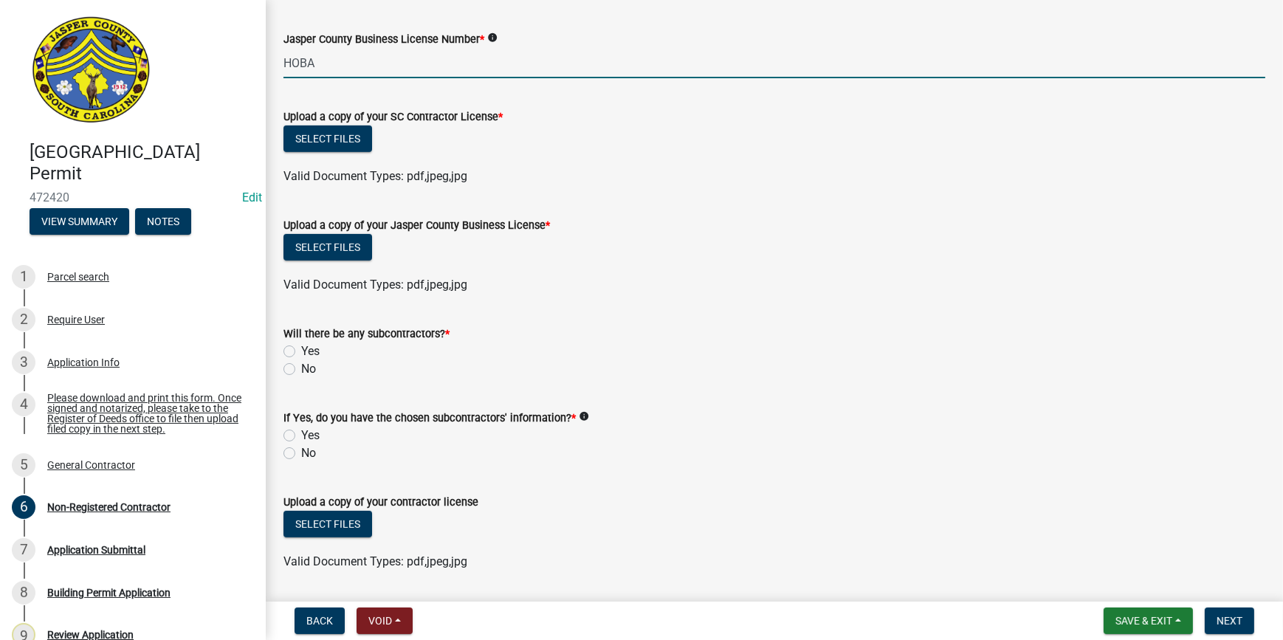
scroll to position [825, 0]
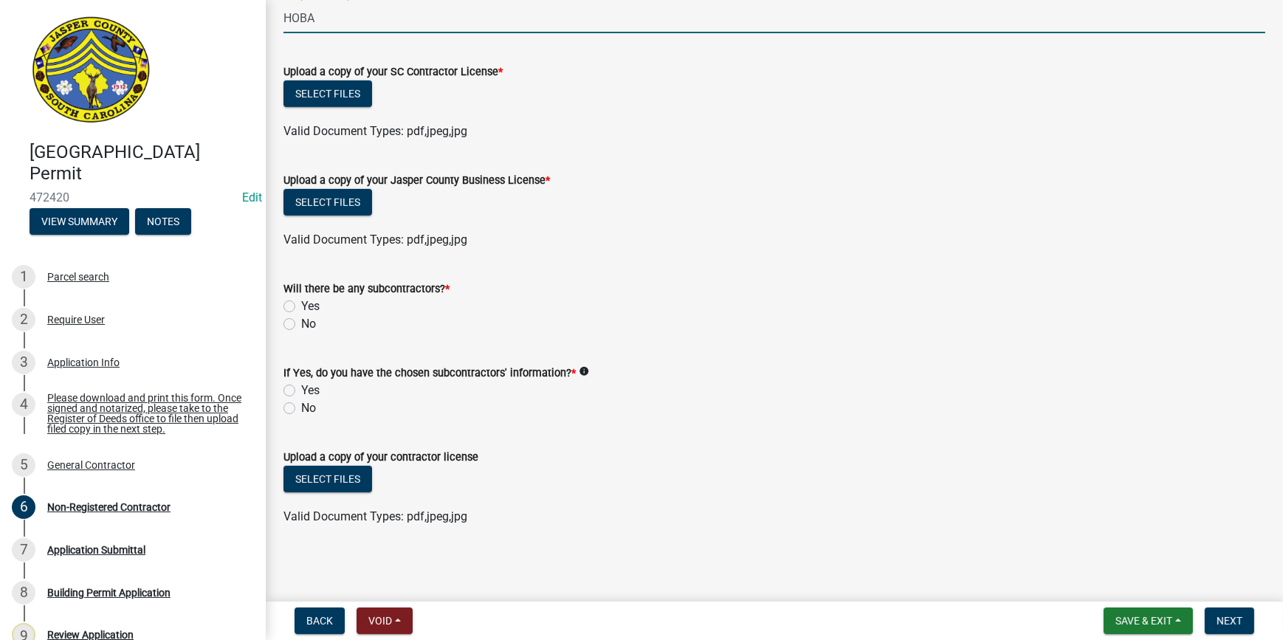
type input "HOBA"
click at [282, 322] on div "Will there be any subcontractors? * Yes No" at bounding box center [774, 297] width 1004 height 71
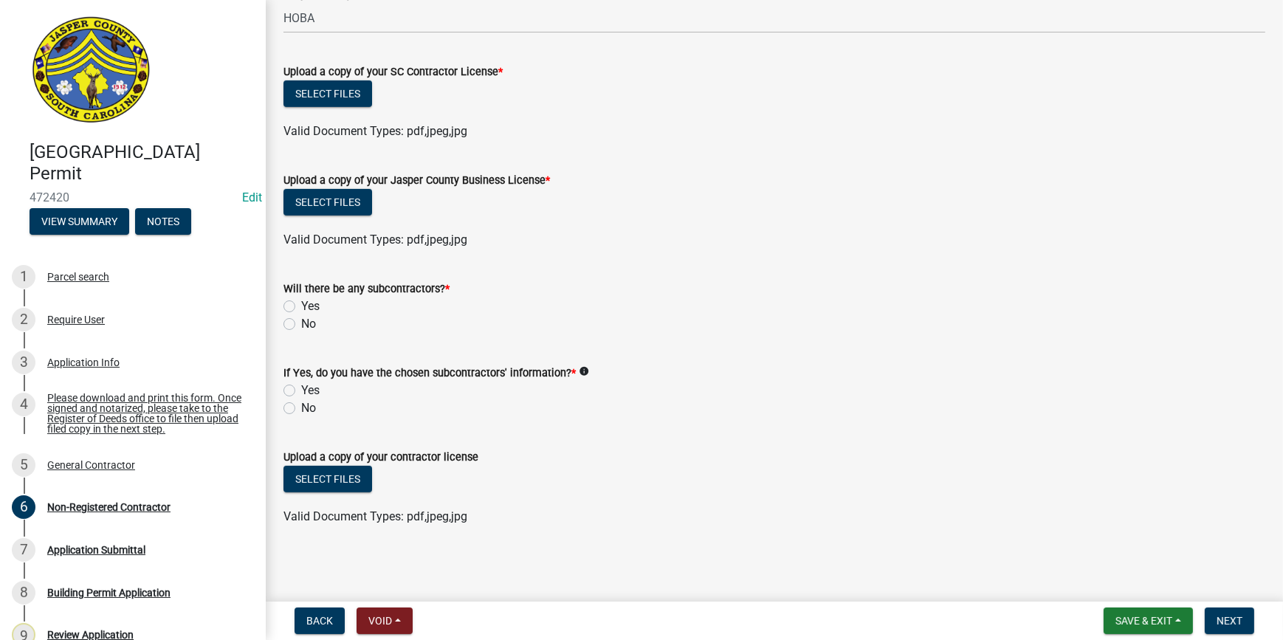
click at [301, 328] on label "No" at bounding box center [308, 324] width 15 height 18
click at [301, 325] on input "No" at bounding box center [306, 320] width 10 height 10
radio input "true"
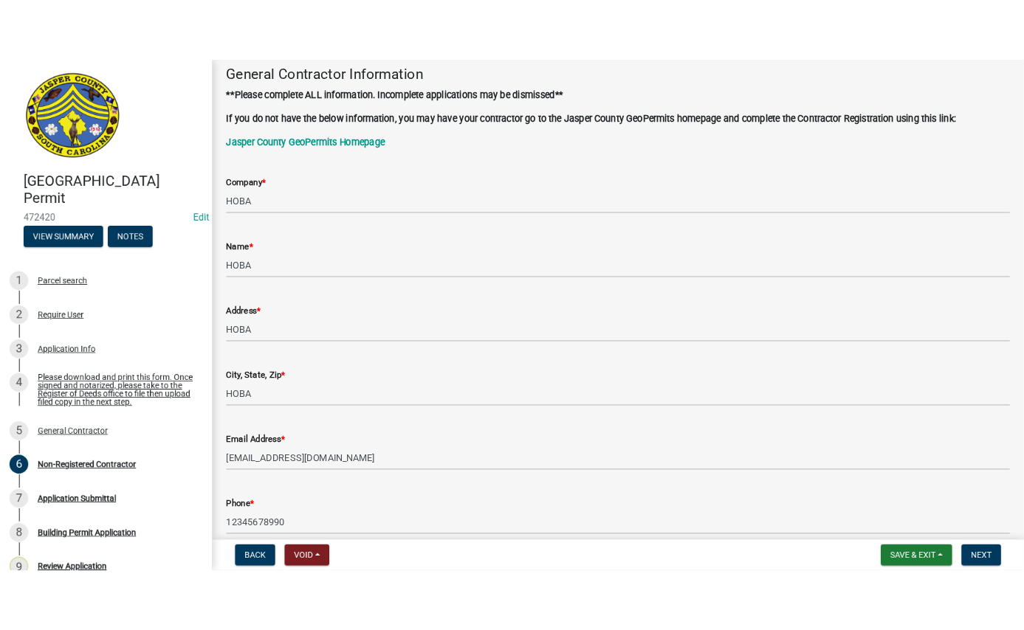
scroll to position [0, 0]
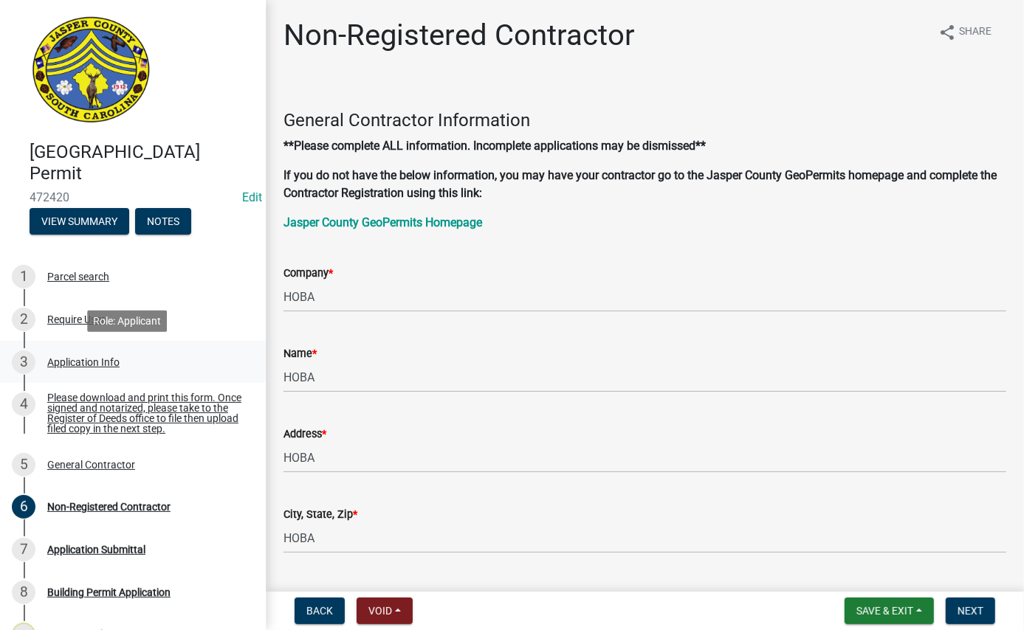
click at [103, 354] on div "3 Application Info" at bounding box center [127, 363] width 230 height 24
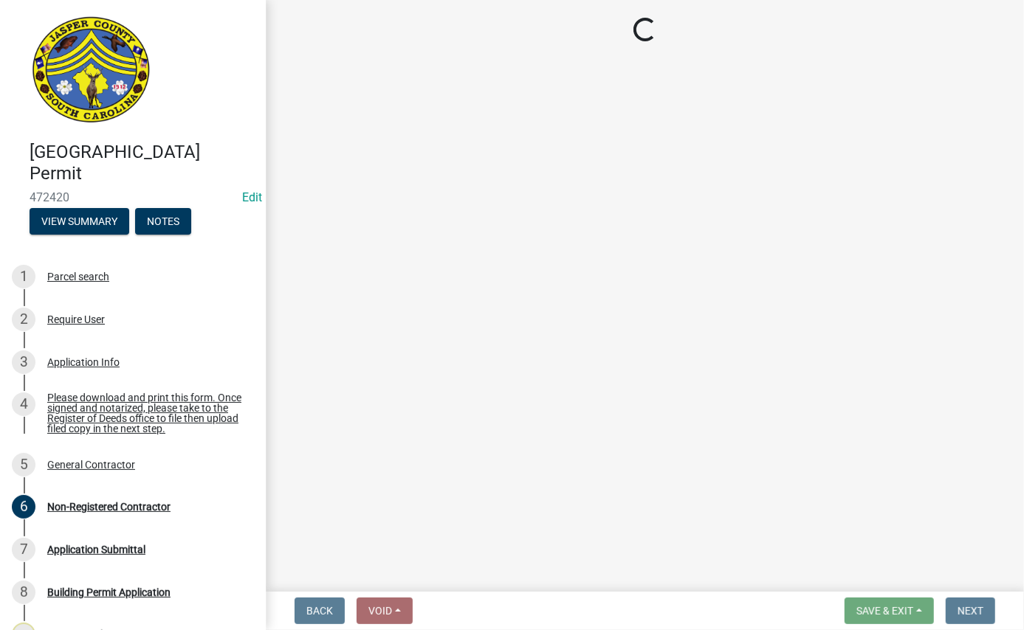
select select "4b7d28f2-ad6d-4146-a007-9cde64d4e27b"
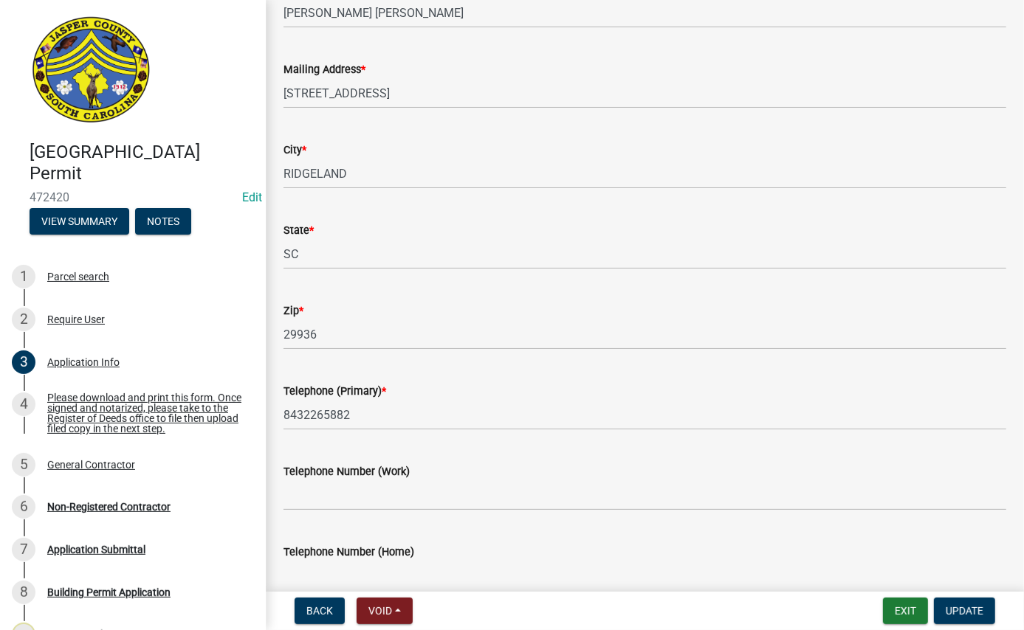
scroll to position [402, 0]
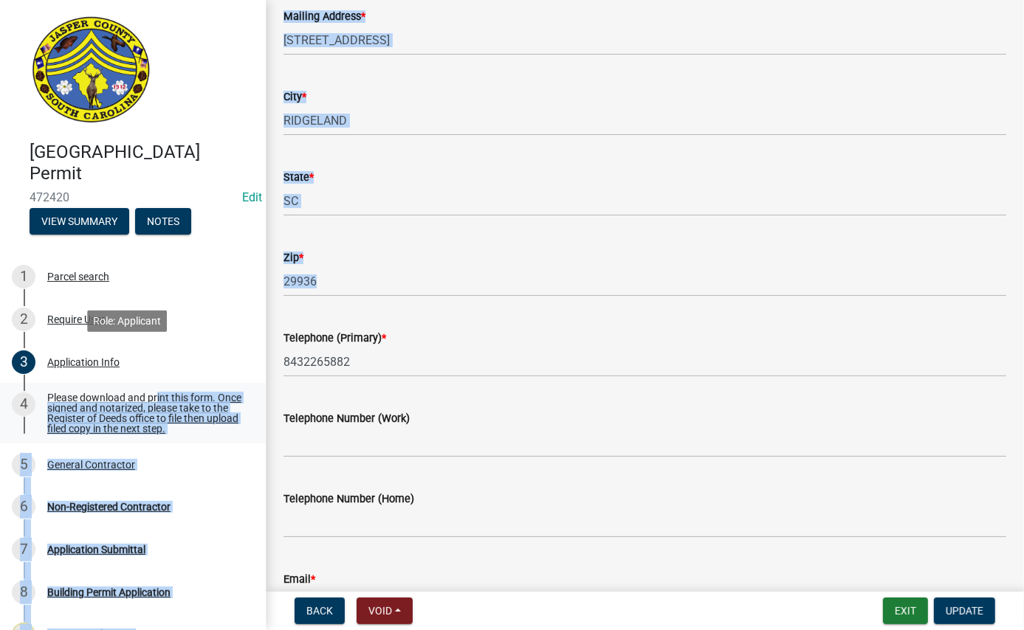
drag, startPoint x: 456, startPoint y: 381, endPoint x: 151, endPoint y: 387, distance: 304.2
click at [151, 387] on div "[GEOGRAPHIC_DATA] Permit 472420 Edit View Summary Notes 1 Parcel search 2 Requi…" at bounding box center [512, 315] width 1024 height 630
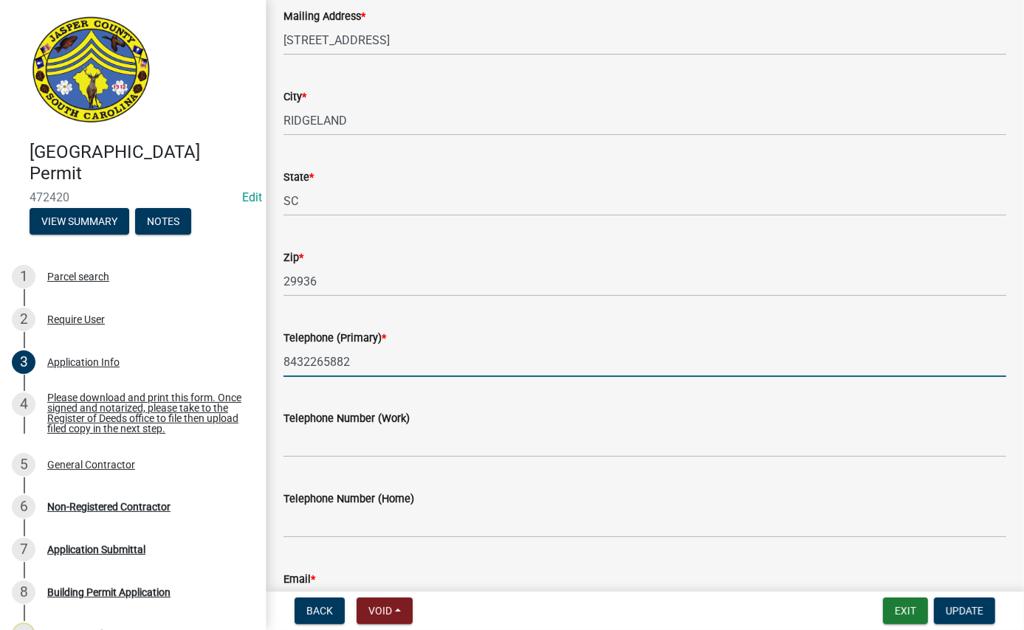
drag, startPoint x: 151, startPoint y: 387, endPoint x: 331, endPoint y: 367, distance: 181.2
click at [331, 367] on input "8432265882" at bounding box center [644, 362] width 723 height 30
drag, startPoint x: 365, startPoint y: 365, endPoint x: 261, endPoint y: 365, distance: 103.4
click at [261, 365] on div "[GEOGRAPHIC_DATA] Permit 472420 Edit View Summary Notes 1 Parcel search 2 Requi…" at bounding box center [512, 315] width 1024 height 630
click at [595, 370] on input "8432265882" at bounding box center [644, 362] width 723 height 30
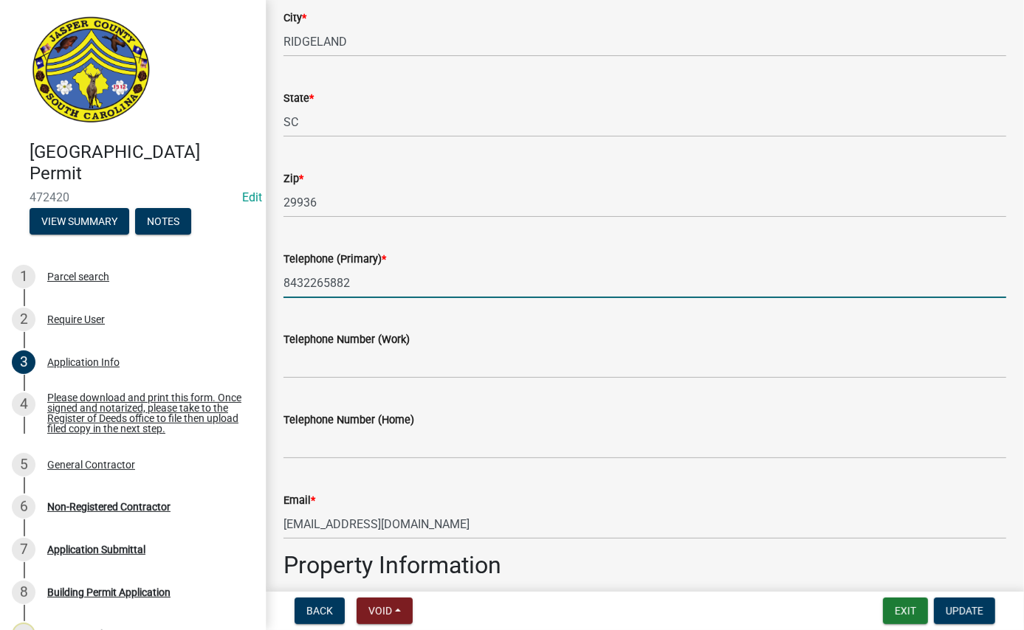
scroll to position [604, 0]
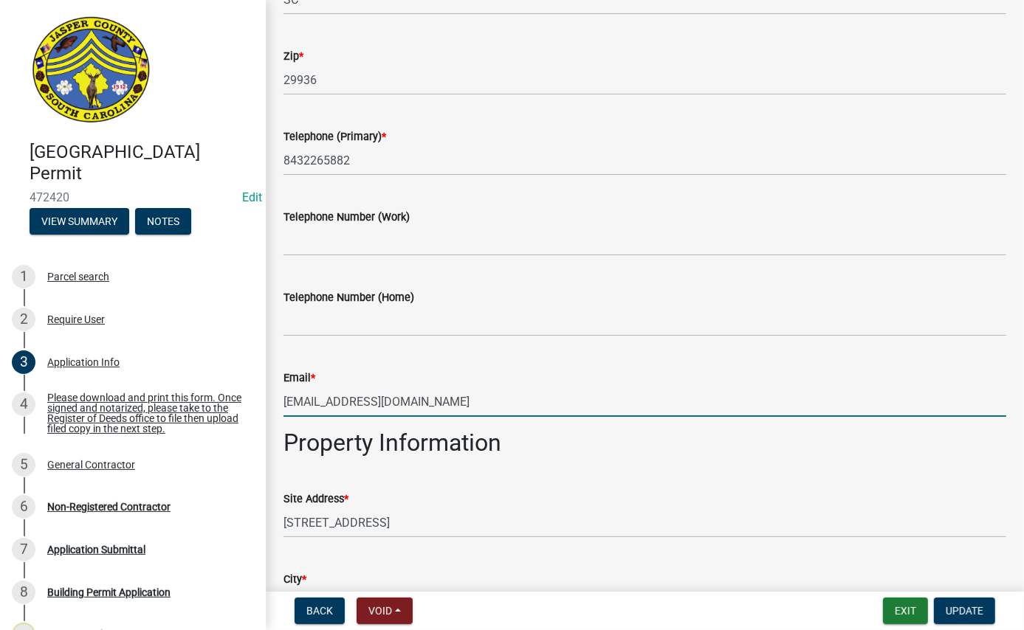
drag, startPoint x: 449, startPoint y: 396, endPoint x: 266, endPoint y: 404, distance: 183.2
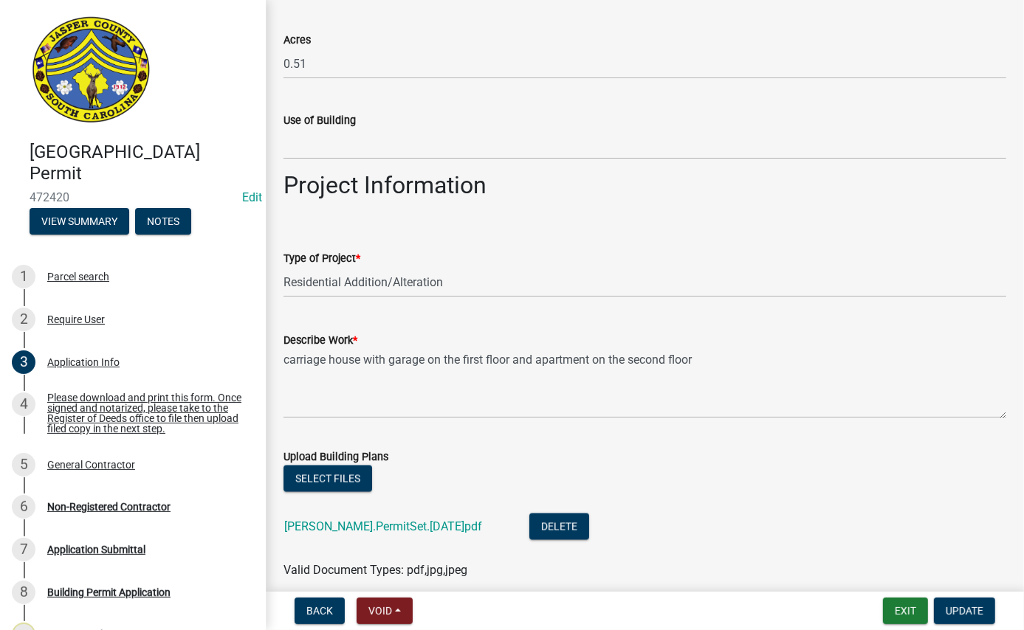
scroll to position [1543, 0]
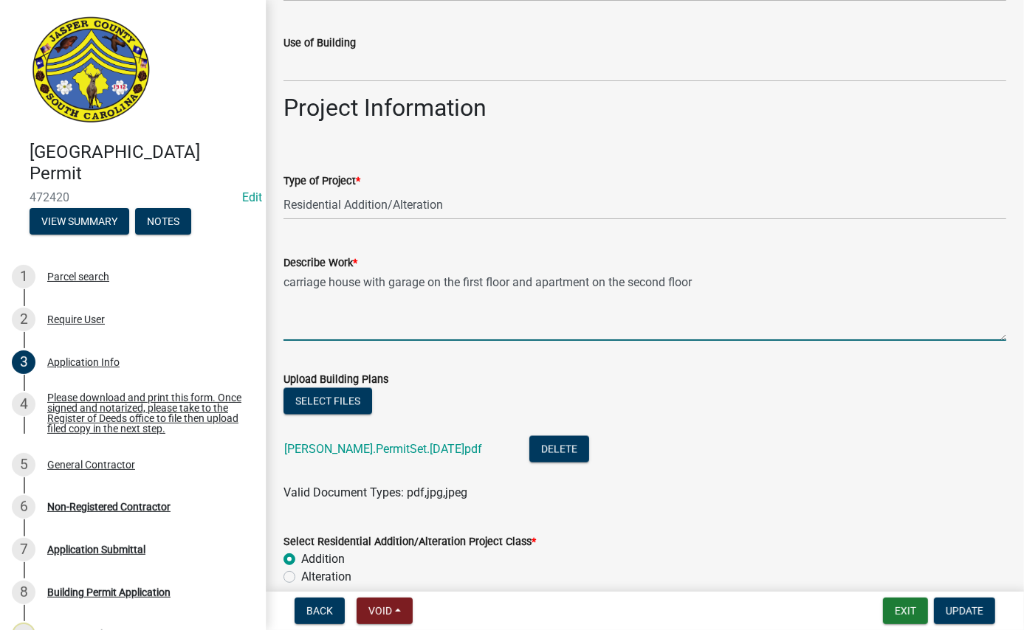
drag, startPoint x: 711, startPoint y: 288, endPoint x: 273, endPoint y: 288, distance: 437.8
click at [273, 288] on div "Describe Work * carriage house with garage on the first floor and apartment on …" at bounding box center [644, 287] width 745 height 108
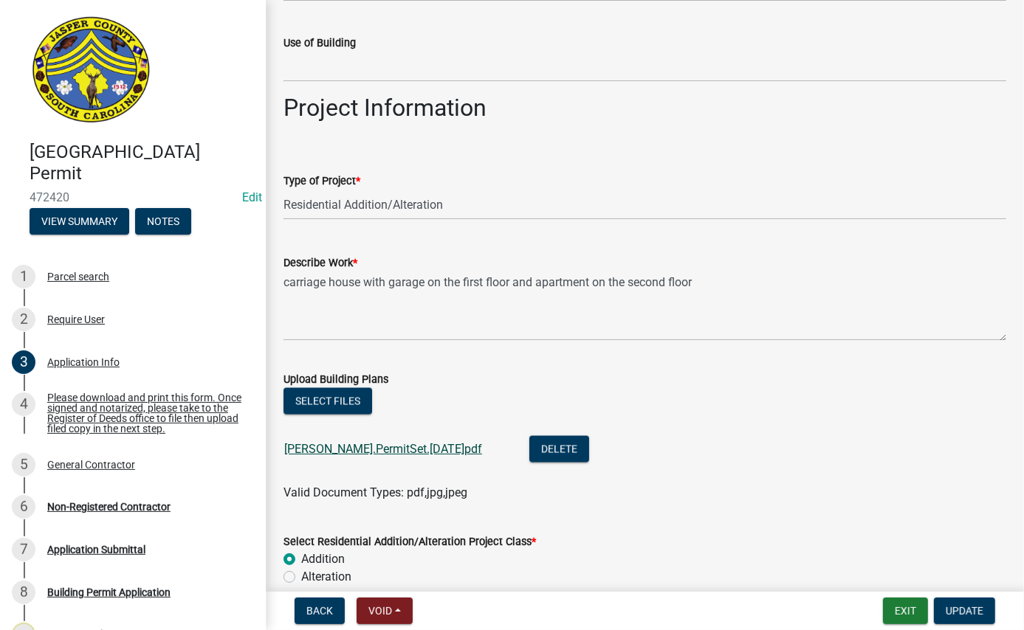
click at [391, 447] on link "[PERSON_NAME].PermitSet.[DATE]pdf" at bounding box center [383, 449] width 198 height 14
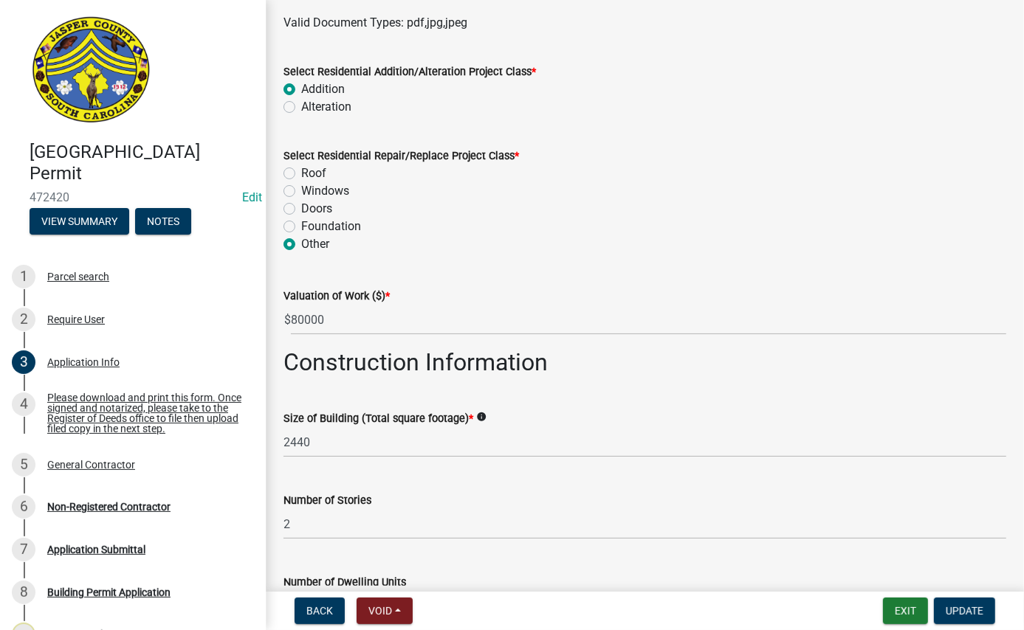
scroll to position [2080, 0]
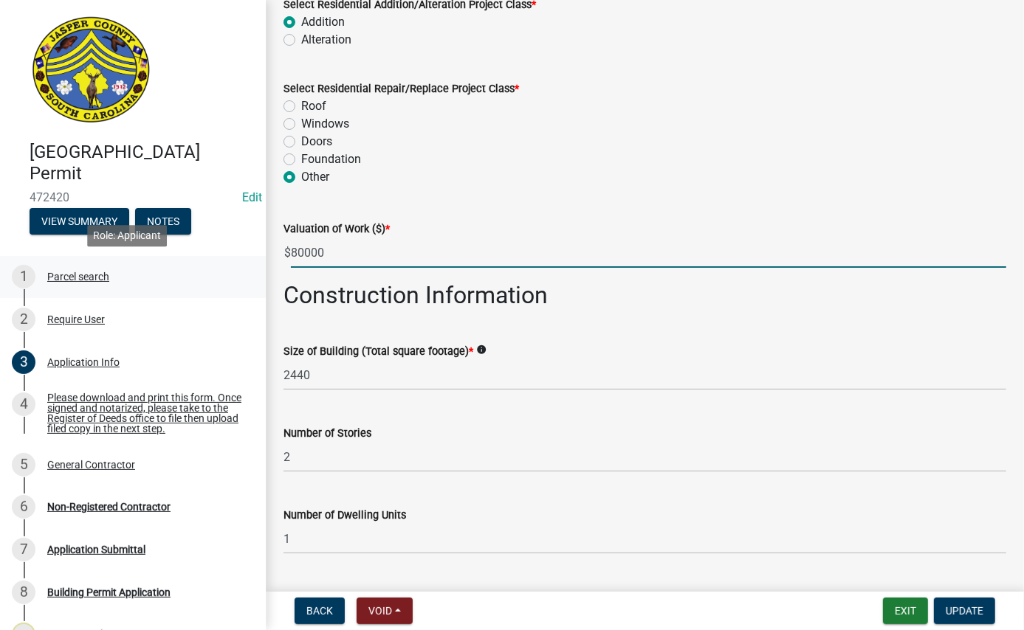
drag, startPoint x: 368, startPoint y: 260, endPoint x: 151, endPoint y: 272, distance: 218.1
click at [151, 272] on div "[GEOGRAPHIC_DATA] Permit 472420 Edit View Summary Notes 1 Parcel search 2 Requi…" at bounding box center [512, 315] width 1024 height 630
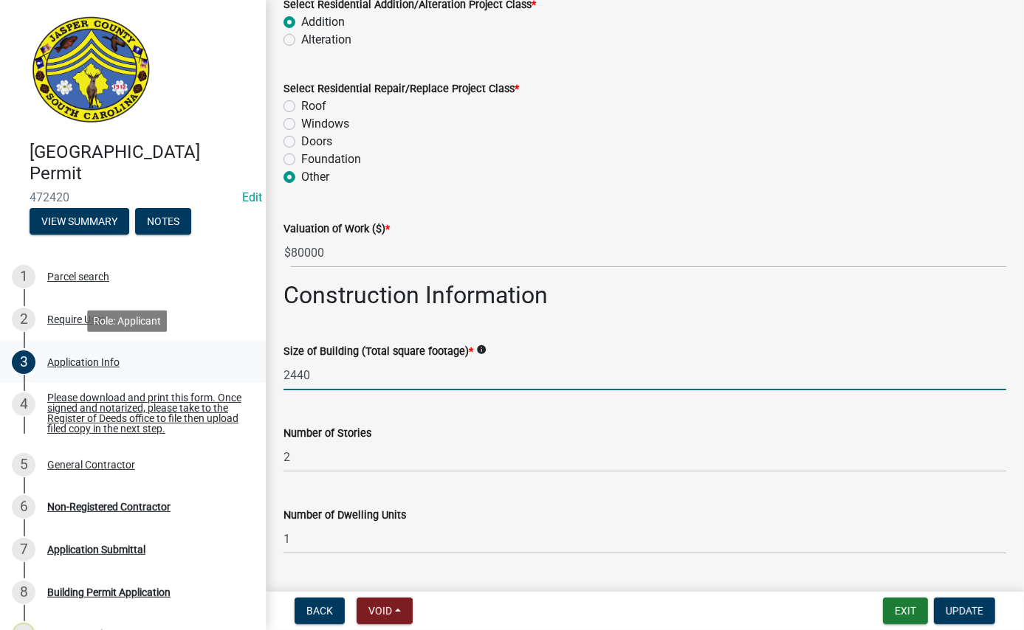
drag, startPoint x: 410, startPoint y: 374, endPoint x: 215, endPoint y: 371, distance: 194.9
click at [215, 371] on div "[GEOGRAPHIC_DATA] Permit 472420 Edit View Summary Notes 1 Parcel search 2 Requi…" at bounding box center [512, 315] width 1024 height 630
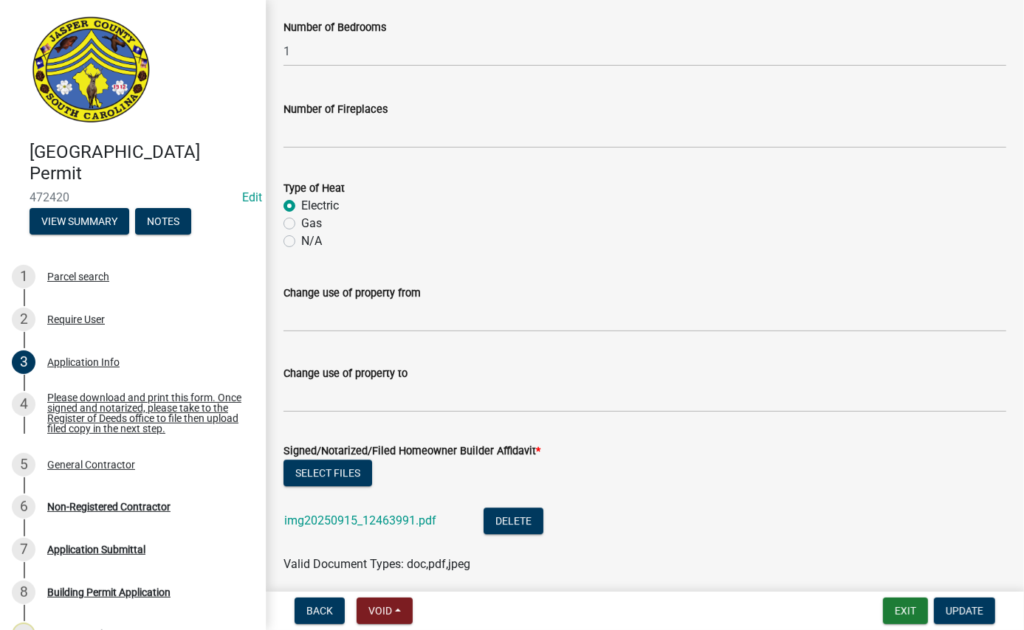
scroll to position [2790, 0]
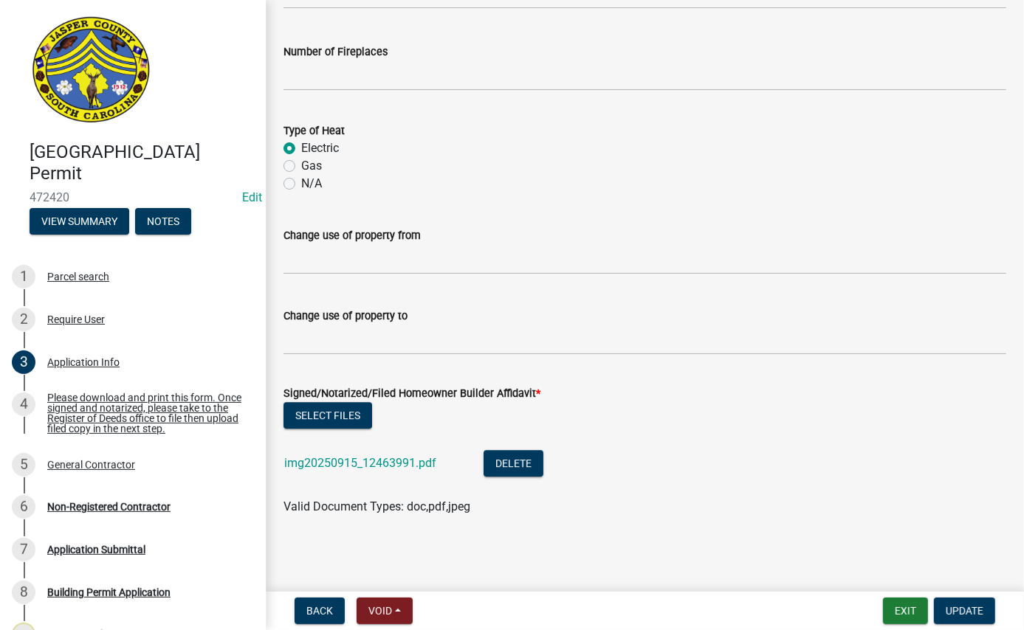
click at [322, 24] on div "Number of Fireplaces" at bounding box center [644, 56] width 723 height 69
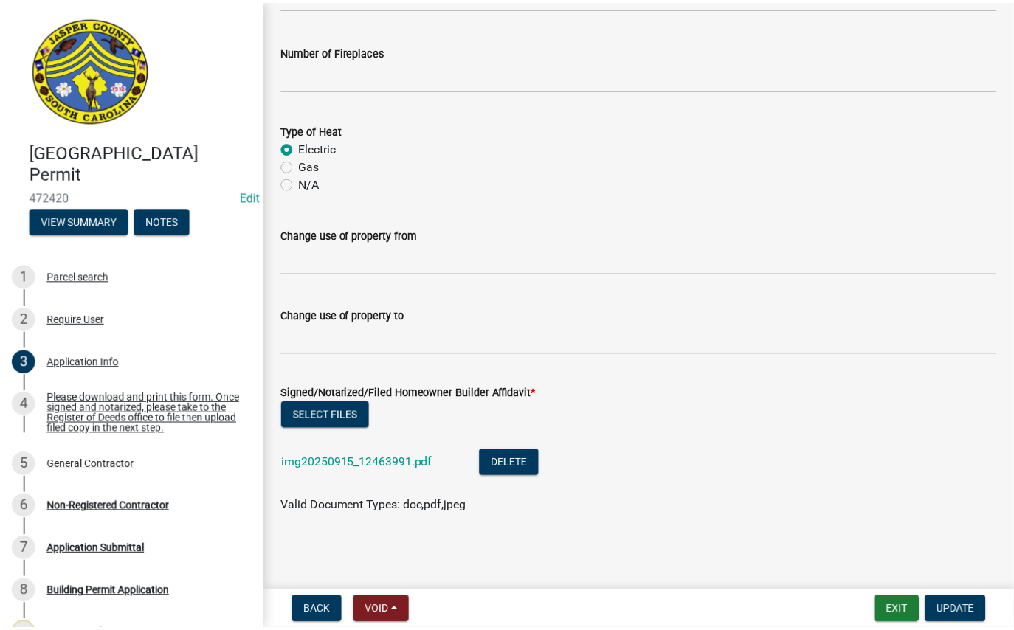
scroll to position [2521, 0]
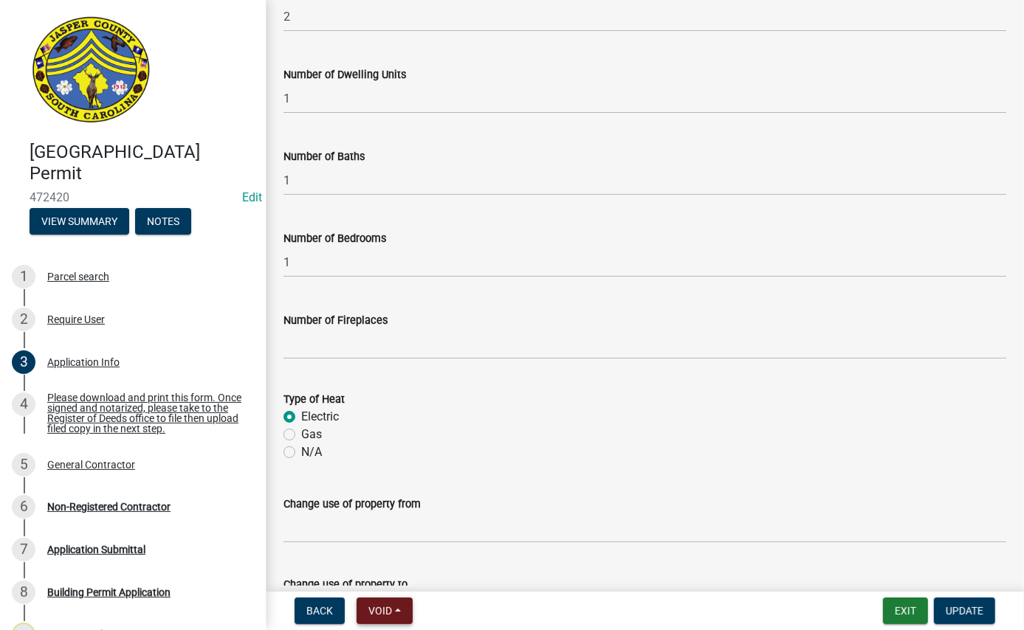
click at [391, 612] on span "Void" at bounding box center [380, 611] width 24 height 12
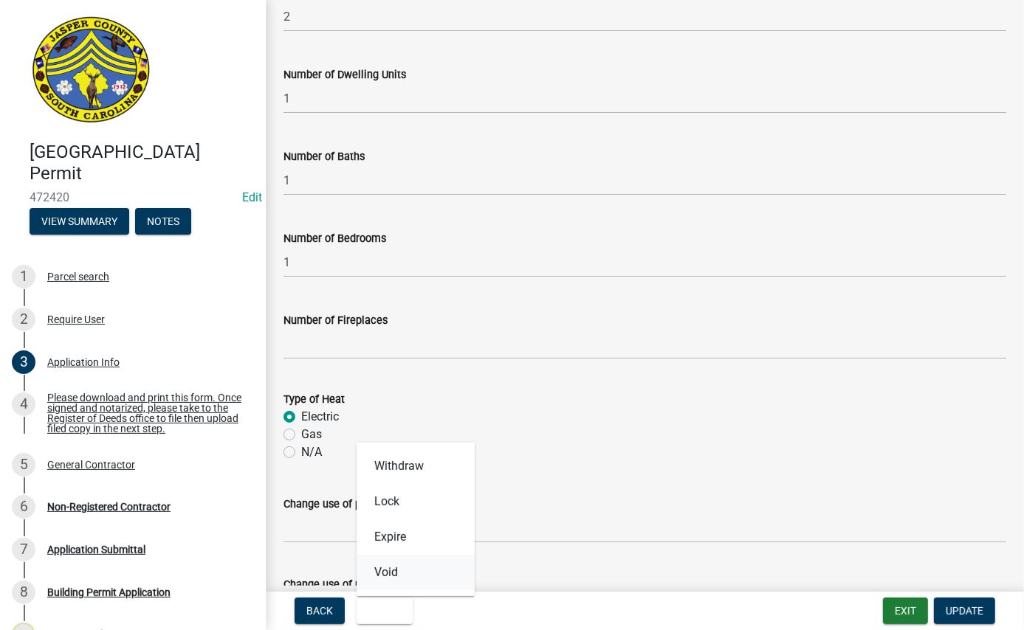
click at [407, 570] on button "Void" at bounding box center [416, 572] width 118 height 35
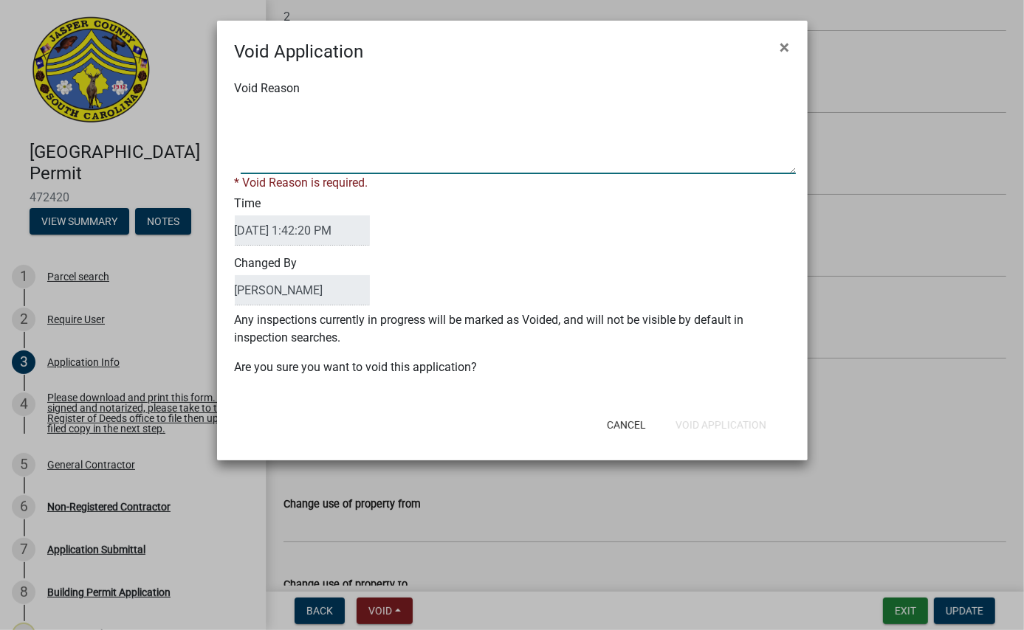
click at [399, 148] on textarea "Void Reason" at bounding box center [518, 137] width 555 height 74
type textarea "."
click at [700, 416] on button "Void Application" at bounding box center [721, 425] width 114 height 27
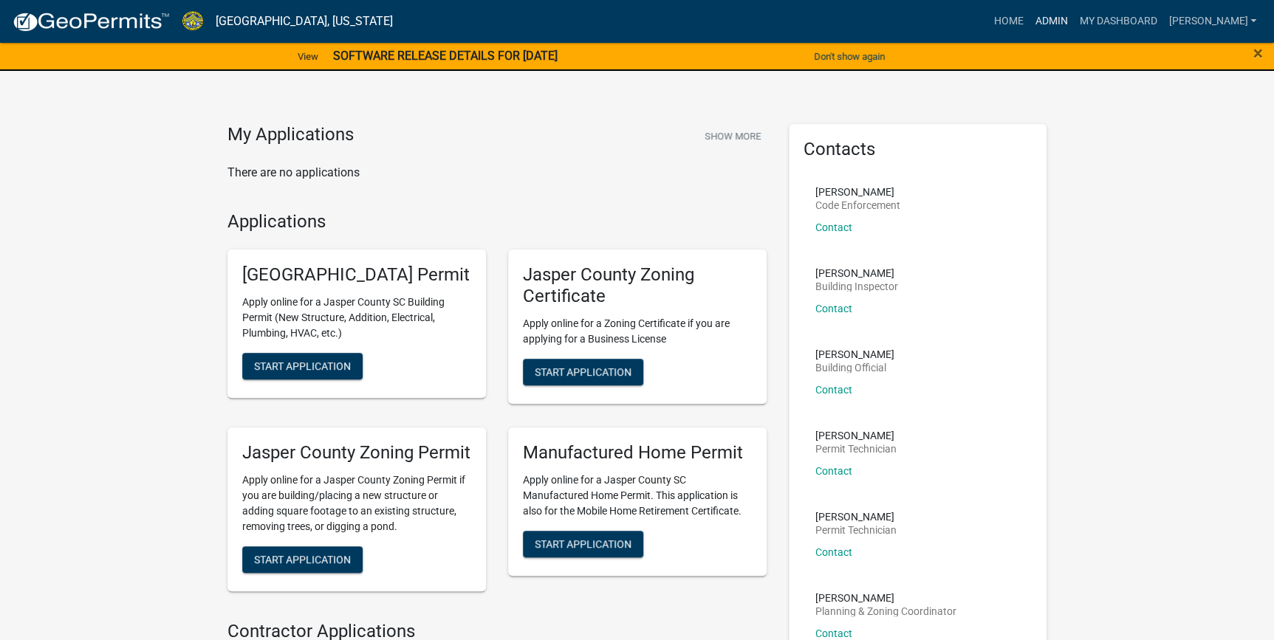
click at [1073, 19] on link "Admin" at bounding box center [1050, 21] width 44 height 28
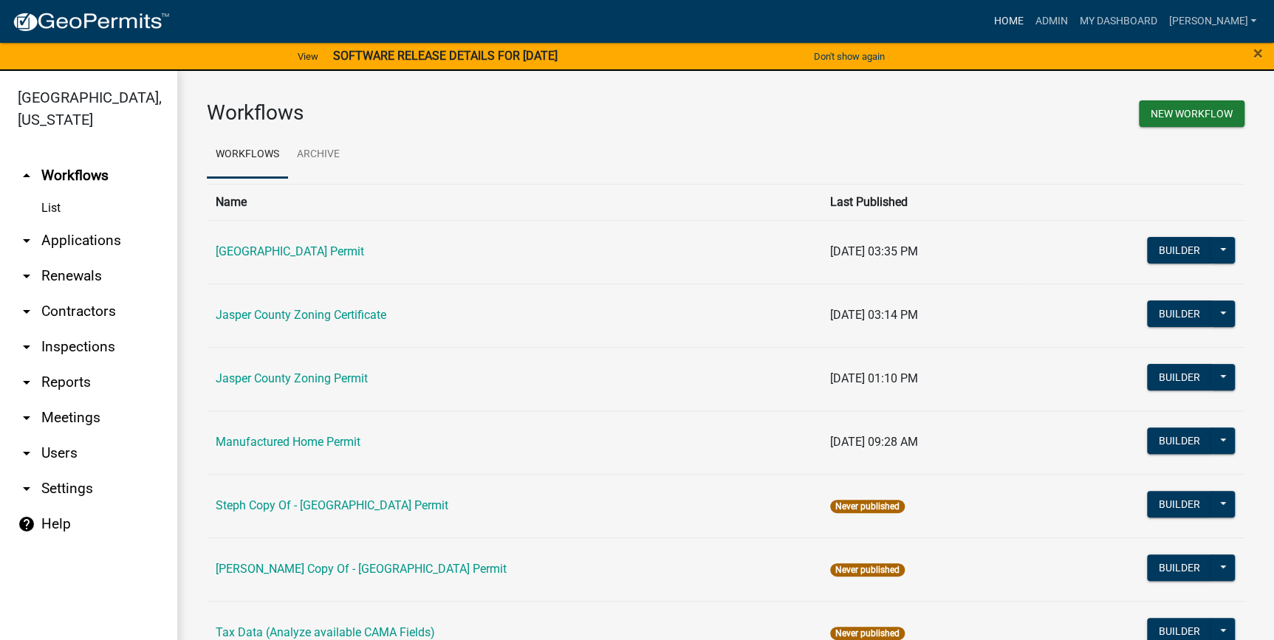
click at [1028, 17] on link "Home" at bounding box center [1007, 21] width 41 height 28
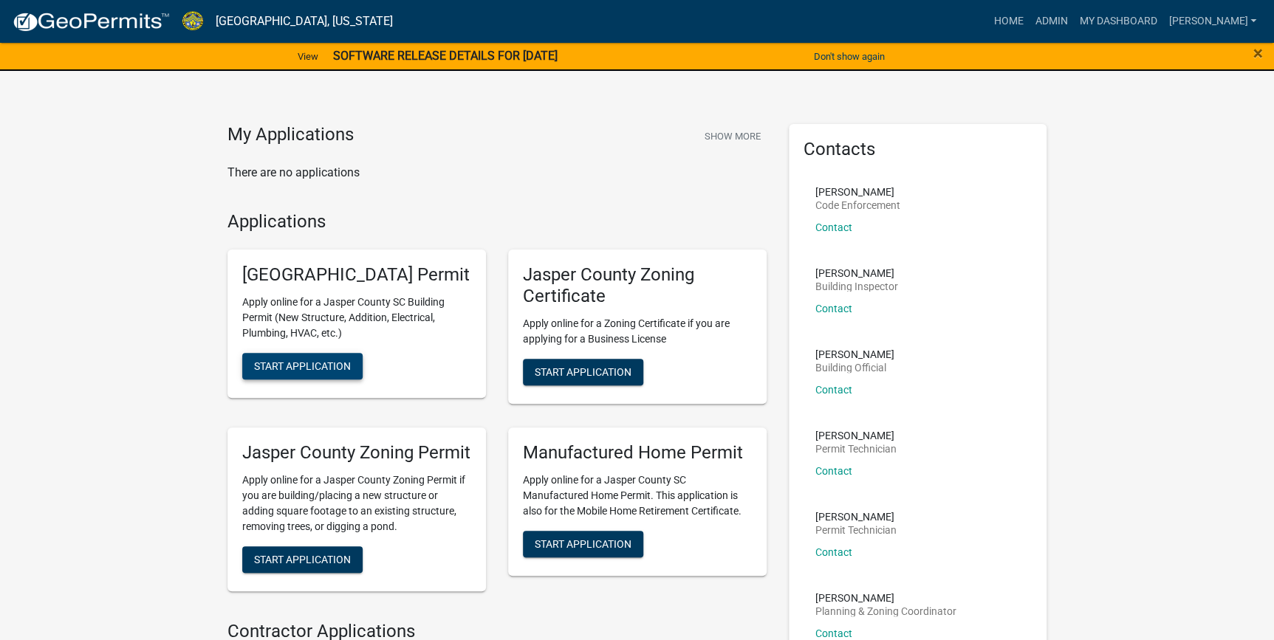
click at [323, 372] on span "Start Application" at bounding box center [302, 366] width 97 height 12
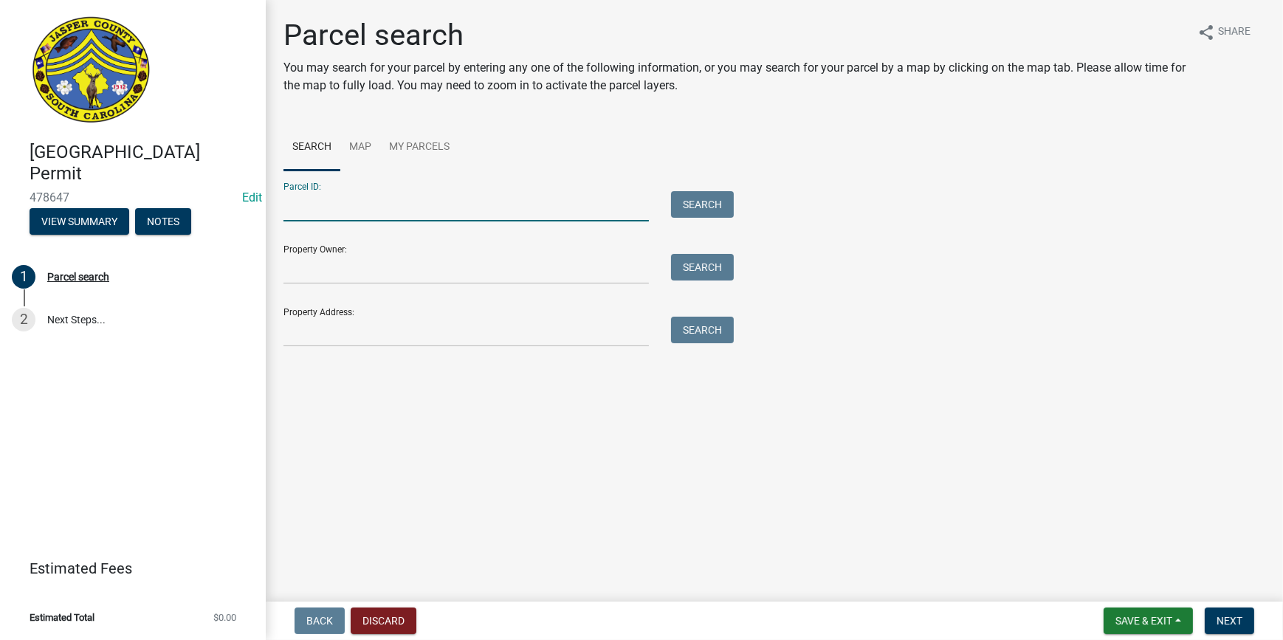
paste input "HOBA"
drag, startPoint x: 399, startPoint y: 218, endPoint x: 113, endPoint y: 207, distance: 286.7
click at [113, 207] on div "[GEOGRAPHIC_DATA] Permit 478647 Edit View Summary Notes 1 Parcel search 2 Next …" at bounding box center [641, 320] width 1283 height 640
paste input "[PHONE_NUMBER]"
click at [312, 204] on input "[PHONE_NUMBER]" at bounding box center [465, 206] width 365 height 30
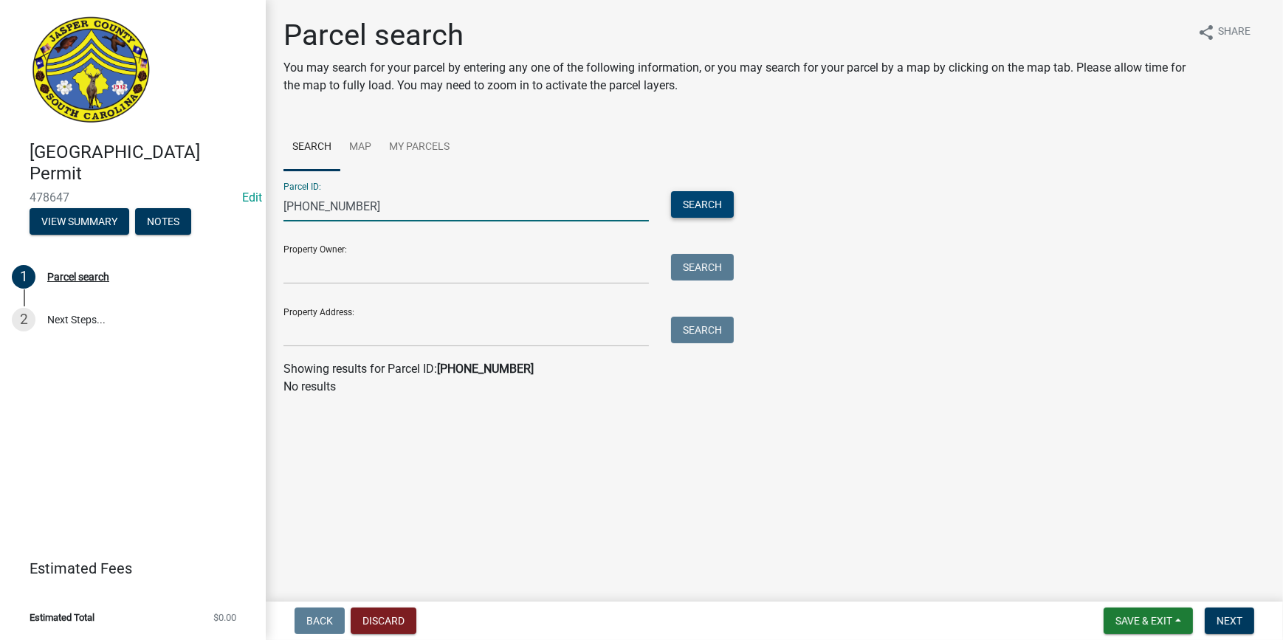
type input "[PHONE_NUMBER]"
click at [728, 197] on button "Search" at bounding box center [702, 204] width 63 height 27
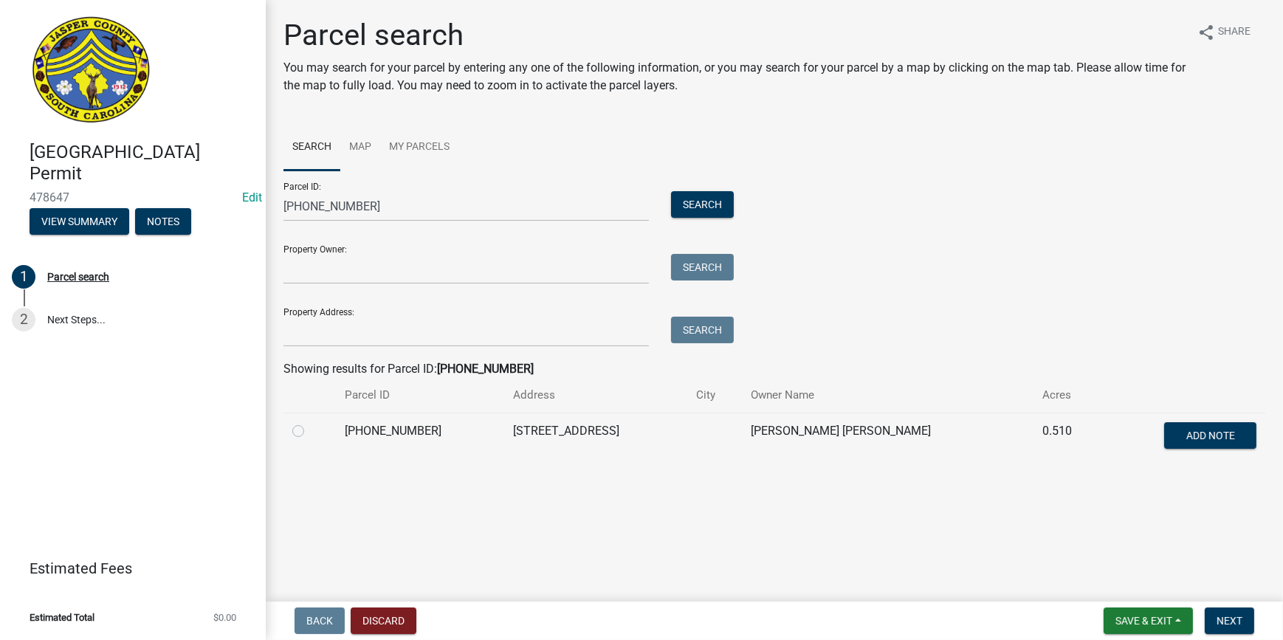
click at [310, 422] on label at bounding box center [310, 422] width 0 height 0
click at [310, 432] on input "radio" at bounding box center [315, 427] width 10 height 10
radio input "true"
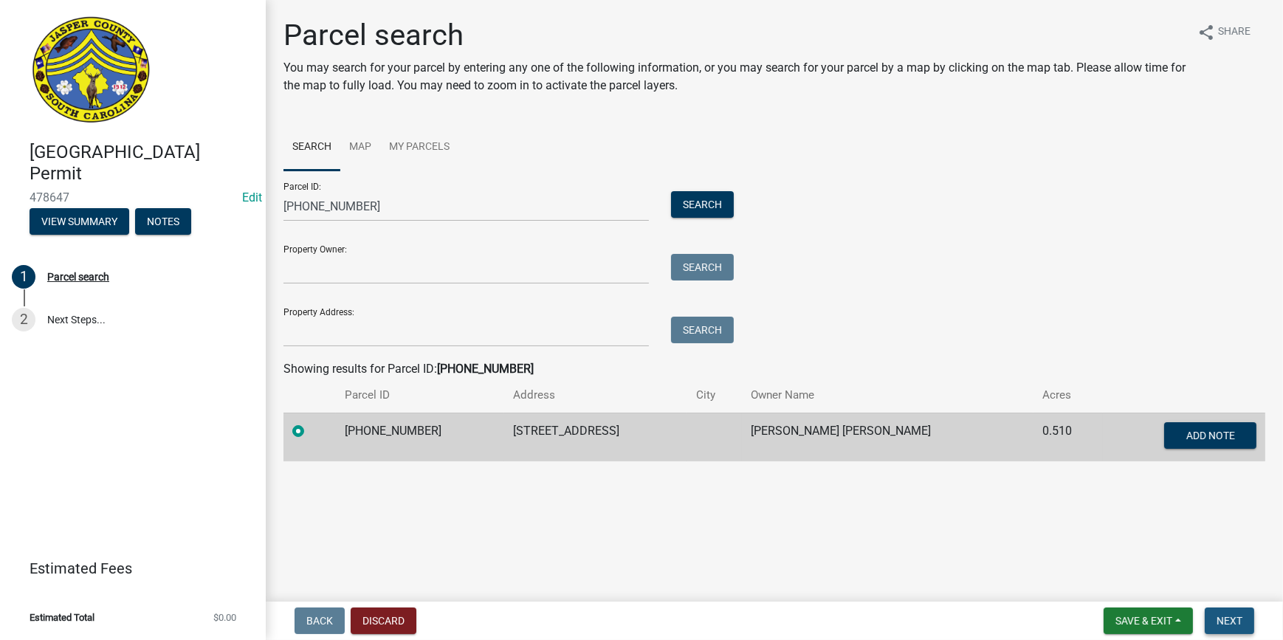
click at [1227, 620] on span "Next" at bounding box center [1230, 621] width 26 height 12
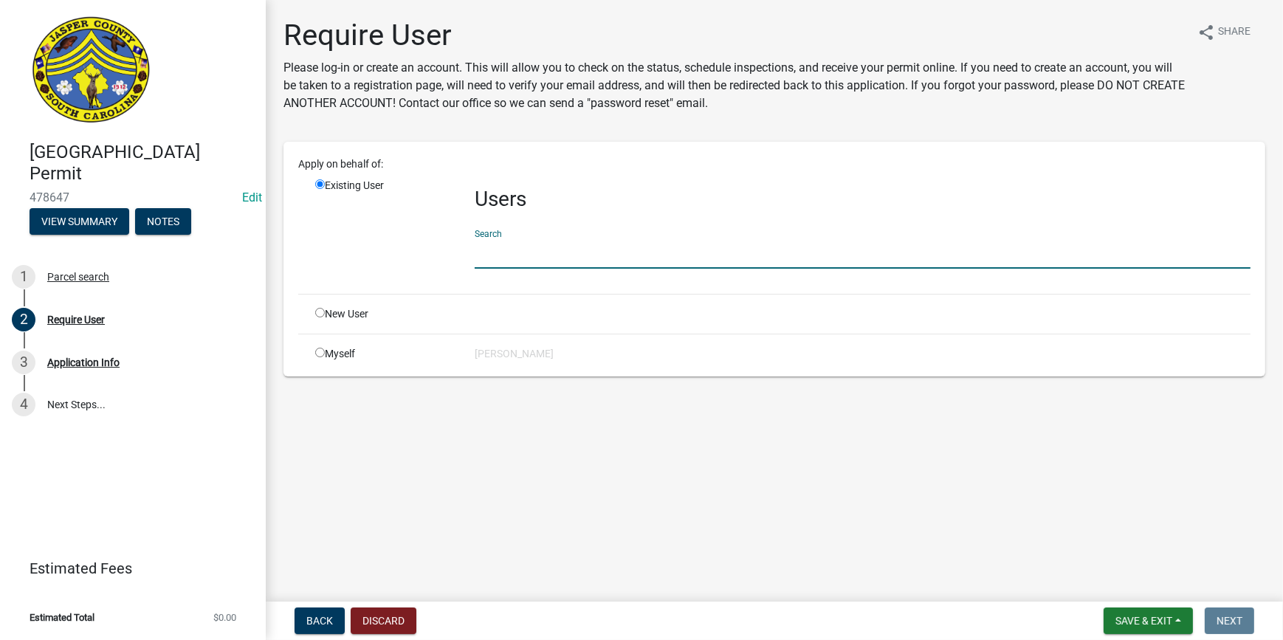
click at [502, 252] on input "text" at bounding box center [863, 253] width 776 height 30
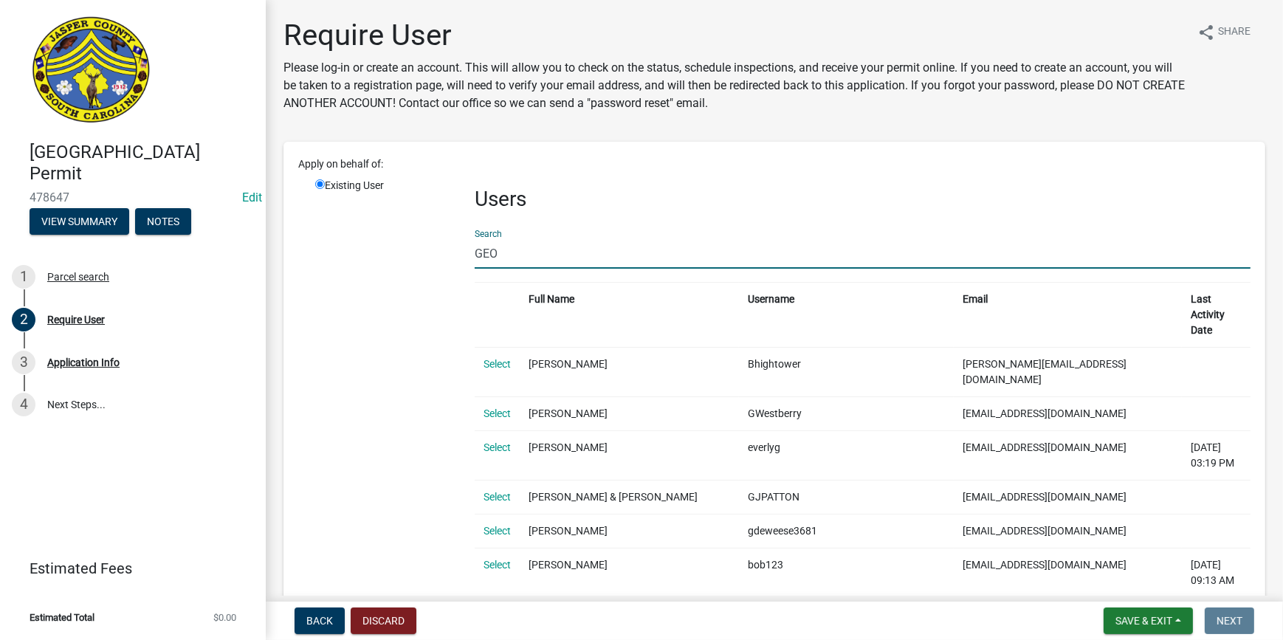
type input "GEOTAGLE"
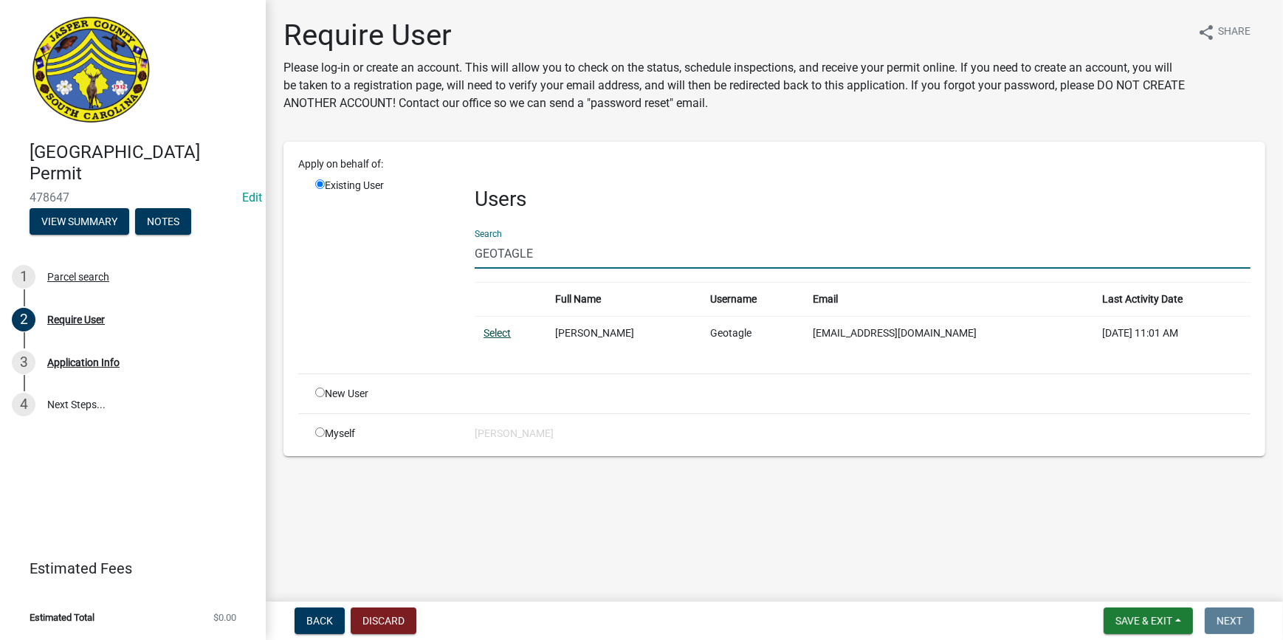
click at [504, 331] on link "Select" at bounding box center [497, 333] width 27 height 12
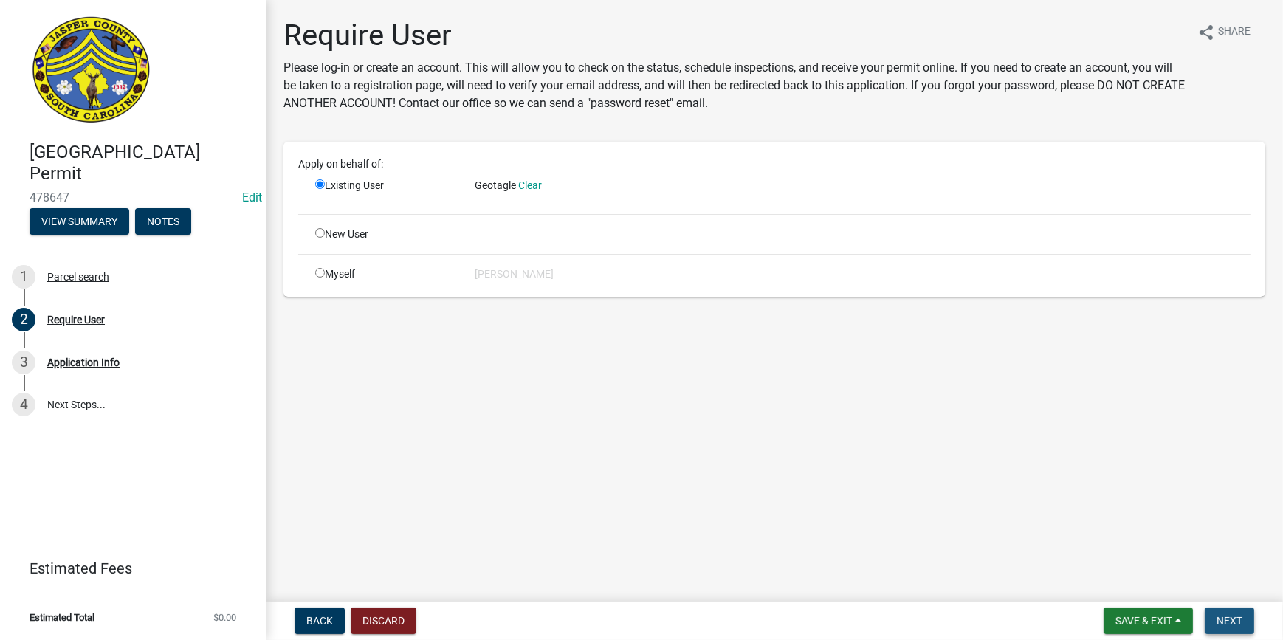
click at [1232, 624] on span "Next" at bounding box center [1230, 621] width 26 height 12
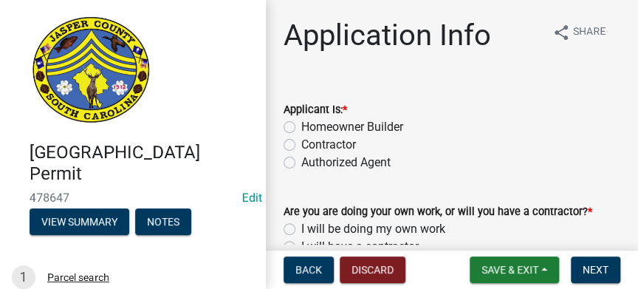
click at [462, 89] on form "Applicant Is: * Homeowner Builder Contractor Authorized Agent" at bounding box center [451, 127] width 337 height 89
click at [301, 131] on label "Homeowner Builder" at bounding box center [352, 127] width 102 height 18
click at [301, 128] on input "Homeowner Builder" at bounding box center [306, 123] width 10 height 10
radio input "true"
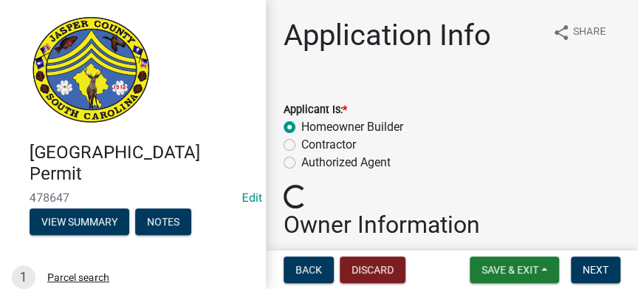
scroll to position [134, 0]
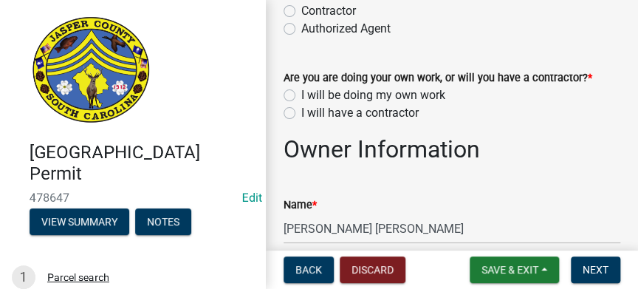
click at [301, 92] on label "I will be doing my own work" at bounding box center [373, 95] width 144 height 18
click at [301, 92] on input "I will be doing my own work" at bounding box center [306, 91] width 10 height 10
radio input "true"
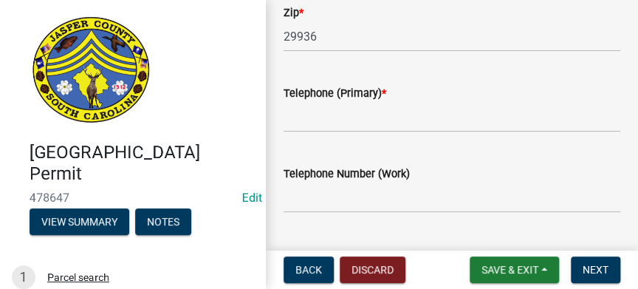
scroll to position [671, 0]
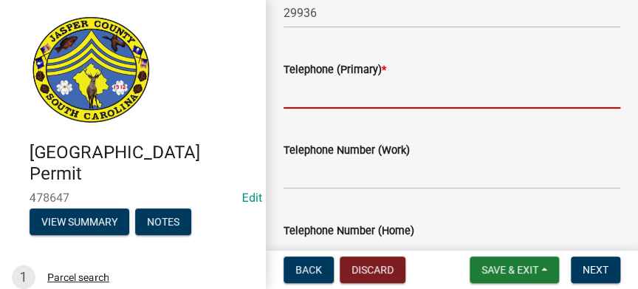
click at [448, 93] on input "Telephone (Primary) *" at bounding box center [451, 93] width 337 height 30
paste input "8432265882"
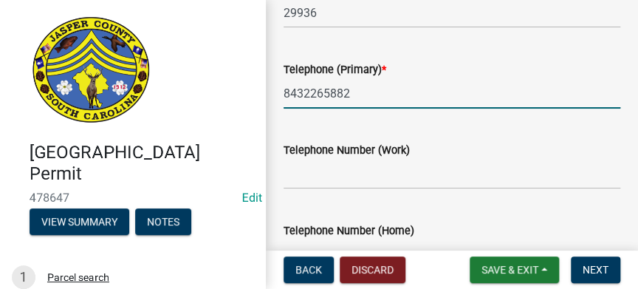
type input "8432265882"
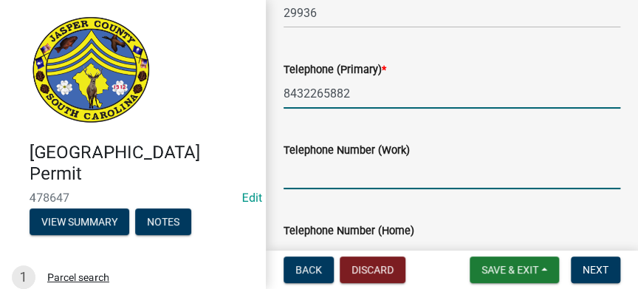
click at [399, 182] on input "Telephone Number (Work)" at bounding box center [451, 174] width 337 height 30
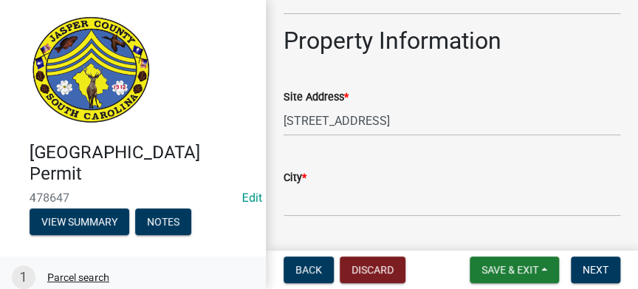
scroll to position [1004, 0]
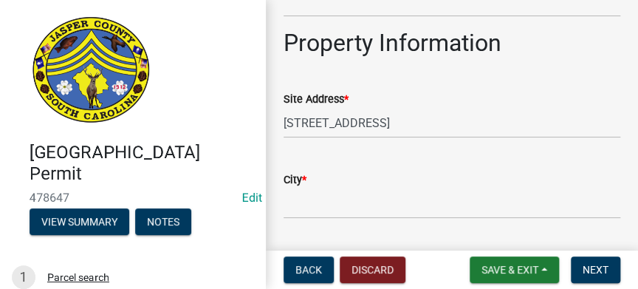
click at [564, 139] on wm-data-entity-input "Site Address * 234 BEES CREEK RD" at bounding box center [451, 109] width 337 height 80
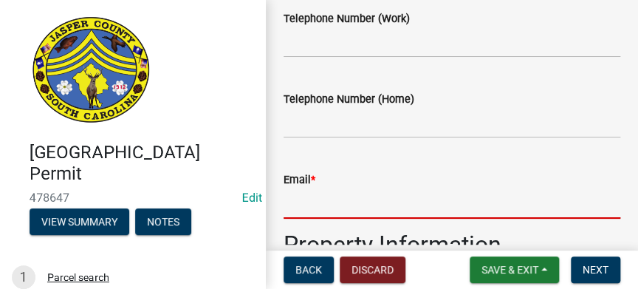
click at [371, 206] on input "Email *" at bounding box center [451, 203] width 337 height 30
paste input "geotagle@gmail.com"
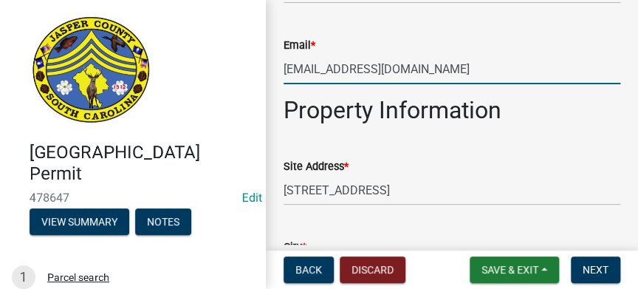
scroll to position [1004, 0]
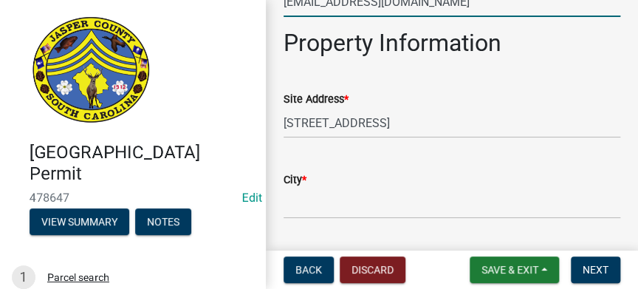
type input "geotagle@gmail.com"
click at [366, 203] on input "City *" at bounding box center [451, 203] width 337 height 30
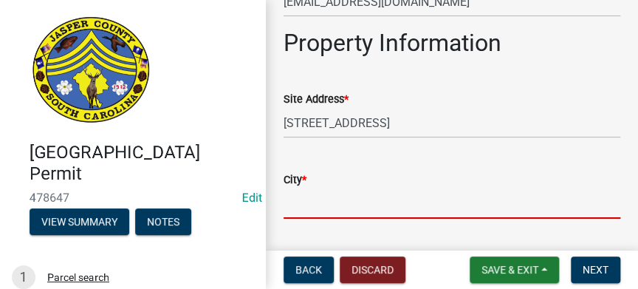
type input "Ridgeland"
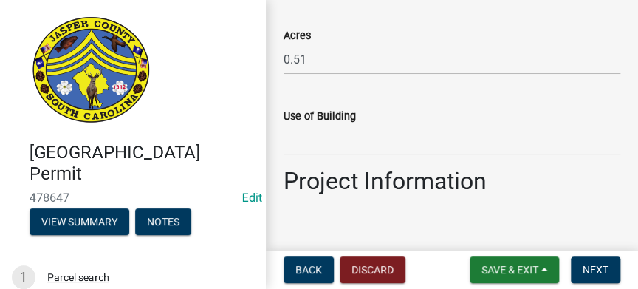
scroll to position [1541, 0]
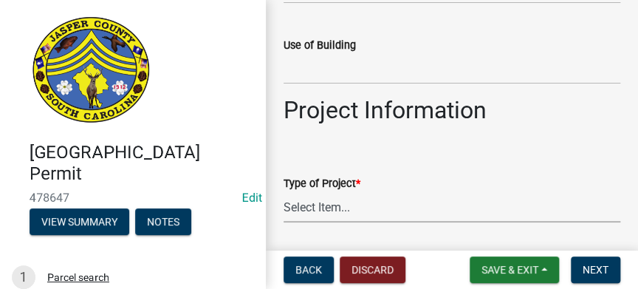
click at [350, 205] on select "Select Item... Construction Trailer/Shipping Container Residential Demolition C…" at bounding box center [451, 207] width 337 height 30
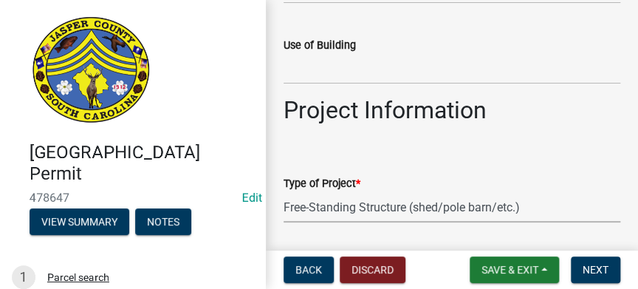
click at [283, 192] on select "Select Item... Construction Trailer/Shipping Container Residential Demolition C…" at bounding box center [451, 207] width 337 height 30
select select "f53fa719-3ff7-48d2-9eb7-3bbc18bb9995"
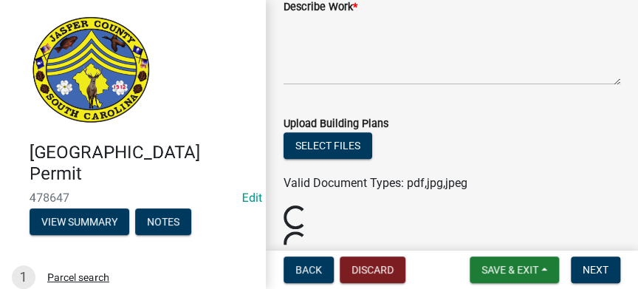
scroll to position [1809, 0]
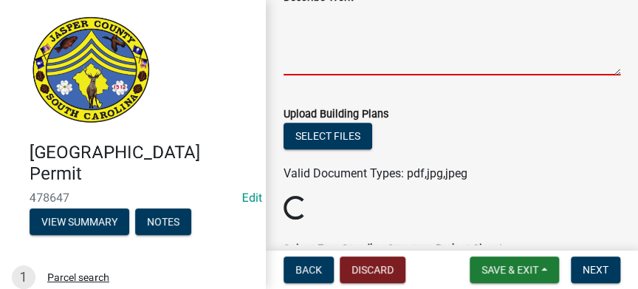
click at [307, 43] on textarea "Describe Work *" at bounding box center [451, 40] width 337 height 69
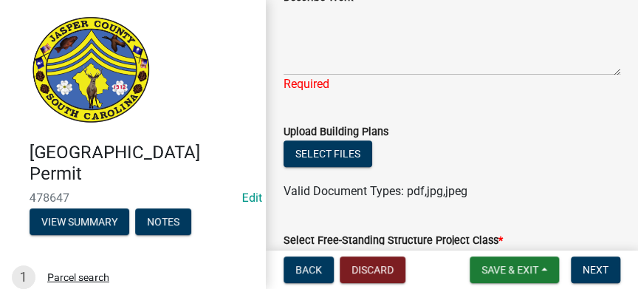
drag, startPoint x: 496, startPoint y: 100, endPoint x: 420, endPoint y: 71, distance: 81.3
click at [503, 97] on wm-data-entity-input "Describe Work * Required" at bounding box center [451, 36] width 337 height 137
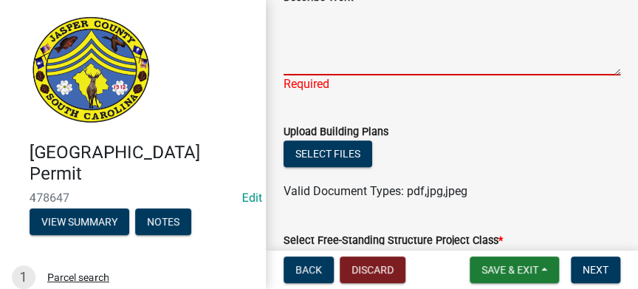
click at [340, 55] on textarea "Describe Work *" at bounding box center [451, 40] width 337 height 69
paste textarea "carriage house with garage on the first floor and apartment on the second floor"
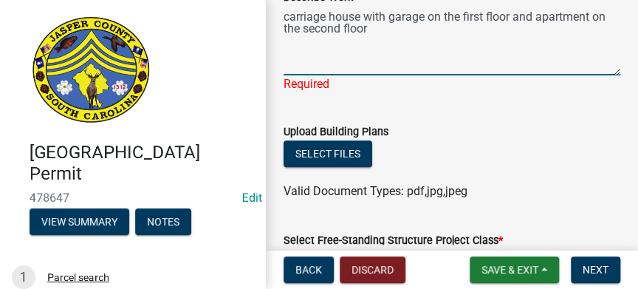
type textarea "carriage house with garage on the first floor and apartment on the second floor"
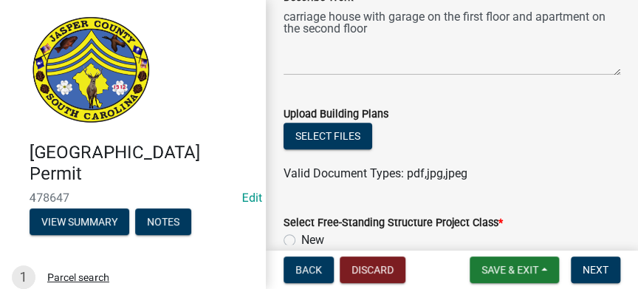
click at [430, 149] on div "Select files" at bounding box center [451, 138] width 337 height 30
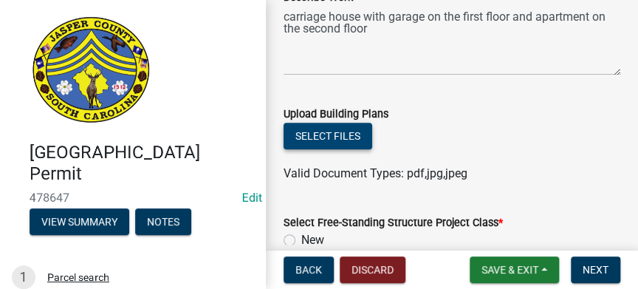
click at [329, 139] on button "Select files" at bounding box center [327, 136] width 89 height 27
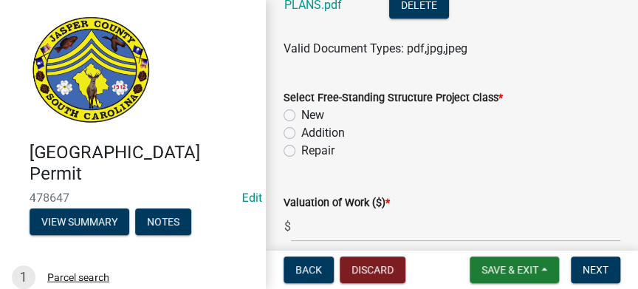
scroll to position [2010, 0]
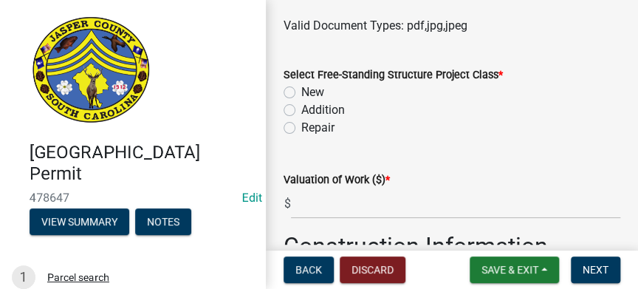
click at [301, 94] on label "New" at bounding box center [312, 92] width 23 height 18
click at [301, 93] on input "New" at bounding box center [306, 88] width 10 height 10
radio input "true"
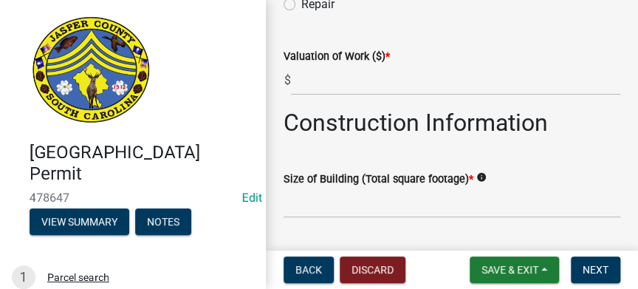
scroll to position [2145, 0]
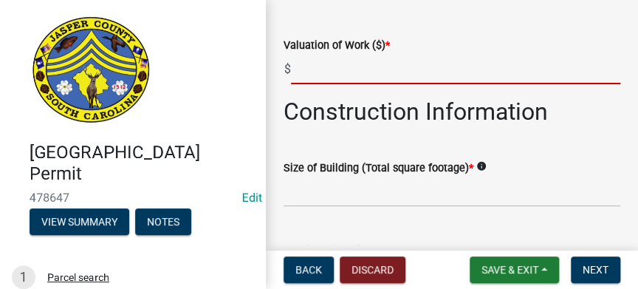
click at [351, 66] on input "text" at bounding box center [455, 69] width 329 height 30
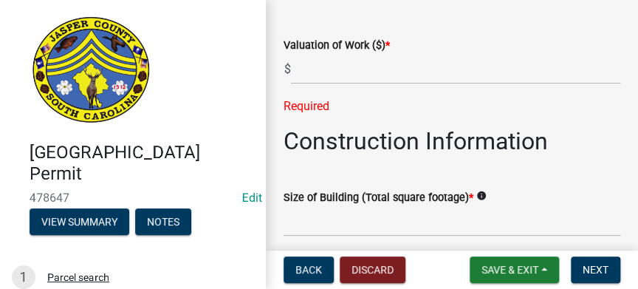
drag, startPoint x: 378, startPoint y: 88, endPoint x: 382, endPoint y: 80, distance: 8.3
click at [378, 88] on div "Valuation of Work ($) * $ Required" at bounding box center [451, 66] width 337 height 100
click at [384, 75] on input "text" at bounding box center [455, 69] width 329 height 30
paste input "80000"
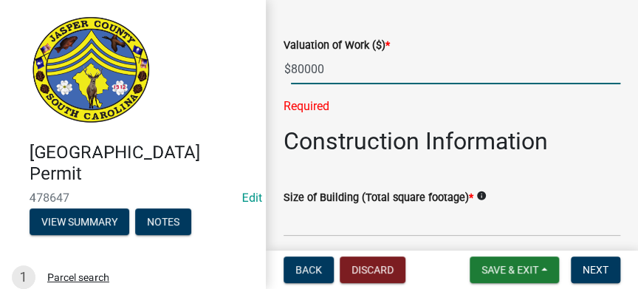
type input "80000"
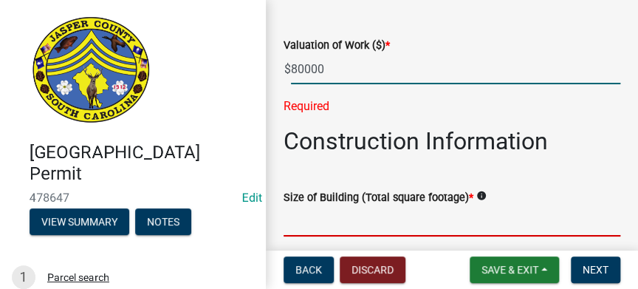
click at [316, 208] on wm-data-entity-input "Size of Building (Total square footage) * info" at bounding box center [451, 209] width 337 height 82
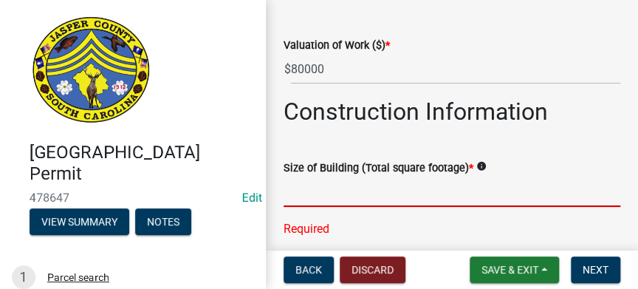
click at [421, 192] on input "text" at bounding box center [451, 191] width 337 height 30
paste input "2440"
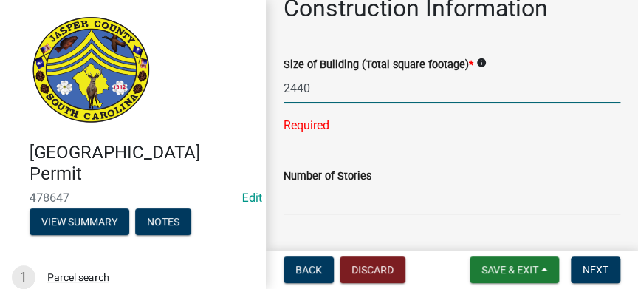
scroll to position [2346, 0]
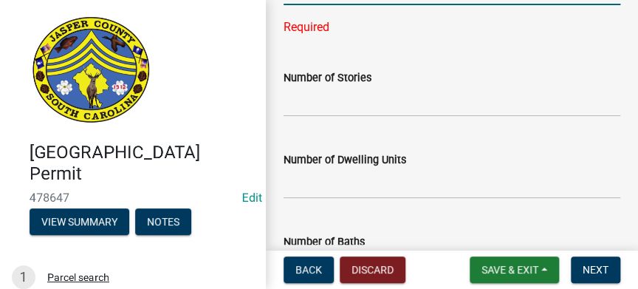
type input "2440"
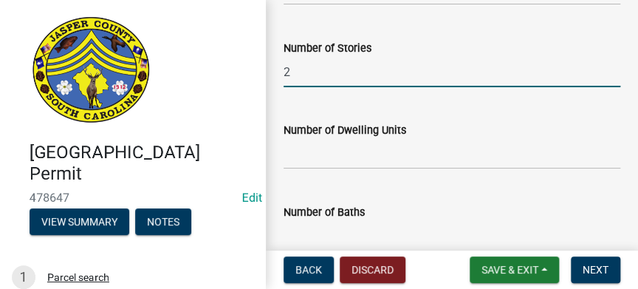
type input "2"
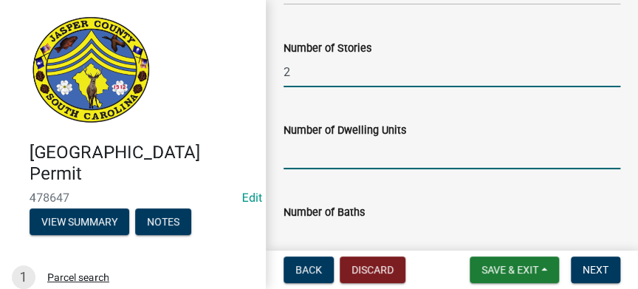
click at [340, 151] on input "text" at bounding box center [451, 154] width 337 height 30
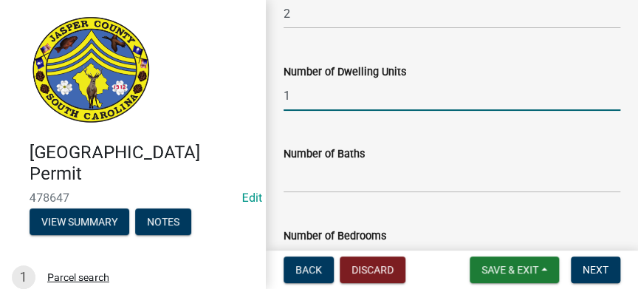
scroll to position [2481, 0]
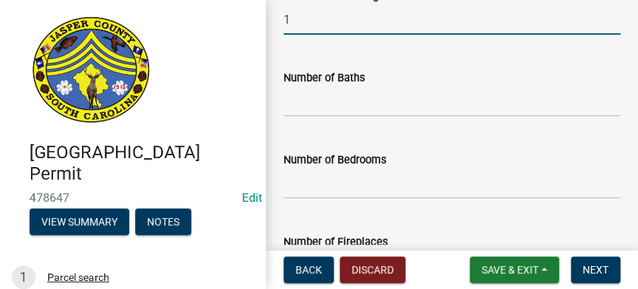
type input "1"
click at [356, 102] on input "text" at bounding box center [451, 101] width 337 height 30
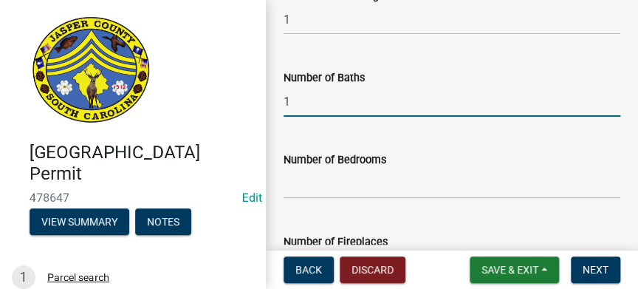
type input "1"
click at [356, 175] on input "text" at bounding box center [451, 183] width 337 height 30
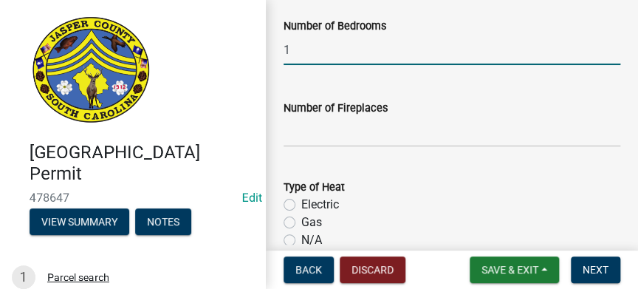
scroll to position [2681, 0]
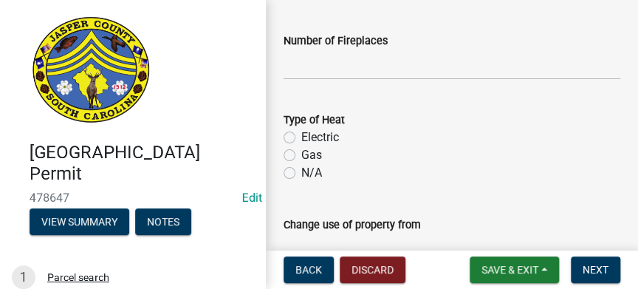
type input "1"
click at [331, 64] on input "text" at bounding box center [451, 64] width 337 height 30
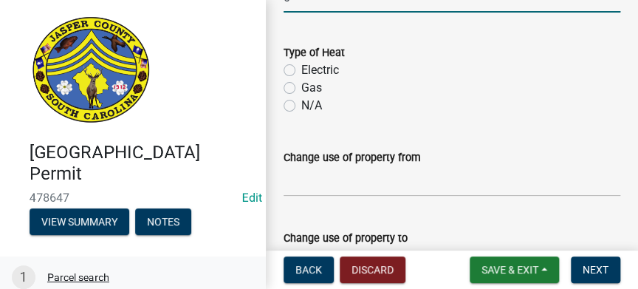
type input "0"
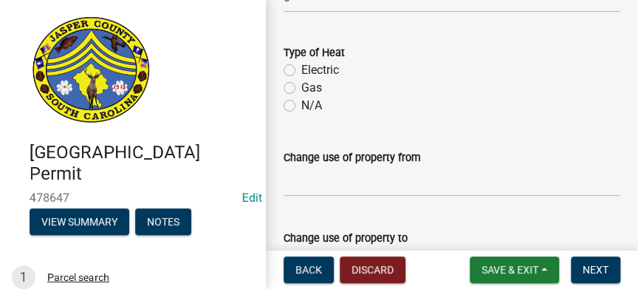
click at [585, 99] on div "N/A" at bounding box center [451, 106] width 337 height 18
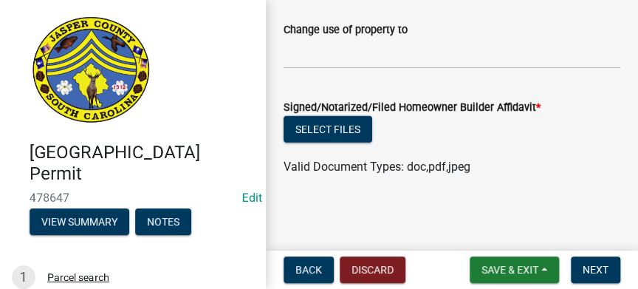
scroll to position [2958, 0]
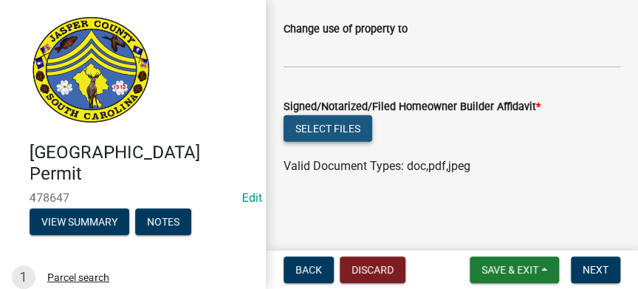
click at [353, 134] on button "Select files" at bounding box center [327, 128] width 89 height 27
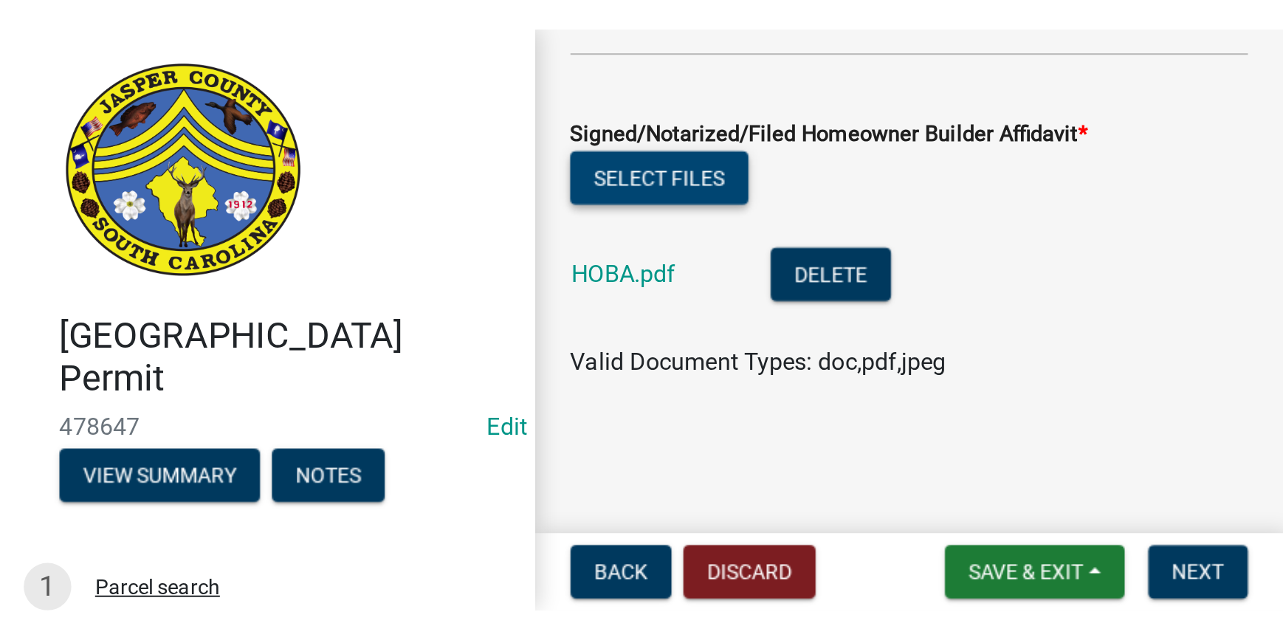
scroll to position [2660, 0]
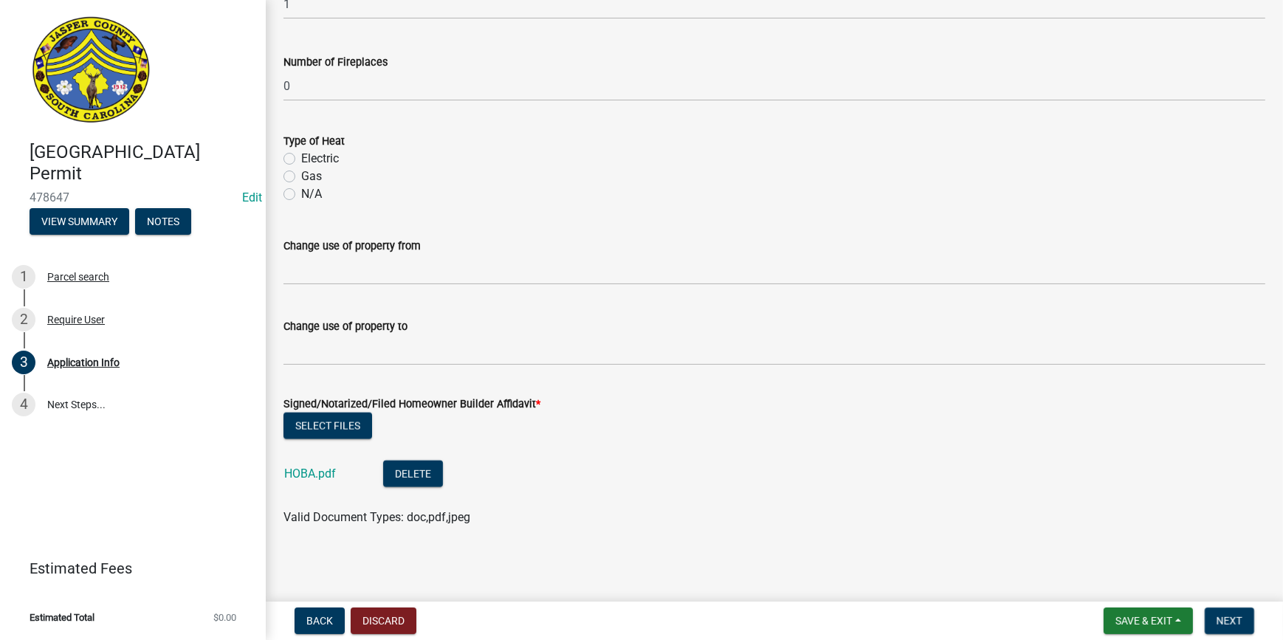
click at [301, 157] on label "Electric" at bounding box center [320, 159] width 38 height 18
click at [301, 157] on input "Electric" at bounding box center [306, 155] width 10 height 10
radio input "true"
click at [1223, 620] on span "Next" at bounding box center [1230, 621] width 26 height 12
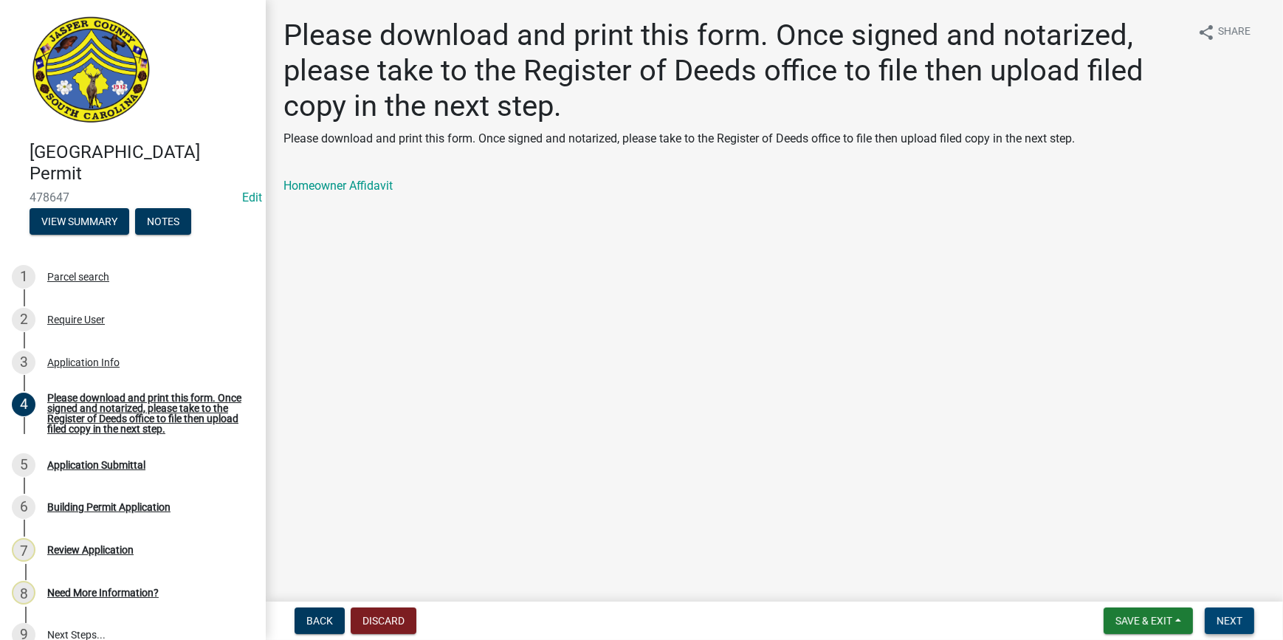
click at [1233, 623] on span "Next" at bounding box center [1230, 621] width 26 height 12
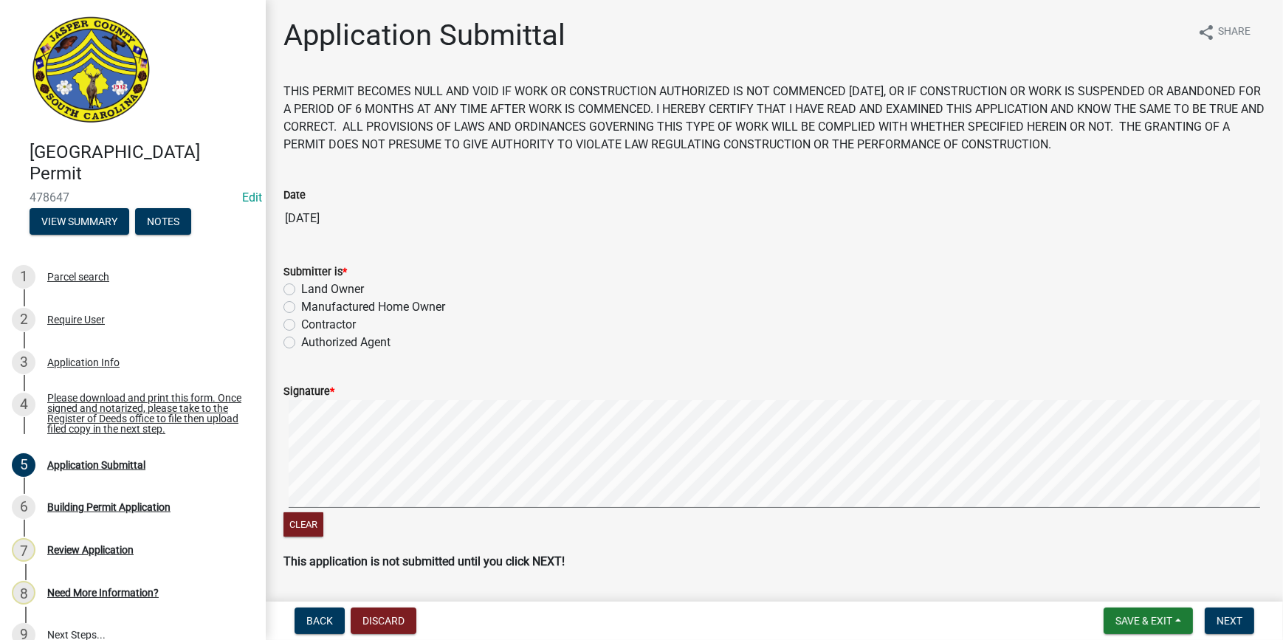
click at [301, 287] on label "Land Owner" at bounding box center [332, 290] width 63 height 18
click at [301, 287] on input "Land Owner" at bounding box center [306, 286] width 10 height 10
radio input "true"
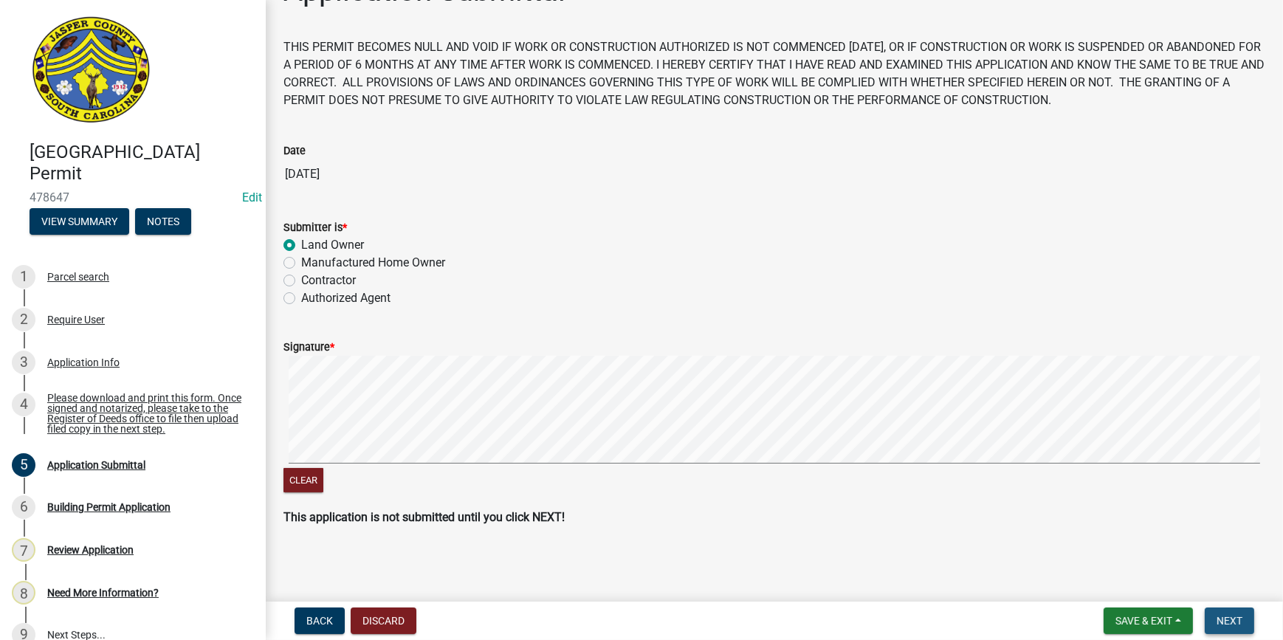
click at [1234, 615] on span "Next" at bounding box center [1230, 621] width 26 height 12
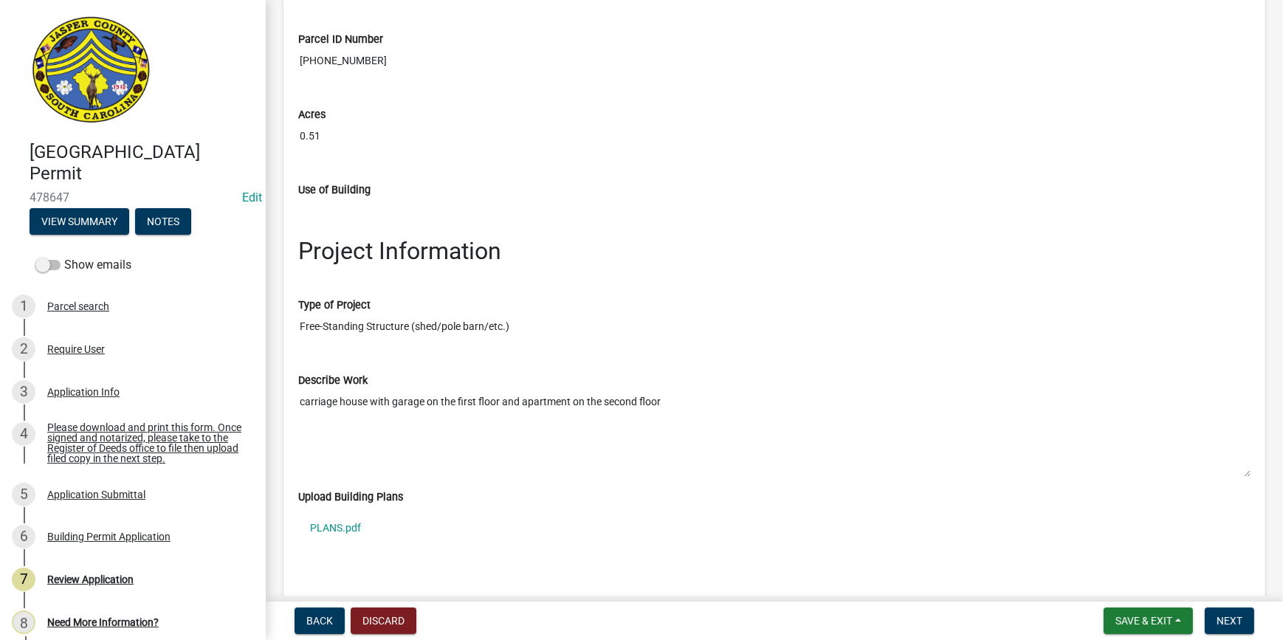
scroll to position [2013, 0]
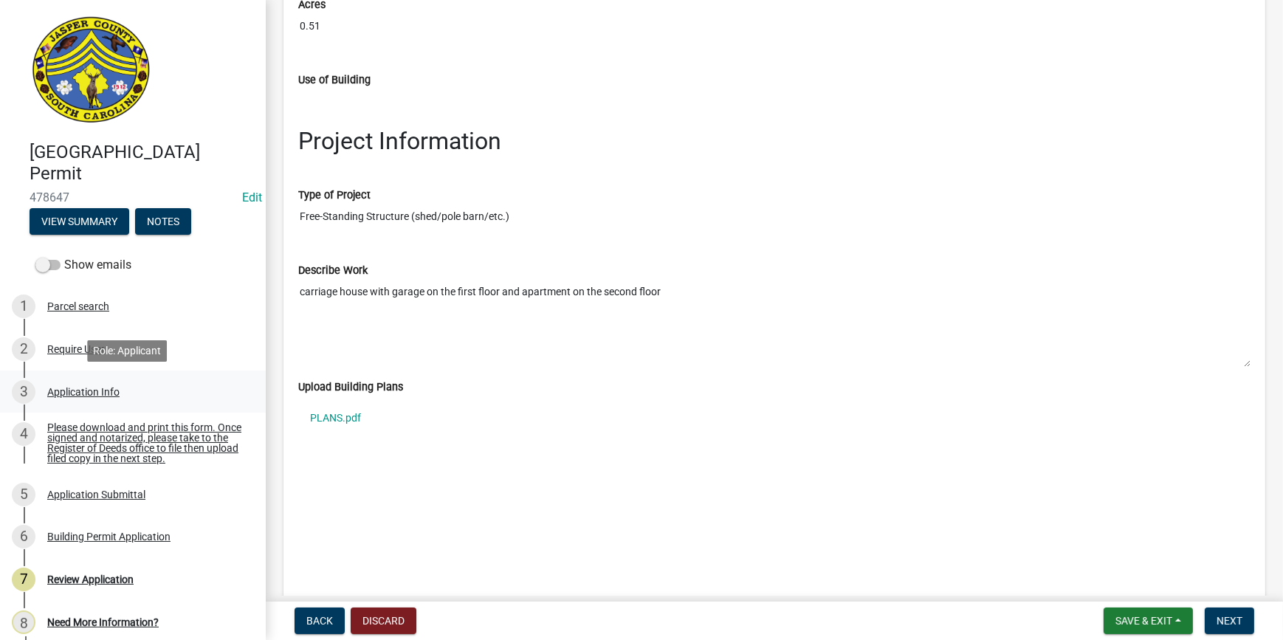
click at [101, 394] on div "Application Info" at bounding box center [83, 392] width 72 height 10
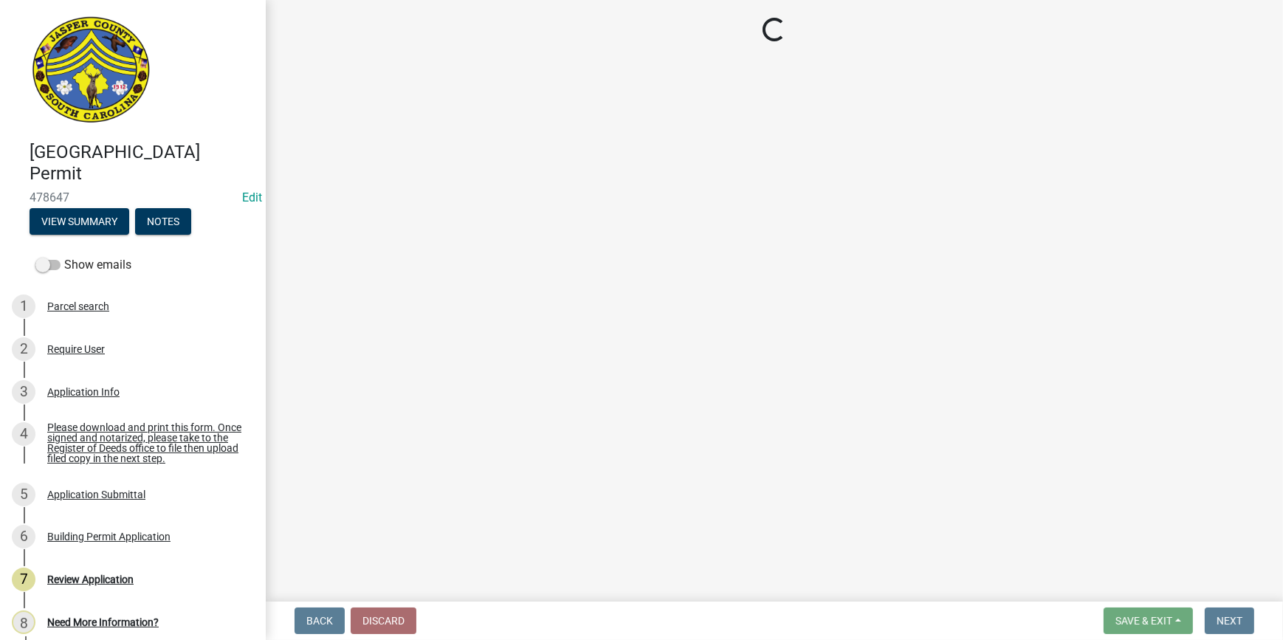
select select "f53fa719-3ff7-48d2-9eb7-3bbc18bb9995"
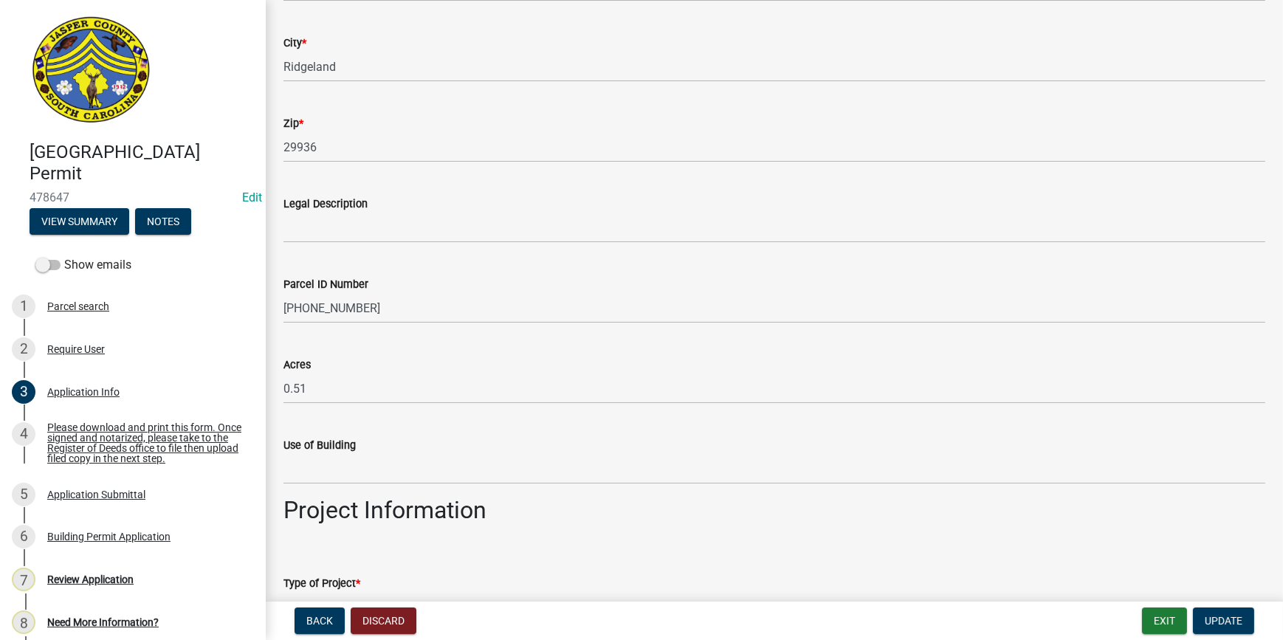
scroll to position [1409, 0]
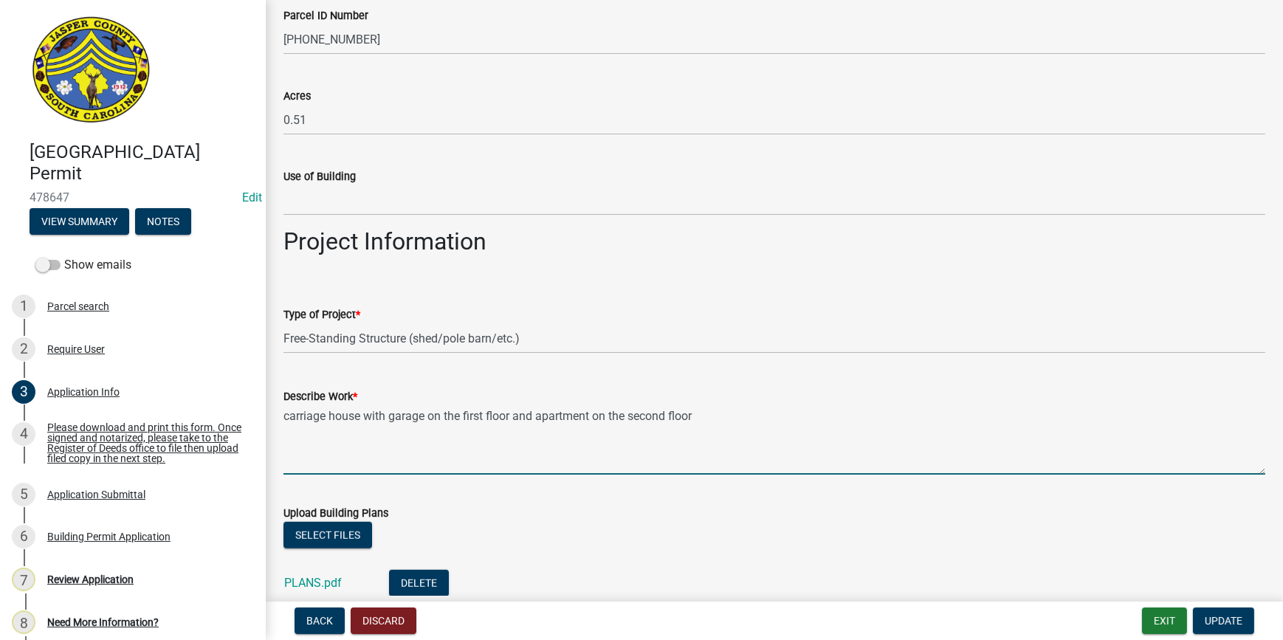
click at [286, 413] on textarea "carriage house with garage on the first floor and apartment on the second floor" at bounding box center [774, 439] width 982 height 69
type textarea "47X27 carriage house with garage on the first floor and apartment on the second…"
click at [1241, 620] on span "Update" at bounding box center [1224, 621] width 38 height 12
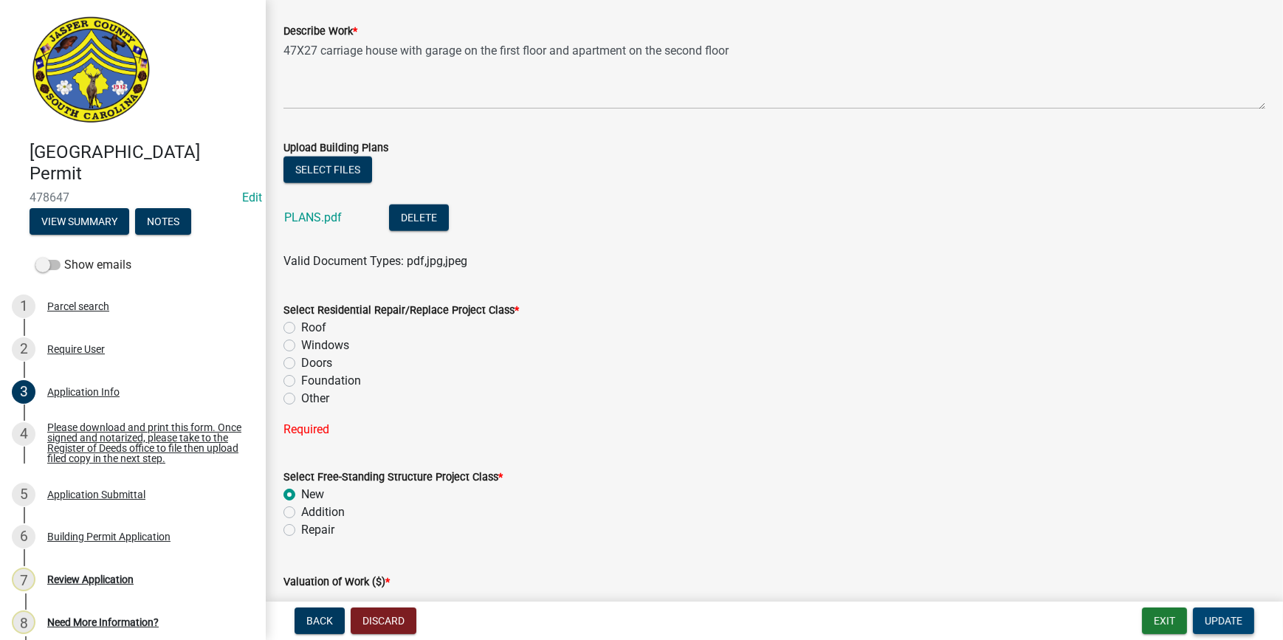
scroll to position [1879, 0]
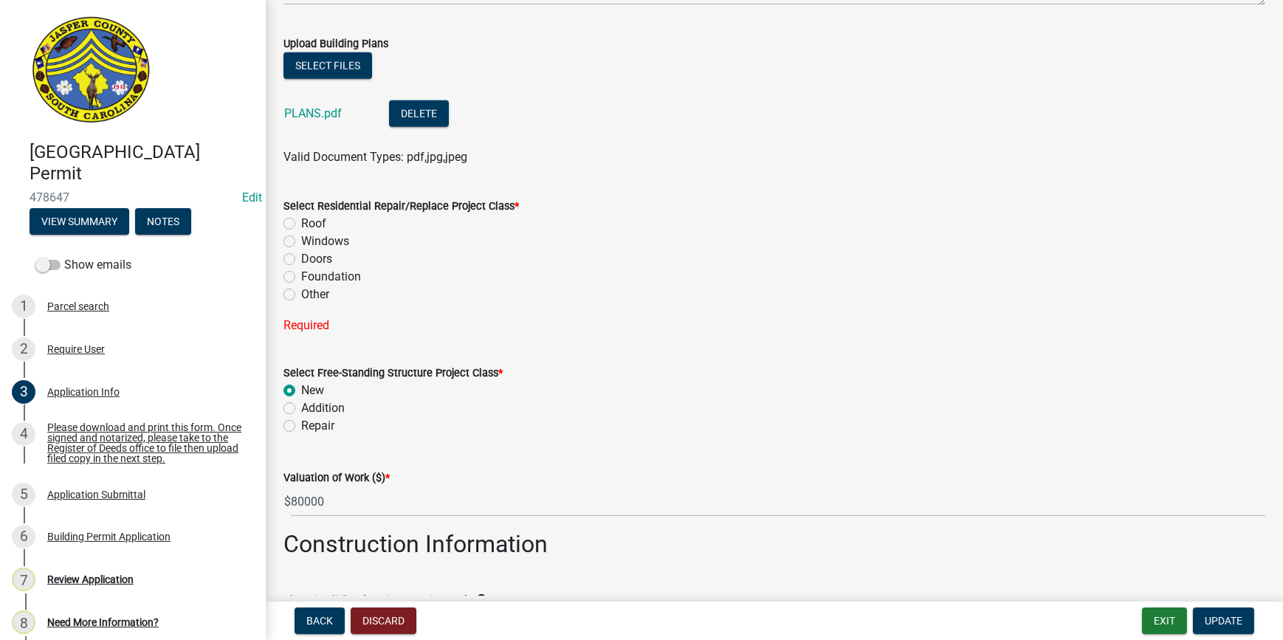
click at [301, 289] on label "Other" at bounding box center [315, 295] width 28 height 18
click at [301, 289] on input "Other" at bounding box center [306, 291] width 10 height 10
radio input "true"
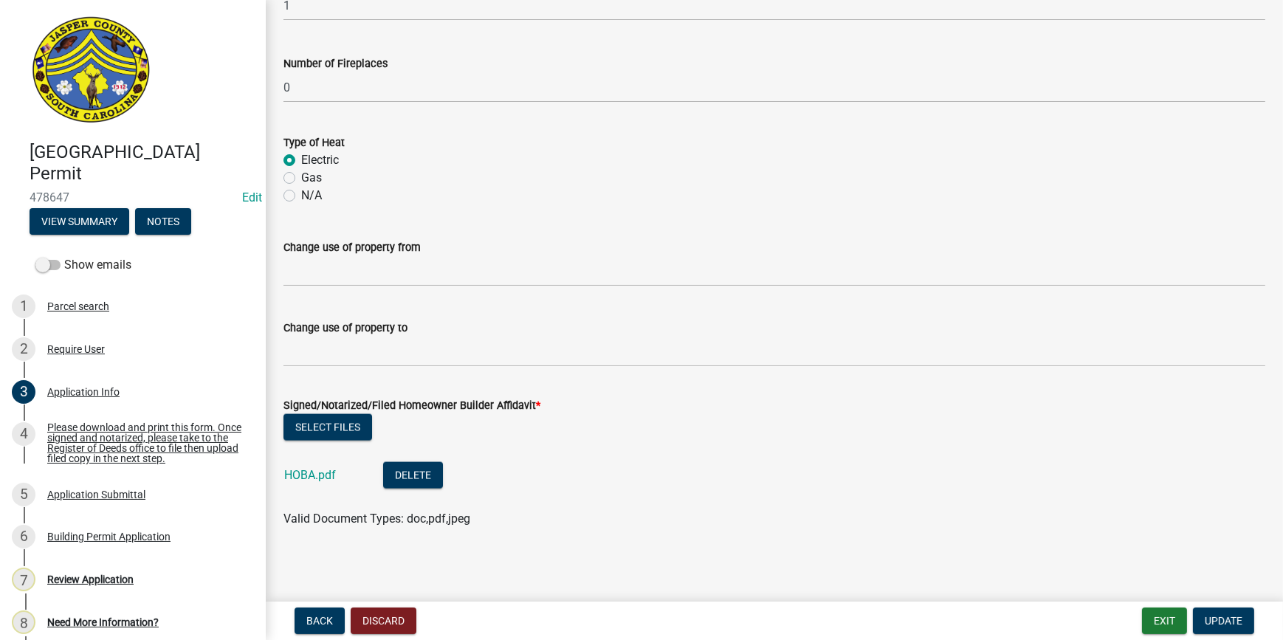
scroll to position [2797, 0]
click at [1213, 619] on span "Update" at bounding box center [1224, 621] width 38 height 12
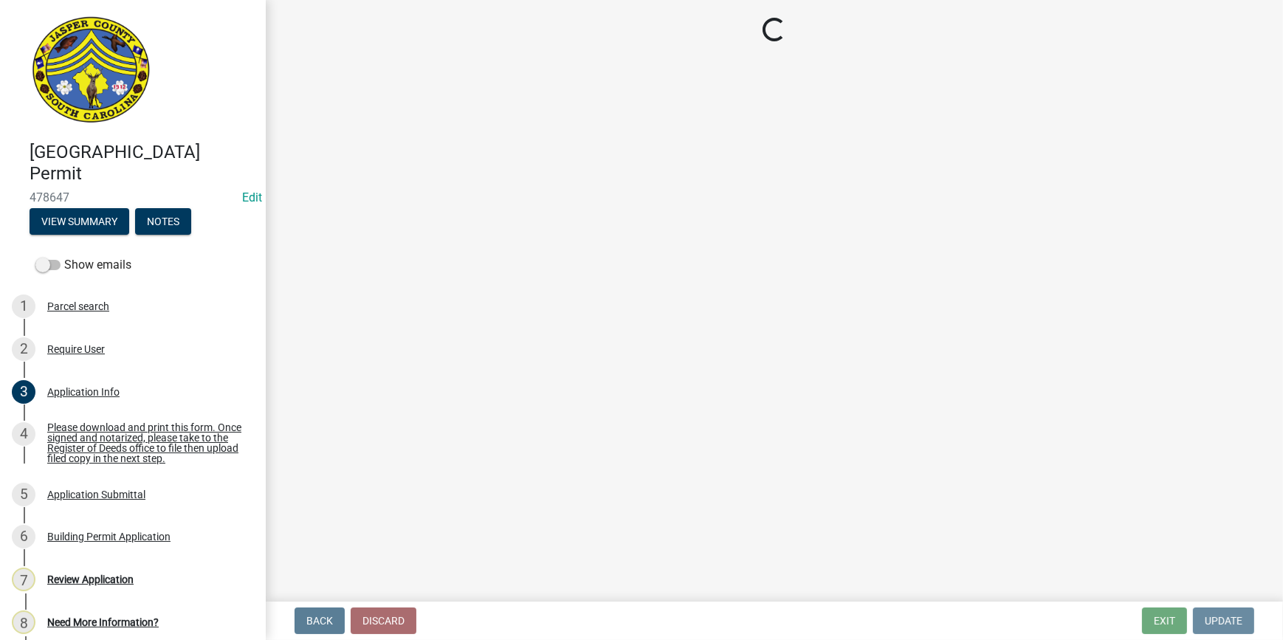
scroll to position [0, 0]
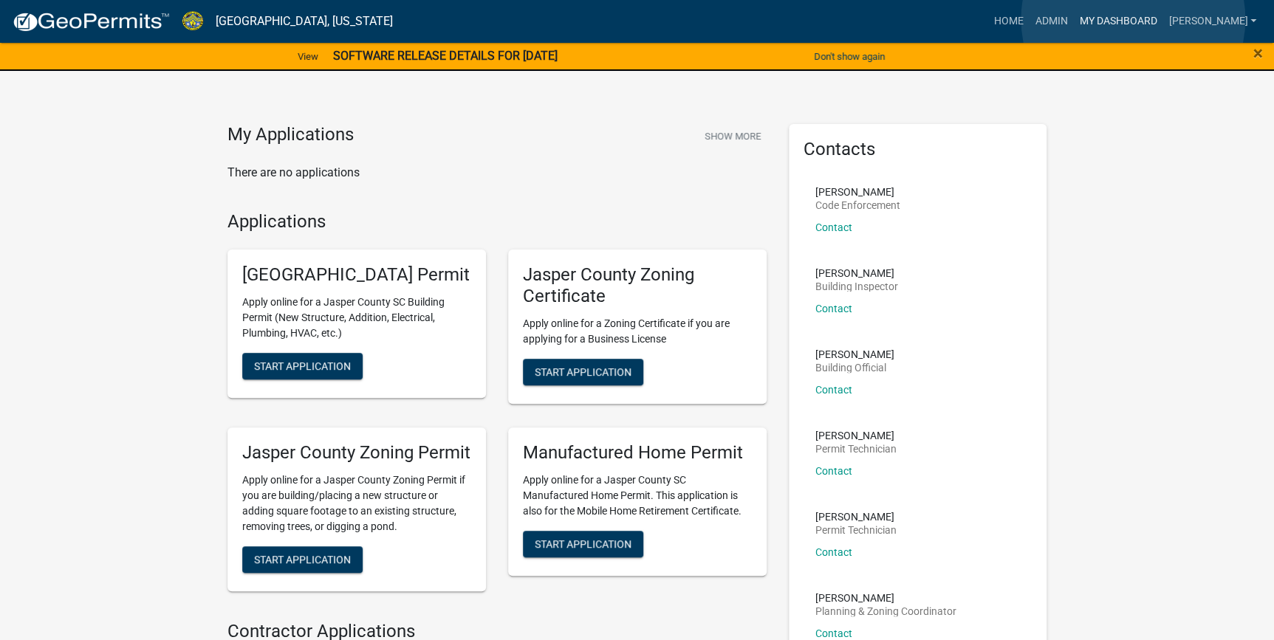
click at [1133, 19] on link "My Dashboard" at bounding box center [1117, 21] width 89 height 28
